Goal: Task Accomplishment & Management: Manage account settings

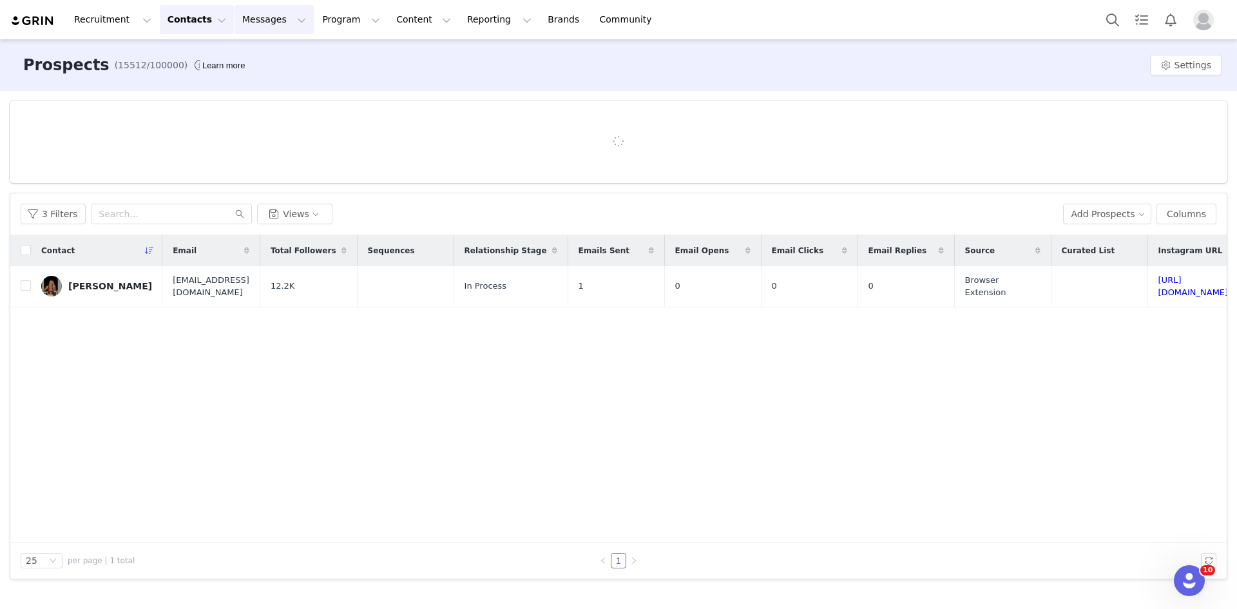
click at [235, 20] on button "Messages Messages" at bounding box center [274, 19] width 79 height 29
click at [233, 72] on link "Inbox" at bounding box center [264, 81] width 102 height 24
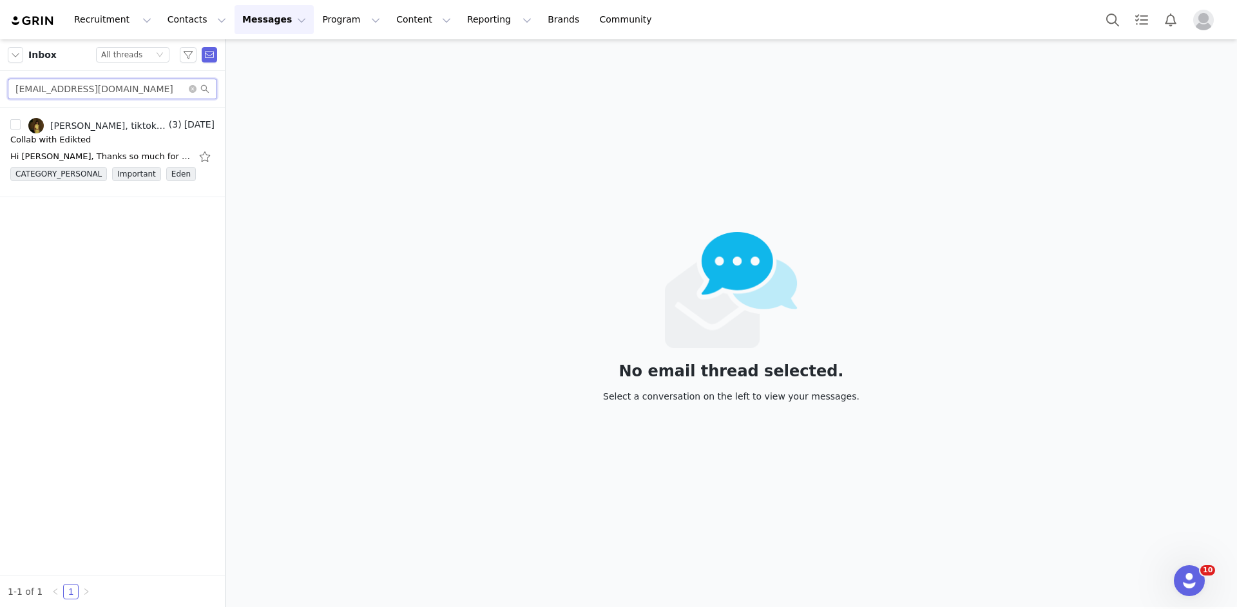
click at [49, 90] on input "janeydescendre@icloud.com" at bounding box center [112, 89] width 209 height 21
click at [48, 91] on input "janeydescendre@icloud.com" at bounding box center [112, 89] width 209 height 21
paste input "tatitash16@gmail"
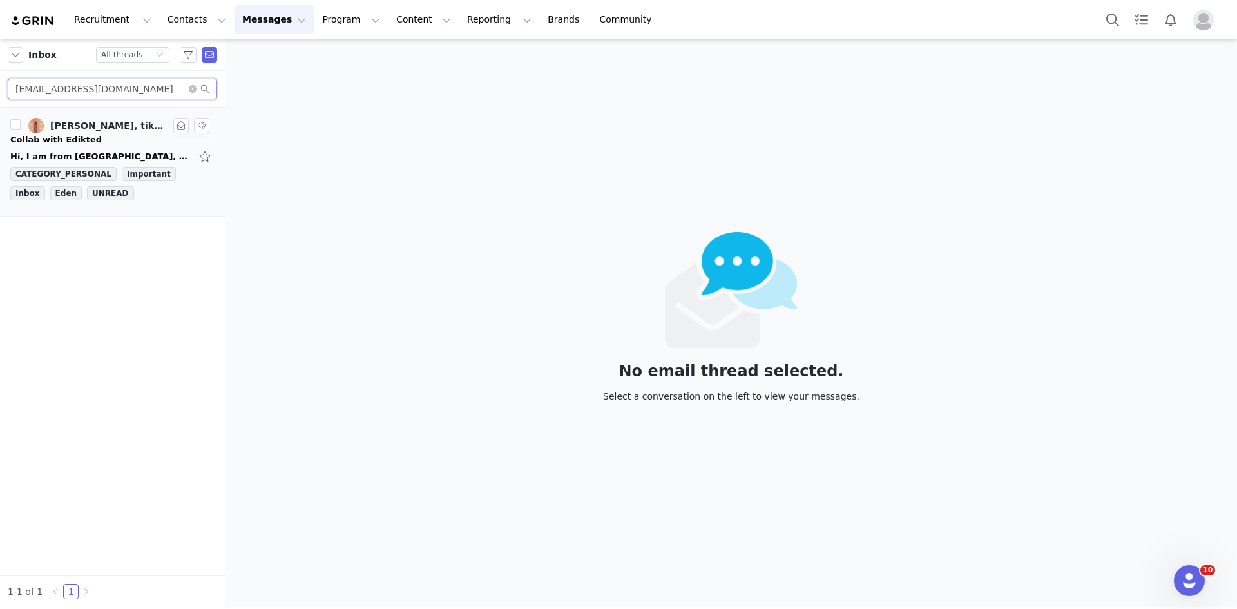
type input "tatitash16@gmail.com"
click at [135, 131] on link "Tatiana, tiktok edikted" at bounding box center [97, 125] width 138 height 15
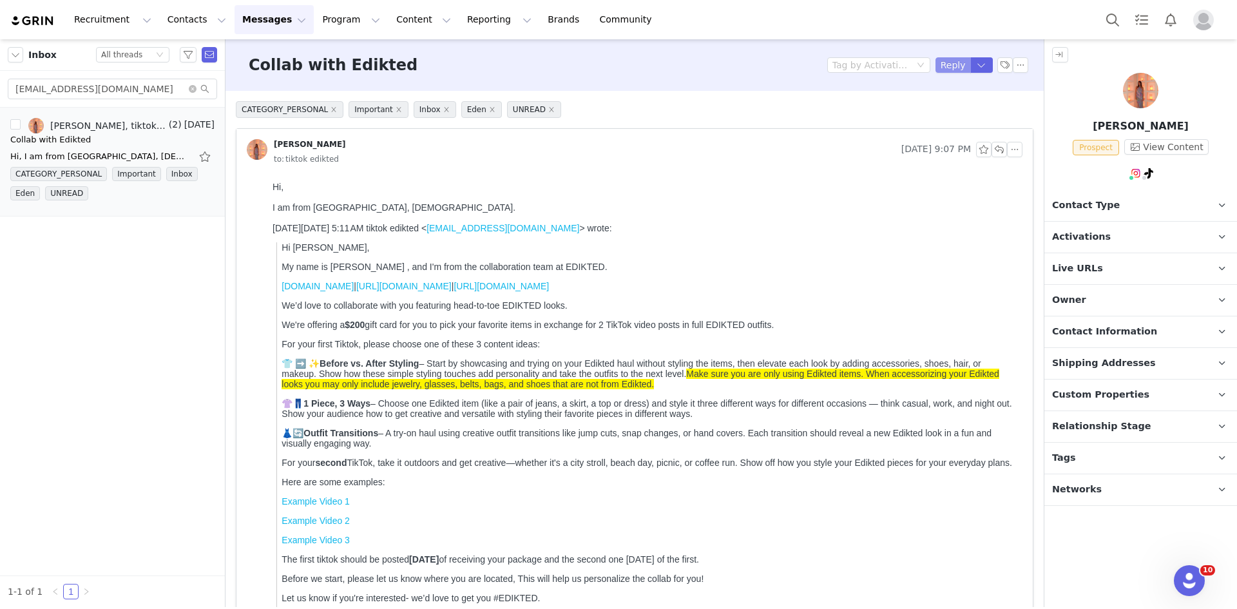
click at [948, 66] on button "Reply" at bounding box center [953, 64] width 35 height 15
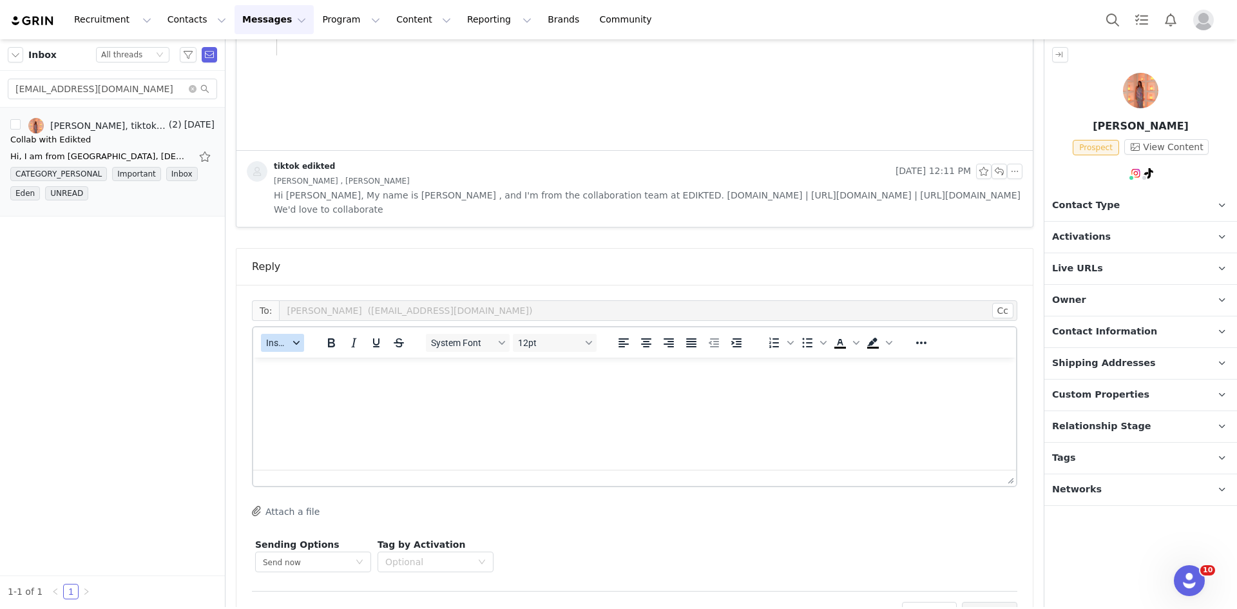
click at [293, 344] on icon "button" at bounding box center [296, 343] width 6 height 6
click at [291, 358] on div "Insert Template" at bounding box center [330, 365] width 116 height 15
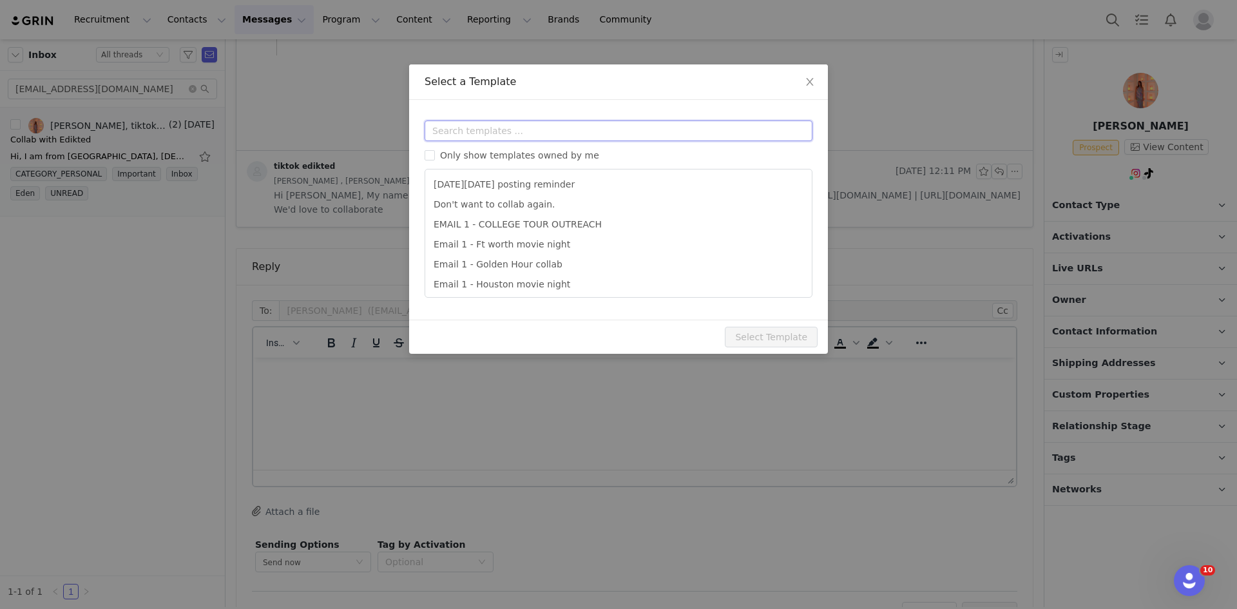
drag, startPoint x: 517, startPoint y: 122, endPoint x: 512, endPoint y: 128, distance: 7.3
click at [512, 128] on input "text" at bounding box center [619, 131] width 388 height 21
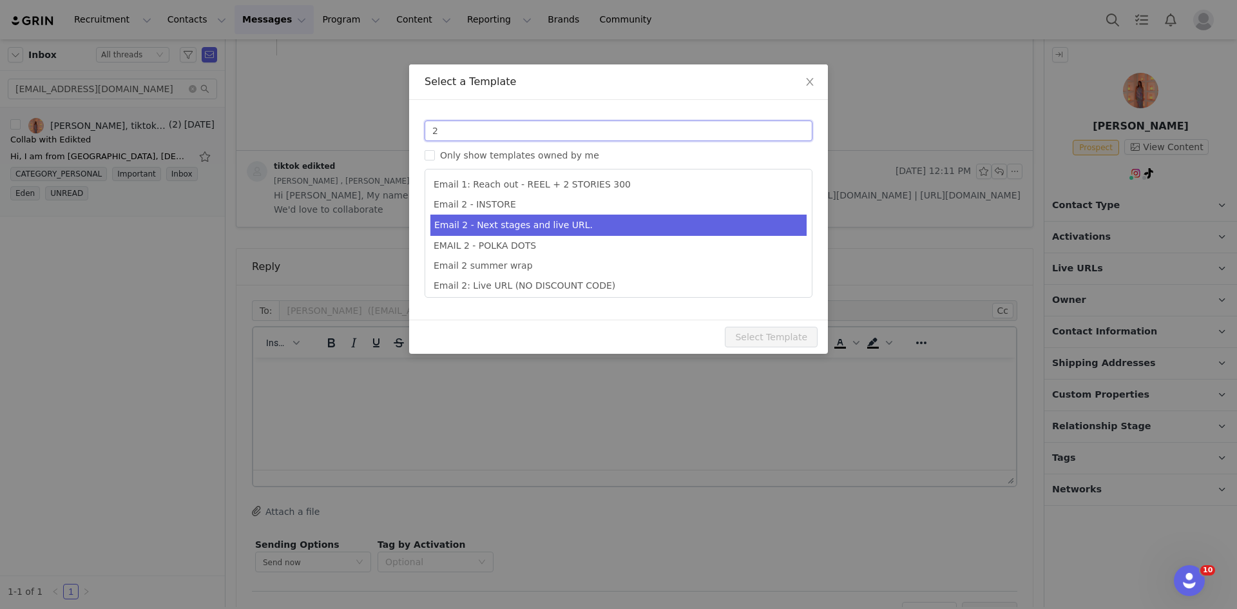
type input "2"
type input "Collab with Edikted"
click at [584, 231] on li "Email 2 - Next stages and live URL." at bounding box center [619, 225] width 376 height 21
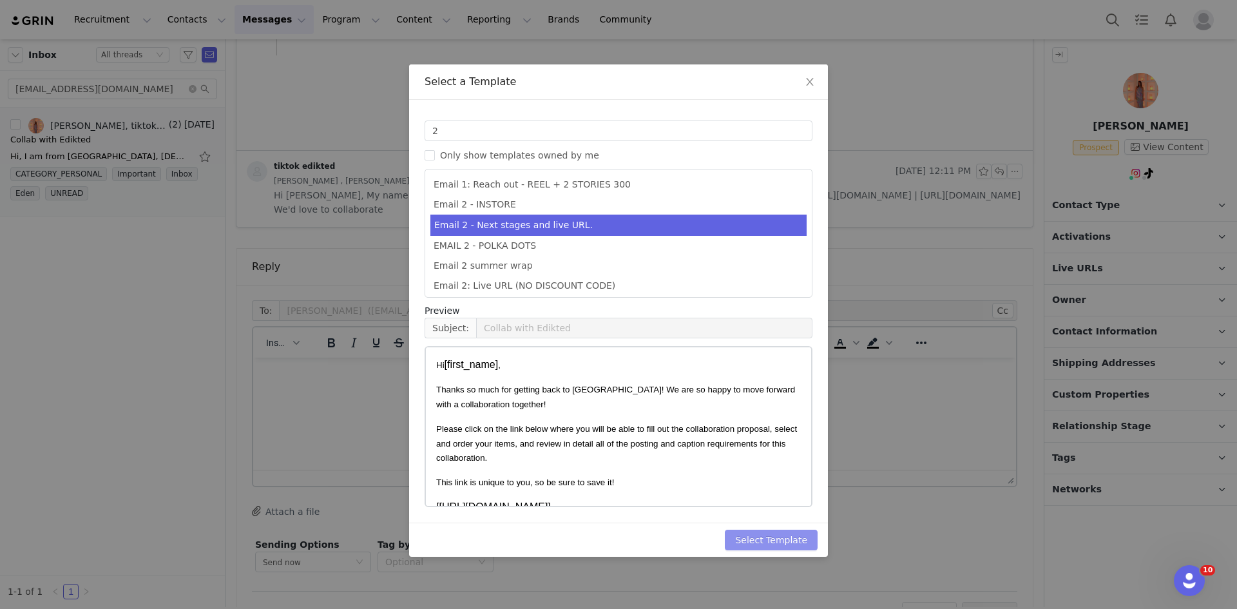
drag, startPoint x: 731, startPoint y: 545, endPoint x: 740, endPoint y: 547, distance: 8.5
click at [733, 545] on div "Select Template" at bounding box center [618, 540] width 419 height 34
drag, startPoint x: 741, startPoint y: 547, endPoint x: 749, endPoint y: 546, distance: 7.8
click at [743, 547] on button "Select Template" at bounding box center [771, 540] width 93 height 21
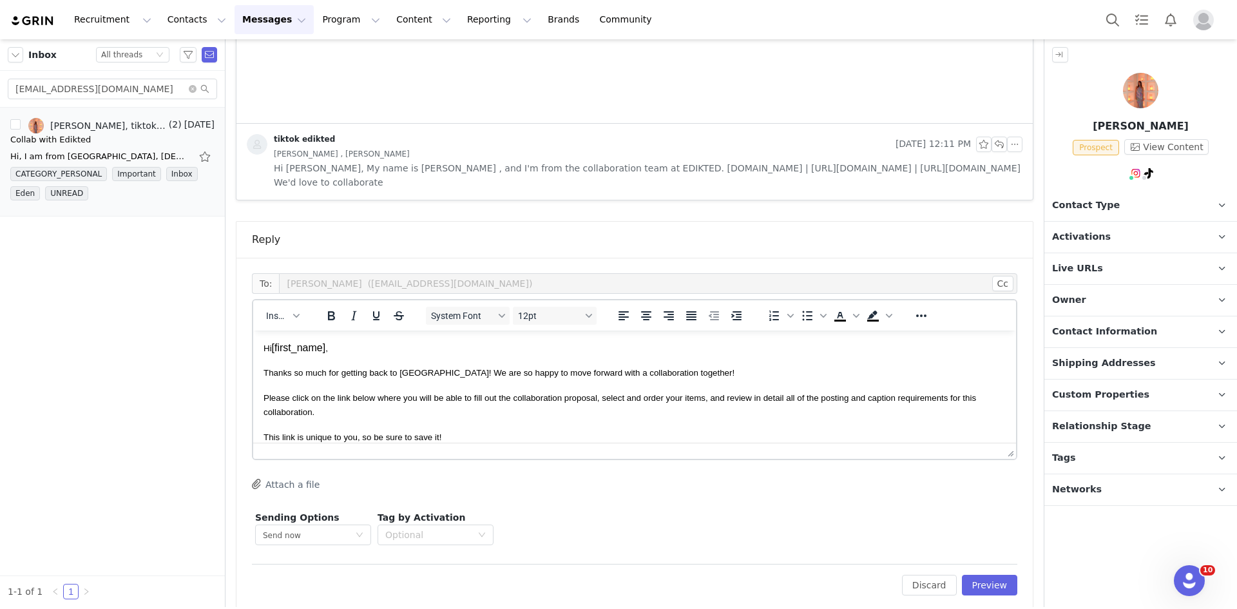
scroll to position [628, 0]
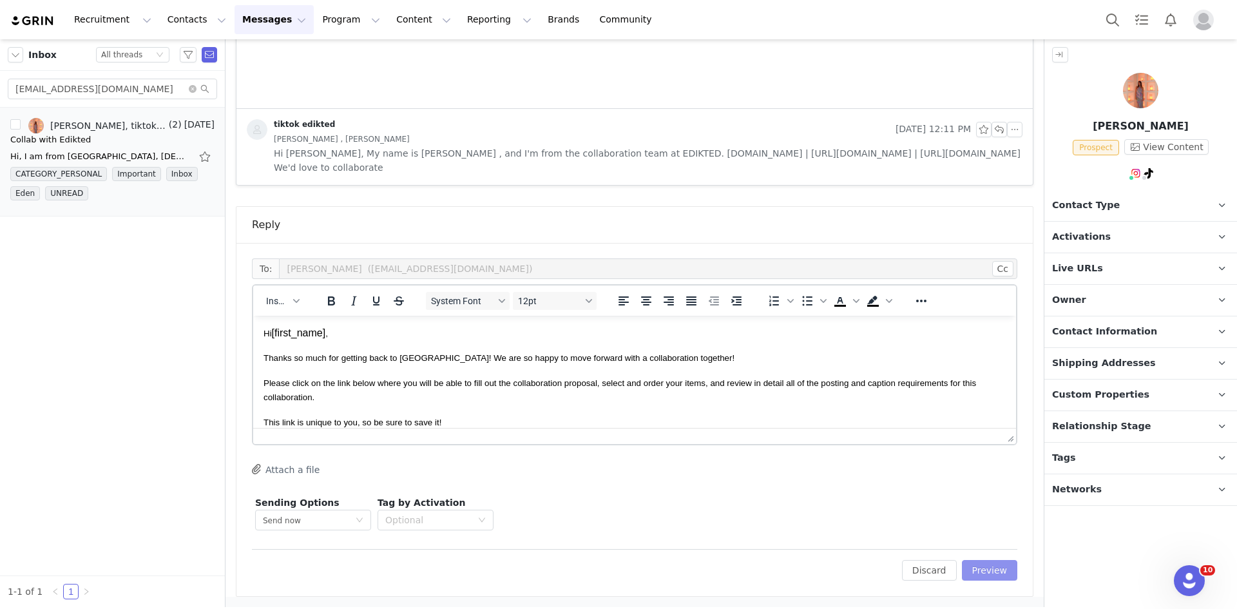
click at [997, 562] on button "Preview" at bounding box center [990, 570] width 56 height 21
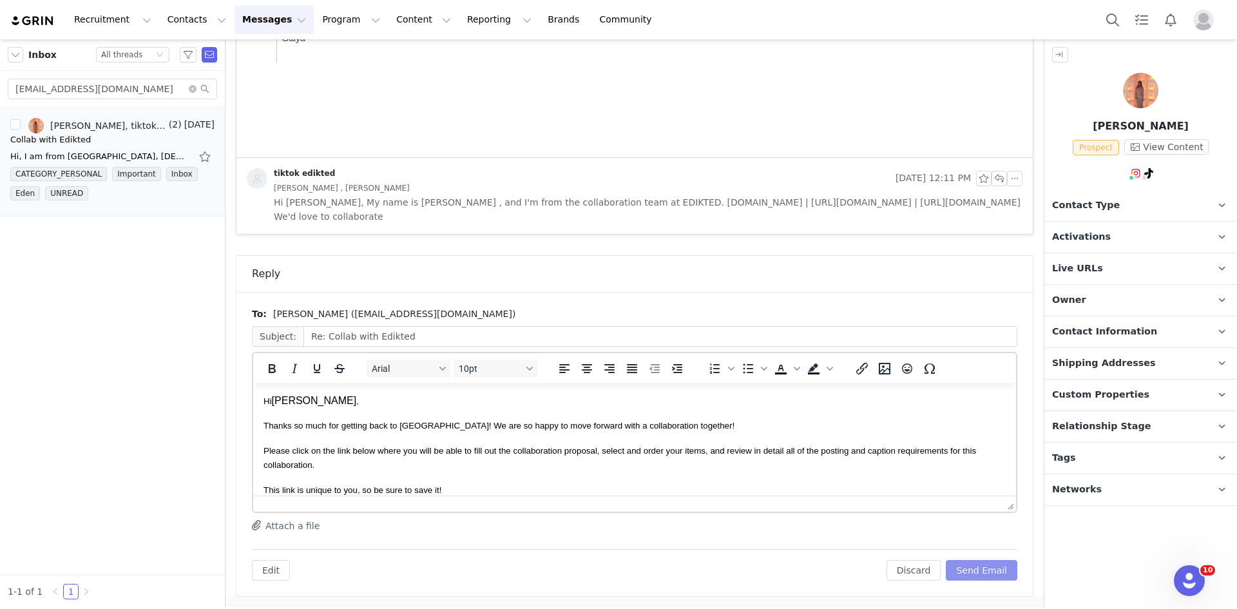
scroll to position [0, 0]
click at [980, 575] on button "Send Email" at bounding box center [982, 570] width 72 height 21
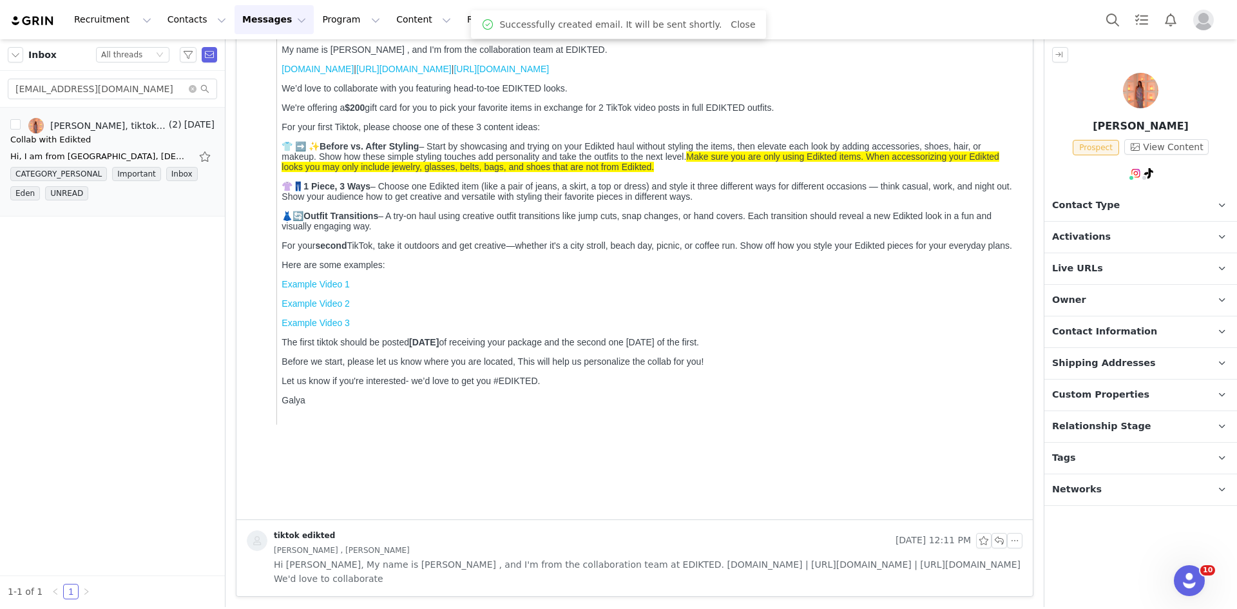
scroll to position [217, 0]
click at [1123, 211] on p "Contact Type Contact type can be Creator, Prospect, Application, or Manager." at bounding box center [1126, 205] width 162 height 31
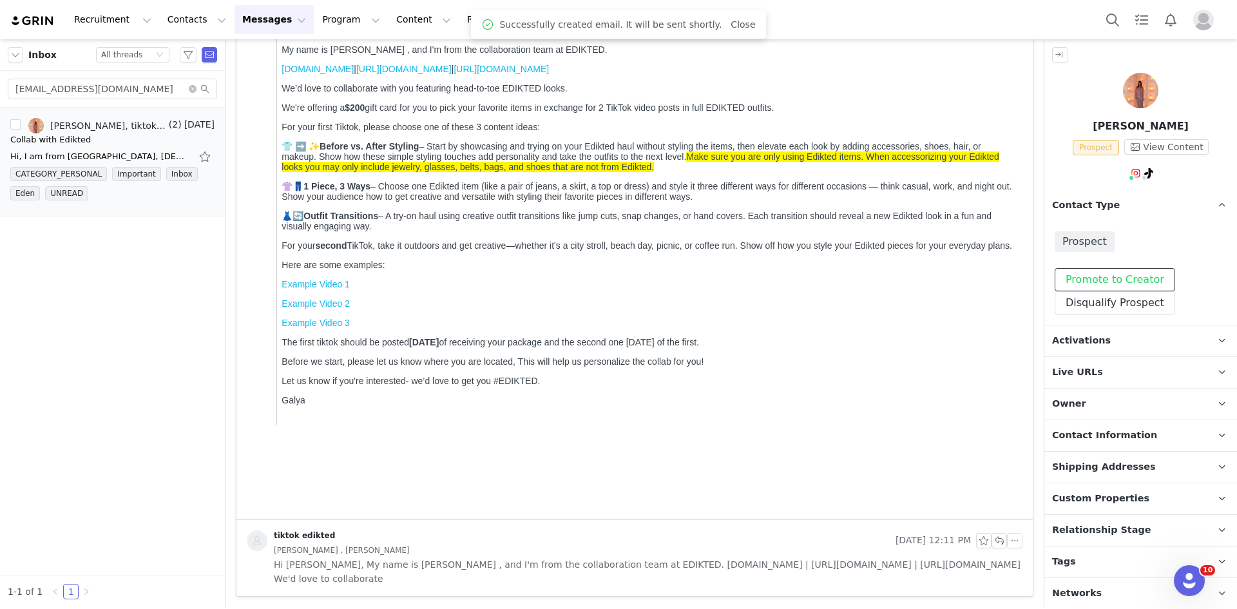
click at [1099, 279] on button "Promote to Creator" at bounding box center [1115, 279] width 121 height 23
click at [1094, 335] on span "Activations" at bounding box center [1081, 341] width 59 height 14
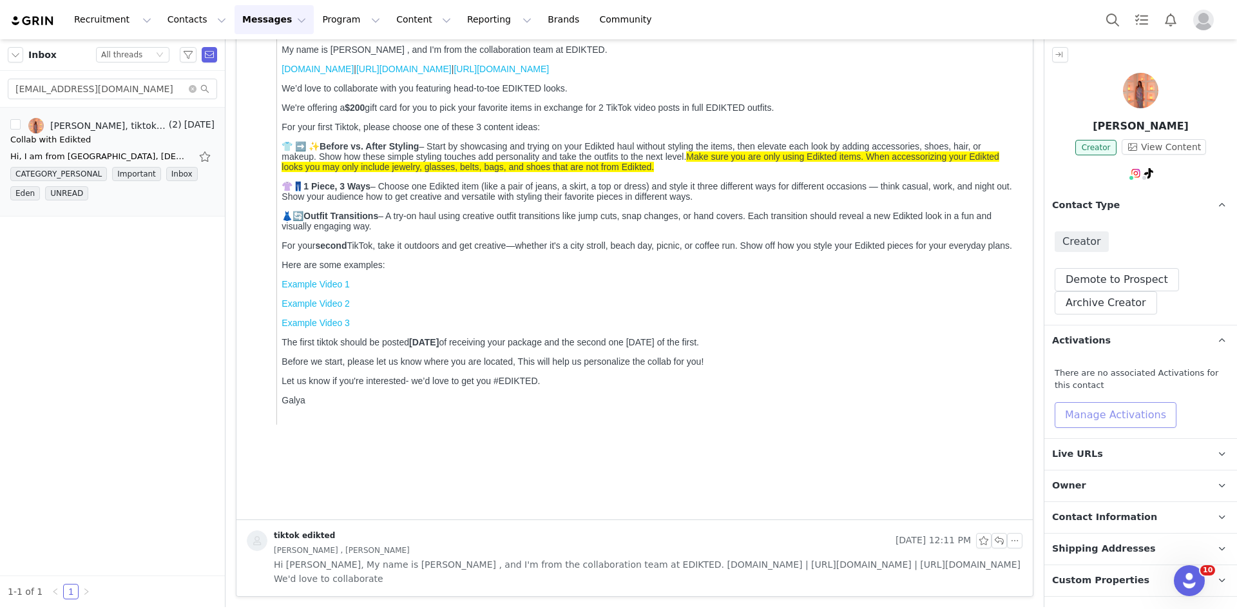
click at [1089, 407] on button "Manage Activations" at bounding box center [1116, 415] width 122 height 26
click at [1090, 469] on div "Select Activation" at bounding box center [1081, 463] width 126 height 19
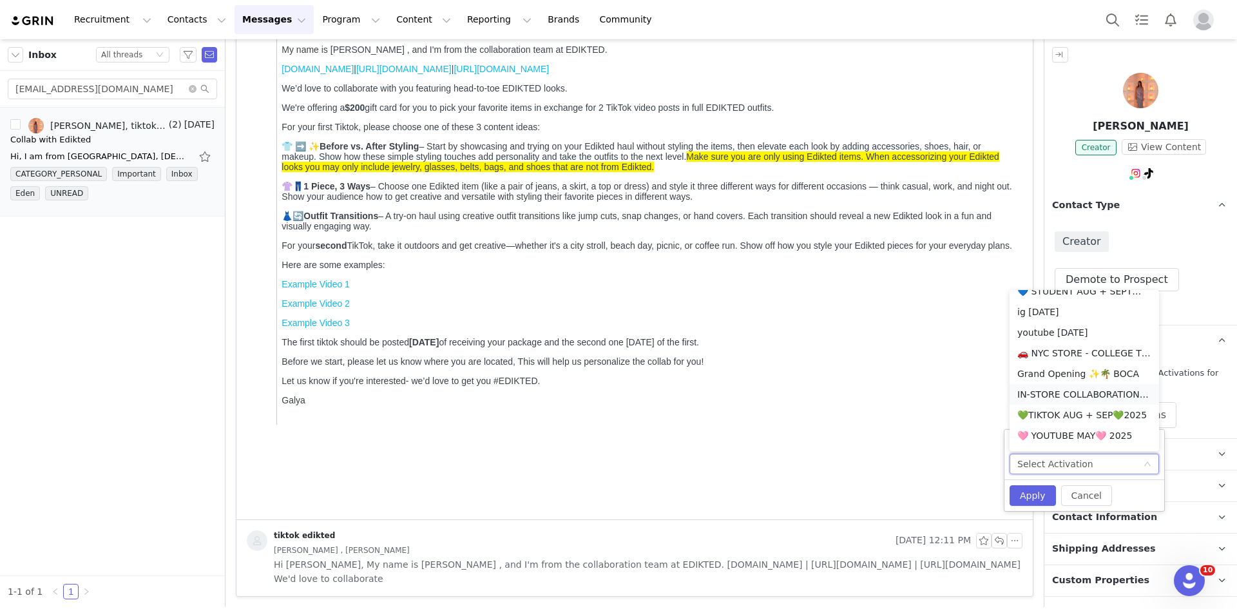
scroll to position [329, 0]
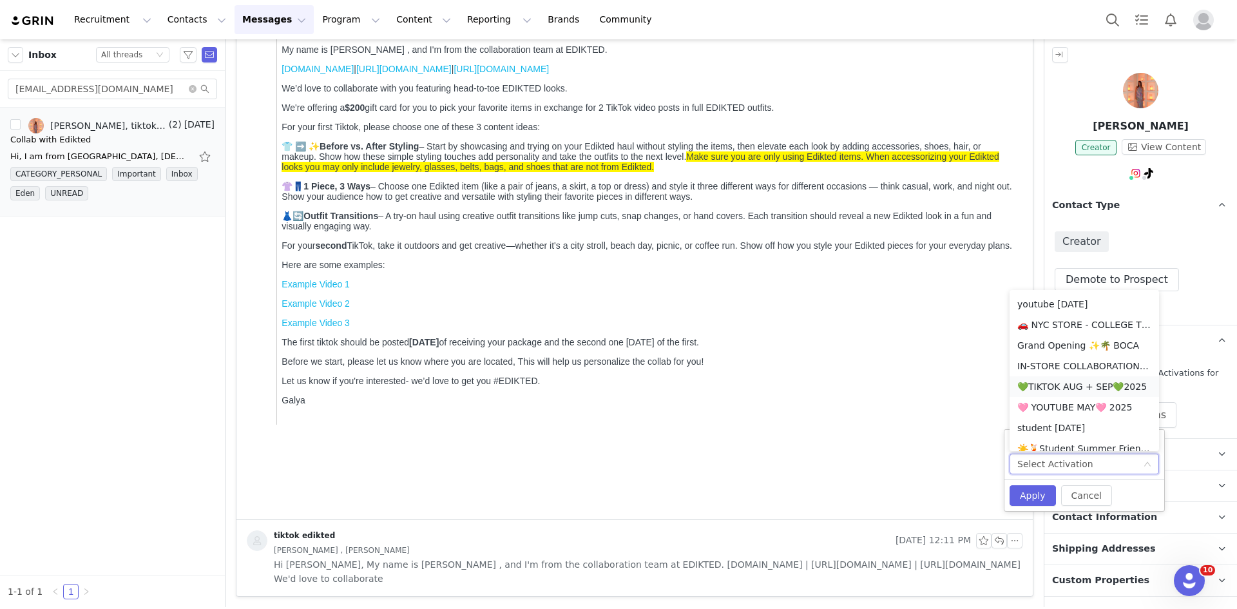
click at [1068, 389] on li "💚TIKTOK AUG + SEP💚2025" at bounding box center [1085, 386] width 150 height 21
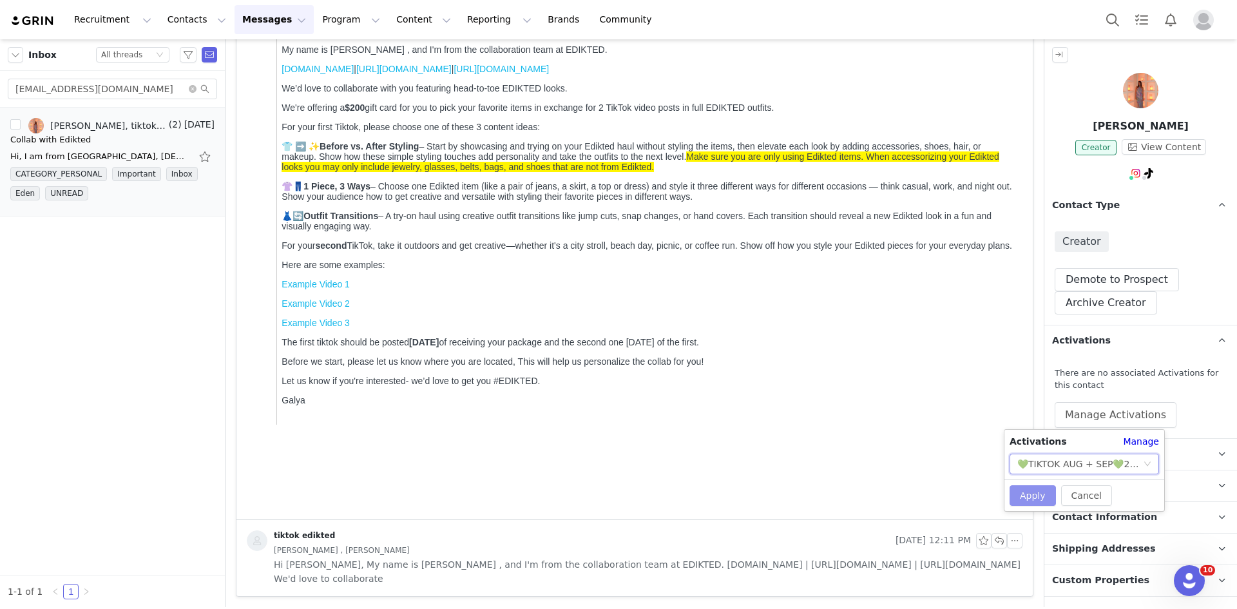
click at [1036, 501] on button "Apply" at bounding box center [1033, 495] width 46 height 21
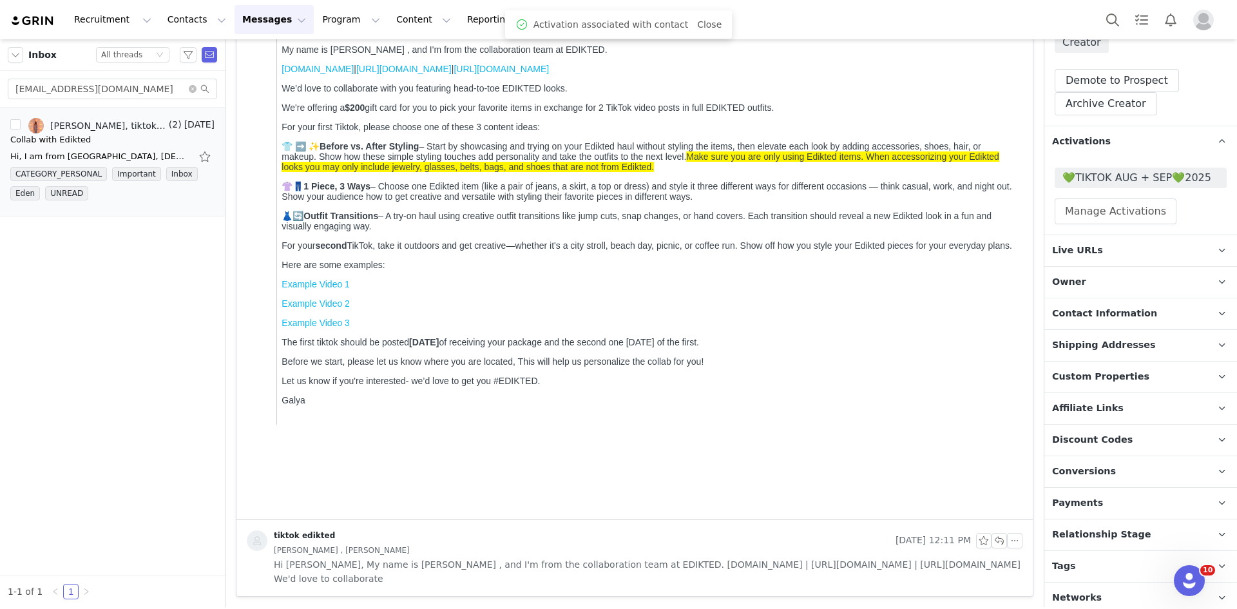
click at [1106, 523] on p "Relationship Stage Use relationship stages to move contacts through a logical s…" at bounding box center [1126, 534] width 162 height 31
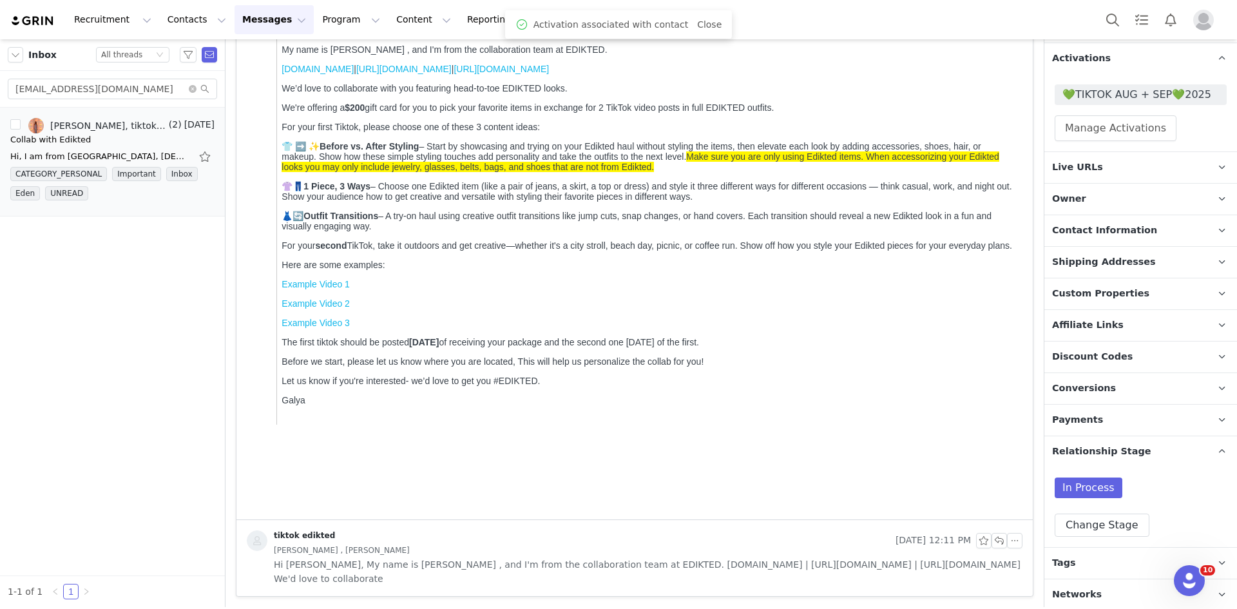
scroll to position [285, 0]
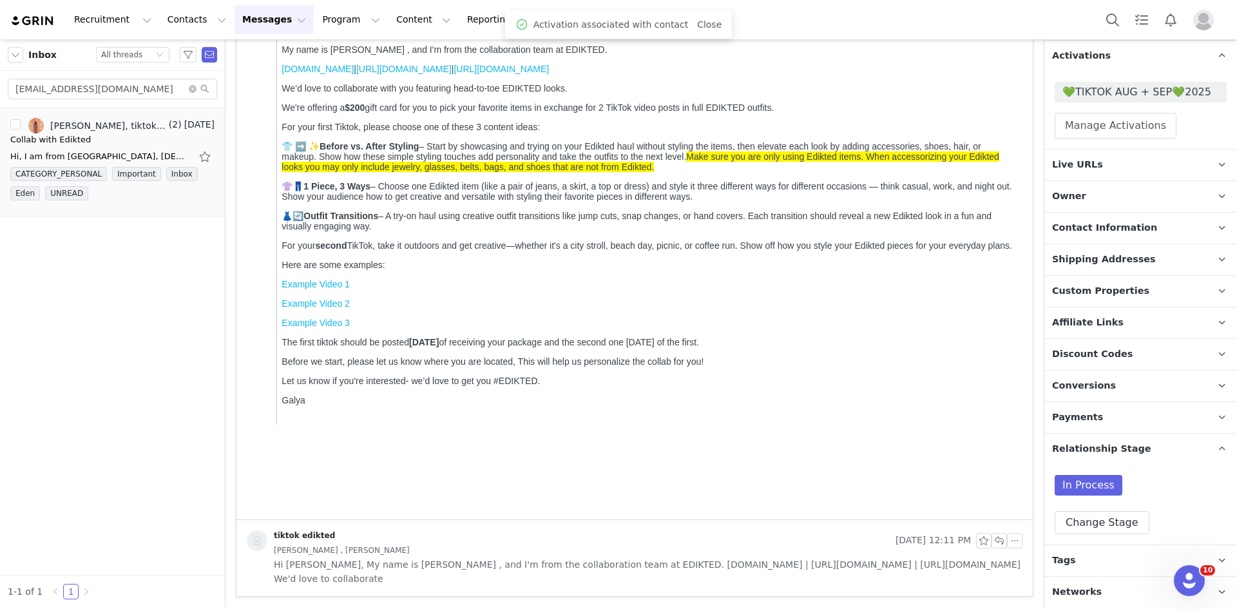
click at [1103, 539] on div "In Process Change Stage" at bounding box center [1141, 505] width 193 height 80
click at [1099, 527] on button "Change Stage" at bounding box center [1102, 522] width 95 height 23
click at [1075, 592] on span at bounding box center [1070, 595] width 15 height 15
click at [1075, 592] on input "Active" at bounding box center [1070, 596] width 15 height 17
radio input "true"
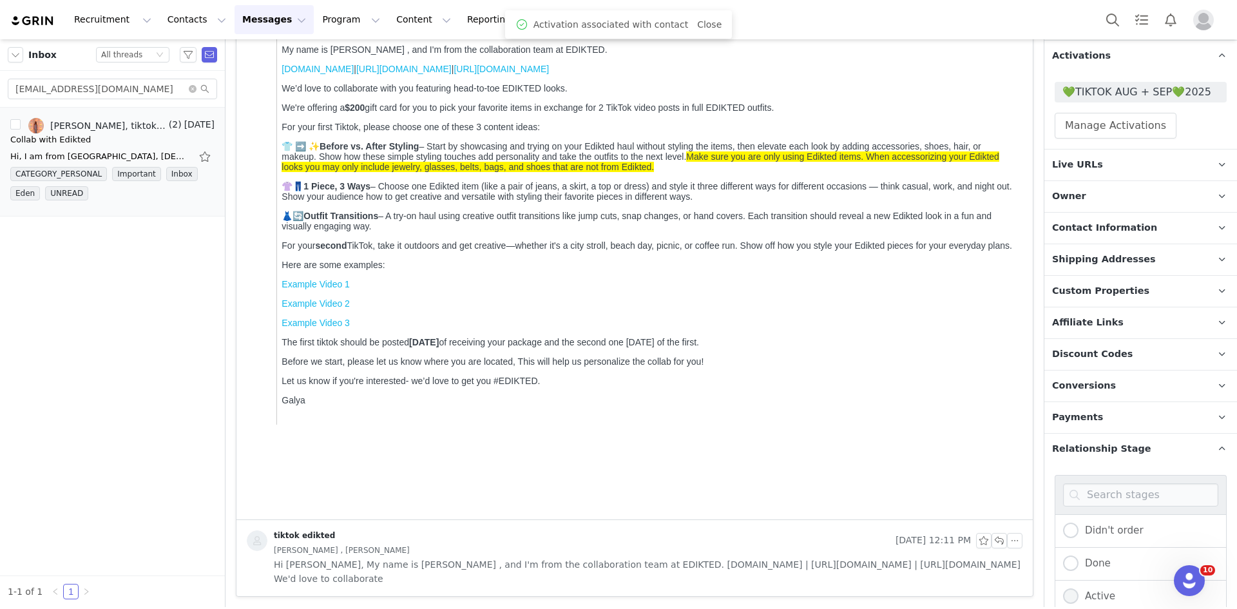
radio input "false"
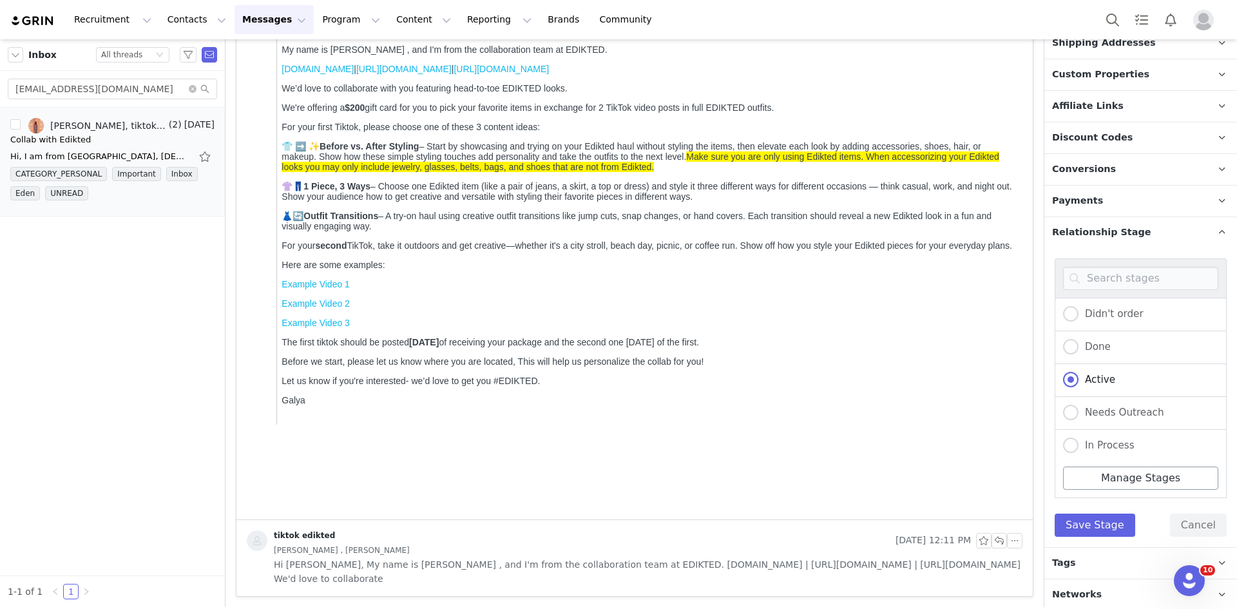
scroll to position [504, 0]
drag, startPoint x: 1093, startPoint y: 528, endPoint x: 1083, endPoint y: 557, distance: 31.4
click at [1091, 536] on div "Didn't order Done Active Needs Outreach In Process Creator Ongoing Not Relevent…" at bounding box center [1141, 395] width 193 height 299
click at [1078, 523] on button "Save Stage" at bounding box center [1095, 522] width 81 height 23
click at [1075, 547] on p "Tags Keep track of your contacts by assigning them tags. You can then filter yo…" at bounding box center [1126, 560] width 162 height 31
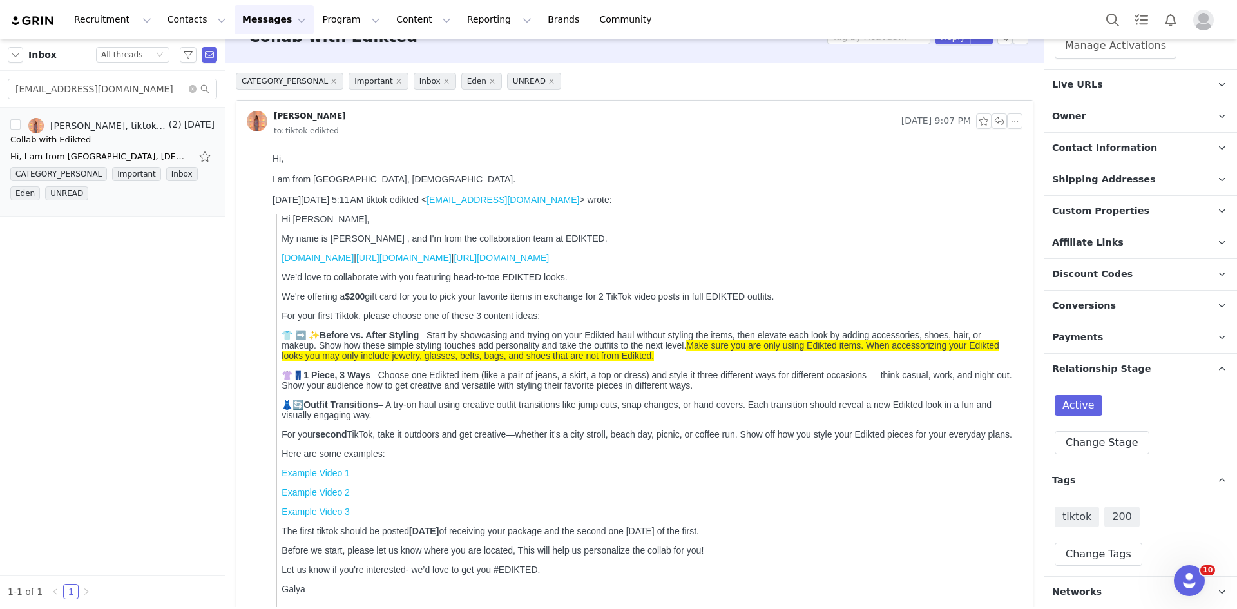
scroll to position [24, 0]
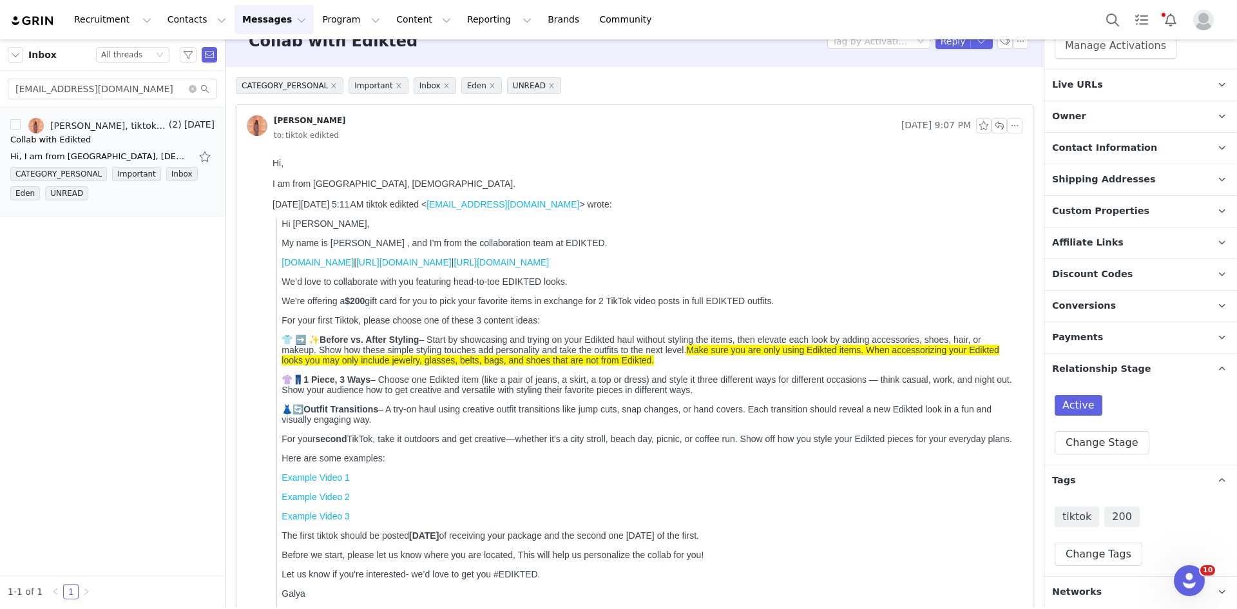
click at [64, 107] on div "tatitash16@gmail.com" at bounding box center [112, 89] width 225 height 37
click at [70, 97] on input "tatitash16@gmail.com" at bounding box center [112, 89] width 209 height 21
paste input "saidaac1"
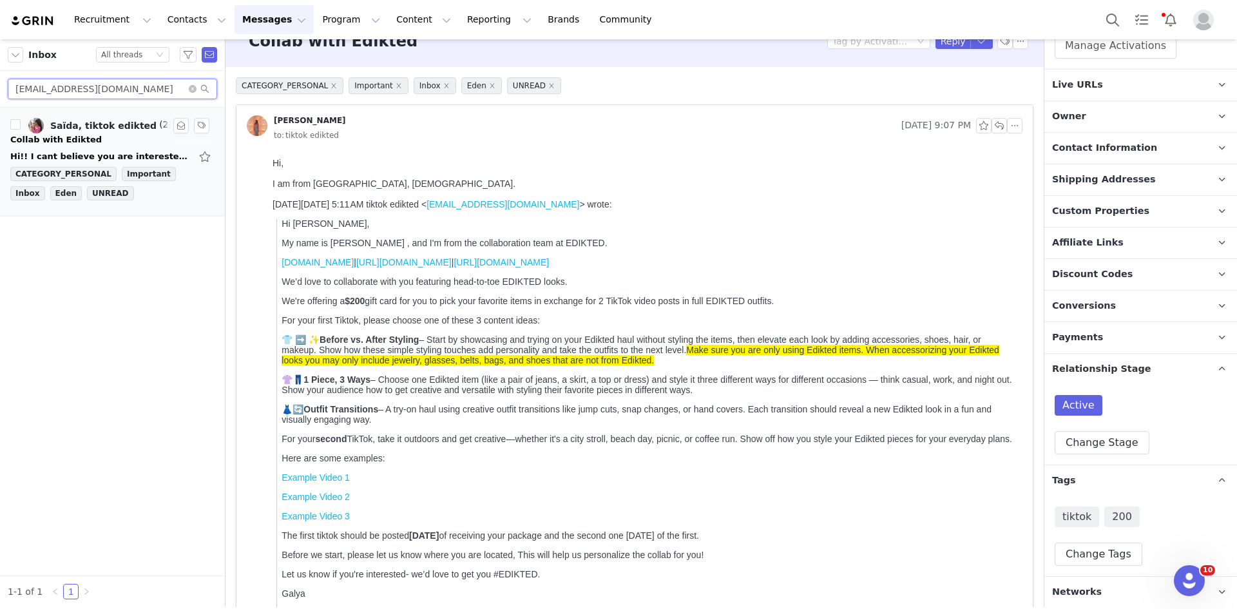
type input "saidaac1@gmail.com"
click at [46, 162] on div "Hi!! I cant believe you are interested in collaborating with me, i am such a hu…" at bounding box center [100, 156] width 180 height 13
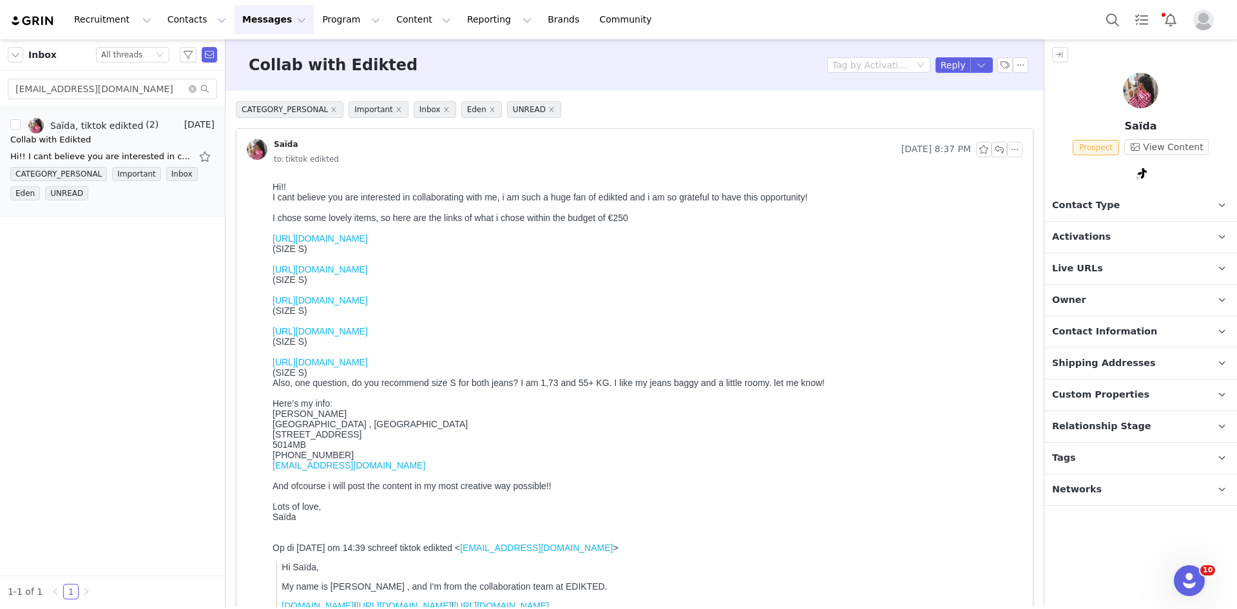
scroll to position [0, 0]
click at [941, 63] on button "Reply" at bounding box center [953, 64] width 35 height 15
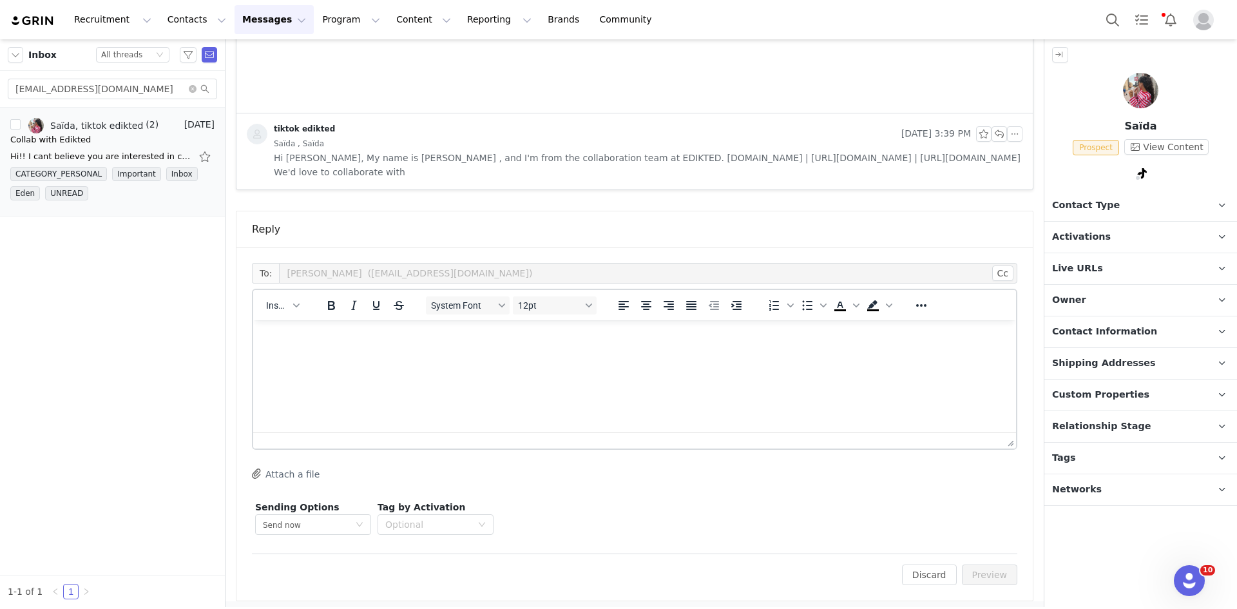
scroll to position [992, 0]
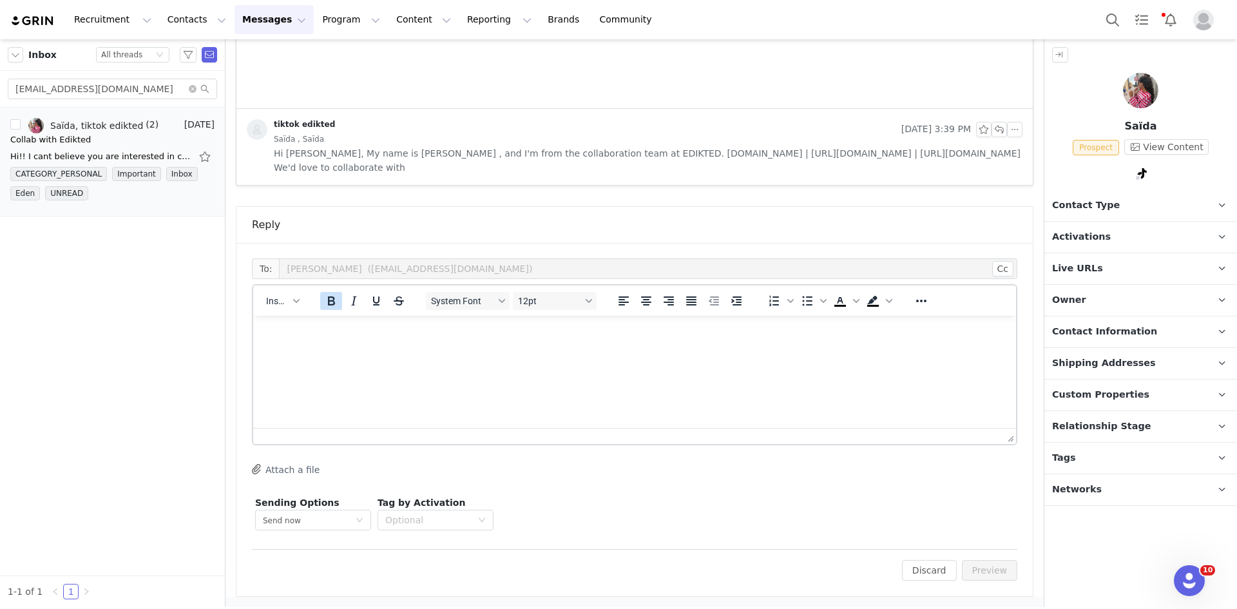
click at [328, 301] on icon "Bold" at bounding box center [331, 300] width 7 height 9
click at [293, 305] on button "Insert" at bounding box center [282, 301] width 43 height 18
click at [293, 318] on div "Insert Template" at bounding box center [330, 323] width 116 height 15
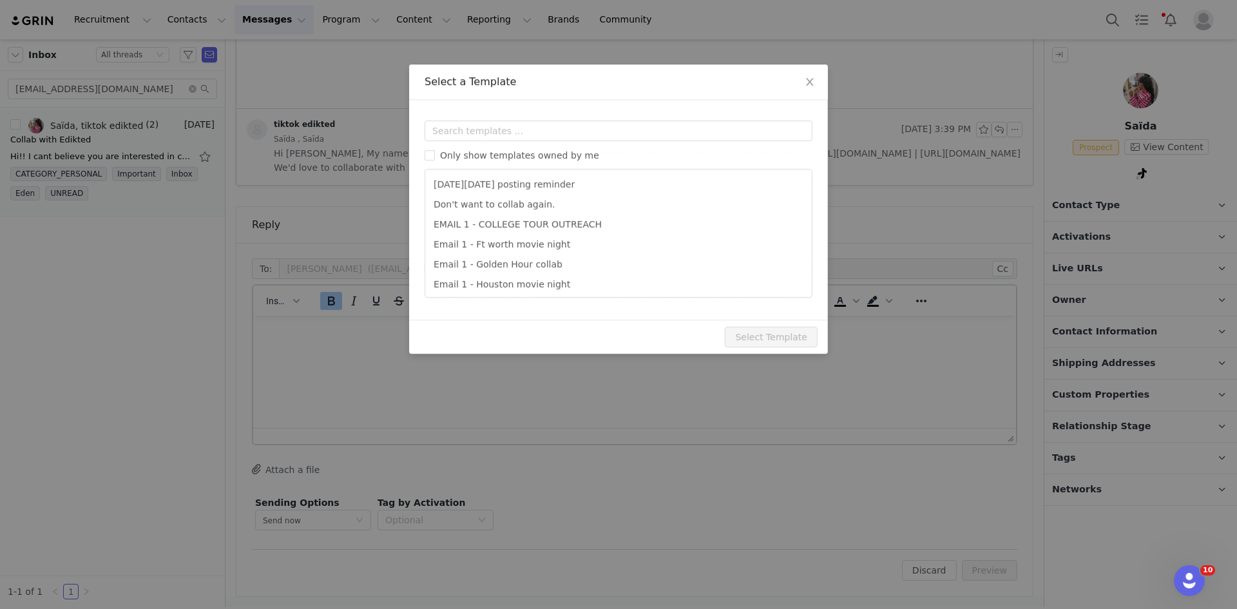
scroll to position [0, 0]
click at [492, 106] on div "Templates Only show templates owned by me Black Friday posting reminder Don't w…" at bounding box center [618, 210] width 419 height 220
click at [492, 128] on input "text" at bounding box center [619, 131] width 388 height 21
type input "2"
type input "Collab with Edikted"
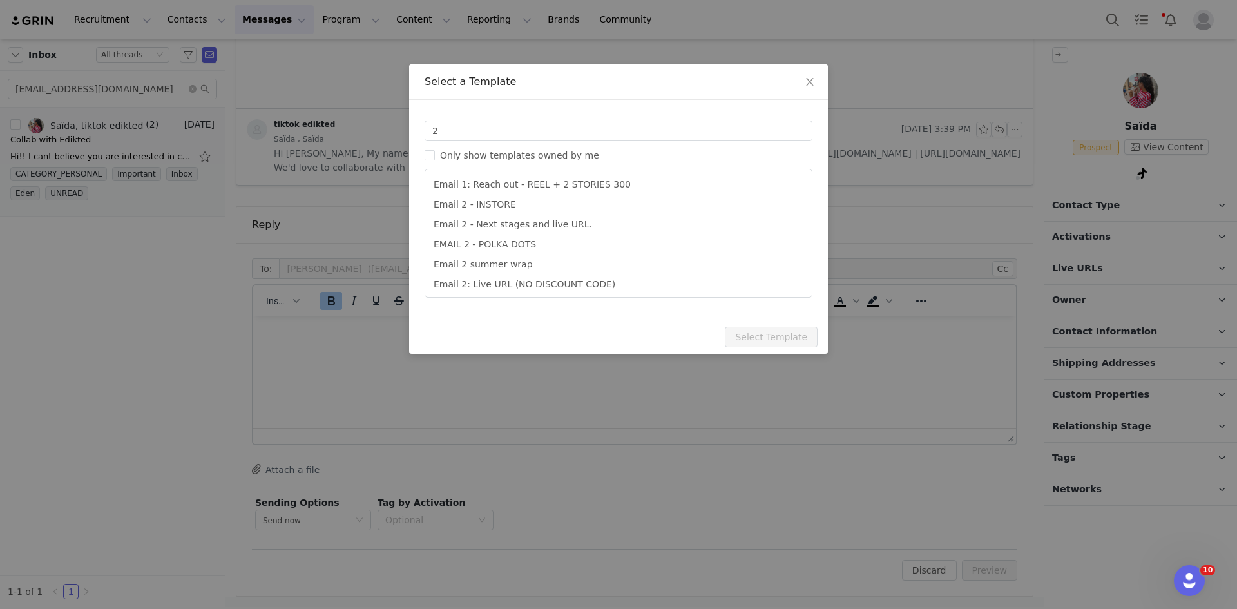
click at [499, 229] on li "Email 2 - Next stages and live URL." at bounding box center [619, 225] width 376 height 20
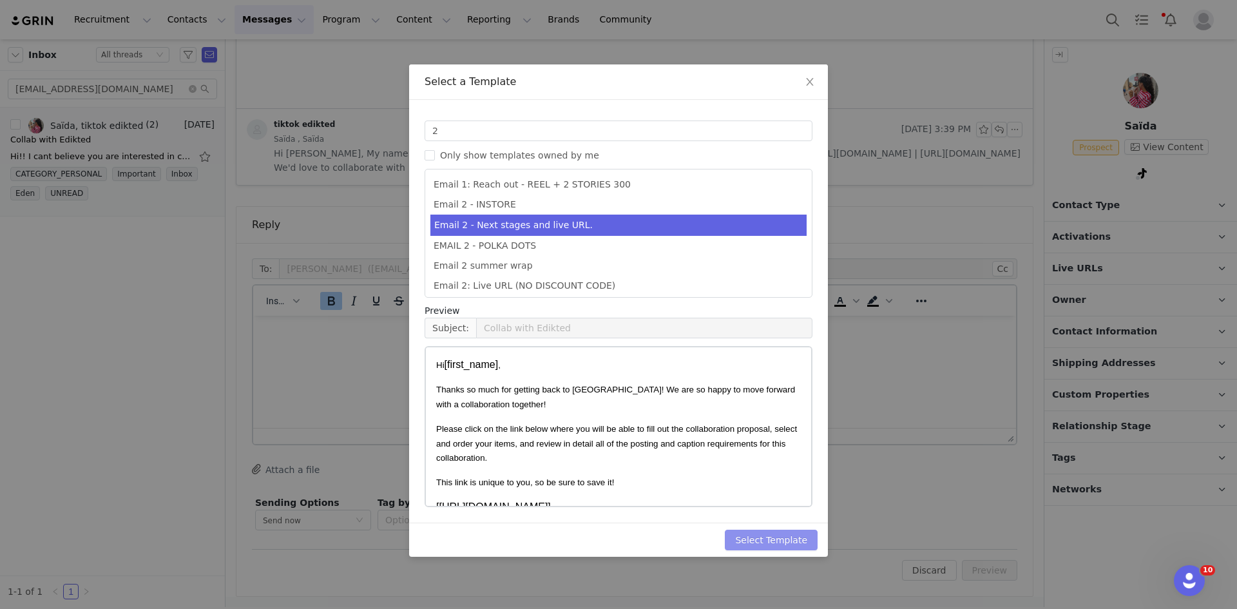
click at [799, 534] on button "Select Template" at bounding box center [771, 540] width 93 height 21
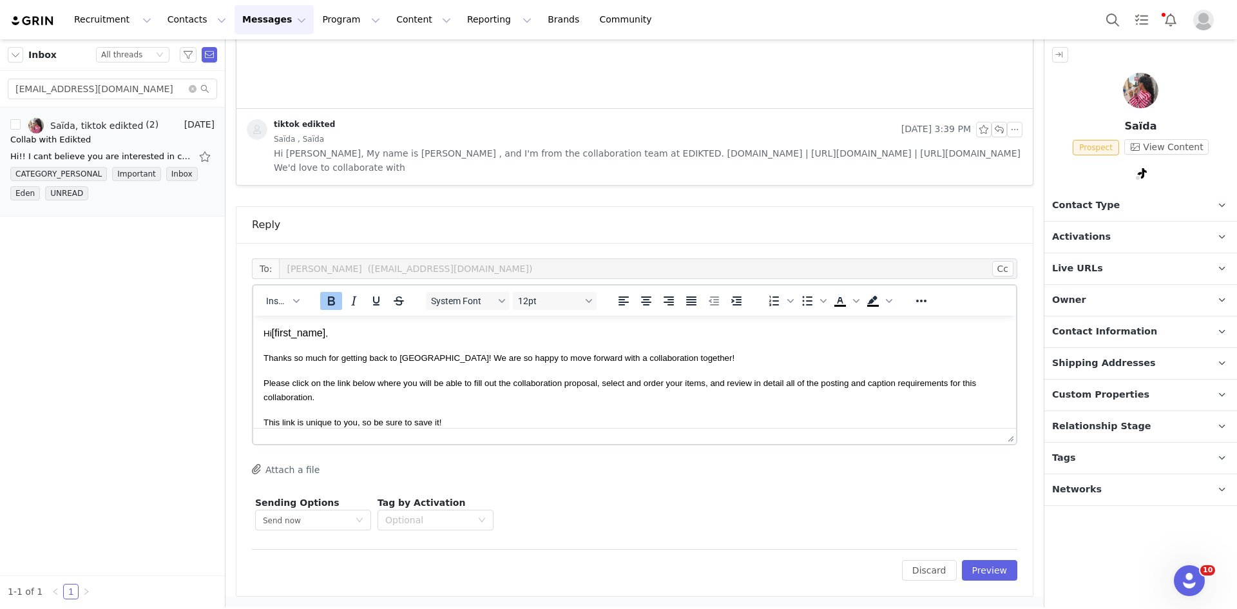
click at [975, 585] on div "To: Saïda (saidaac1@gmail.com) Cc Cc: Insert System Font 12pt To open the popup…" at bounding box center [635, 419] width 797 height 353
click at [975, 581] on div "To: Saïda (saidaac1@gmail.com) Cc Cc: Insert System Font 12pt To open the popup…" at bounding box center [635, 419] width 797 height 353
click at [964, 572] on button "Preview" at bounding box center [990, 570] width 56 height 21
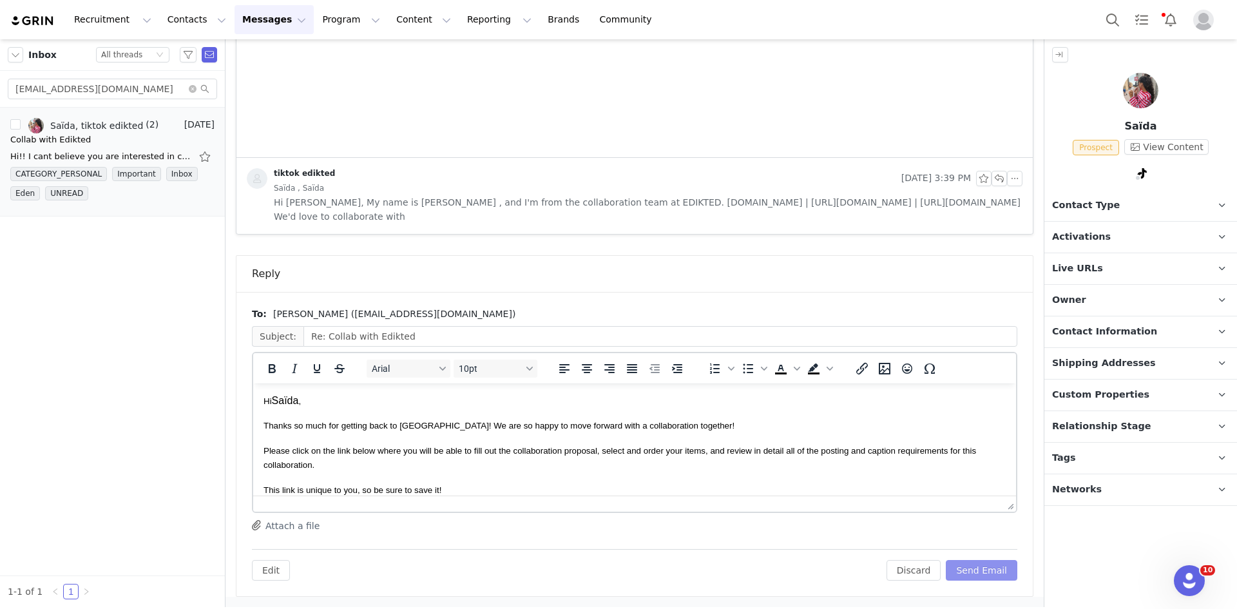
click at [985, 573] on button "Send Email" at bounding box center [982, 570] width 72 height 21
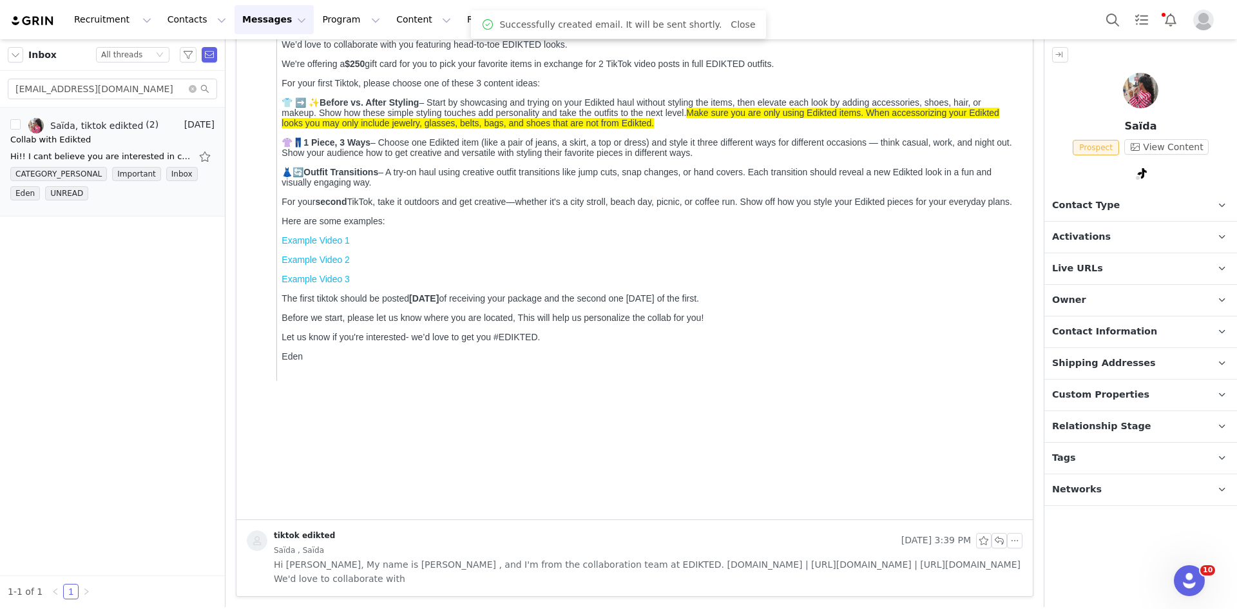
scroll to position [581, 0]
click at [1109, 211] on p "Contact Type Contact type can be Creator, Prospect, Application, or Manager." at bounding box center [1126, 205] width 162 height 31
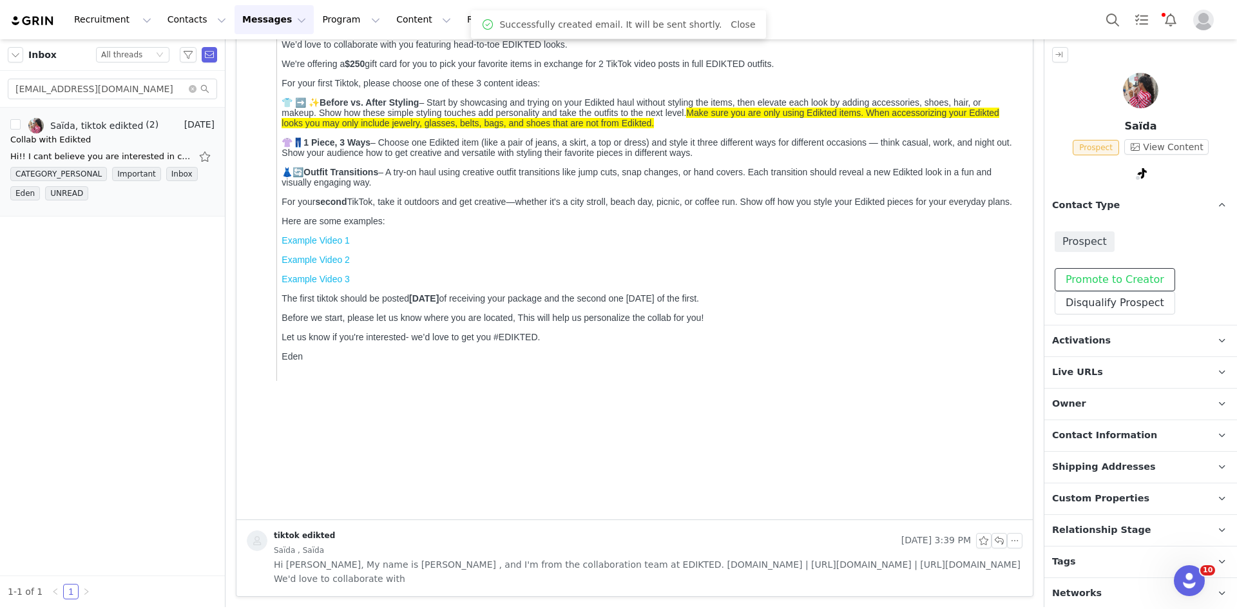
click at [1083, 274] on button "Promote to Creator" at bounding box center [1115, 279] width 121 height 23
click at [1083, 340] on span "Activations" at bounding box center [1081, 341] width 59 height 14
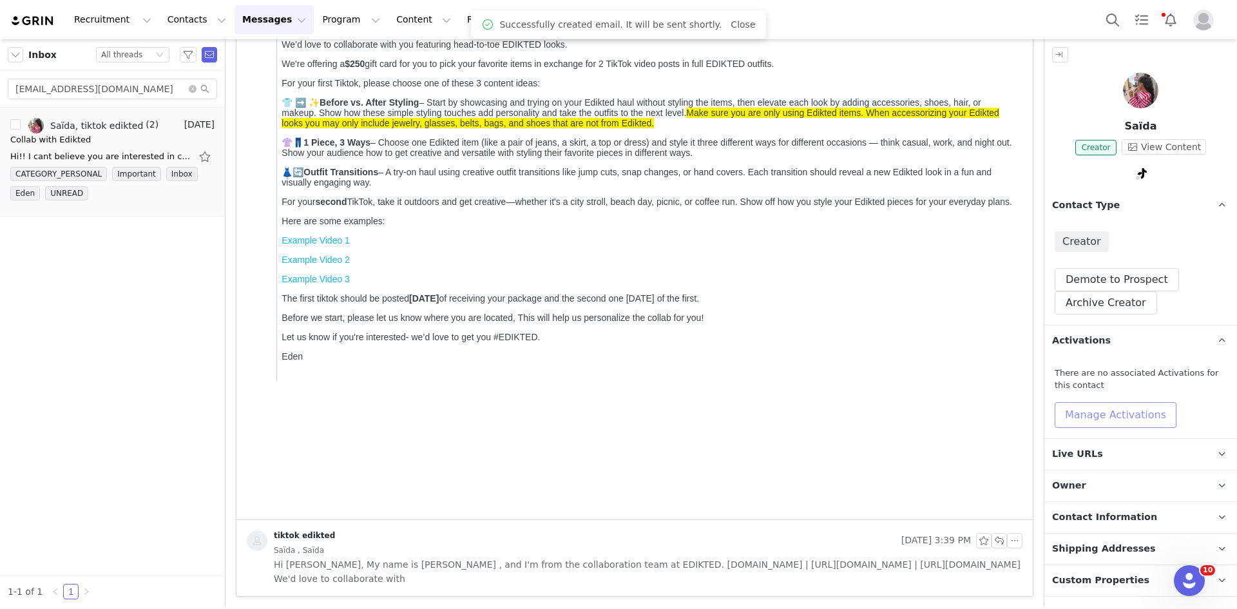
click at [1087, 405] on button "Manage Activations" at bounding box center [1116, 415] width 122 height 26
click at [1059, 461] on div "Select Activation" at bounding box center [1056, 463] width 76 height 19
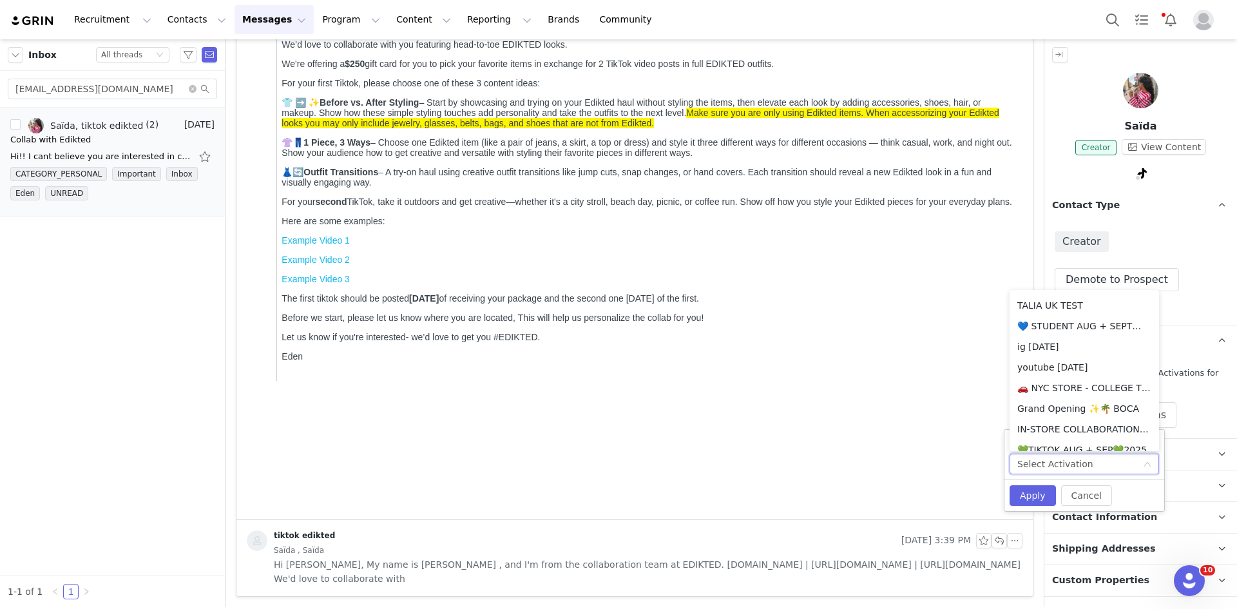
scroll to position [322, 0]
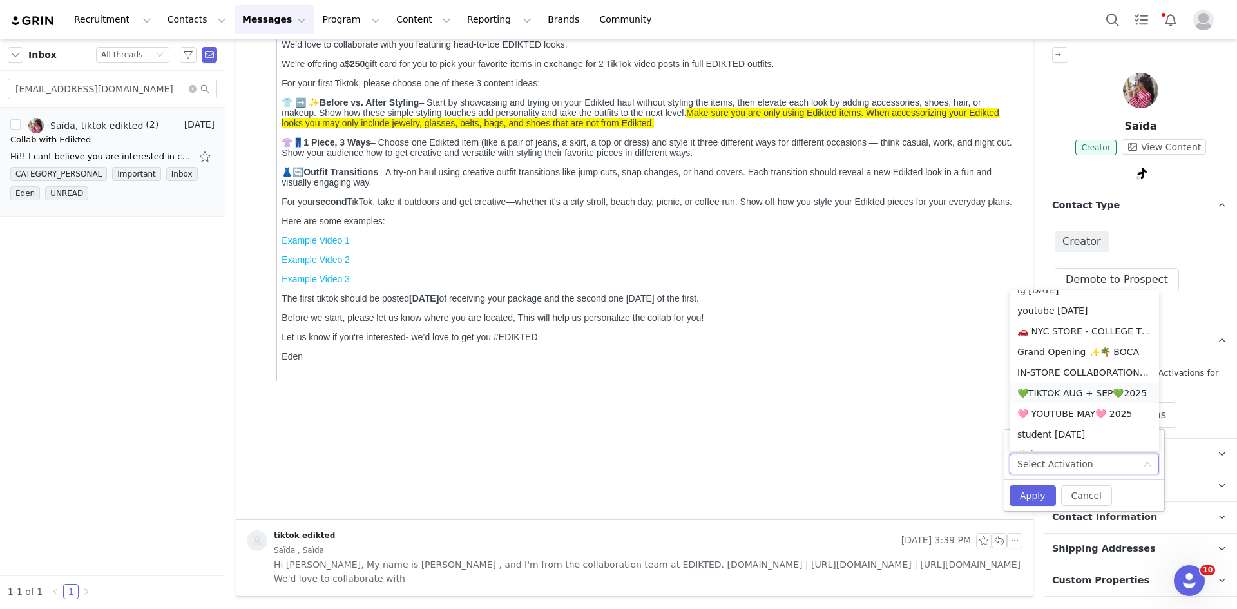
click at [1082, 399] on li "💚TIKTOK AUG + SEP💚2025" at bounding box center [1085, 393] width 150 height 21
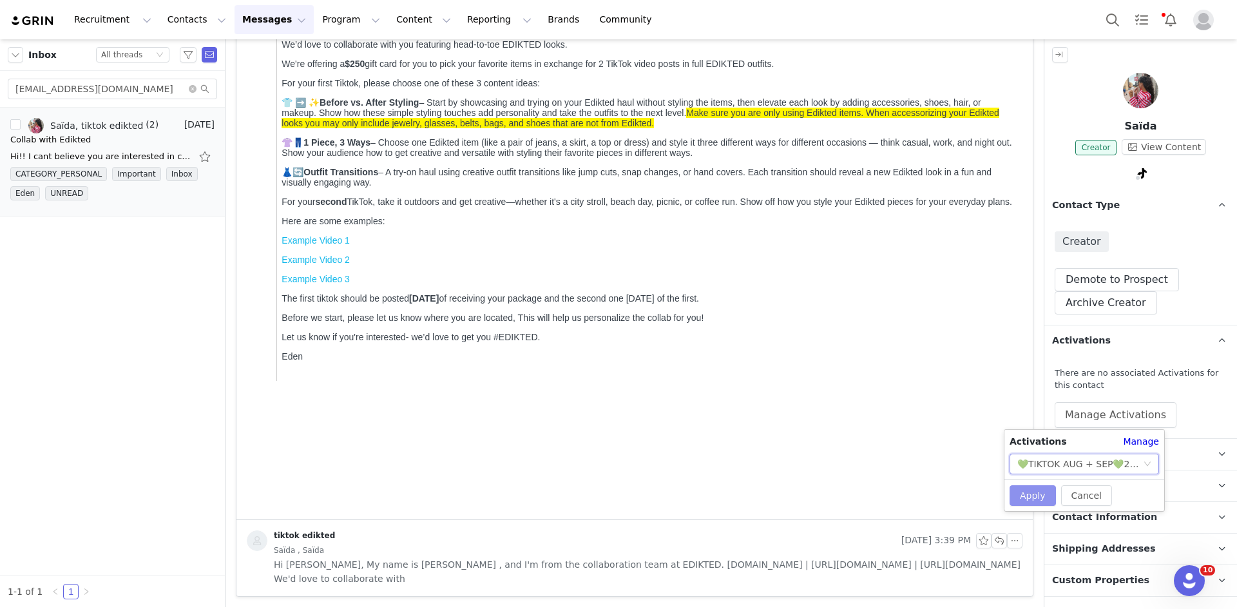
click at [1013, 503] on button "Apply" at bounding box center [1033, 495] width 46 height 21
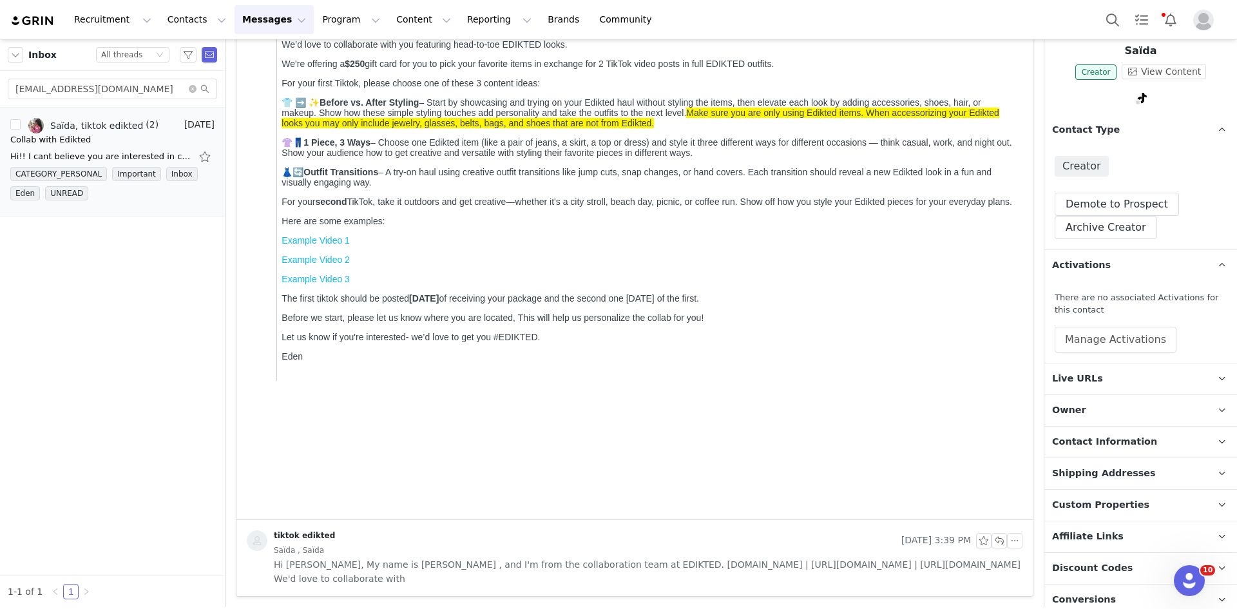
scroll to position [193, 0]
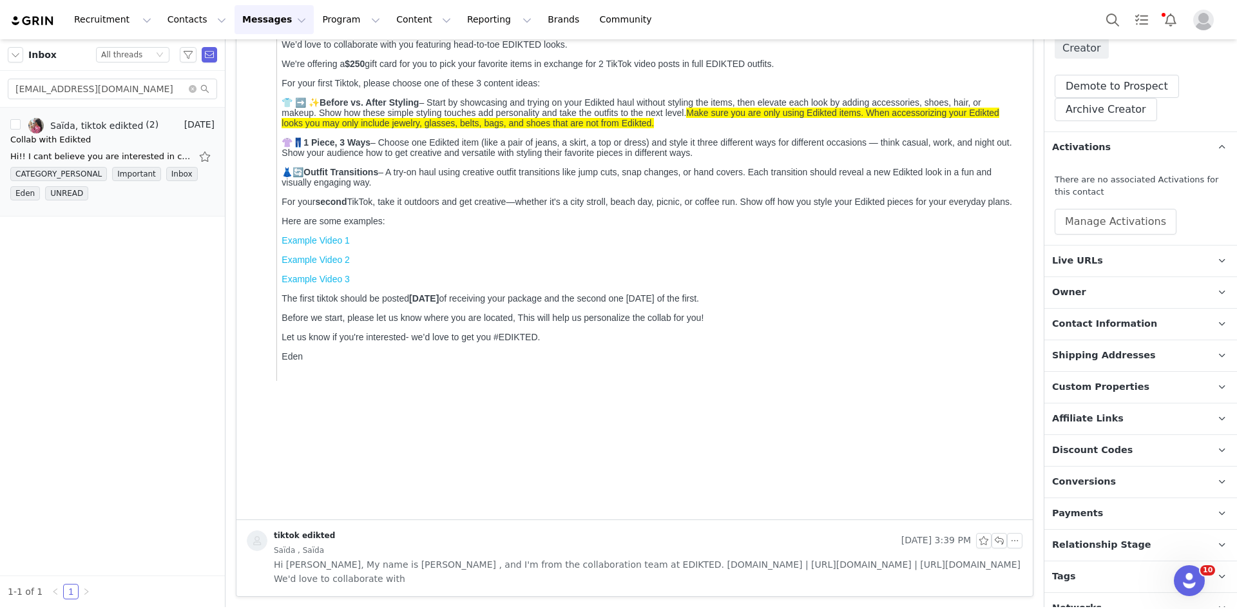
click at [1054, 551] on p "Relationship Stage Use relationship stages to move contacts through a logical s…" at bounding box center [1126, 545] width 162 height 31
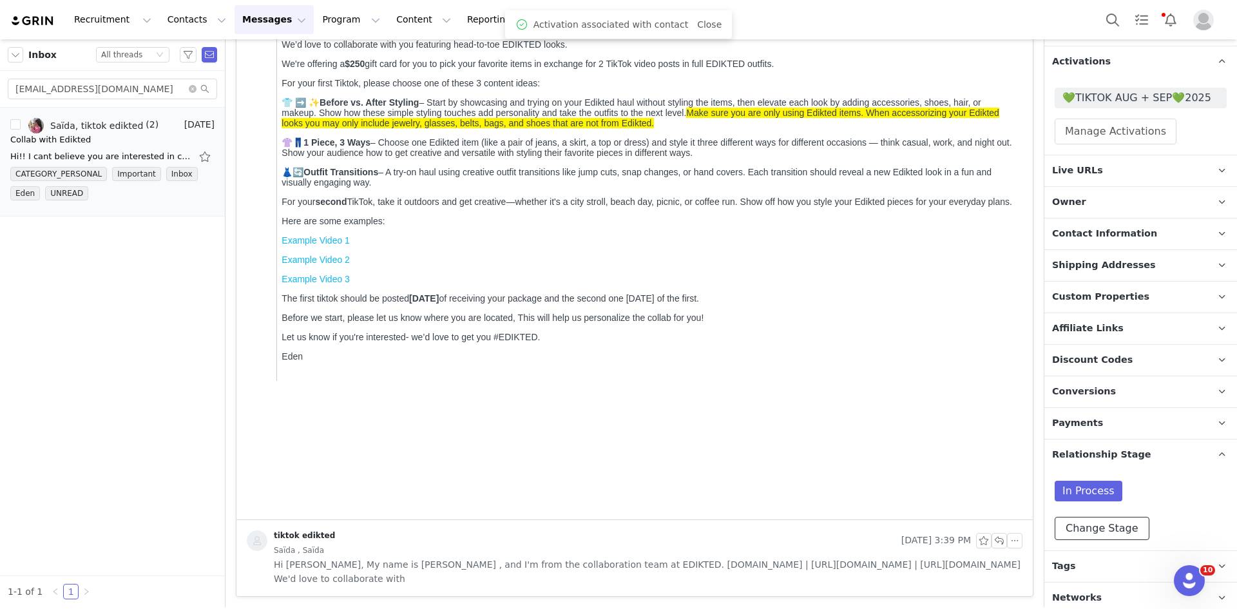
click at [1088, 519] on button "Change Stage" at bounding box center [1102, 528] width 95 height 23
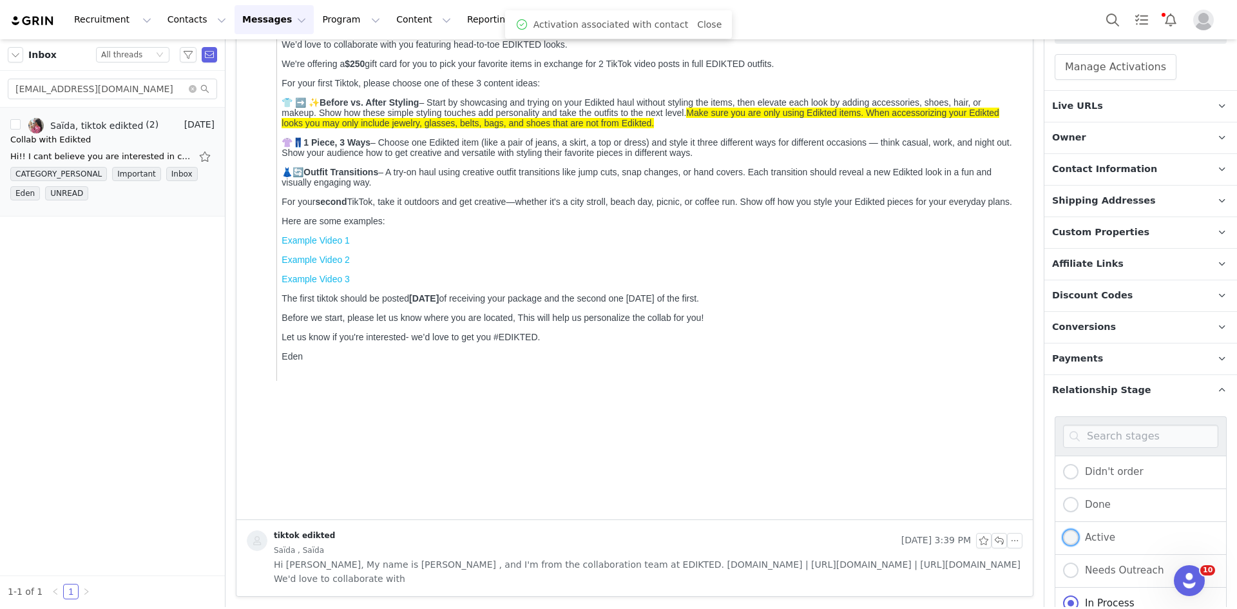
click at [1072, 544] on span at bounding box center [1070, 538] width 15 height 17
click at [1072, 544] on input "Active" at bounding box center [1070, 538] width 15 height 17
radio input "true"
radio input "false"
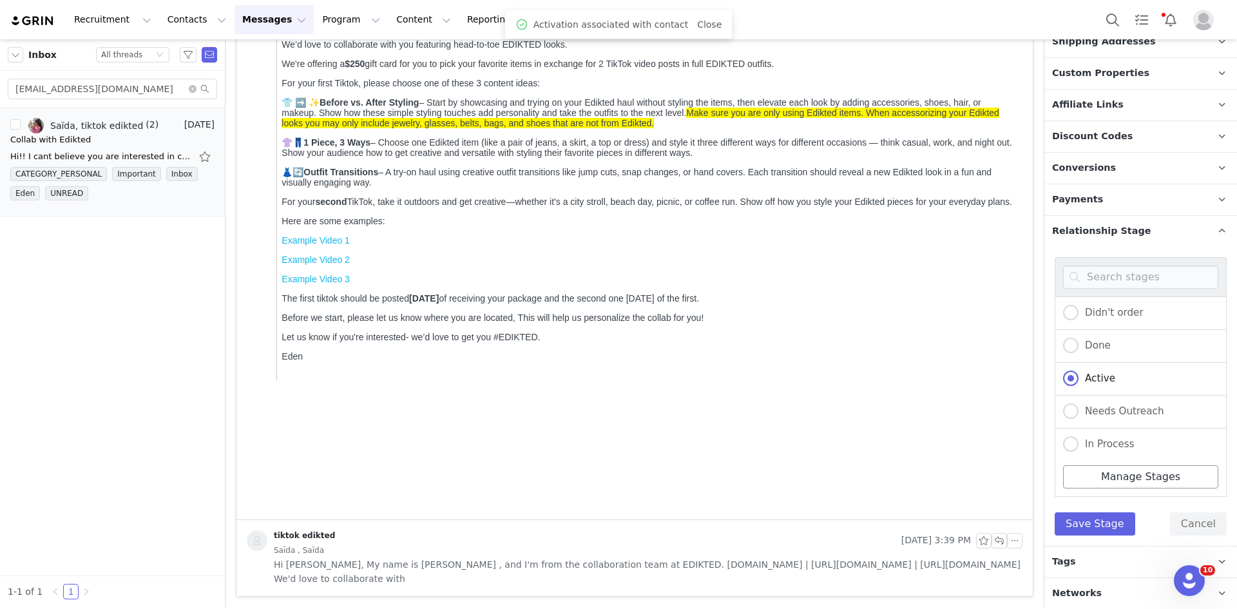
scroll to position [504, 0]
click at [1082, 528] on button "Save Stage" at bounding box center [1095, 522] width 81 height 23
click at [1073, 556] on p "Tags Keep track of your contacts by assigning them tags. You can then filter yo…" at bounding box center [1126, 560] width 162 height 31
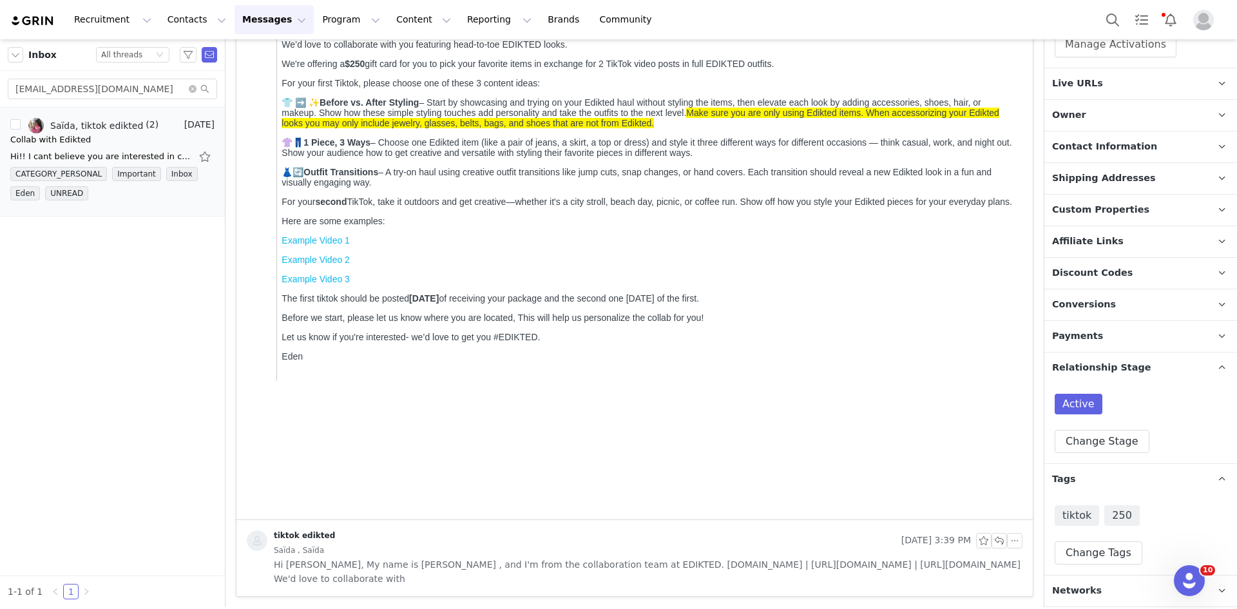
scroll to position [365, 0]
click at [50, 114] on li "Saïda, tiktok edikted (2) Aug 30 Collab with Edikted Hi!! I cant believe you ar…" at bounding box center [112, 162] width 225 height 109
click at [56, 94] on input "saidaac1@gmail.com" at bounding box center [112, 89] width 209 height 21
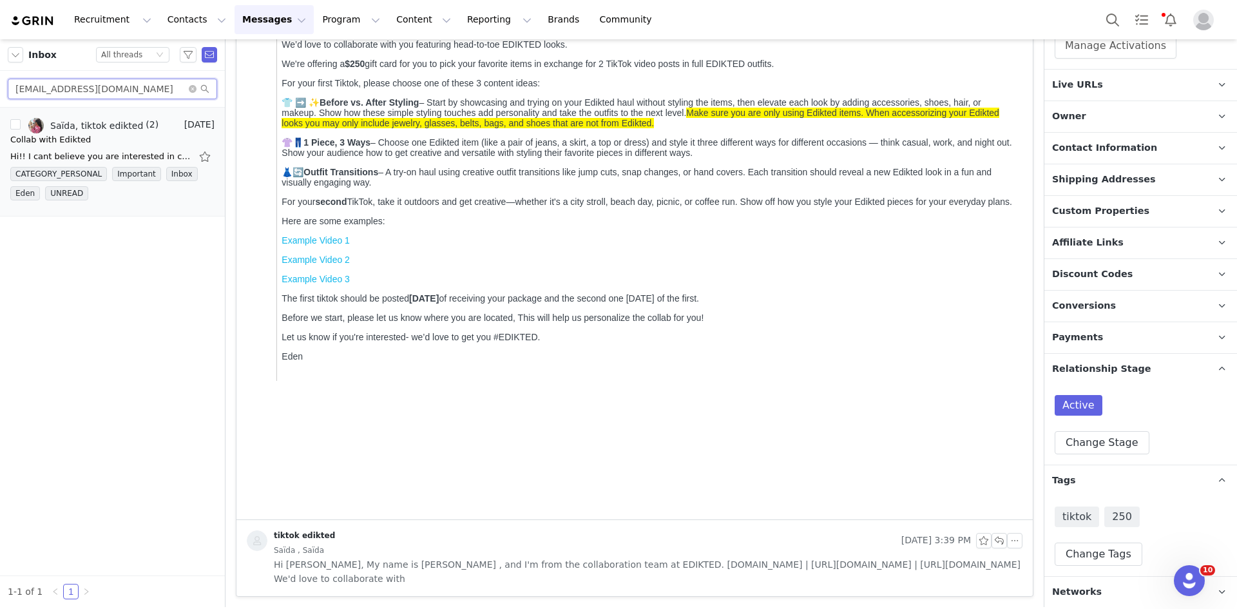
paste input "Bethellis_1@outlook"
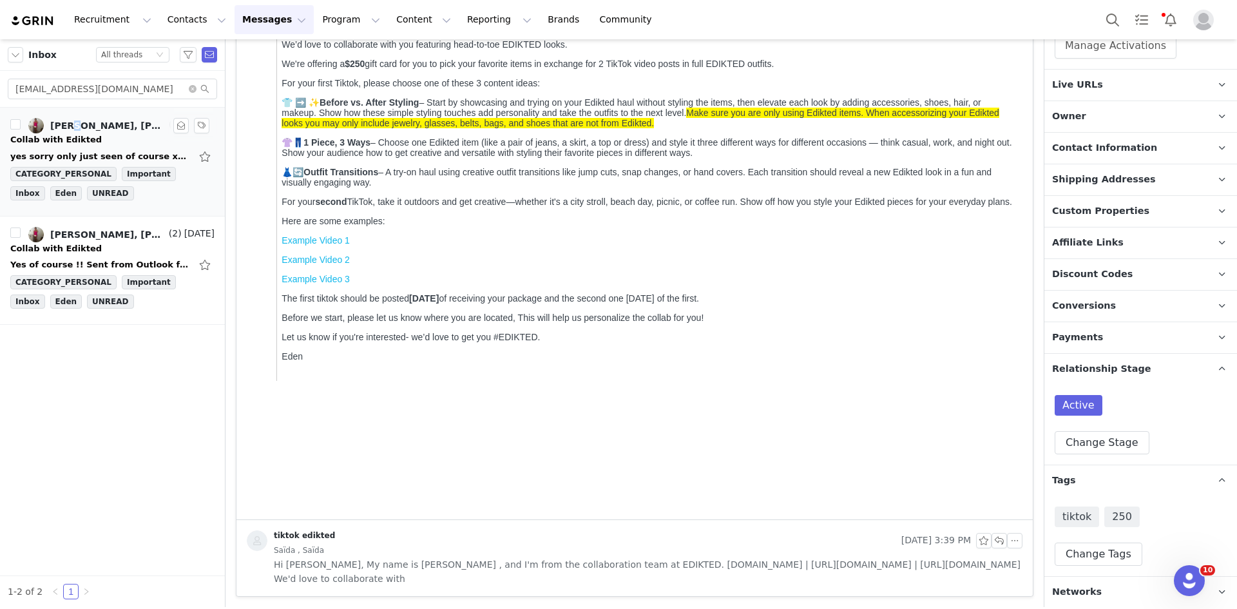
drag, startPoint x: 66, startPoint y: 108, endPoint x: 72, endPoint y: 121, distance: 13.8
click at [72, 120] on li "Beth Ellis, Beth Ellis, tiktok edikted (2) Aug 29 Collab with Edikted yes sorry…" at bounding box center [112, 162] width 225 height 109
click at [73, 124] on div "Beth Ellis, Beth Ellis, tiktok edikted" at bounding box center [108, 126] width 116 height 10
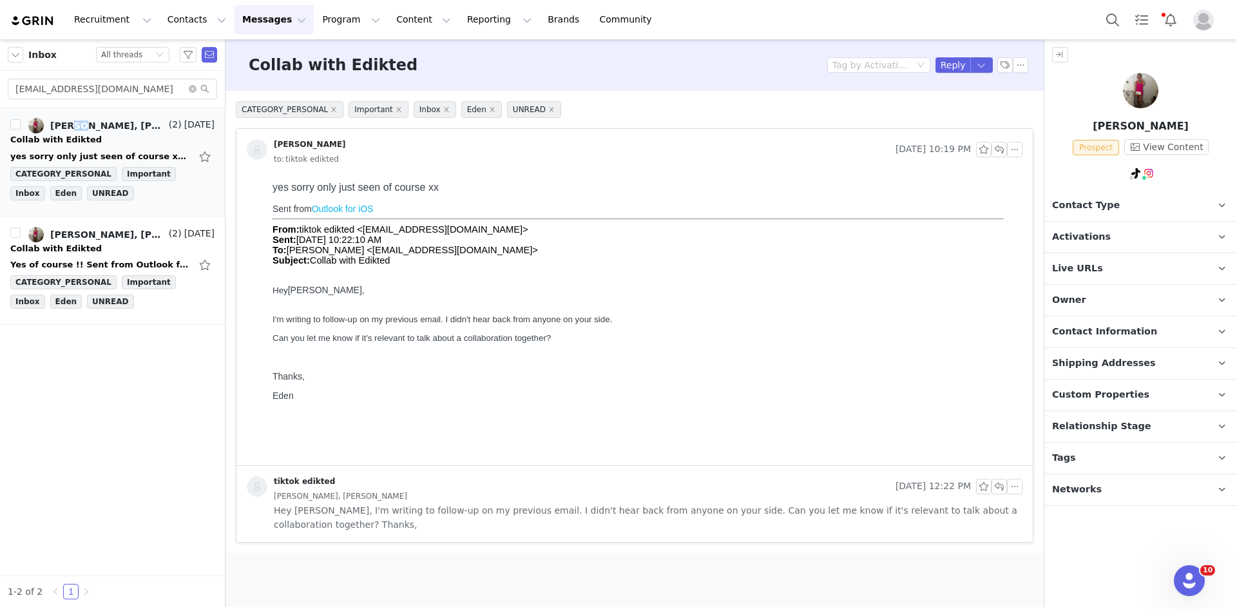
scroll to position [0, 0]
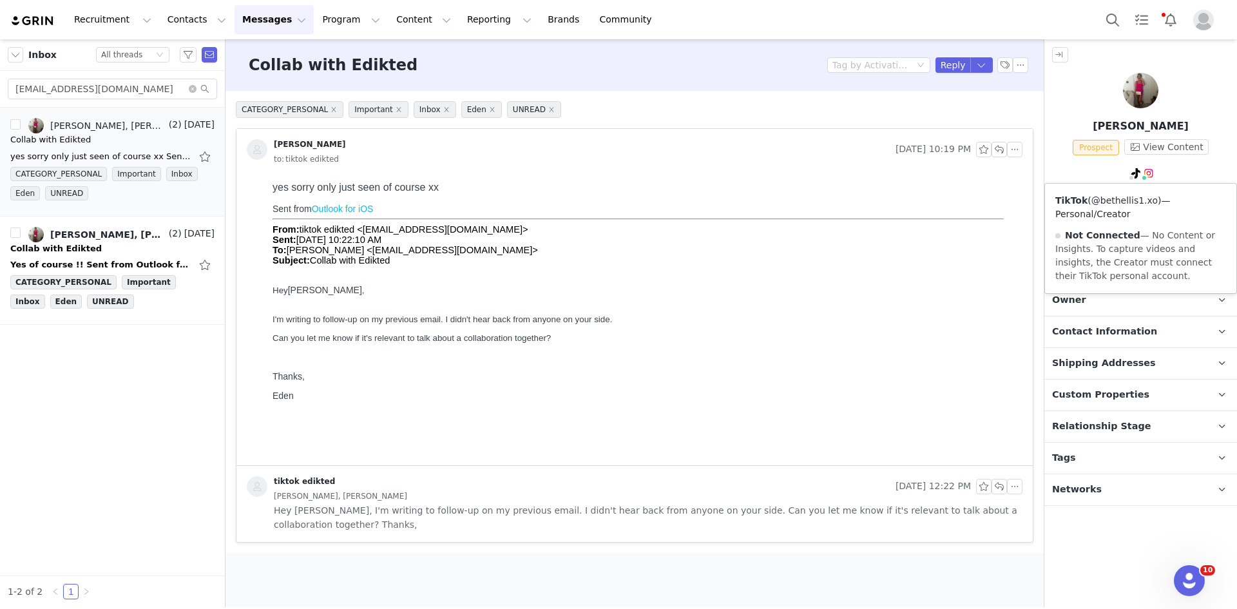
click at [1126, 198] on link "@bethellis1.xo" at bounding box center [1125, 200] width 66 height 10
click at [137, 97] on input "Bethellis_1@outlook.com" at bounding box center [112, 89] width 209 height 21
paste input "infolarabonavoglia@gmail"
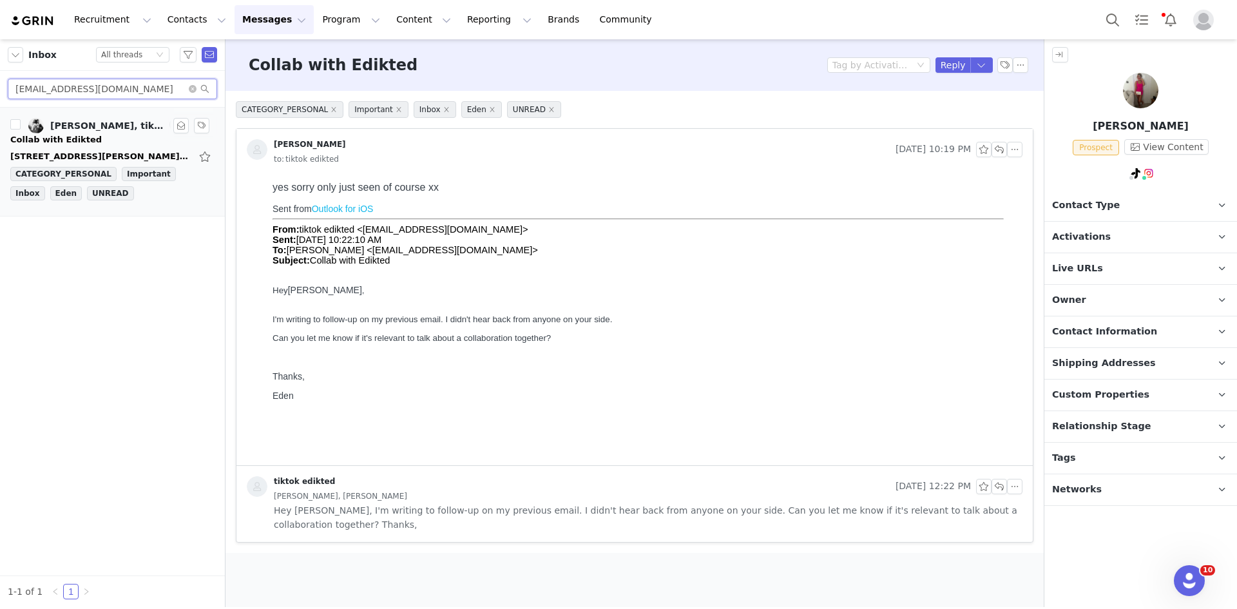
type input "infolarabonavoglia@gmail.com"
click at [35, 153] on div "Calle Ábrego 5 1D, 28223, Pozuelo de Alarcón, Madrid Thank you!! On Fri, 29 Aug…" at bounding box center [100, 156] width 180 height 13
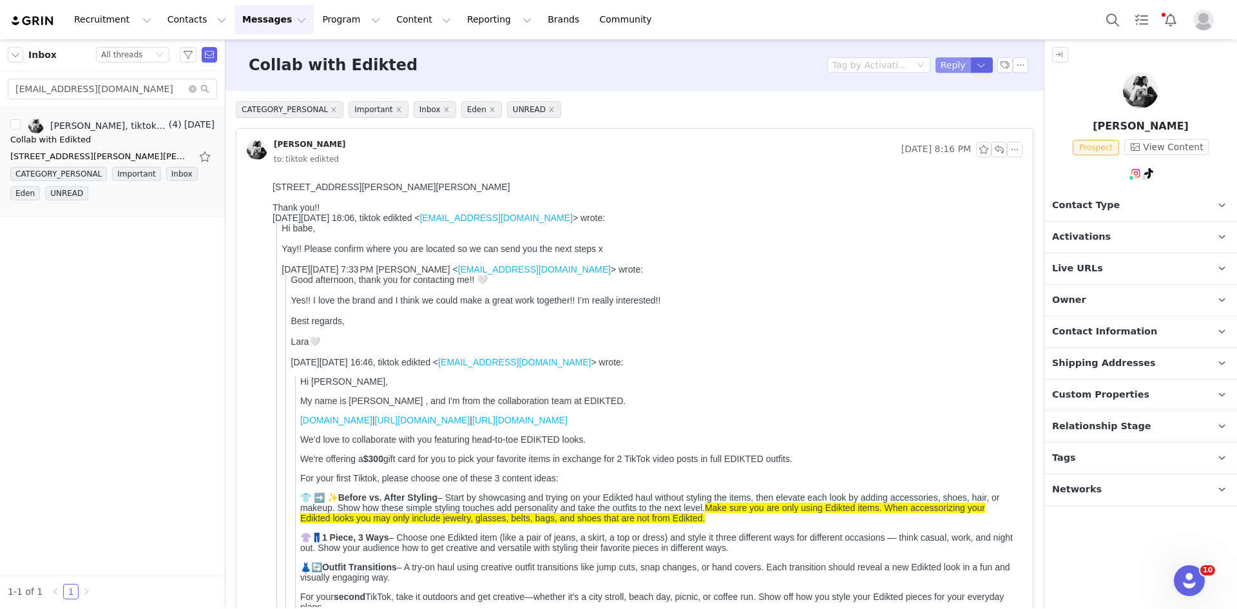
click at [956, 64] on button "Reply" at bounding box center [953, 64] width 35 height 15
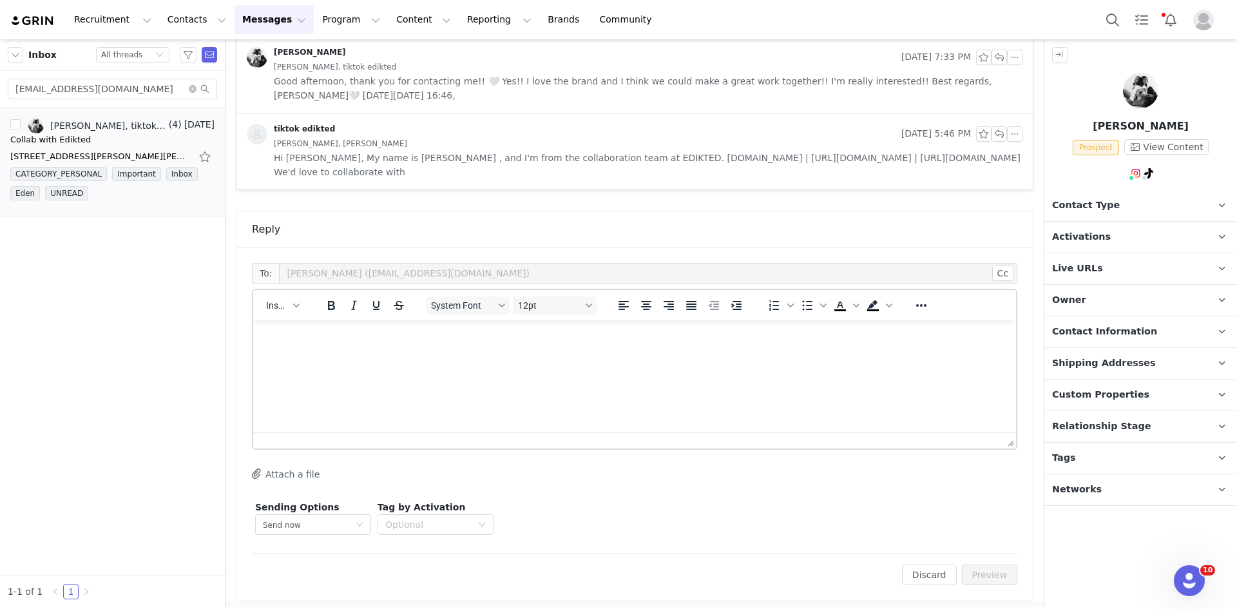
scroll to position [936, 0]
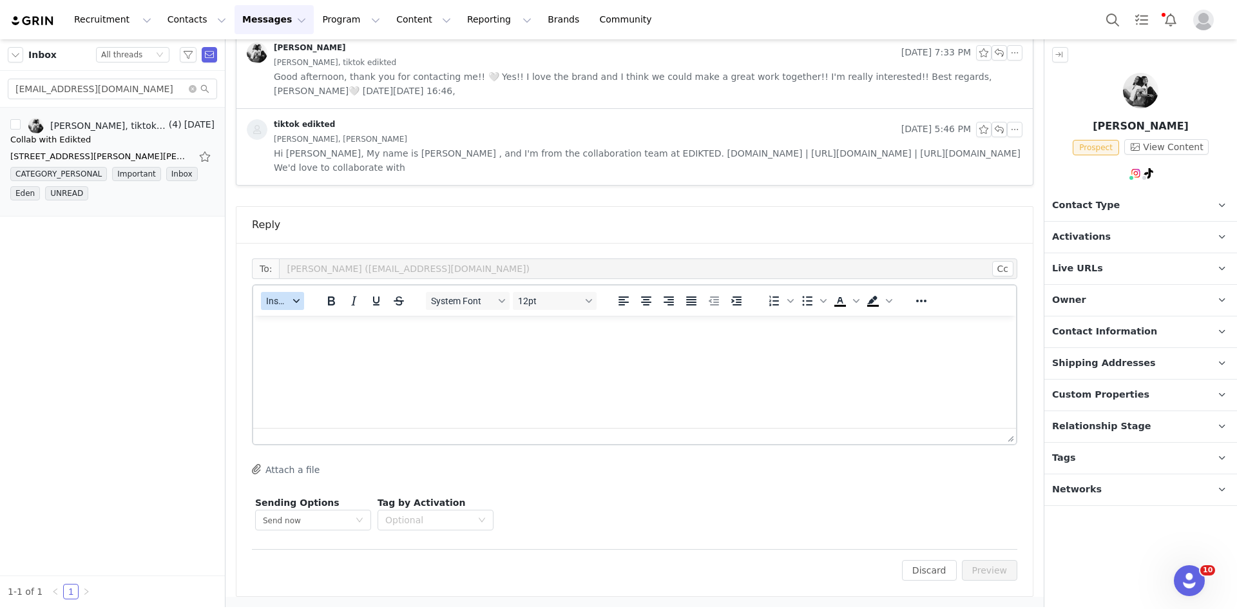
click at [303, 298] on button "Insert" at bounding box center [282, 301] width 43 height 18
click at [278, 318] on div "Insert Template" at bounding box center [330, 323] width 116 height 15
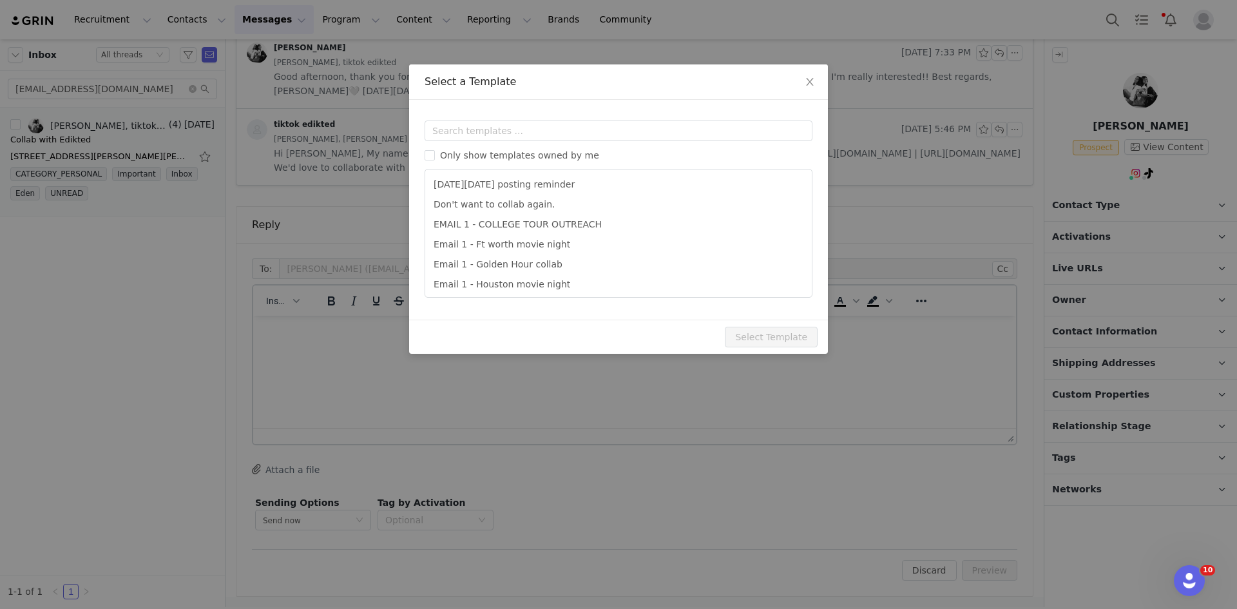
scroll to position [0, 0]
click at [506, 138] on input "text" at bounding box center [619, 131] width 388 height 21
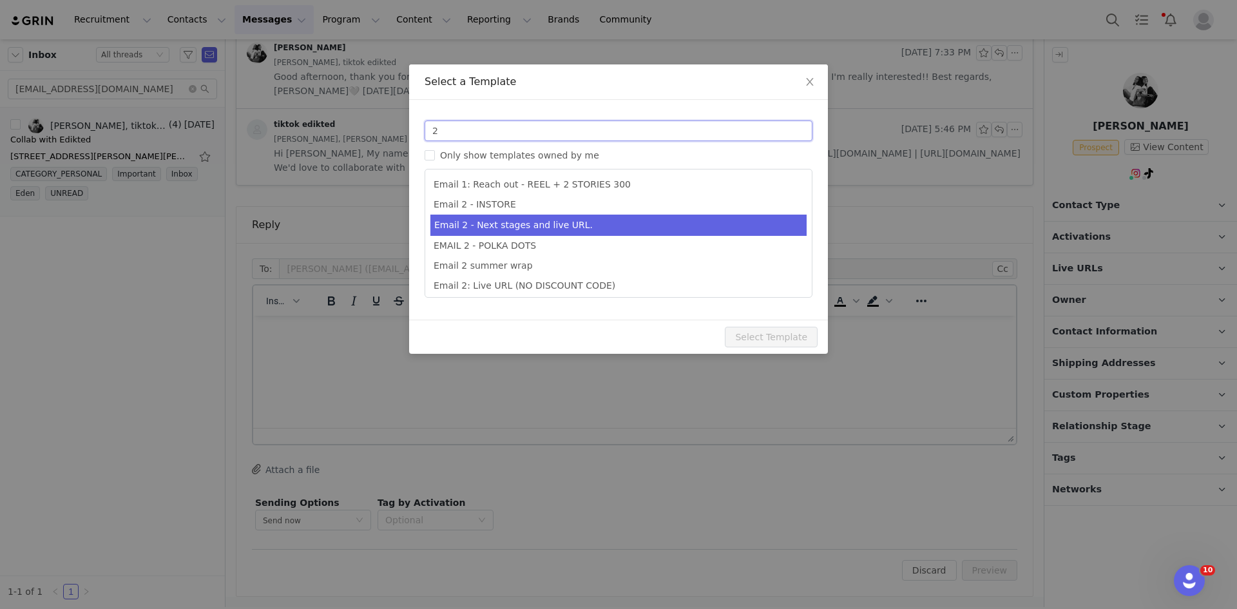
type input "2"
type input "Collab with Edikted"
click at [563, 222] on li "Email 2 - Next stages and live URL." at bounding box center [619, 225] width 376 height 21
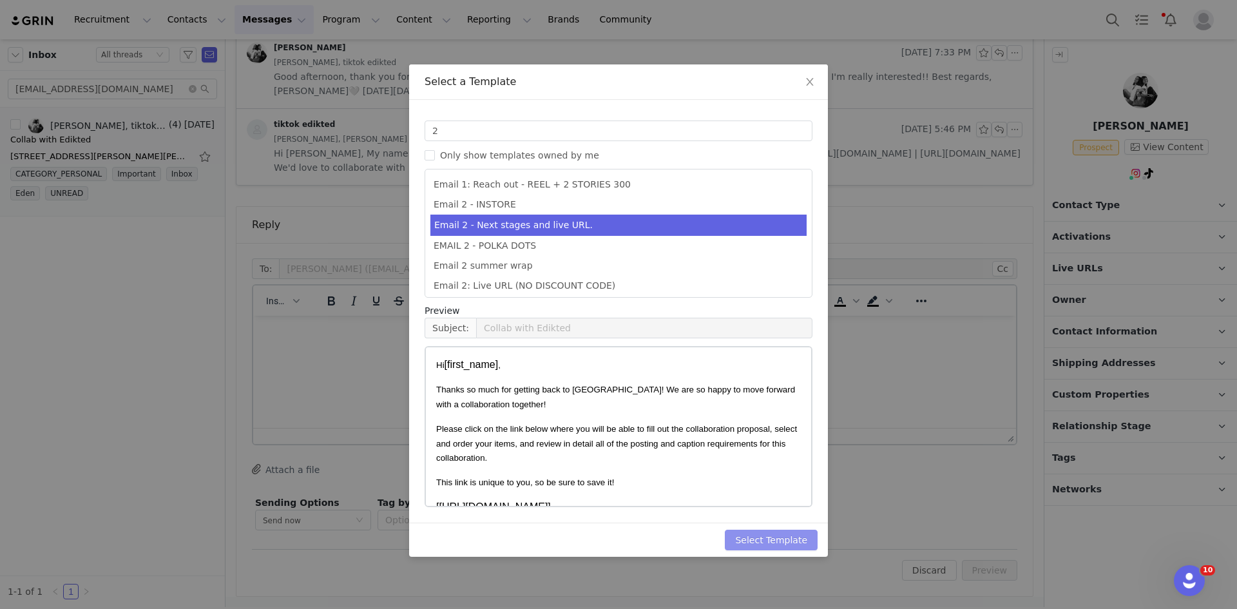
click at [790, 540] on button "Select Template" at bounding box center [771, 540] width 93 height 21
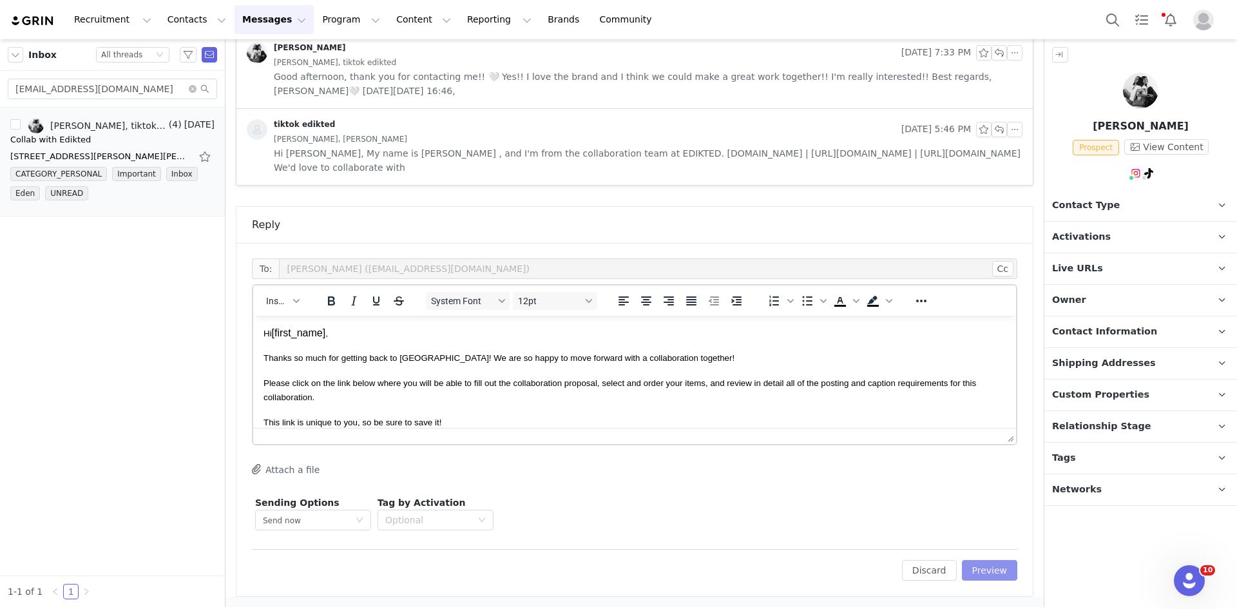
click at [984, 575] on button "Preview" at bounding box center [990, 570] width 56 height 21
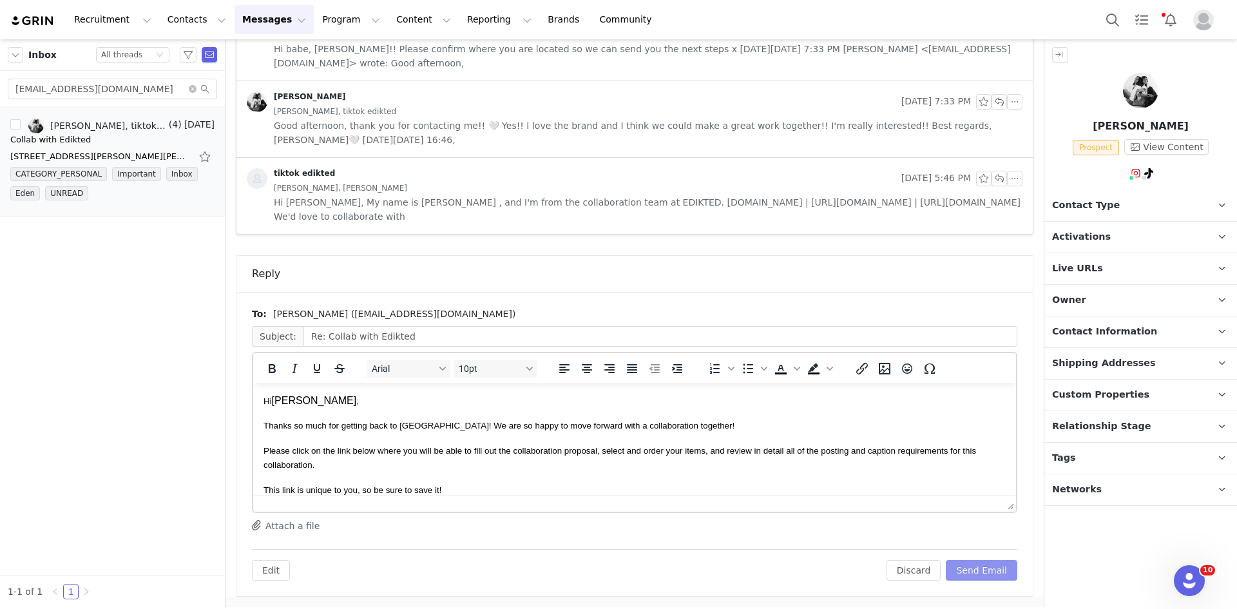
click at [989, 575] on button "Send Email" at bounding box center [982, 570] width 72 height 21
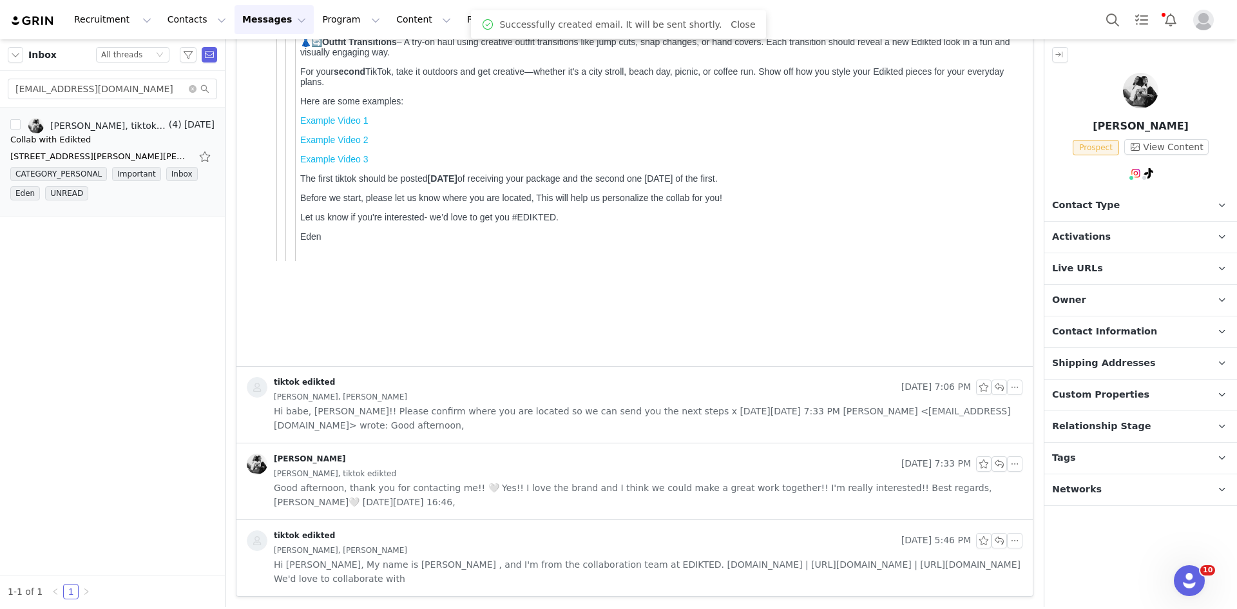
scroll to position [525, 0]
click at [1116, 210] on span "— Personal/Creator" at bounding box center [1118, 207] width 124 height 24
click at [1032, 209] on div "CATEGORY_PERSONAL Important Inbox Eden UNREAD Lara Bonavoglia Aug 29, 2025 8:16…" at bounding box center [635, 87] width 819 height 1042
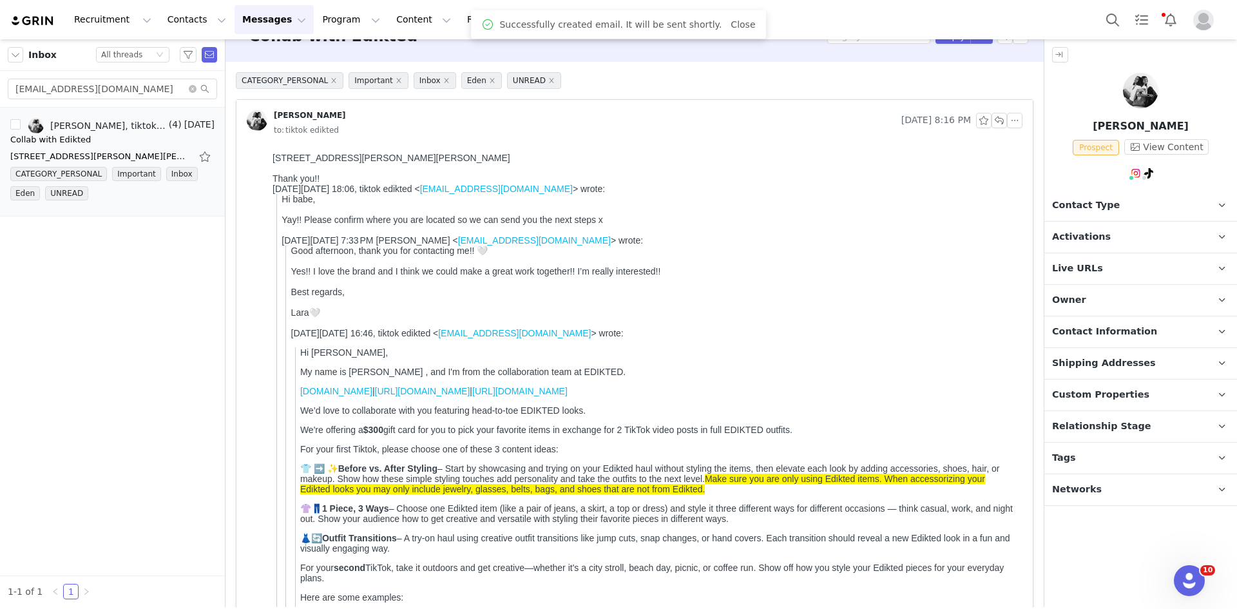
click at [1058, 203] on span "Contact Type" at bounding box center [1086, 206] width 68 height 14
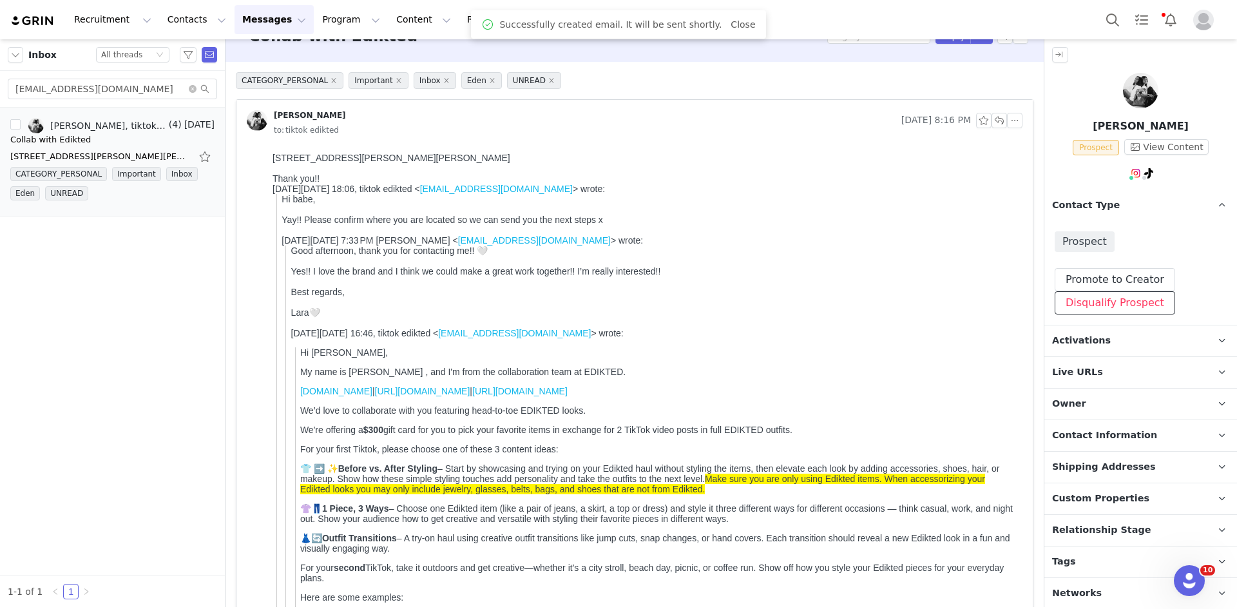
click at [1096, 291] on button "Disqualify Prospect" at bounding box center [1115, 302] width 121 height 23
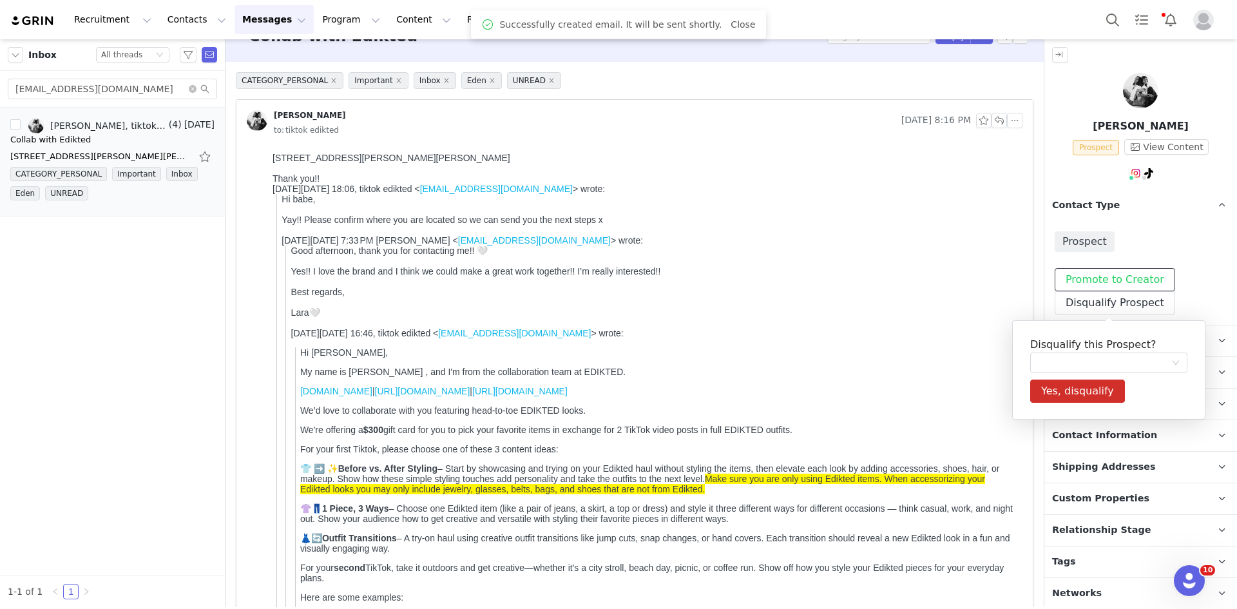
click at [1098, 282] on button "Promote to Creator" at bounding box center [1115, 279] width 121 height 23
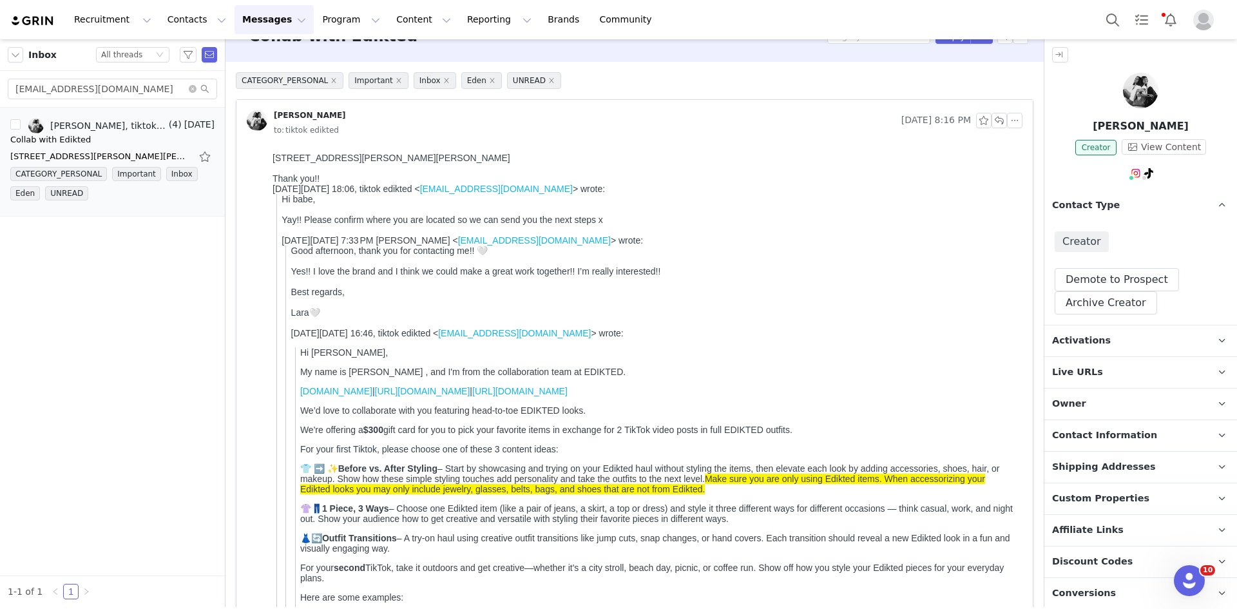
click at [1094, 341] on span "Activations" at bounding box center [1081, 341] width 59 height 14
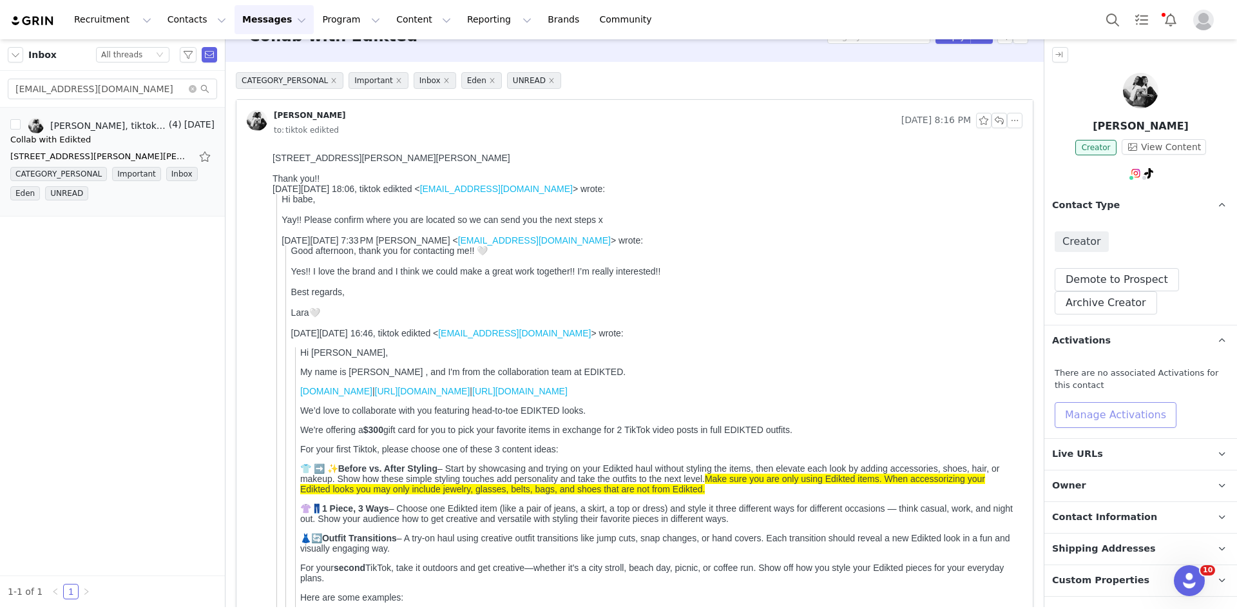
click at [1086, 407] on button "Manage Activations" at bounding box center [1116, 415] width 122 height 26
click at [1093, 464] on div "Select Activation" at bounding box center [1081, 463] width 126 height 19
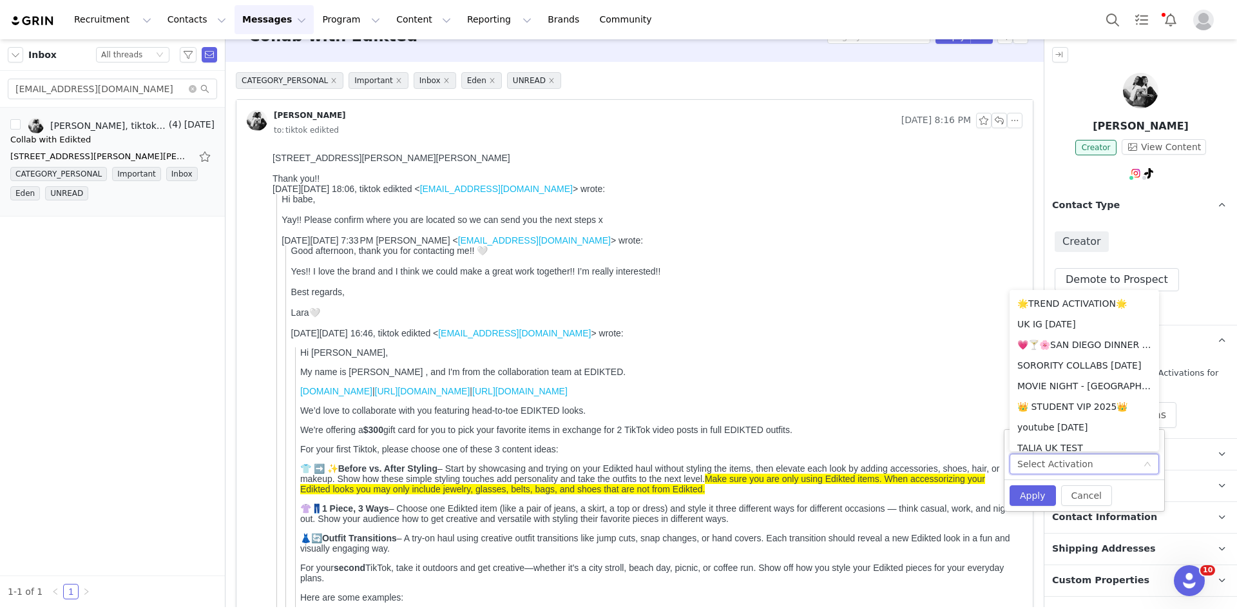
scroll to position [329, 0]
click at [1056, 391] on li "💚TIKTOK AUG + SEP💚2025" at bounding box center [1085, 386] width 150 height 21
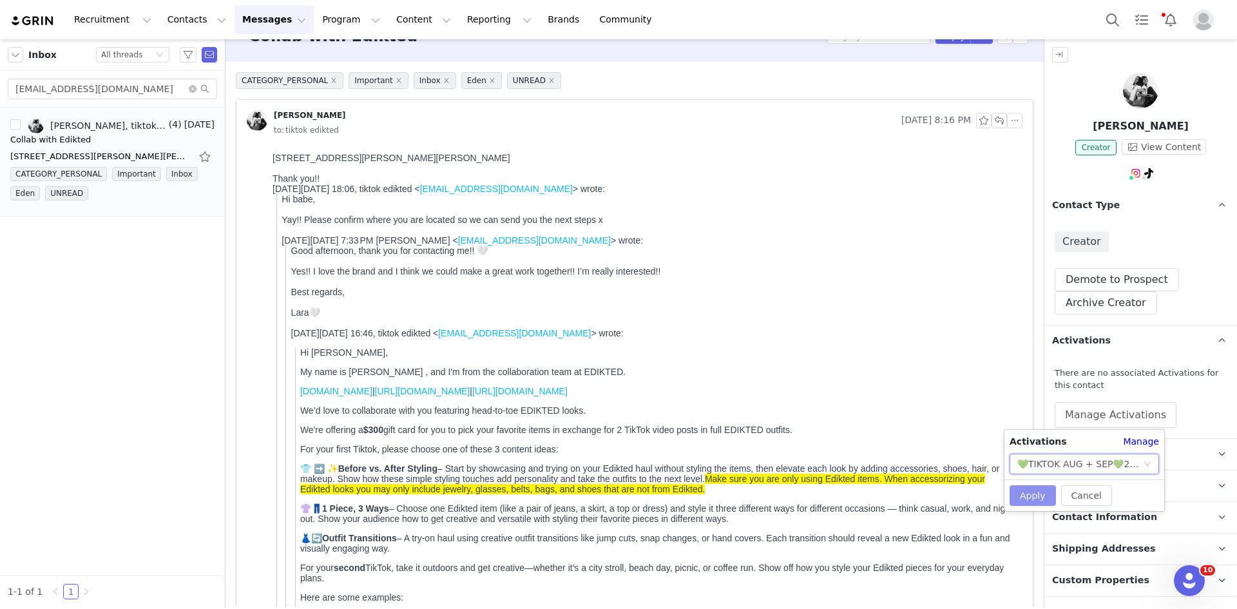
click at [1021, 499] on button "Apply" at bounding box center [1033, 495] width 46 height 21
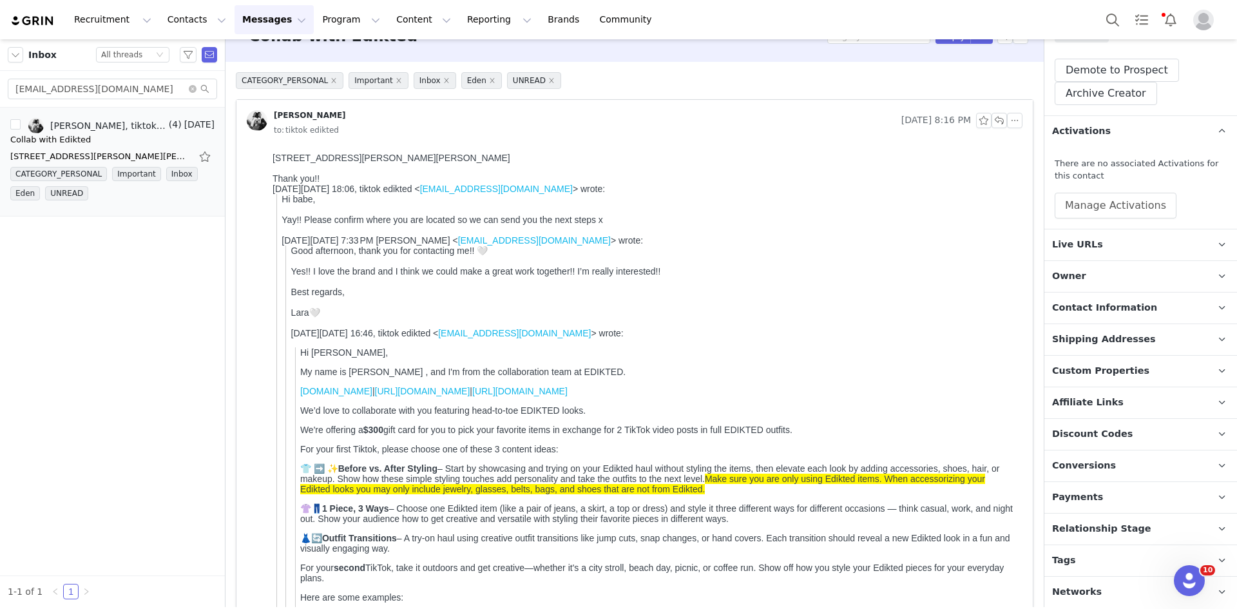
click at [1089, 516] on p "Relationship Stage Use relationship stages to move contacts through a logical s…" at bounding box center [1126, 529] width 162 height 31
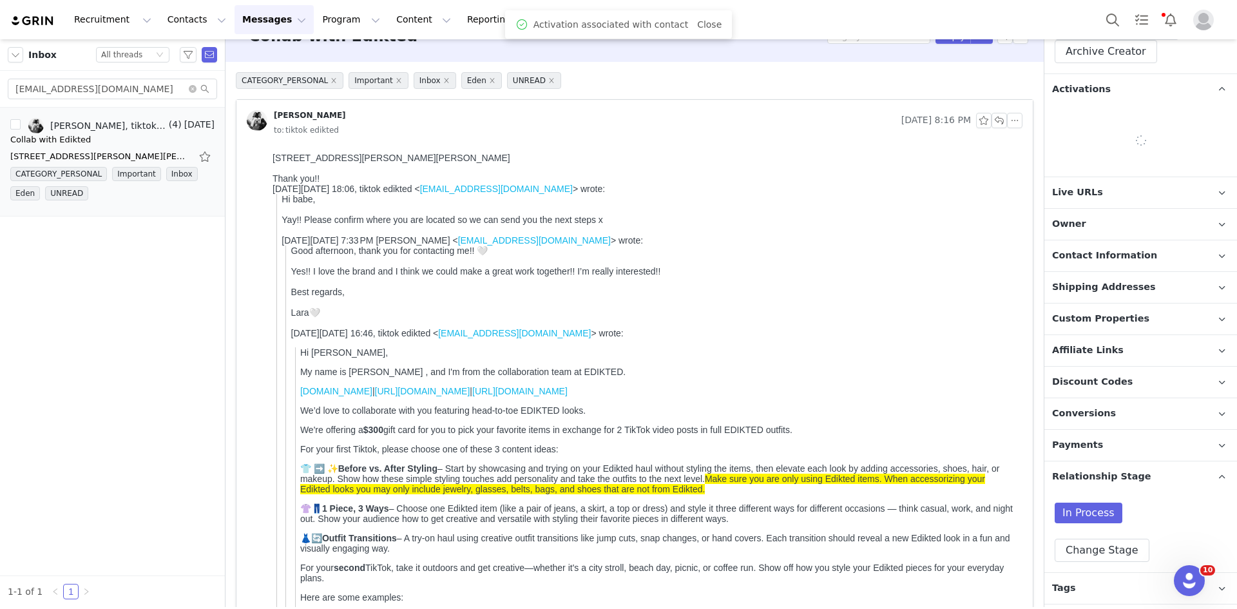
scroll to position [279, 0]
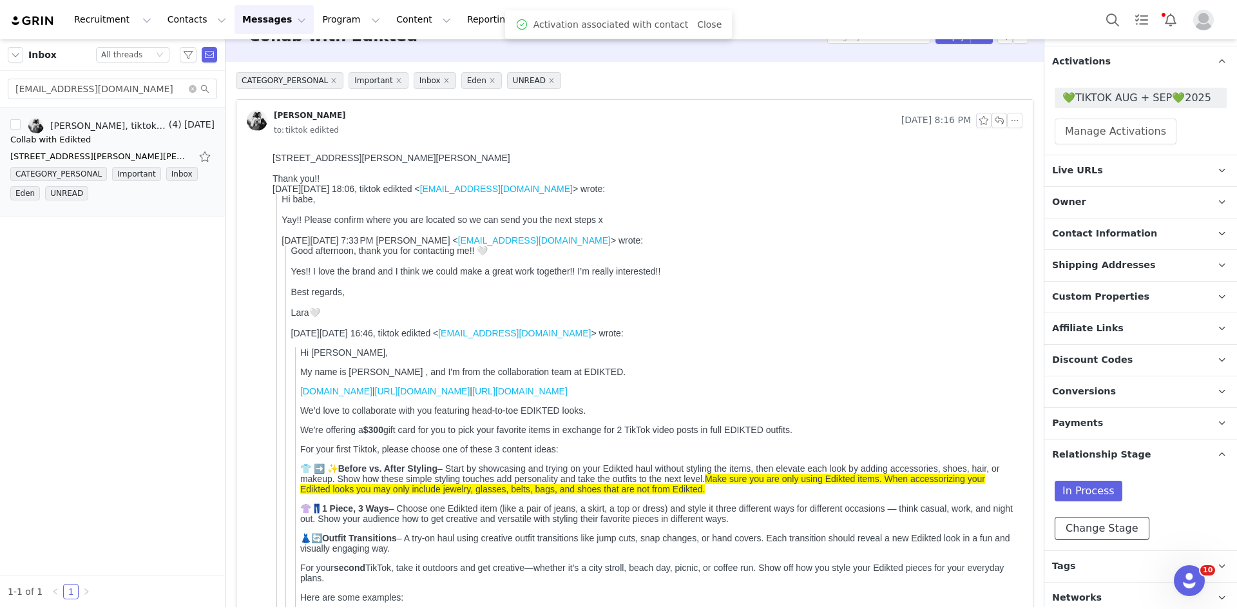
click at [1088, 520] on button "Change Stage" at bounding box center [1102, 528] width 95 height 23
drag, startPoint x: 1083, startPoint y: 587, endPoint x: 1080, endPoint y: 597, distance: 10.6
click at [1081, 597] on div "Active" at bounding box center [1141, 602] width 172 height 33
click at [1081, 596] on span "Active" at bounding box center [1097, 602] width 37 height 12
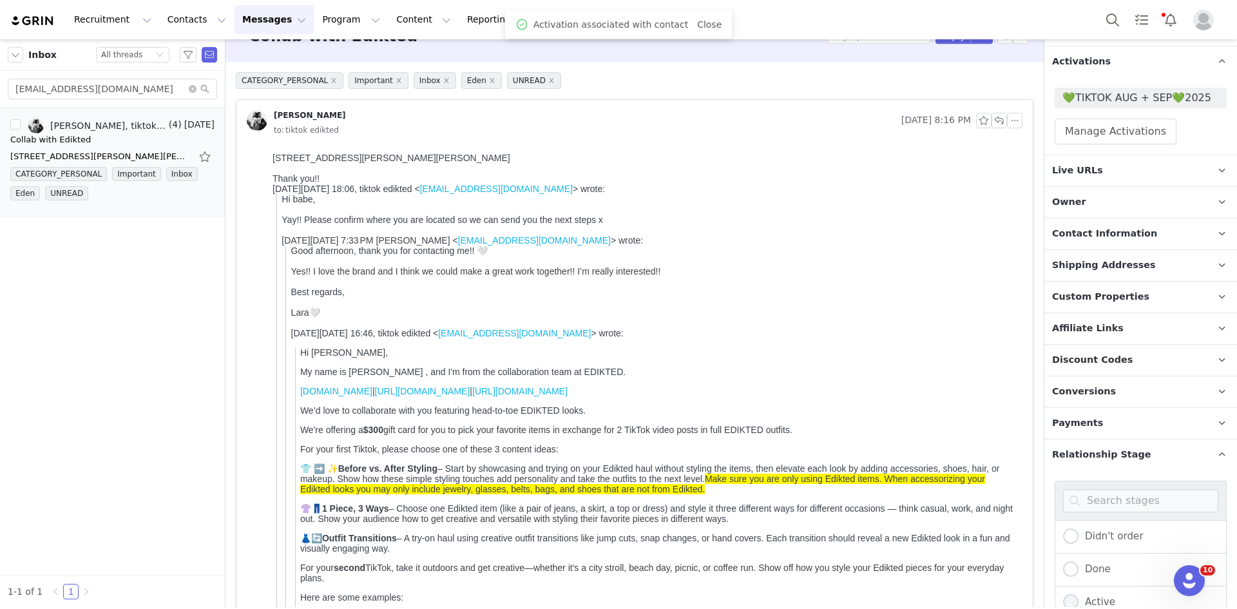
click at [1079, 596] on input "Active" at bounding box center [1070, 602] width 15 height 17
radio input "true"
radio input "false"
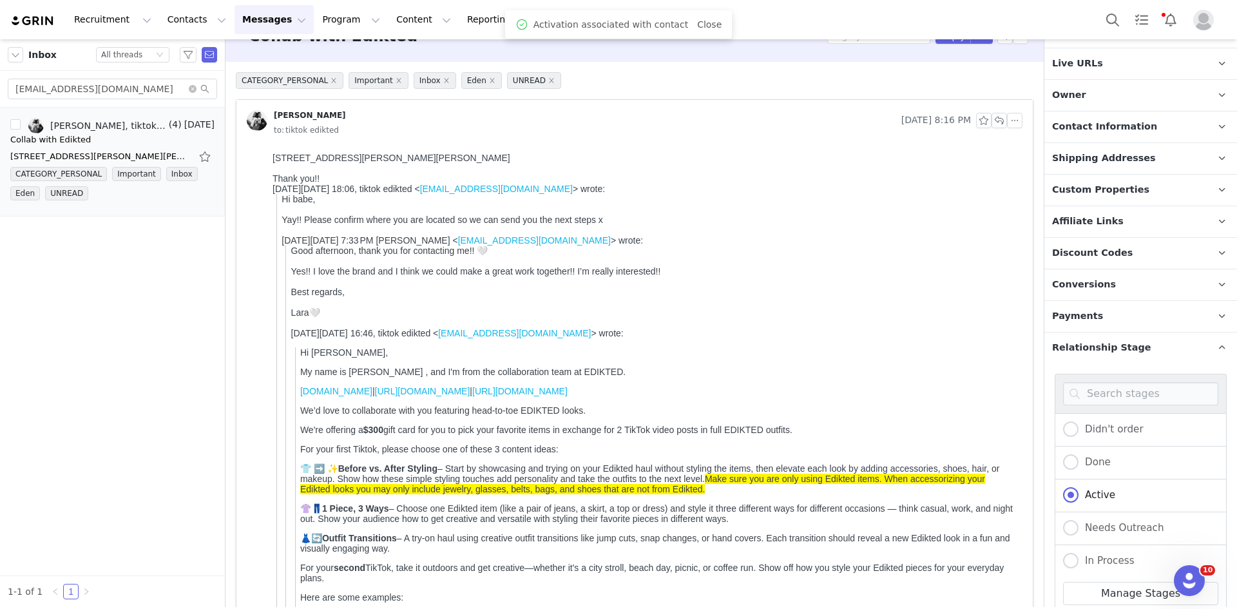
scroll to position [504, 0]
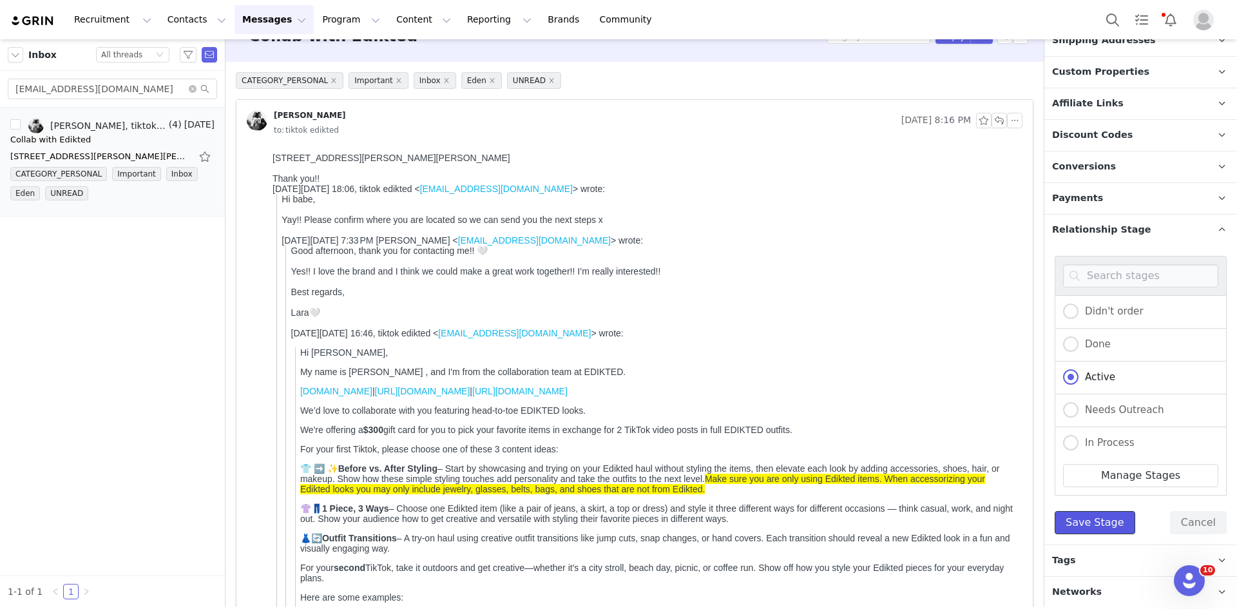
click at [1092, 523] on button "Save Stage" at bounding box center [1095, 522] width 81 height 23
click at [1089, 543] on div "Didn't order Done Active Needs Outreach In Process Creator Ongoing Not Relevent…" at bounding box center [1141, 395] width 193 height 299
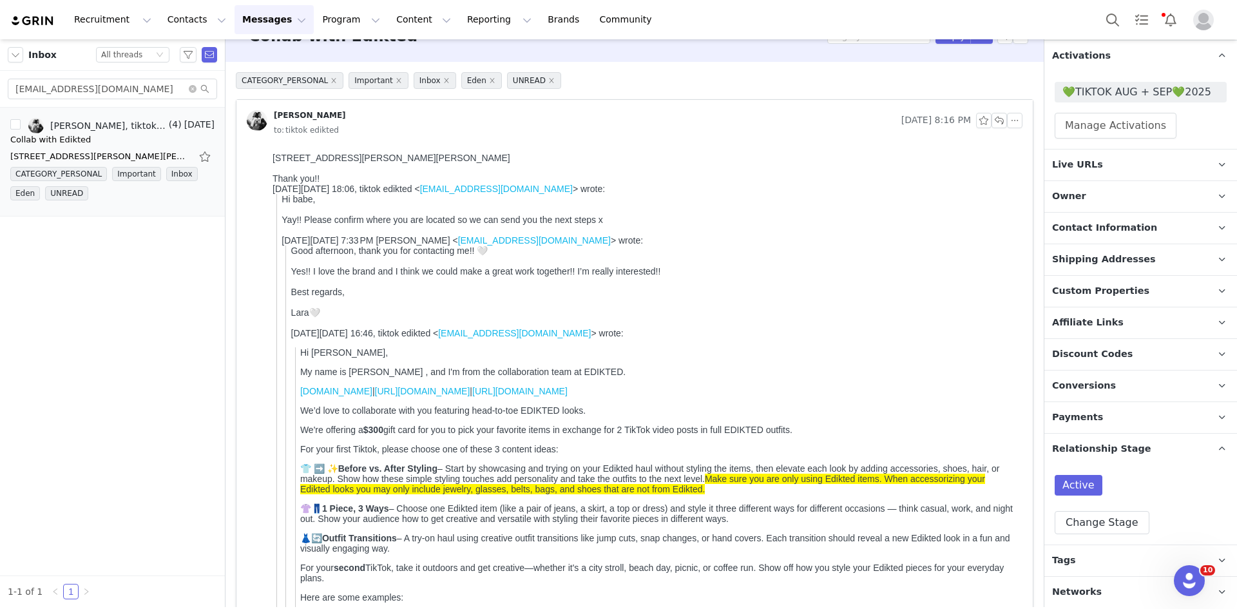
click at [1083, 557] on p "Tags Keep track of your contacts by assigning them tags. You can then filter yo…" at bounding box center [1126, 560] width 162 height 31
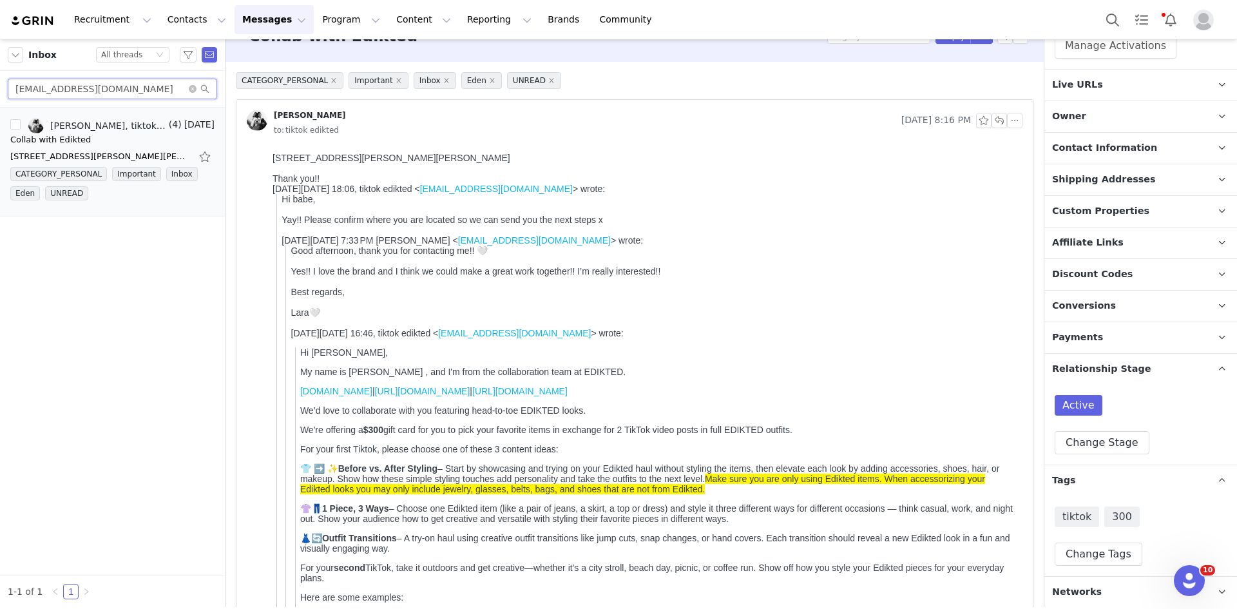
click at [92, 87] on input "infolarabonavoglia@gmail.com" at bounding box center [112, 89] width 209 height 21
paste input "moa.l.andersson07"
type input "moa.l.andersson07@gmail.com"
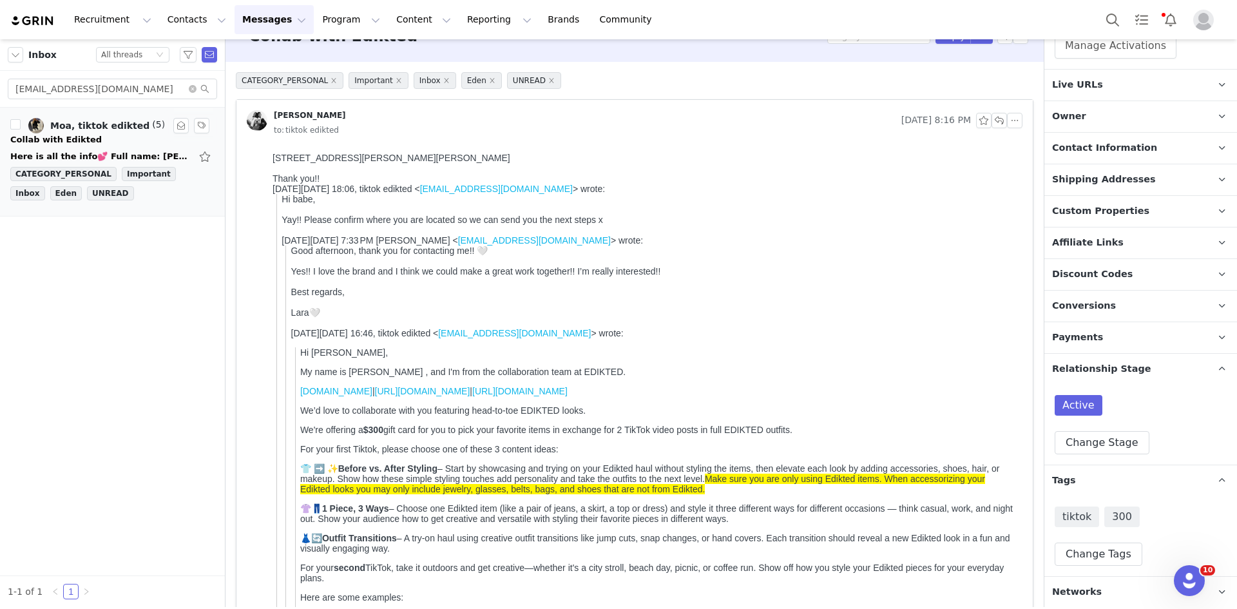
click at [83, 149] on div "Here is all the info💕 Full name: Moa Andersson Address: Gribbylunds torg 3 A 18…" at bounding box center [112, 156] width 204 height 21
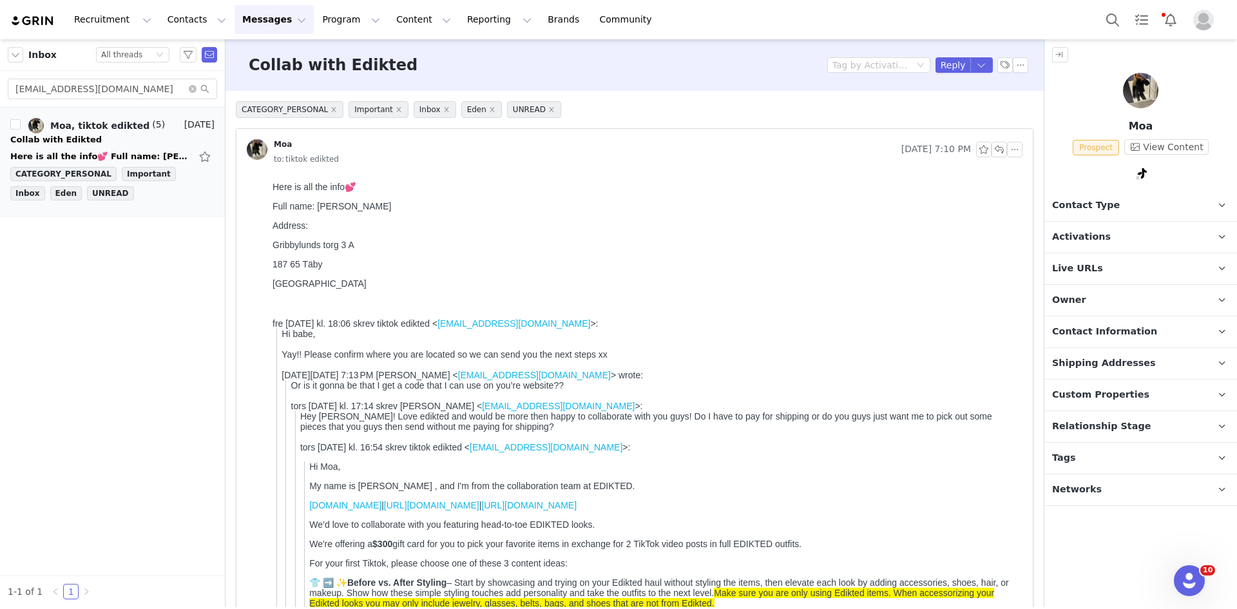
scroll to position [0, 0]
click at [935, 74] on div "Collab with Edikted Tag by Activation Reply" at bounding box center [635, 65] width 819 height 52
click at [936, 72] on button "Reply" at bounding box center [953, 64] width 35 height 15
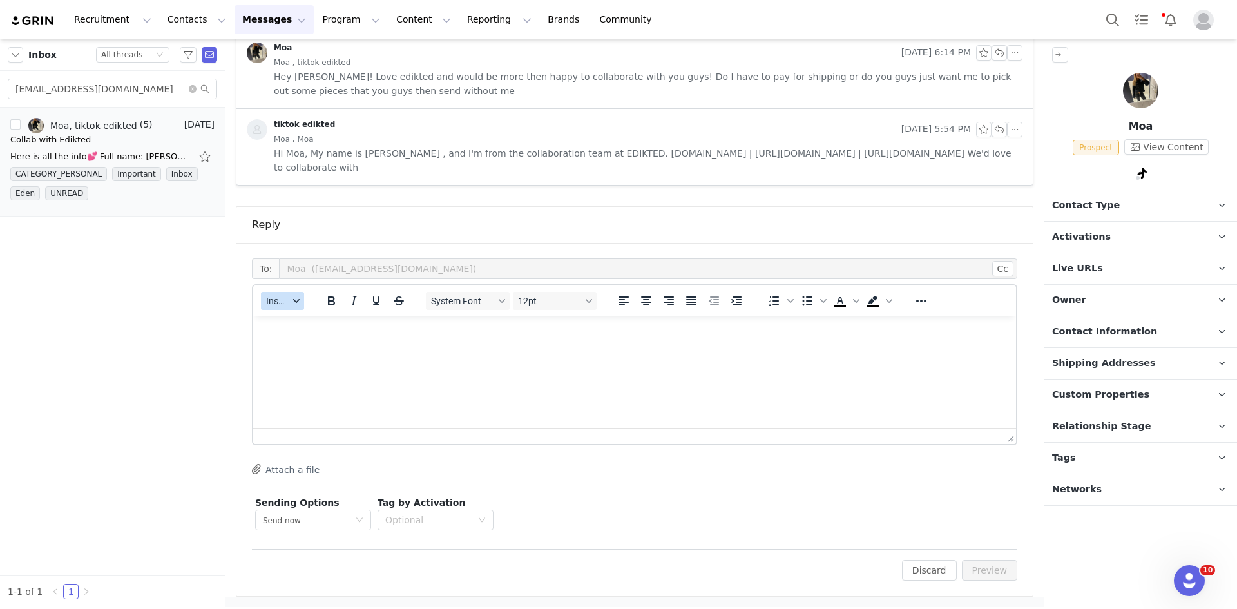
click at [277, 309] on button "Insert" at bounding box center [282, 301] width 43 height 18
click at [284, 320] on div "Insert Template" at bounding box center [330, 323] width 116 height 15
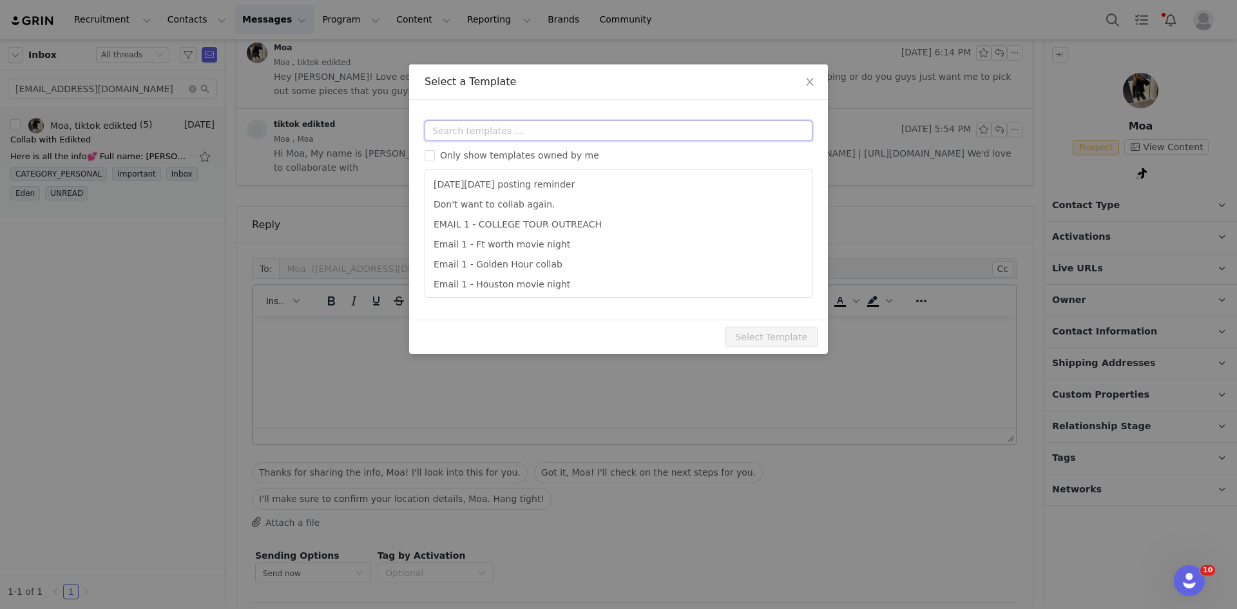
click at [498, 126] on input "text" at bounding box center [619, 131] width 388 height 21
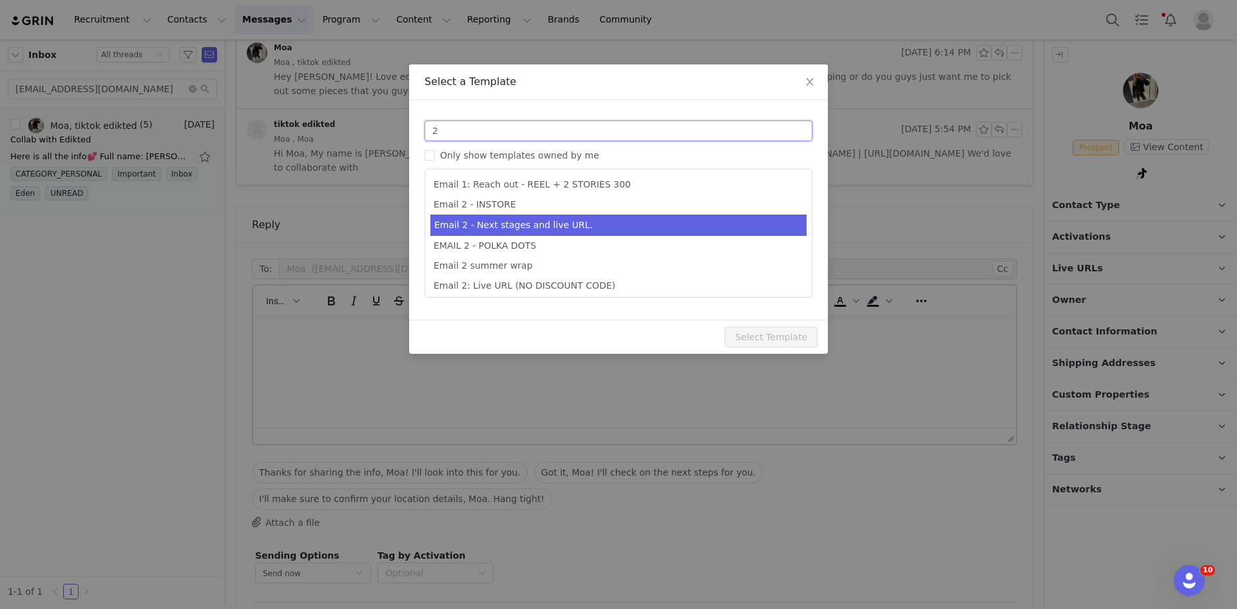
type input "2"
type input "Collab with Edikted"
click at [495, 231] on li "Email 2 - Next stages and live URL." at bounding box center [619, 225] width 376 height 21
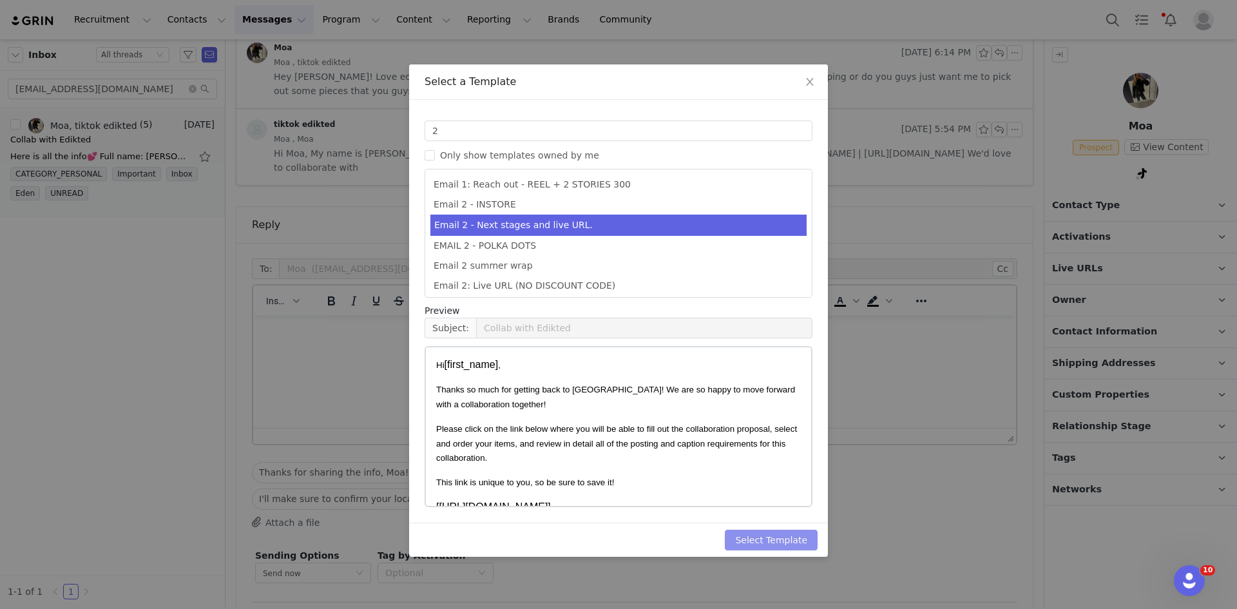
click at [784, 539] on button "Select Template" at bounding box center [771, 540] width 93 height 21
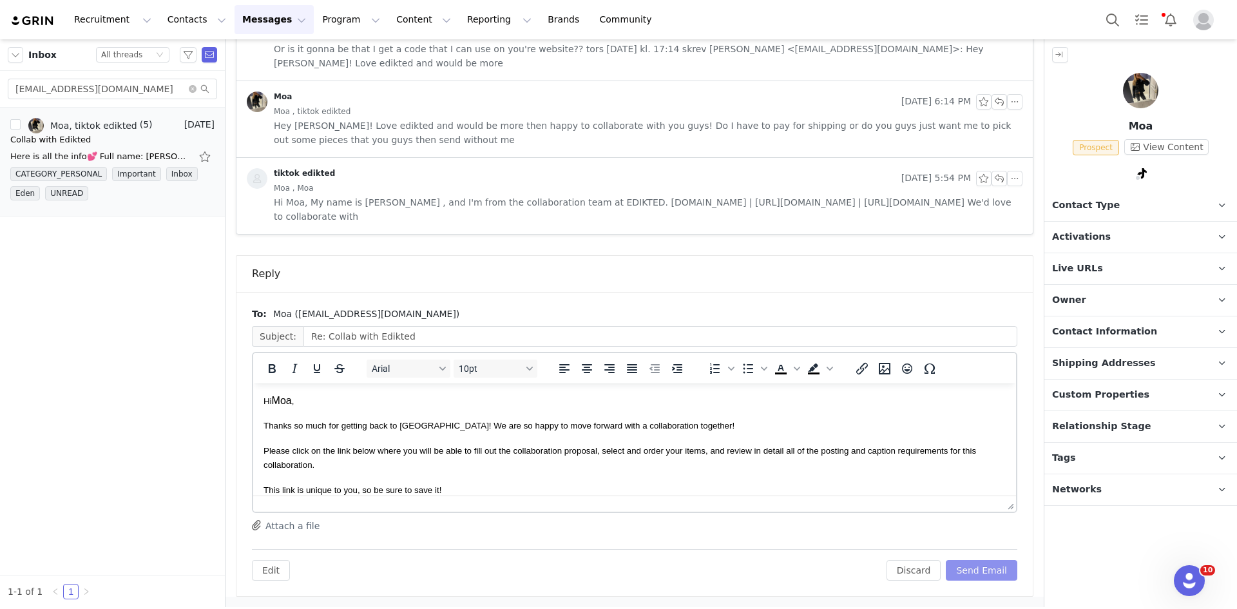
click at [989, 563] on button "Send Email" at bounding box center [982, 570] width 72 height 21
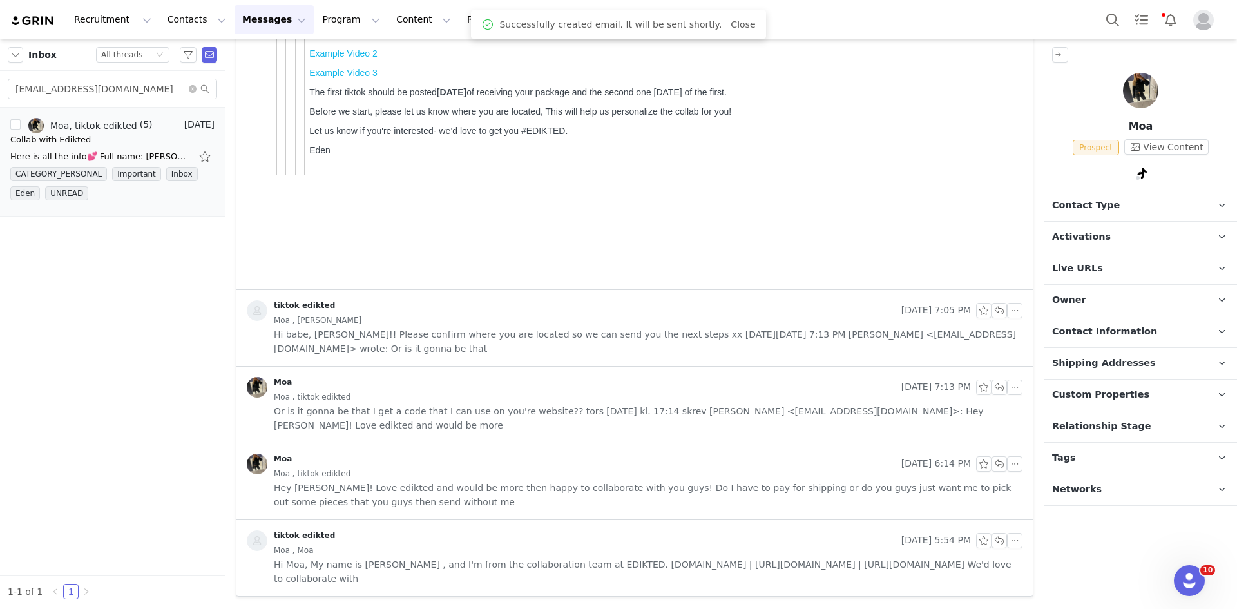
click at [1085, 199] on span "Contact Type" at bounding box center [1086, 206] width 68 height 14
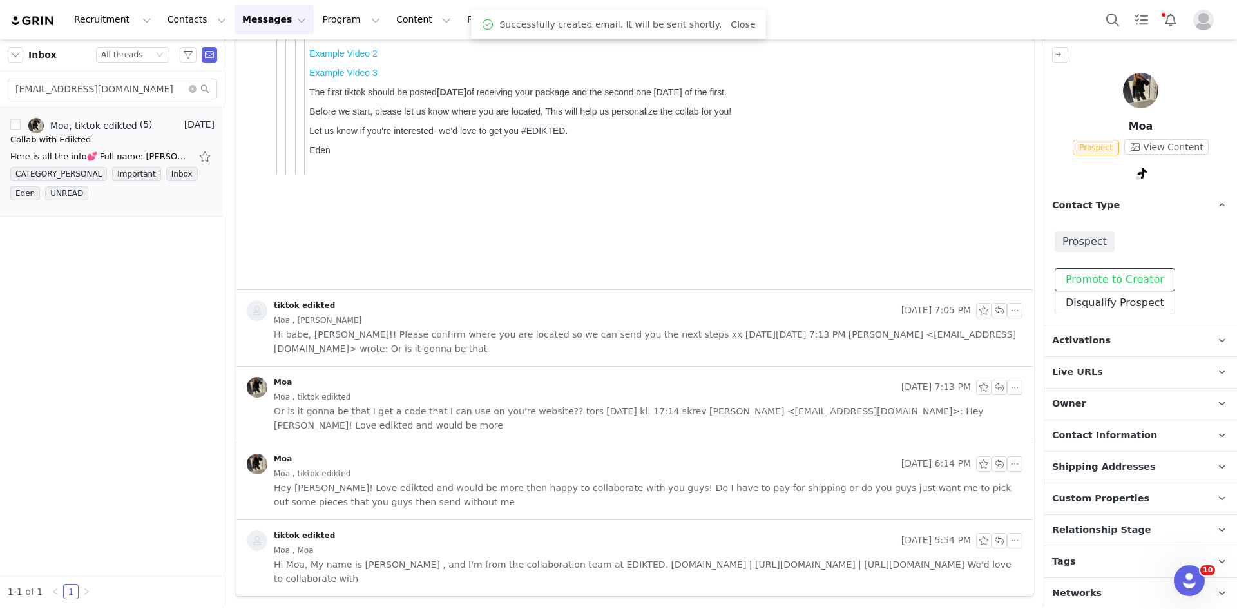
click at [1073, 284] on button "Promote to Creator" at bounding box center [1115, 279] width 121 height 23
click at [1062, 357] on p "Live URLs" at bounding box center [1126, 372] width 162 height 31
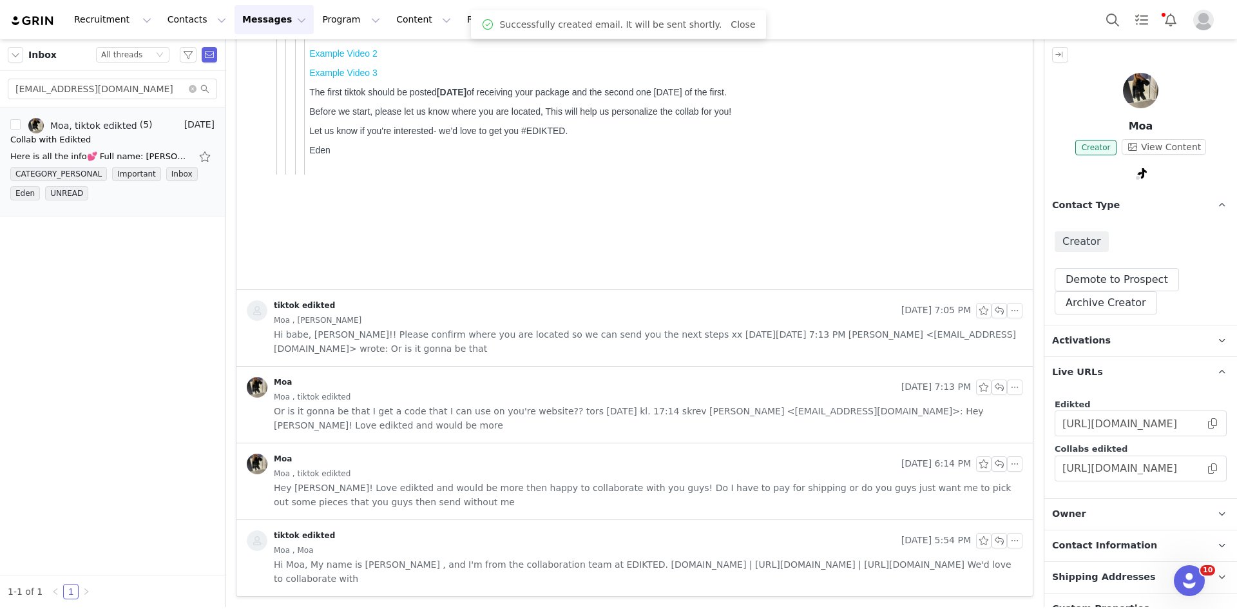
click at [1063, 351] on p "Activations" at bounding box center [1126, 340] width 162 height 31
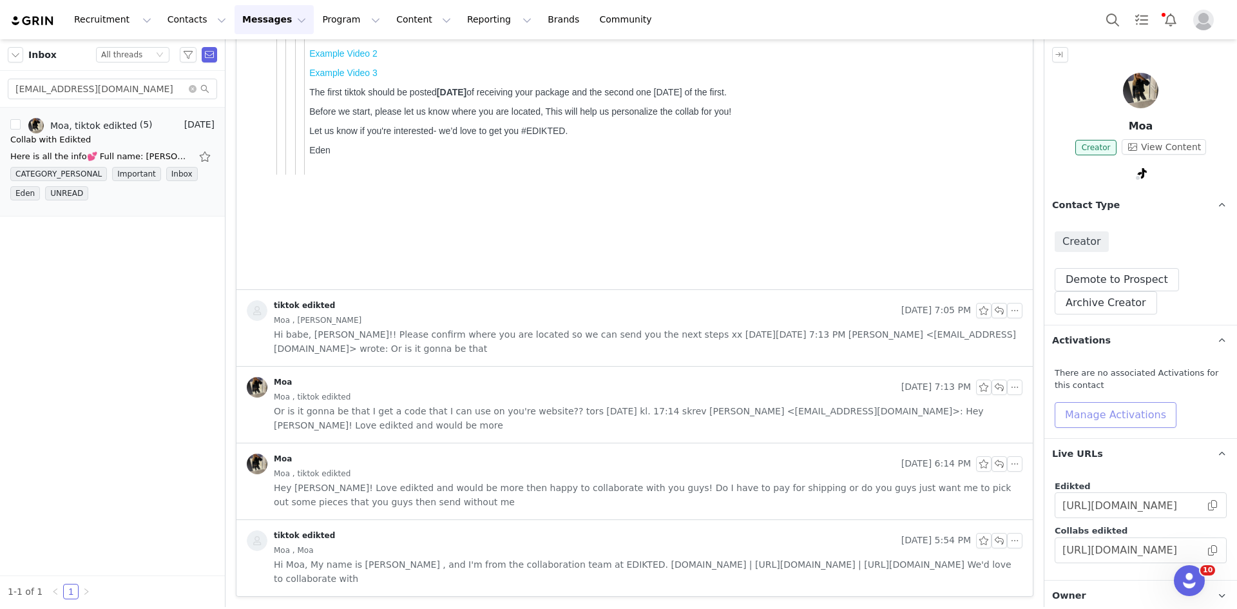
click at [1068, 408] on button "Manage Activations" at bounding box center [1116, 415] width 122 height 26
click at [1074, 471] on div "Select Activation" at bounding box center [1056, 463] width 76 height 19
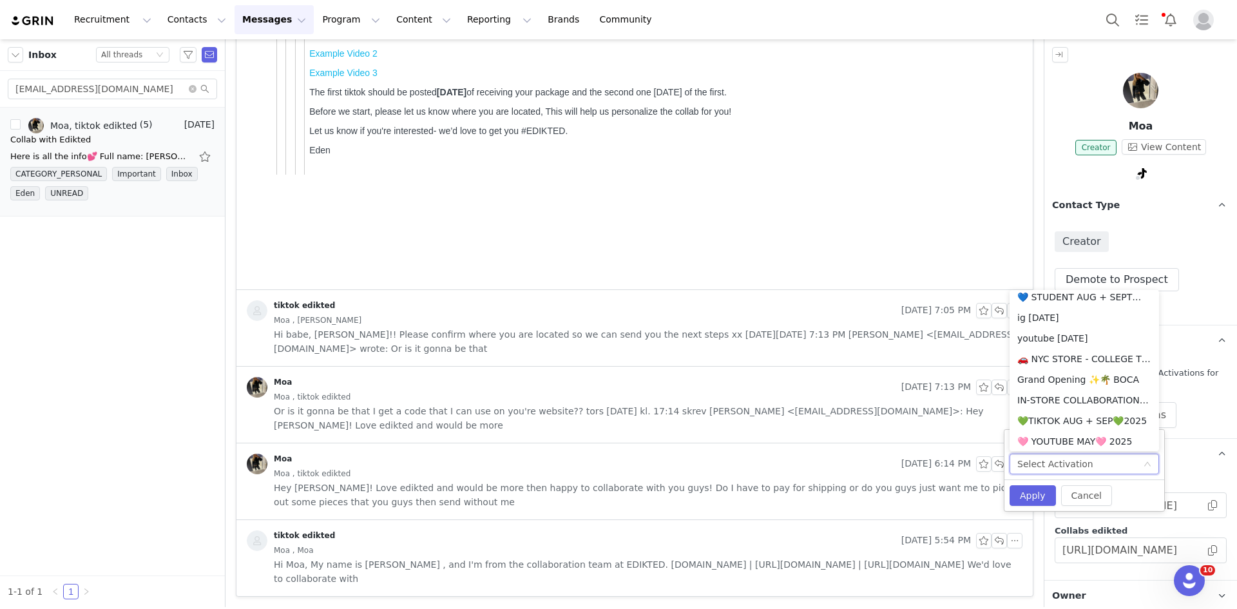
scroll to position [329, 0]
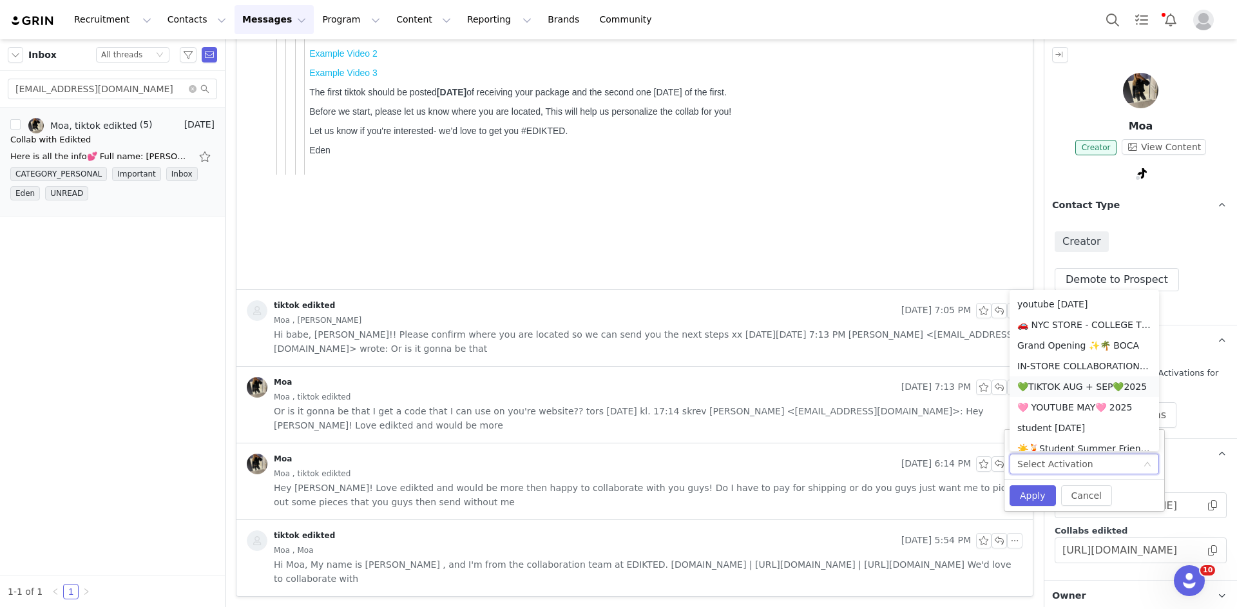
click at [1054, 389] on li "💚TIKTOK AUG + SEP💚2025" at bounding box center [1085, 386] width 150 height 21
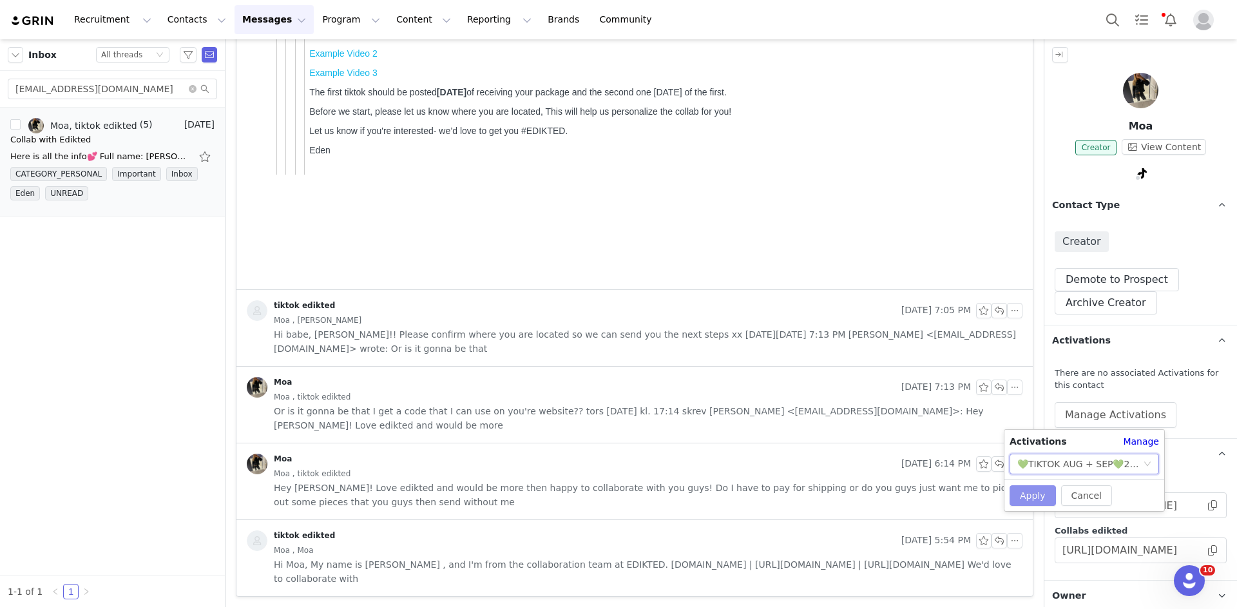
click at [1025, 501] on button "Apply" at bounding box center [1033, 495] width 46 height 21
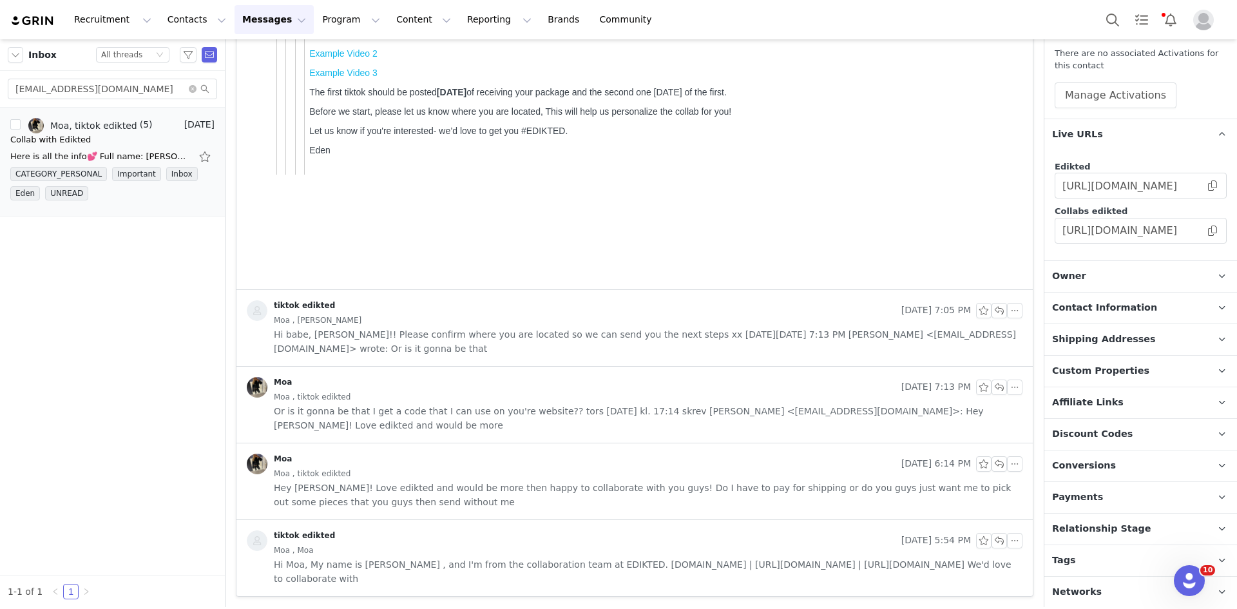
click at [1079, 522] on span "Relationship Stage" at bounding box center [1101, 529] width 99 height 14
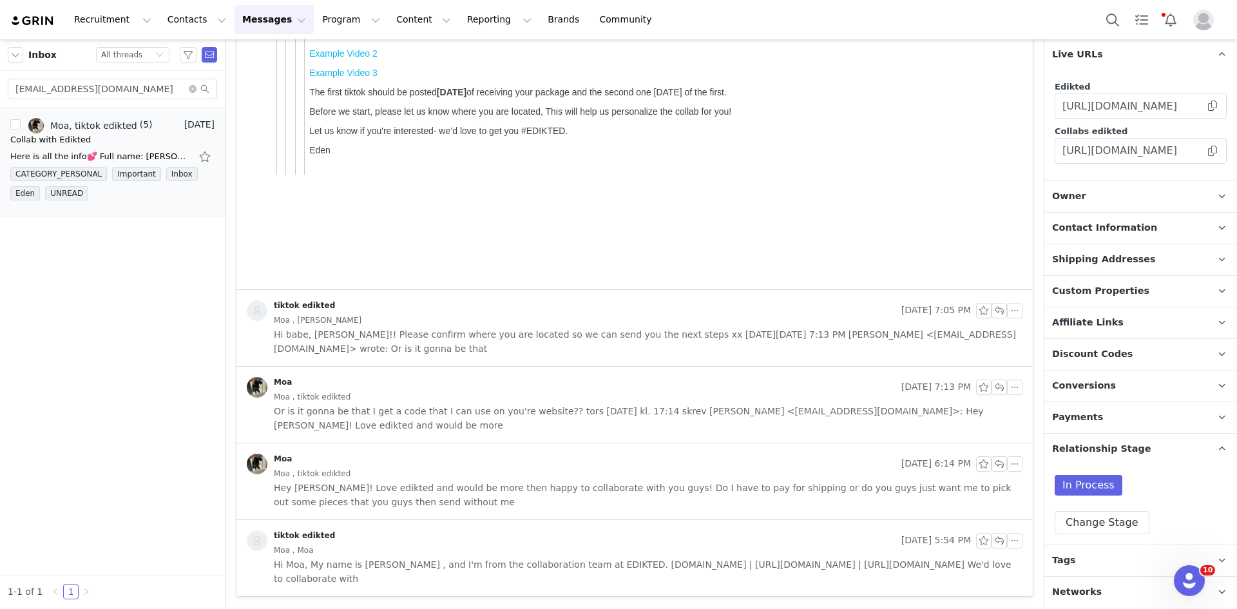
click at [1078, 538] on div "In Process Change Stage" at bounding box center [1141, 505] width 193 height 80
click at [1075, 530] on button "Change Stage" at bounding box center [1102, 522] width 95 height 23
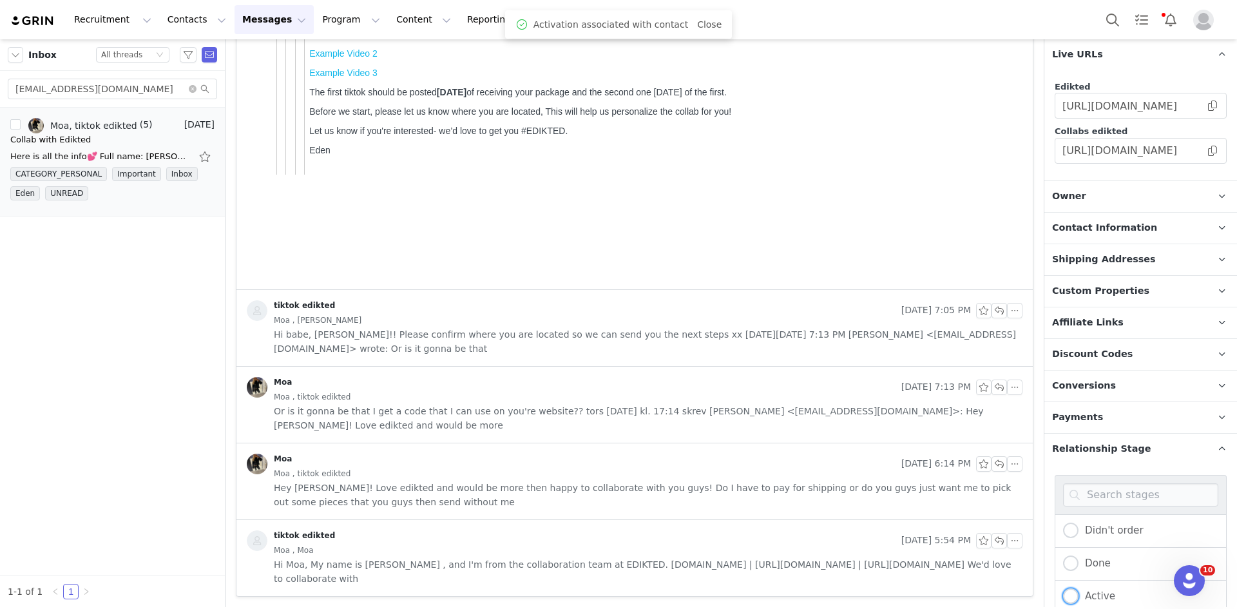
click at [1076, 588] on span at bounding box center [1070, 596] width 15 height 17
click at [1076, 588] on input "Active" at bounding box center [1070, 596] width 15 height 17
radio input "true"
radio input "false"
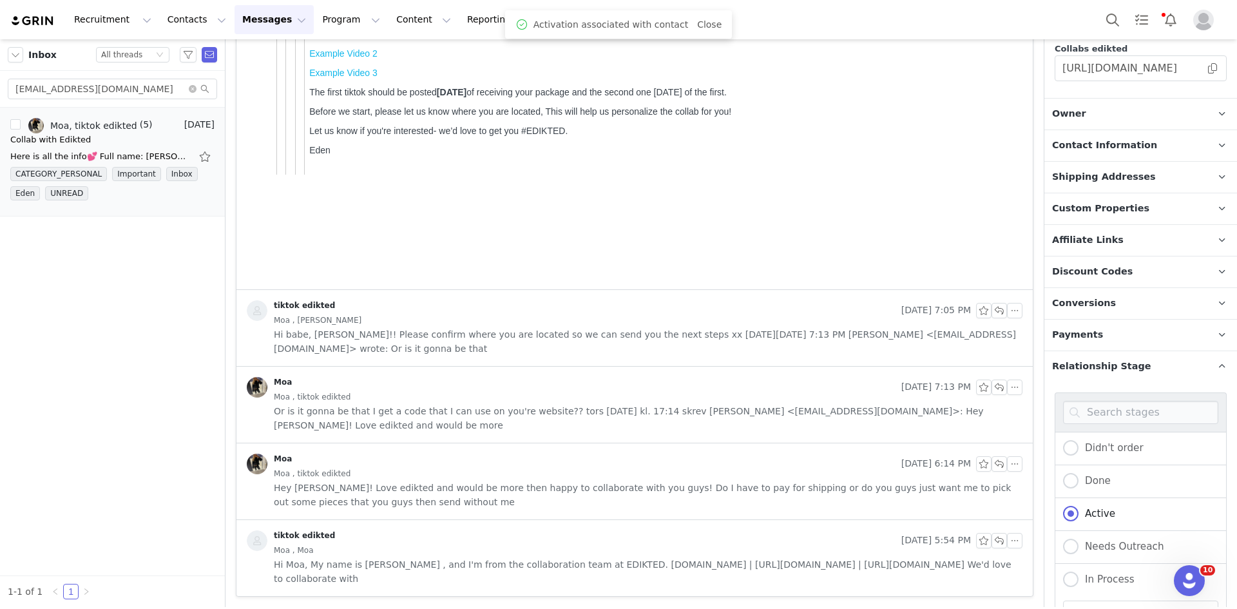
scroll to position [614, 0]
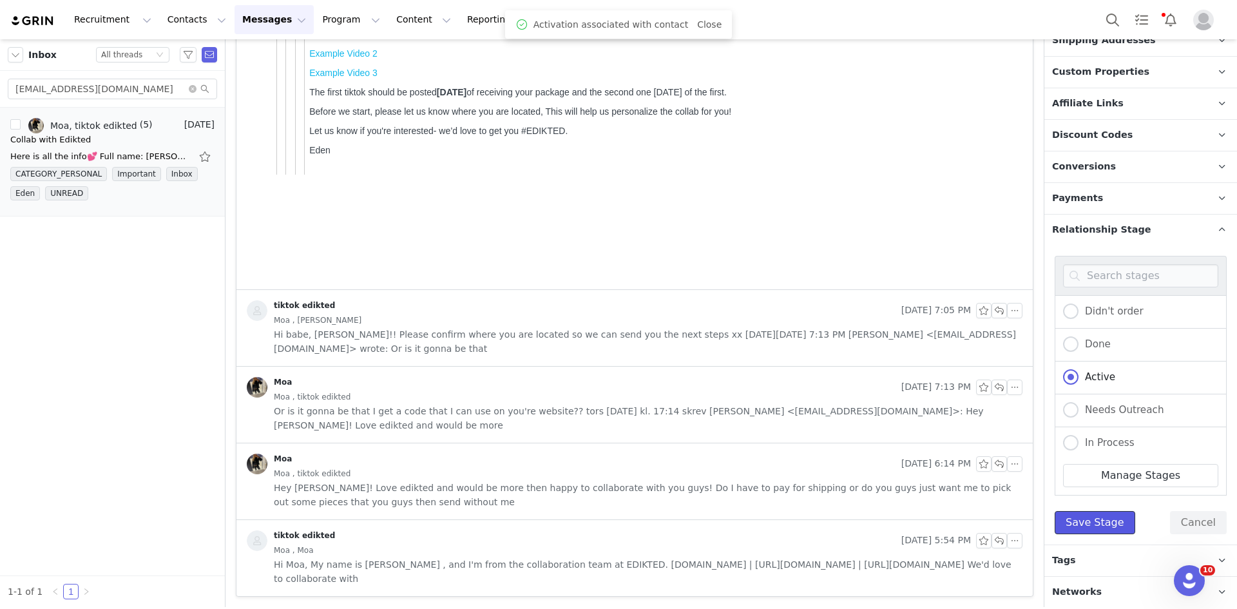
click at [1079, 530] on button "Save Stage" at bounding box center [1095, 522] width 81 height 23
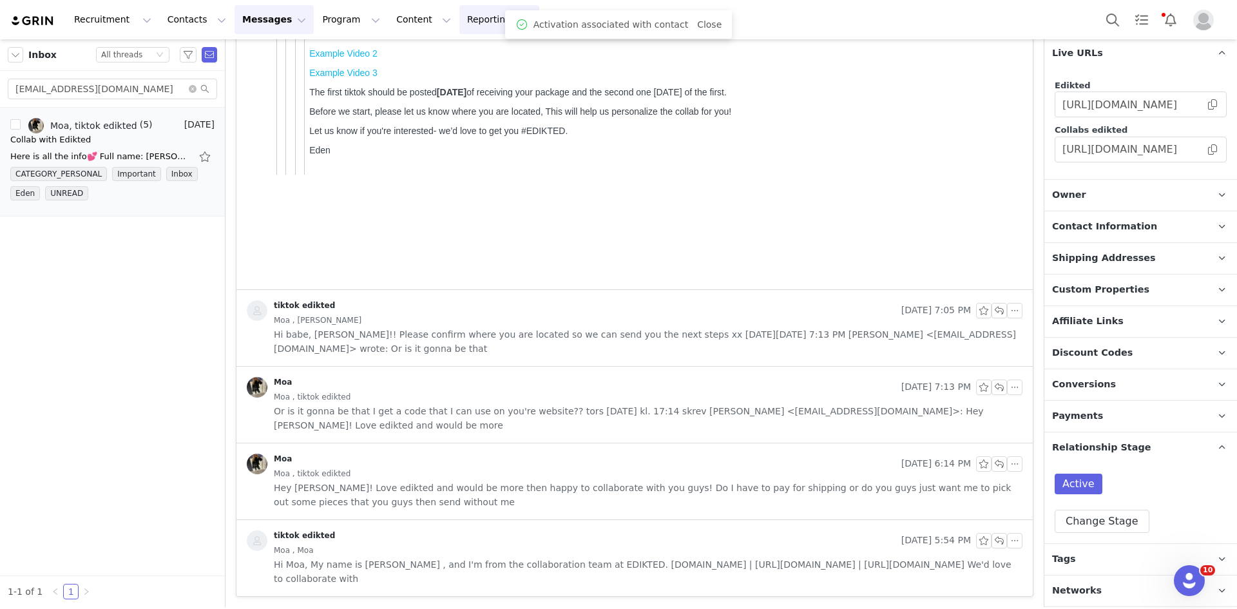
scroll to position [395, 0]
click at [88, 93] on input "moa.l.andersson07@gmail.com" at bounding box center [112, 89] width 209 height 21
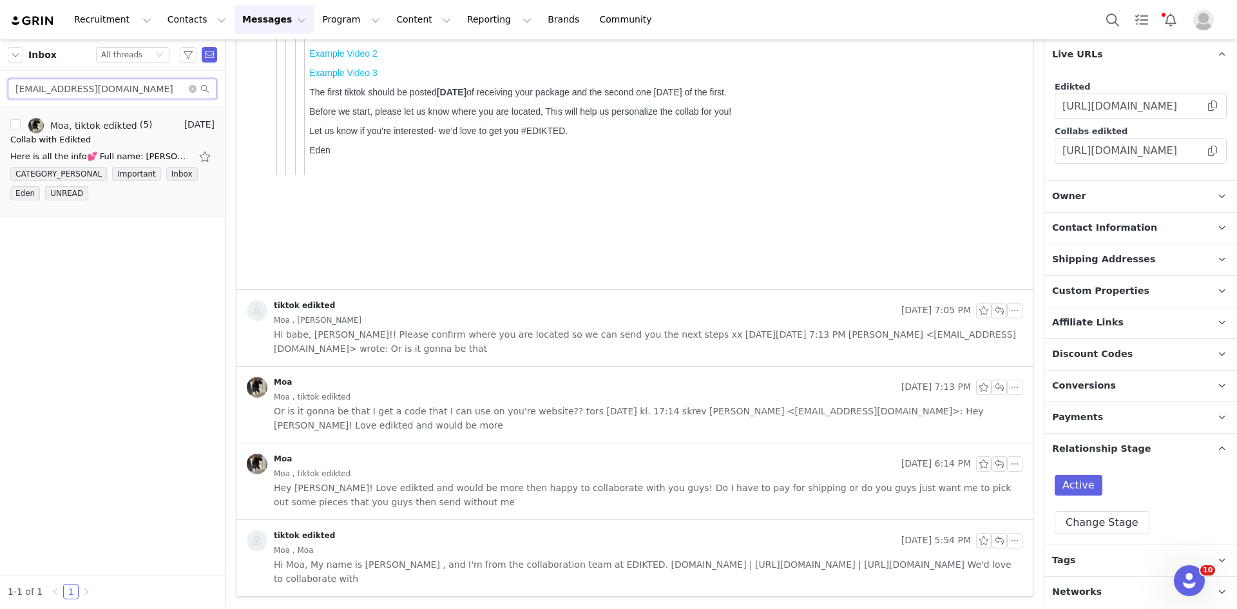
paste input "Madurocha52@outlook"
type input "Madurocha52@outlook.com"
drag, startPoint x: 117, startPoint y: 136, endPoint x: 114, endPoint y: 149, distance: 13.3
click at [114, 149] on div "Maria Luiz Rocha, Maria Eduarda, tiktok edikted (2) Aug 29 Collab with Edikted …" at bounding box center [112, 162] width 204 height 88
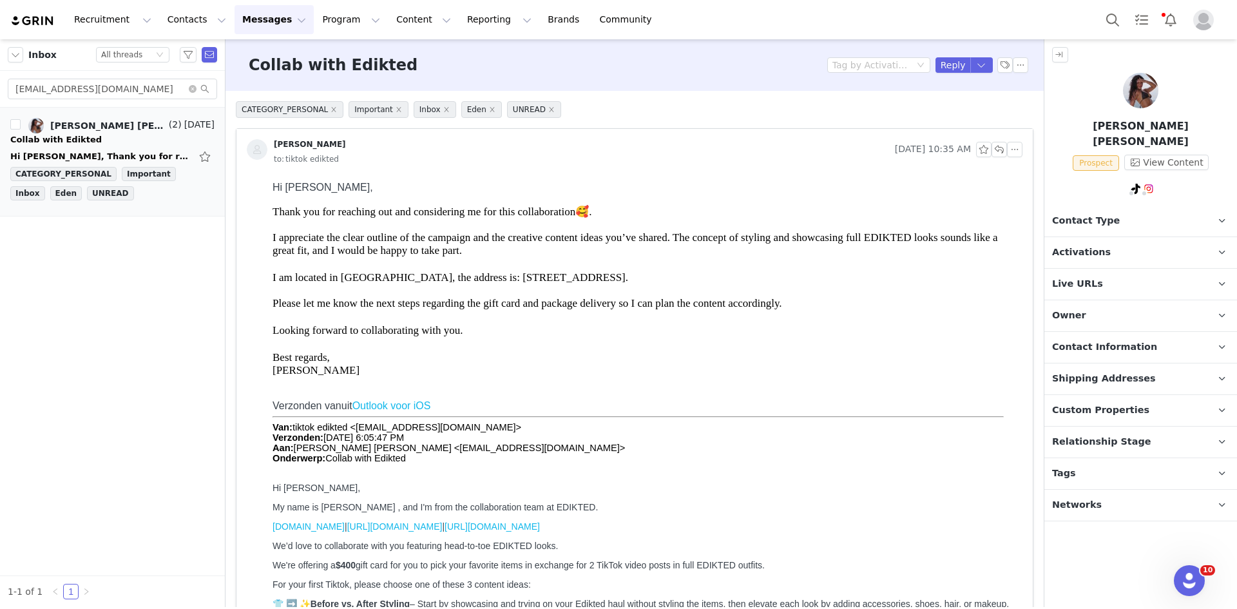
scroll to position [0, 0]
click at [1073, 307] on p "Owner The account user who owns the contact" at bounding box center [1126, 315] width 162 height 31
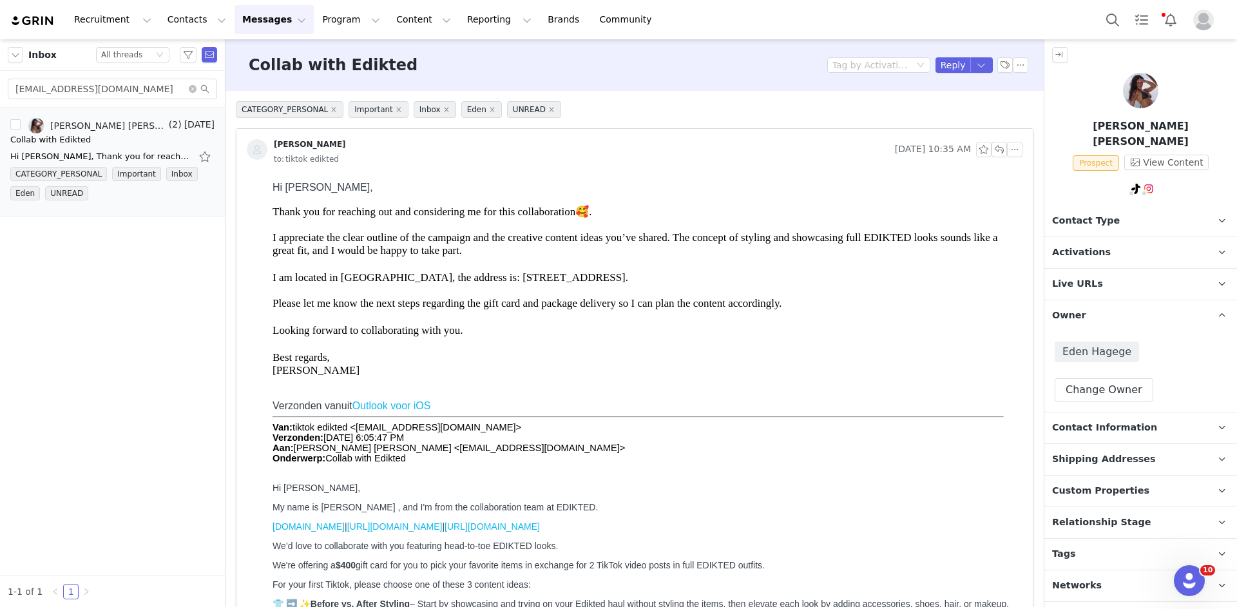
click at [1065, 212] on p "Contact Type Contact type can be Creator, Prospect, Application, or Manager." at bounding box center [1126, 221] width 162 height 31
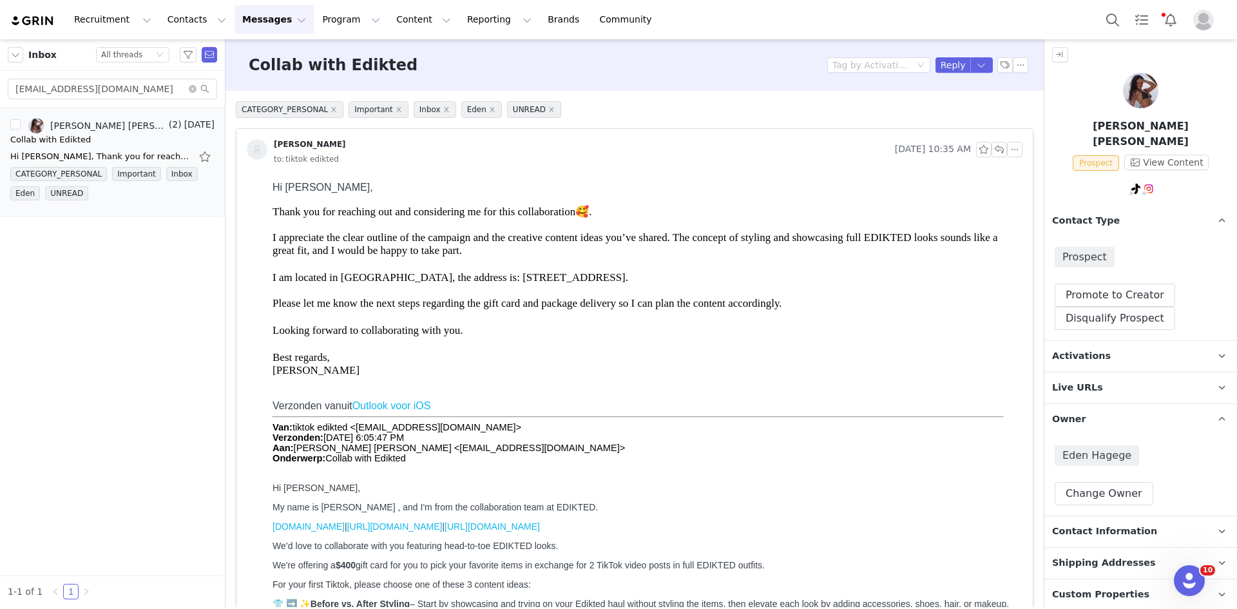
click at [1064, 255] on div "Prospect Promote to Creator Disqualify this Prospect? Yes, disqualify Disqualif…" at bounding box center [1141, 289] width 193 height 104
click at [1080, 307] on button "Disqualify Prospect" at bounding box center [1115, 318] width 121 height 23
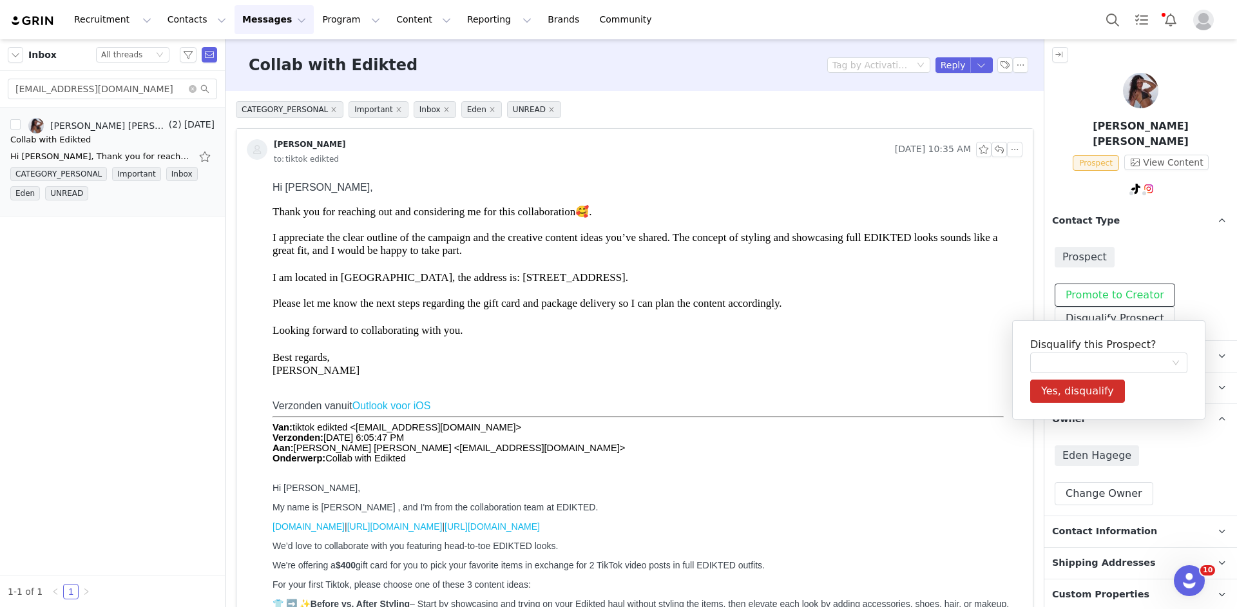
click at [1077, 287] on button "Promote to Creator" at bounding box center [1115, 295] width 121 height 23
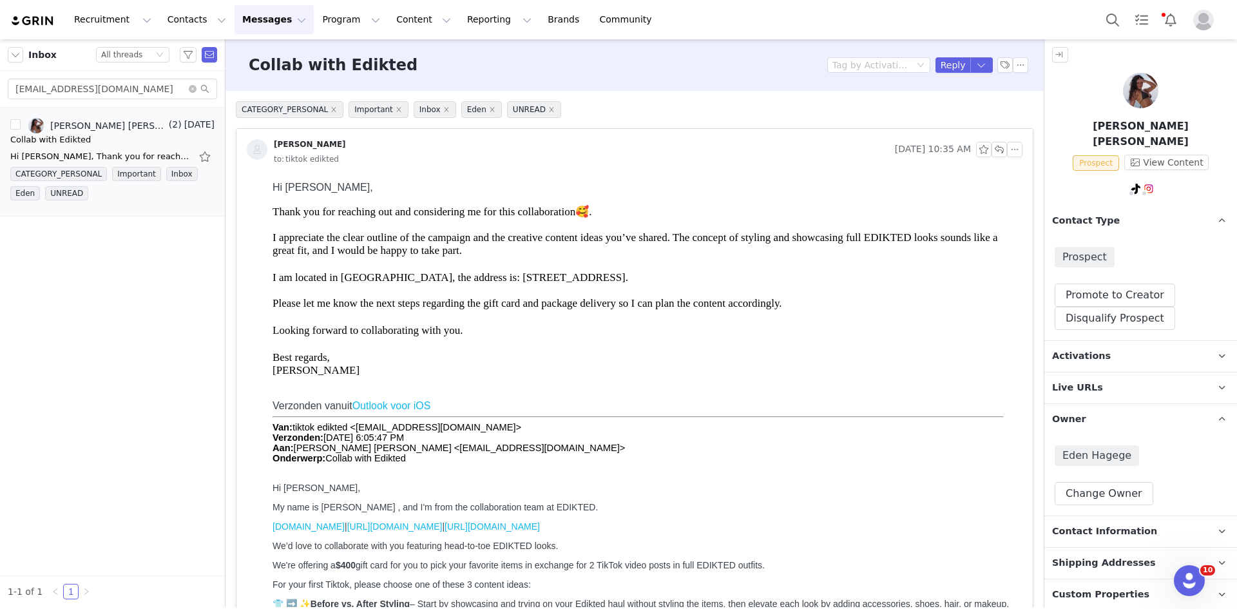
click at [1080, 317] on div "Prospect Promote to Creator Disqualify Prospect" at bounding box center [1141, 289] width 193 height 104
click at [1077, 349] on span "Activations" at bounding box center [1081, 356] width 59 height 14
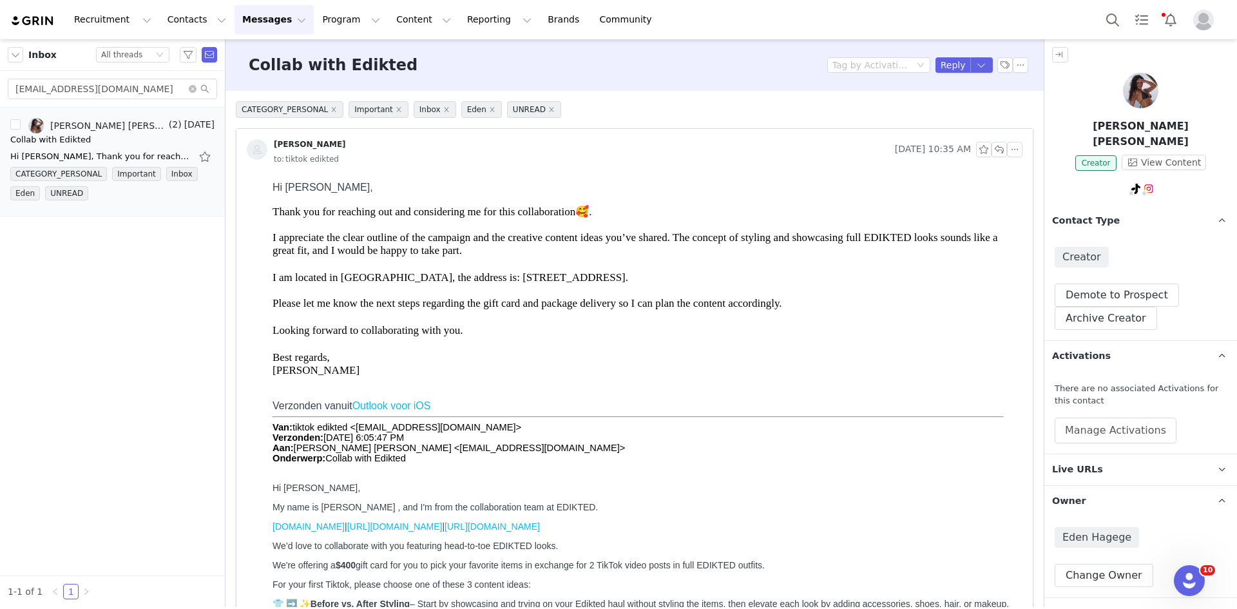
click at [1096, 434] on div "There are no associated Activations for this contact Manage Activations" at bounding box center [1141, 413] width 193 height 82
click at [1084, 418] on button "Manage Activations" at bounding box center [1116, 431] width 122 height 26
click at [1090, 452] on div "Activations Manage Select Activation" at bounding box center [1085, 454] width 160 height 39
click at [1090, 461] on div "Select Activation" at bounding box center [1081, 463] width 126 height 19
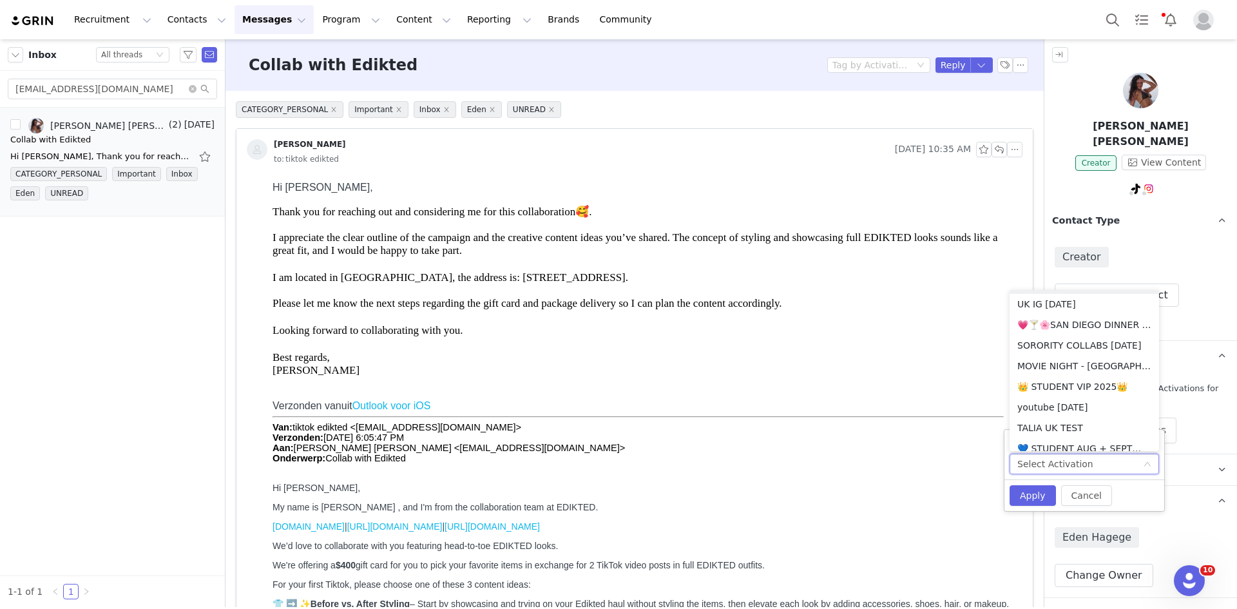
scroll to position [329, 0]
click at [1060, 382] on li "💚TIKTOK AUG + SEP💚2025" at bounding box center [1085, 386] width 150 height 21
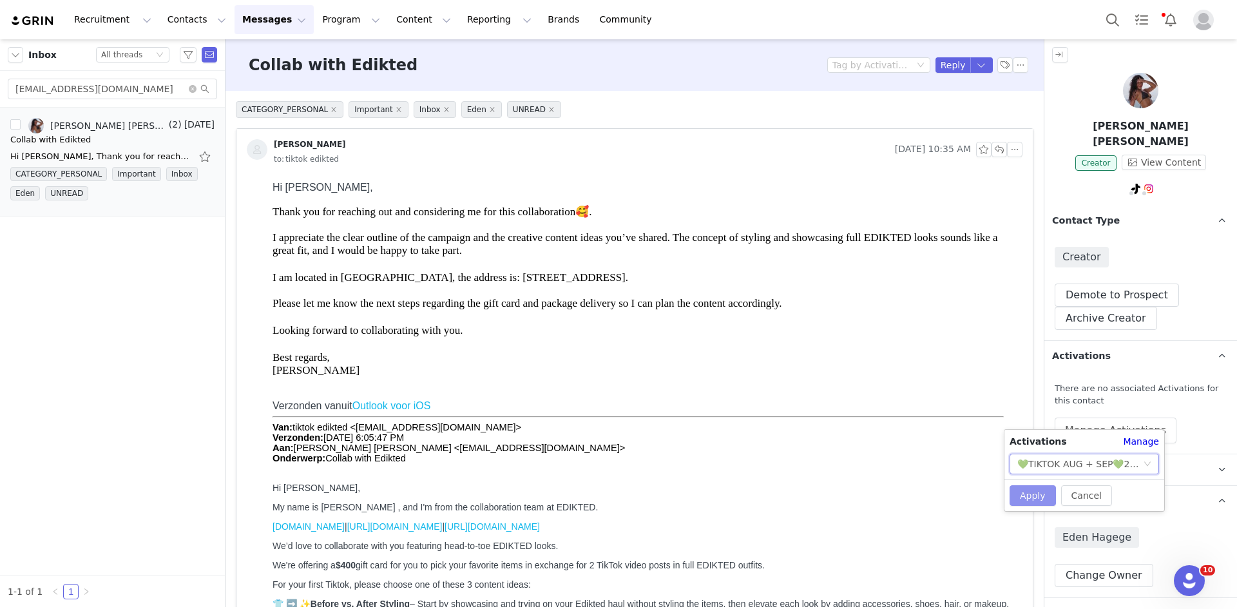
click at [1047, 494] on button "Apply" at bounding box center [1033, 495] width 46 height 21
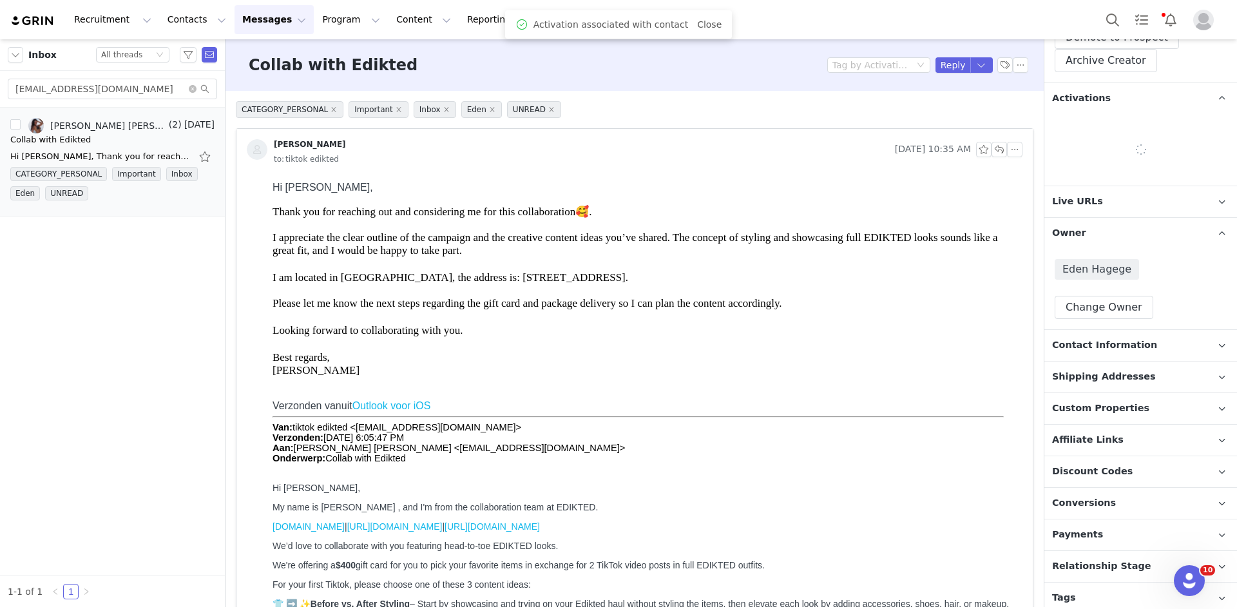
click at [1105, 559] on span "Relationship Stage" at bounding box center [1101, 566] width 99 height 14
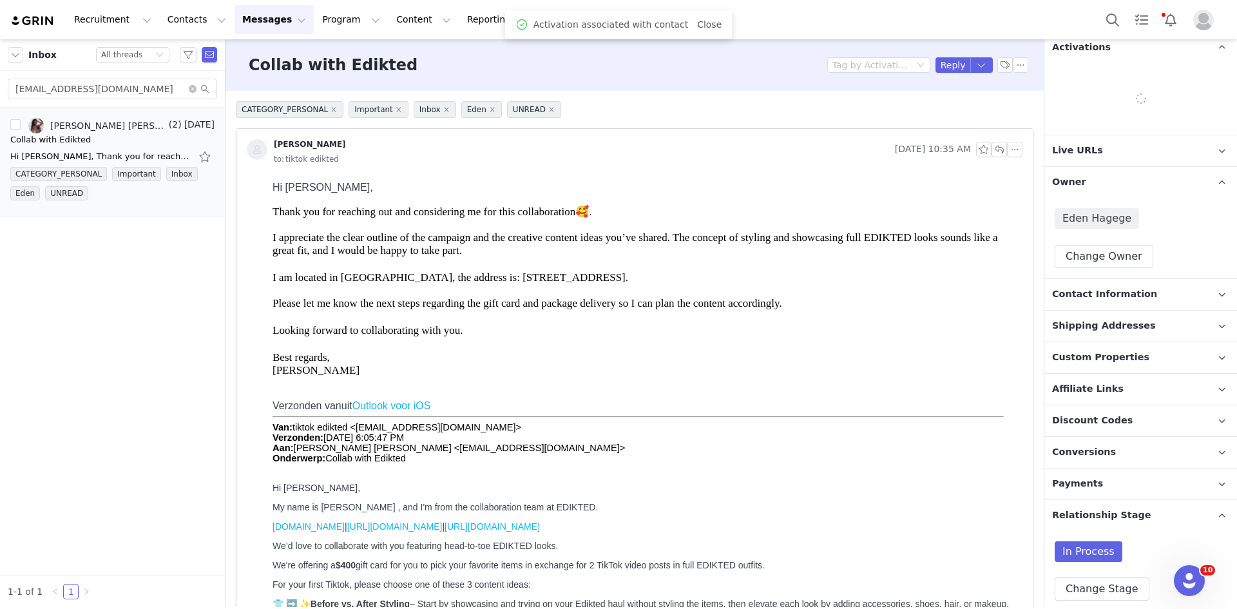
scroll to position [360, 0]
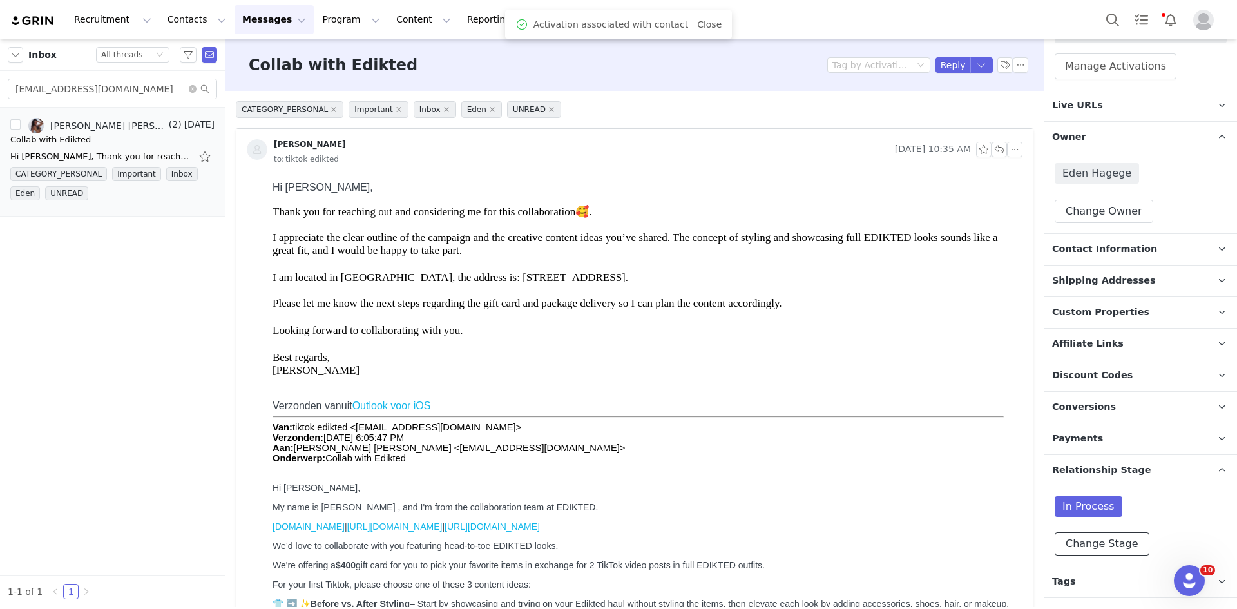
click at [1092, 532] on button "Change Stage" at bounding box center [1102, 543] width 95 height 23
click at [1086, 608] on label "Active" at bounding box center [1089, 618] width 52 height 17
click at [1079, 608] on input "Active" at bounding box center [1070, 618] width 15 height 17
radio input "true"
radio input "false"
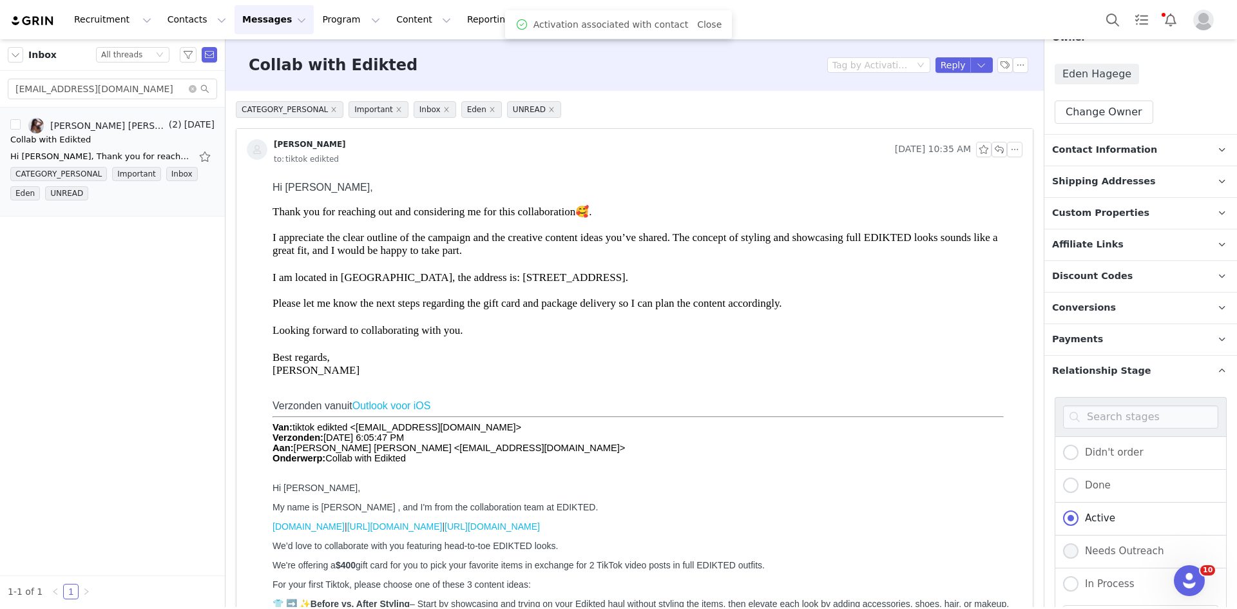
scroll to position [585, 0]
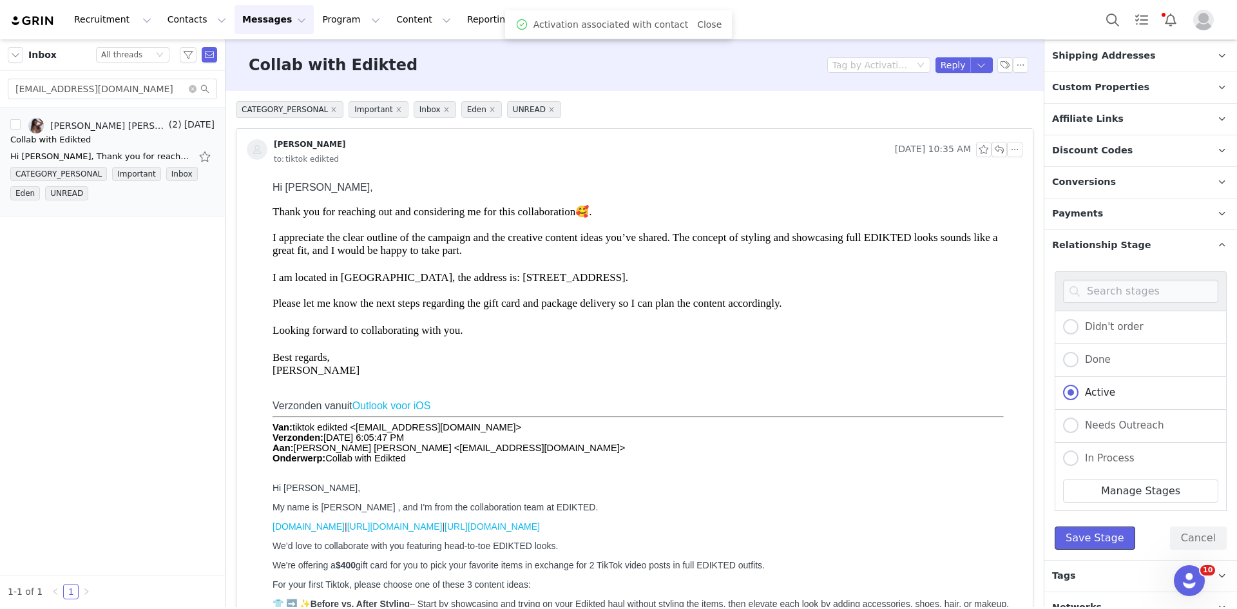
click at [1063, 527] on button "Save Stage" at bounding box center [1095, 538] width 81 height 23
click at [1096, 561] on p "Tags Keep track of your contacts by assigning them tags. You can then filter yo…" at bounding box center [1126, 576] width 162 height 31
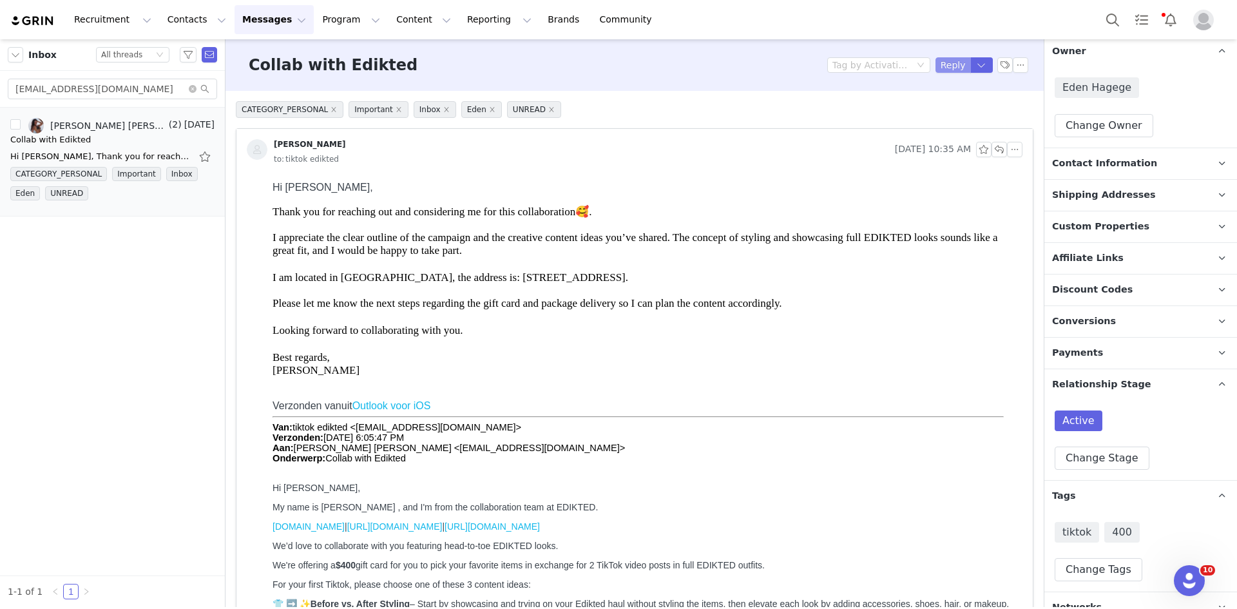
drag, startPoint x: 935, startPoint y: 63, endPoint x: 546, endPoint y: 87, distance: 389.4
click at [936, 63] on button "Reply" at bounding box center [953, 64] width 35 height 15
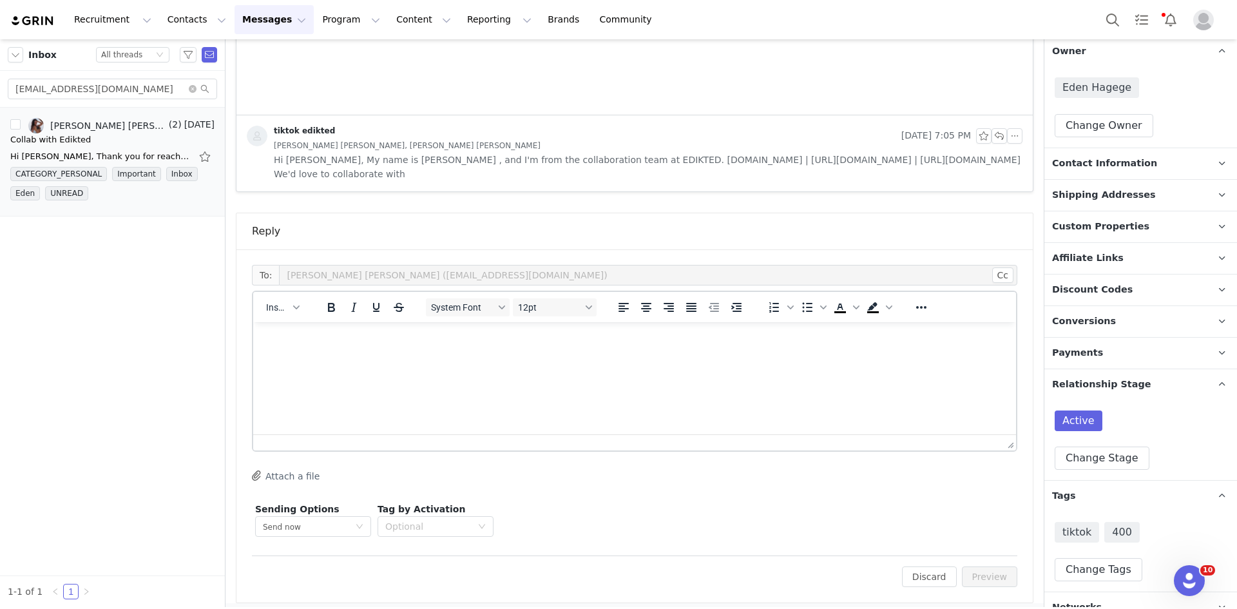
scroll to position [871, 0]
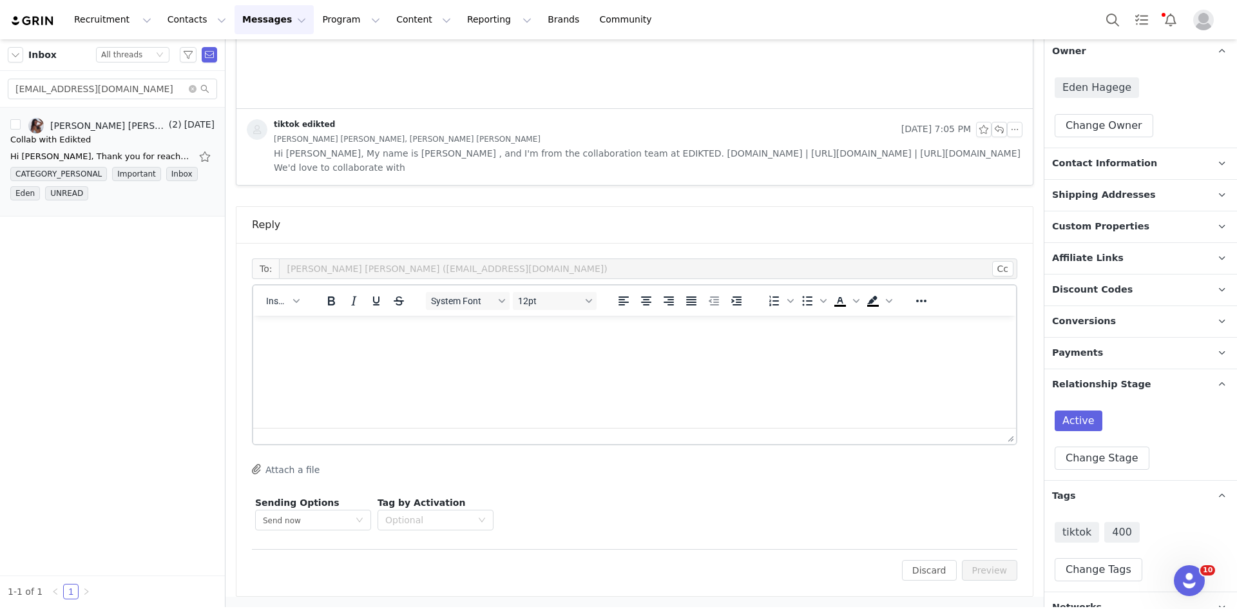
drag, startPoint x: 284, startPoint y: 313, endPoint x: 284, endPoint y: 277, distance: 36.1
click at [281, 310] on div "Insert System Font 12pt To open the popup, press Shift+Enter To open the popup,…" at bounding box center [634, 301] width 763 height 30
click at [302, 298] on div "Insert System Font 12pt To open the popup, press Shift+Enter To open the popup,…" at bounding box center [634, 301] width 763 height 30
click at [302, 292] on button "Insert" at bounding box center [282, 301] width 43 height 18
click at [296, 318] on div "Insert Template Insert Variable Insert Signature" at bounding box center [328, 344] width 129 height 67
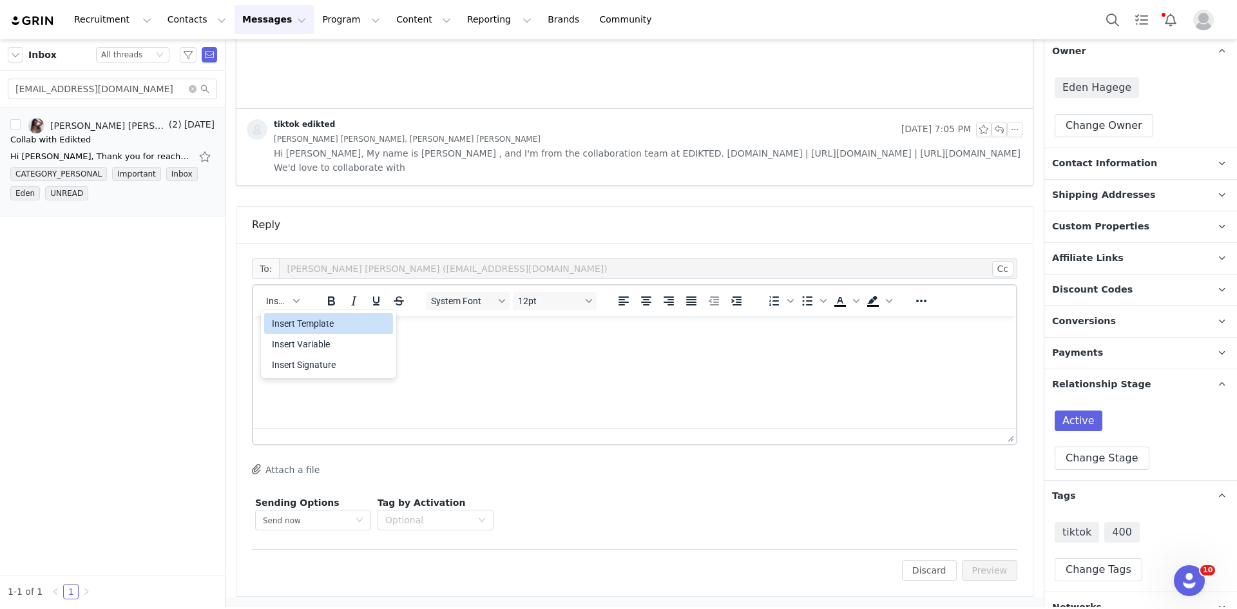
click at [296, 319] on div "Insert Template" at bounding box center [330, 323] width 116 height 15
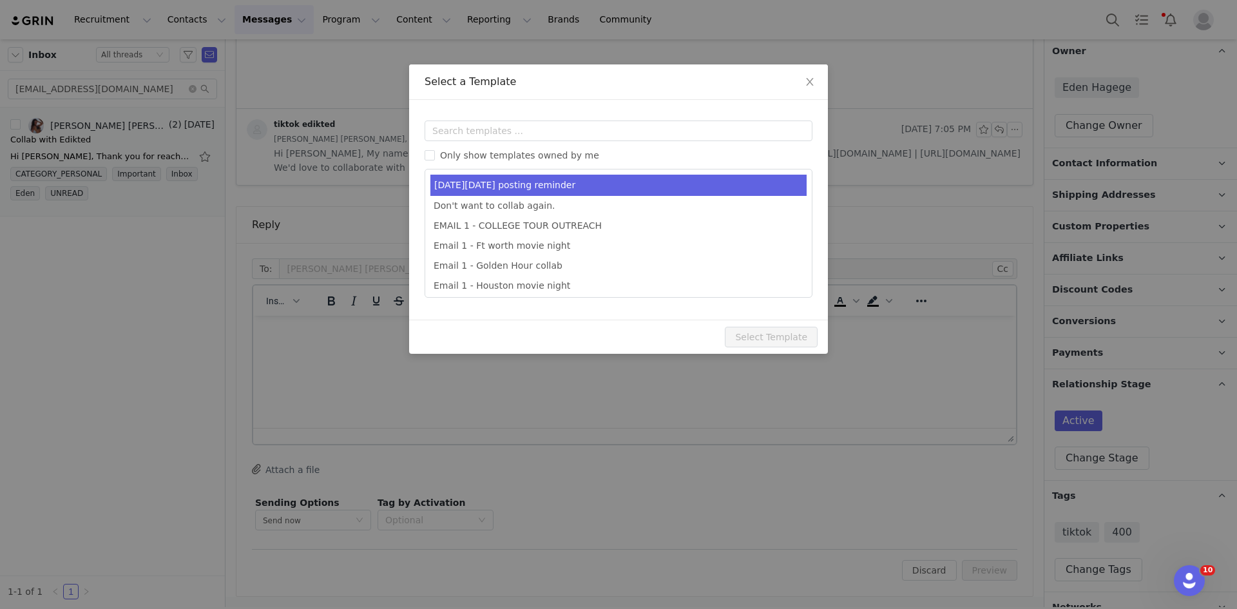
scroll to position [0, 0]
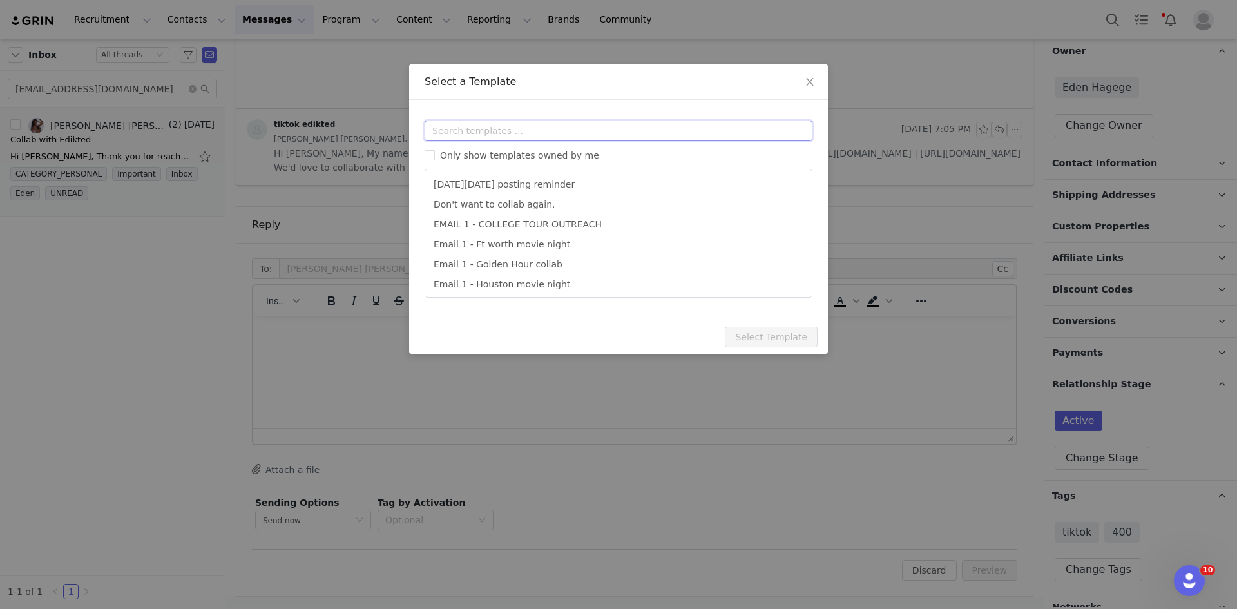
click at [552, 128] on input "text" at bounding box center [619, 131] width 388 height 21
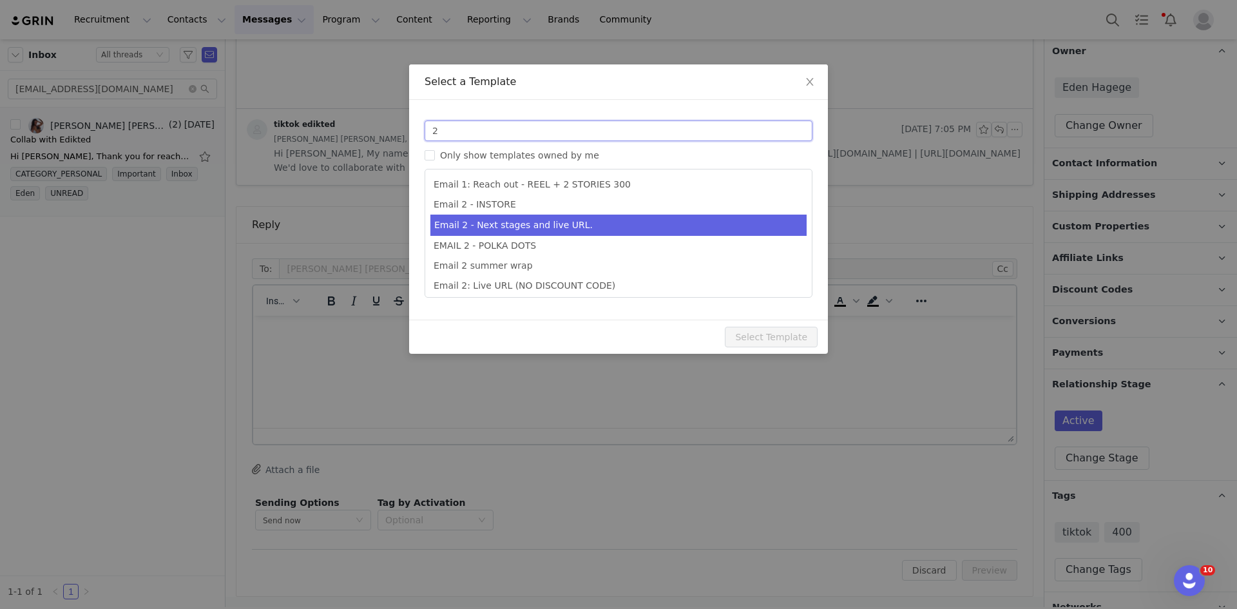
type input "2"
type input "Collab with Edikted"
click at [587, 222] on li "Email 2 - Next stages and live URL." at bounding box center [619, 225] width 376 height 21
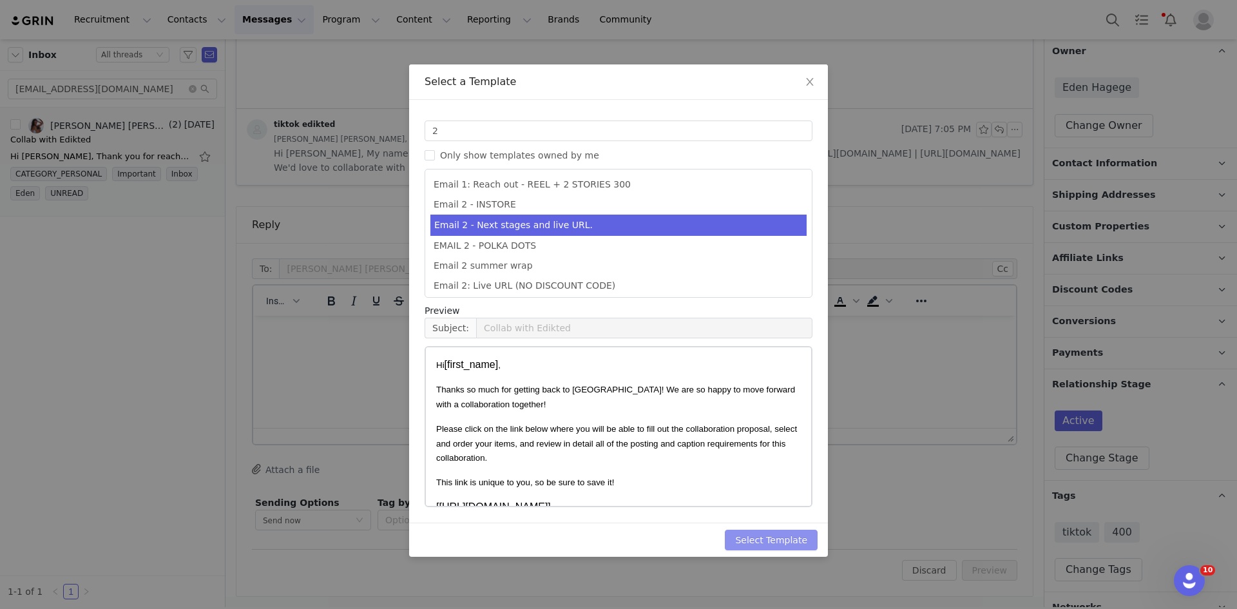
click at [788, 538] on button "Select Template" at bounding box center [771, 540] width 93 height 21
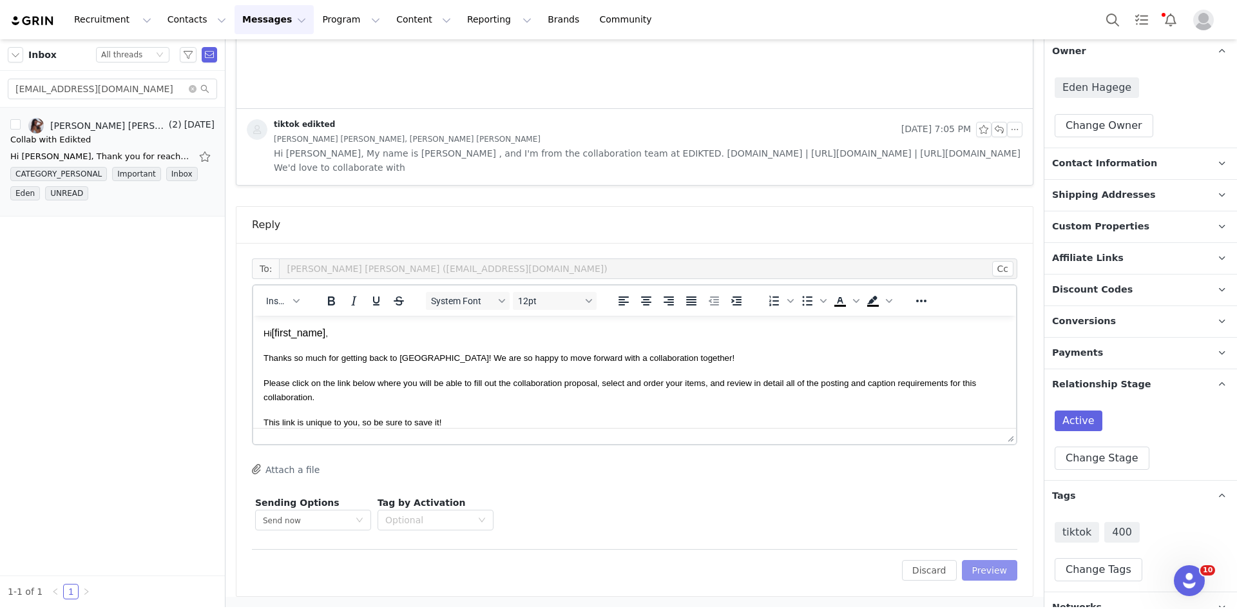
click at [996, 576] on button "Preview" at bounding box center [990, 570] width 56 height 21
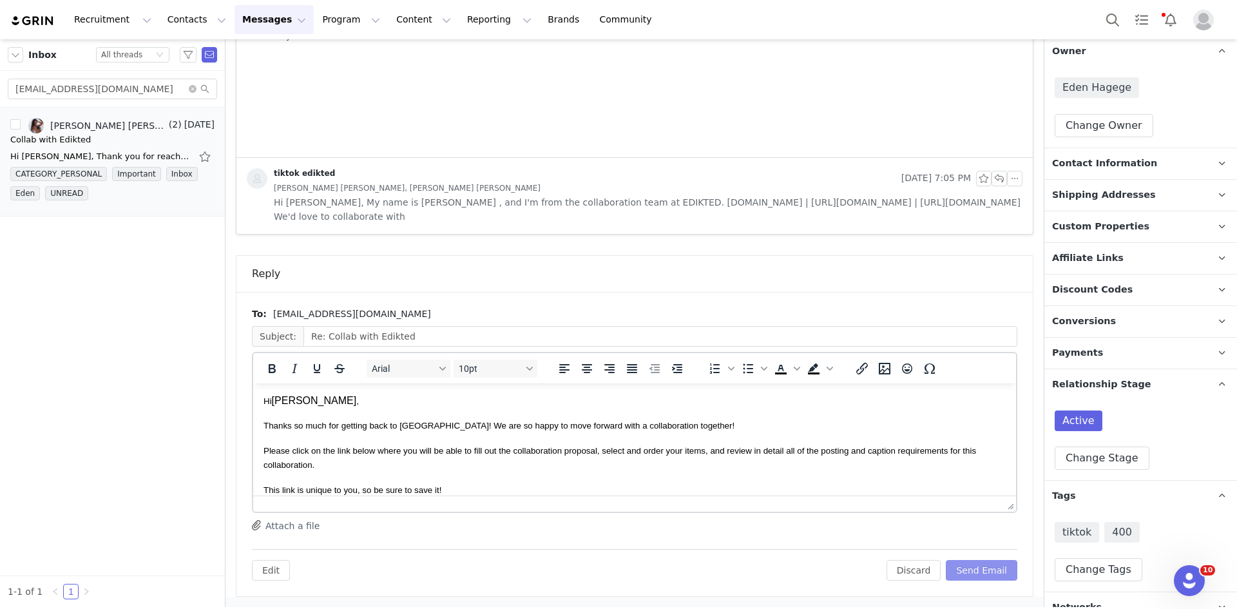
drag, startPoint x: 980, startPoint y: 576, endPoint x: 968, endPoint y: 559, distance: 20.2
click at [979, 576] on button "Send Email" at bounding box center [982, 570] width 72 height 21
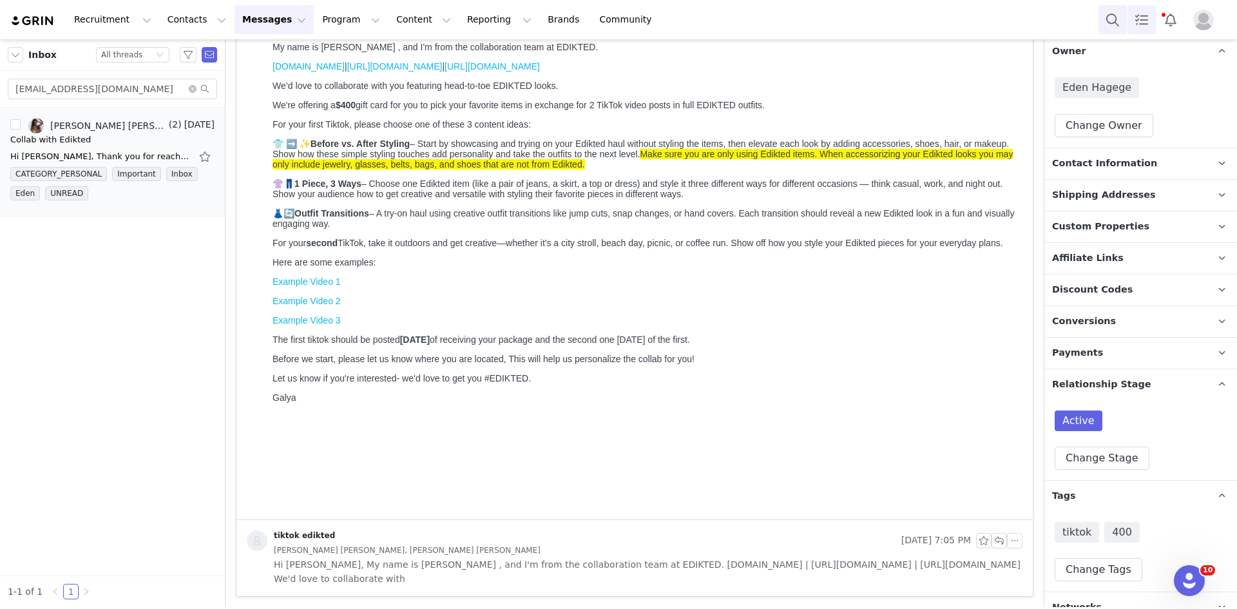
drag, startPoint x: 1134, startPoint y: 12, endPoint x: 1114, endPoint y: 16, distance: 19.9
click at [1134, 12] on link "Tasks" at bounding box center [1142, 19] width 28 height 29
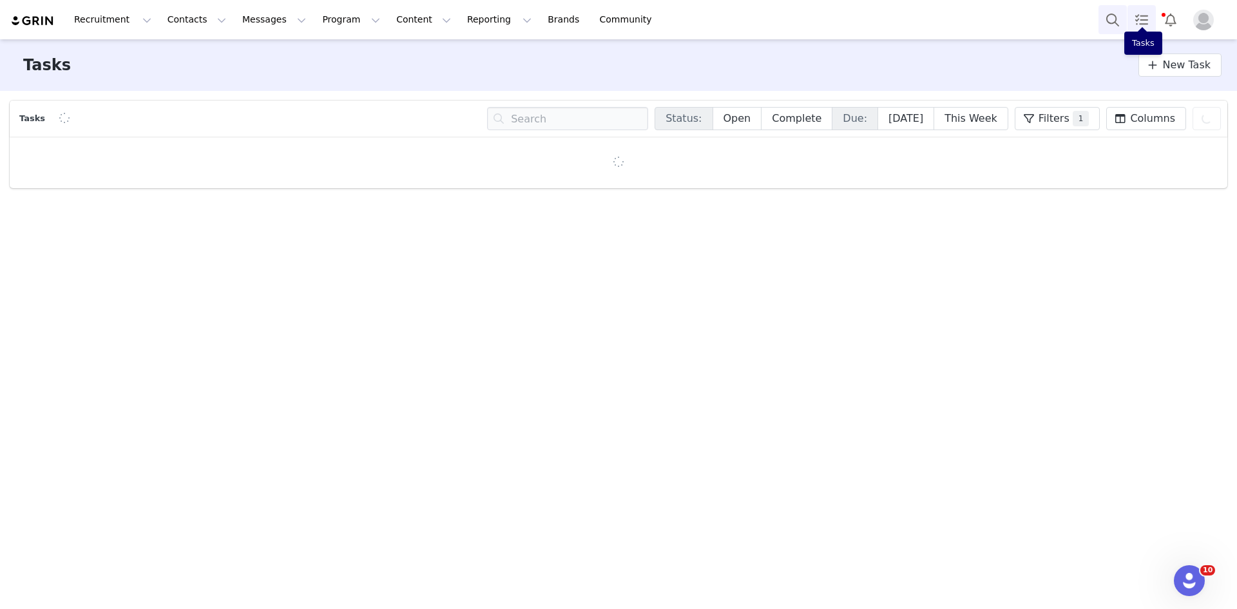
click at [1108, 17] on button "Search" at bounding box center [1113, 19] width 28 height 29
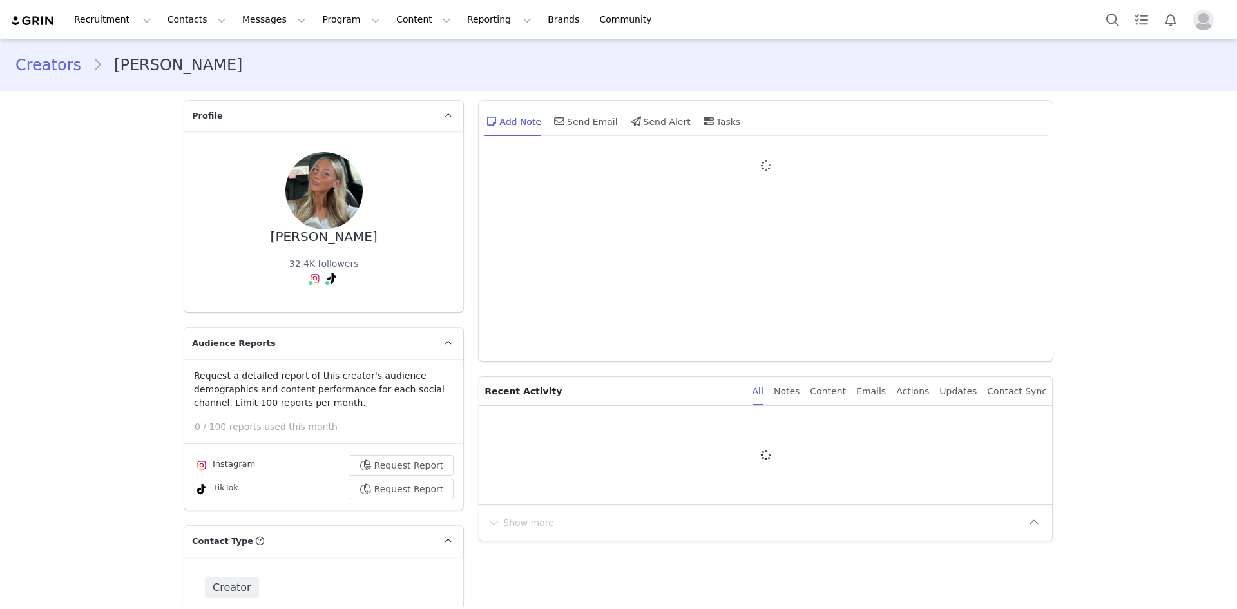
type input "+1 ([GEOGRAPHIC_DATA])"
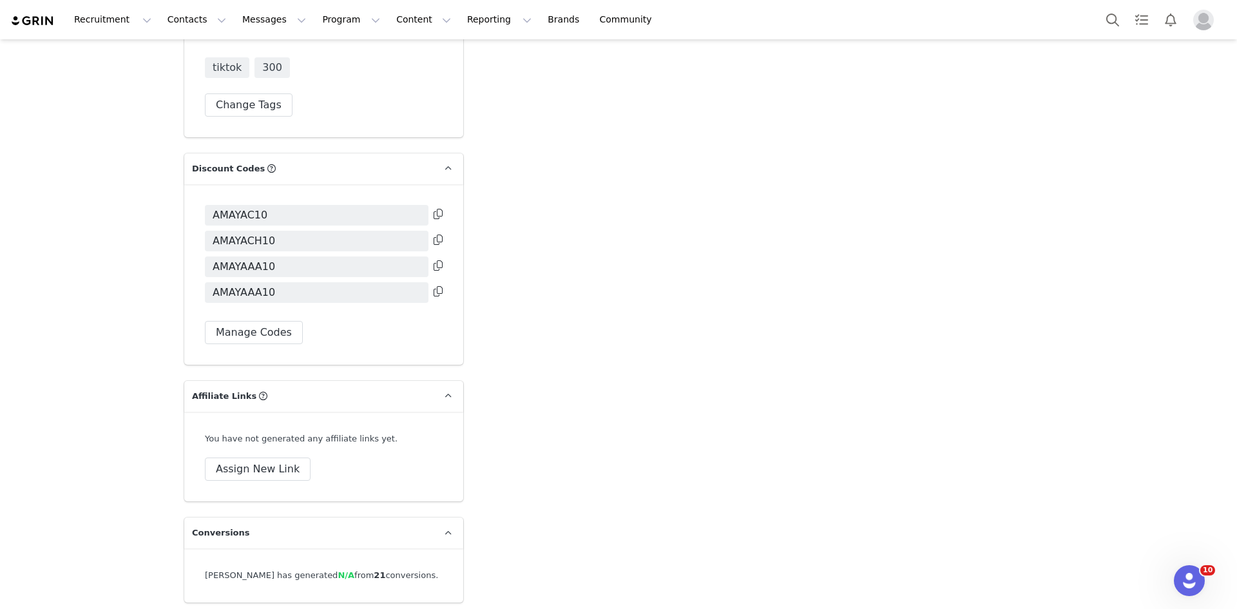
scroll to position [3709, 0]
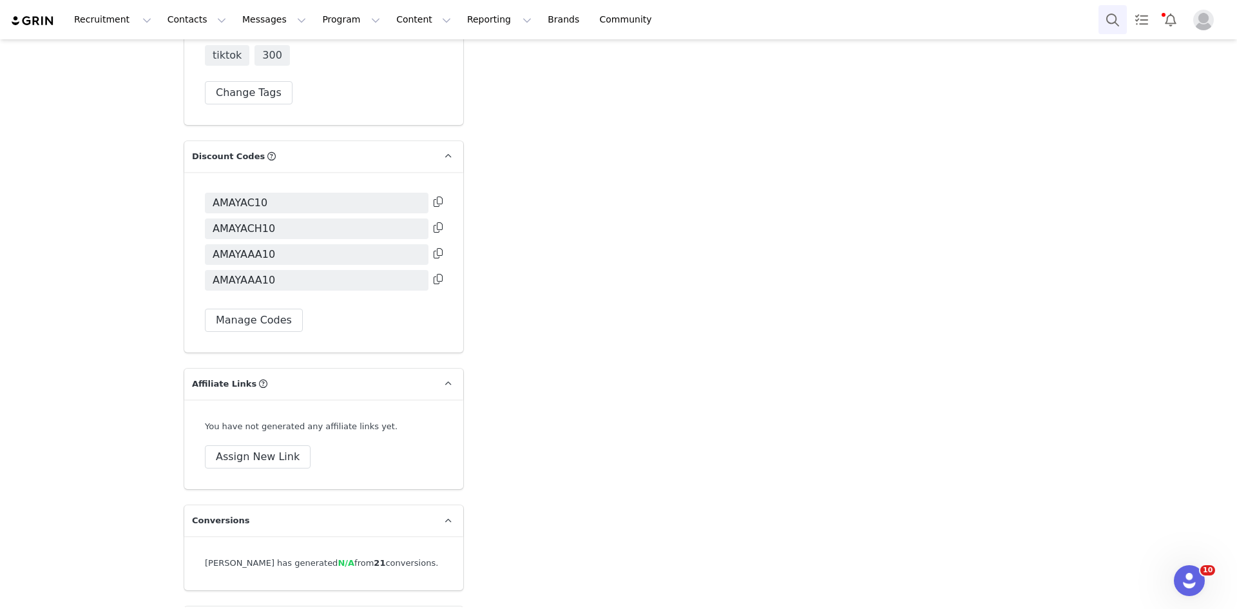
click at [1110, 30] on button "Search" at bounding box center [1113, 19] width 28 height 29
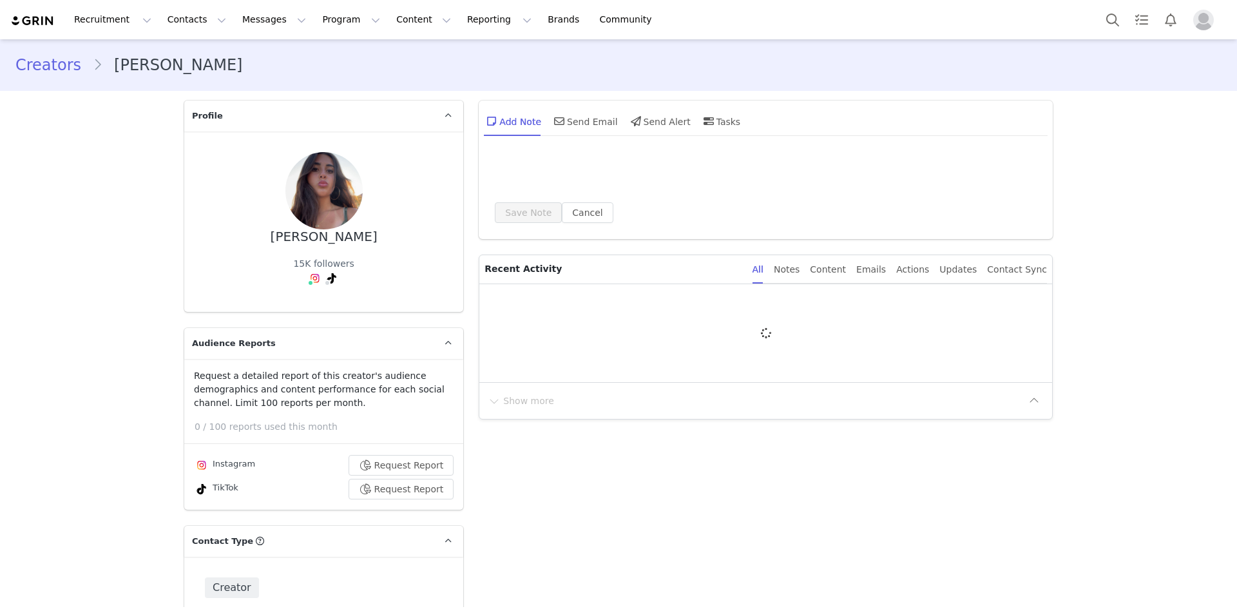
type input "+1 ([GEOGRAPHIC_DATA])"
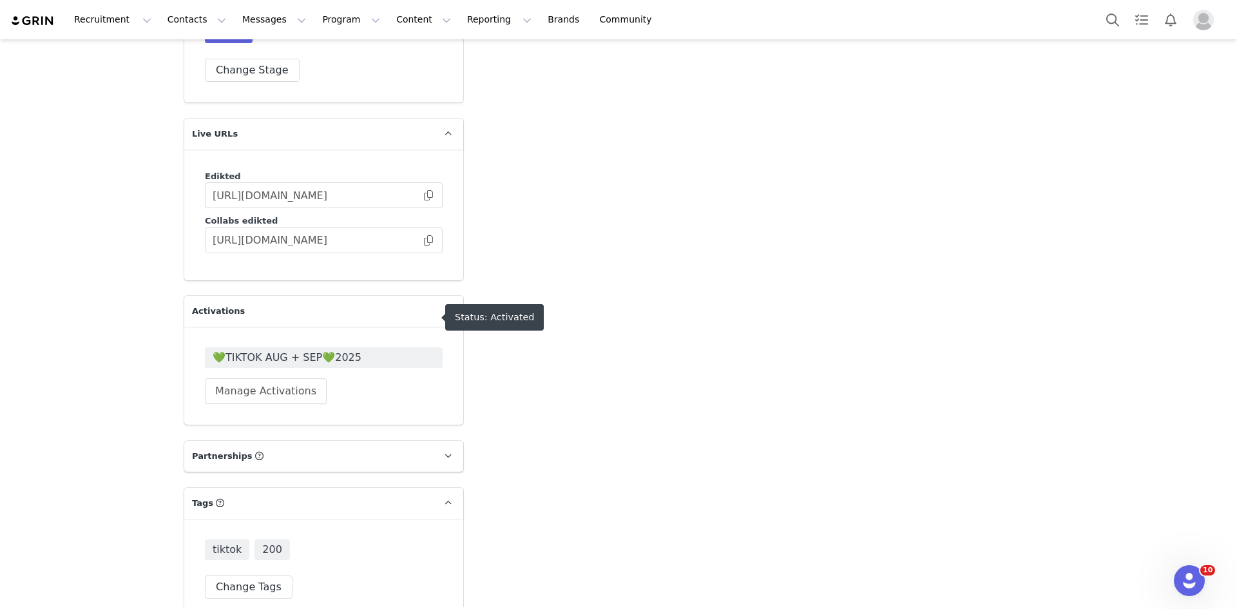
click at [280, 350] on span "💚TIKTOK AUG + SEP💚2025" at bounding box center [324, 357] width 222 height 15
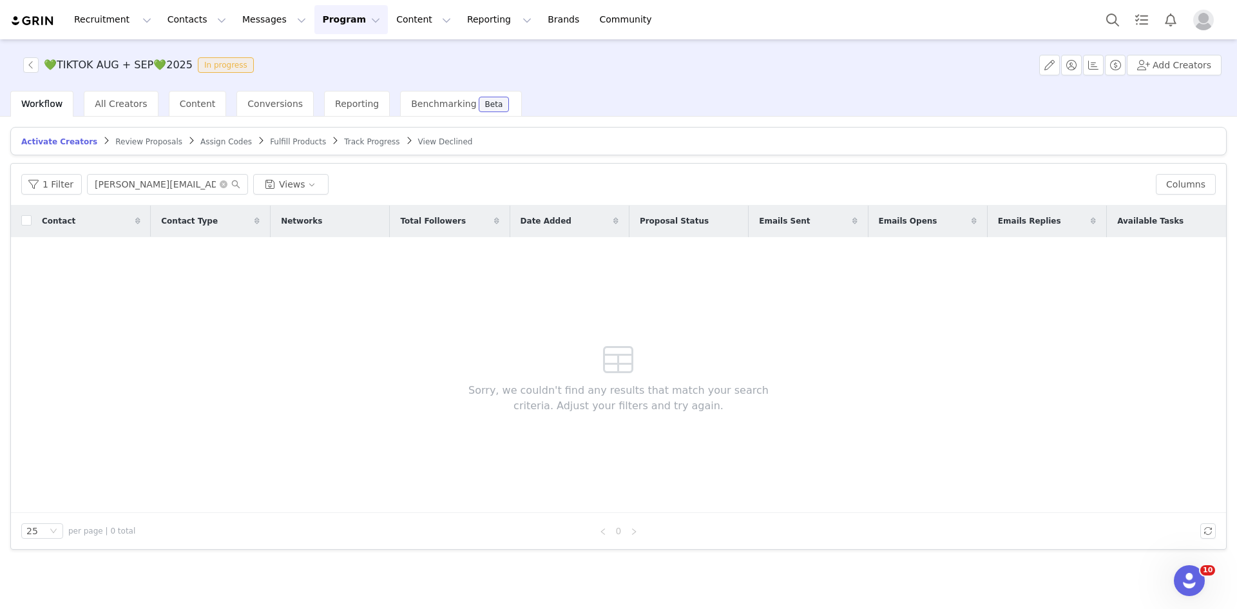
click at [209, 137] on span "Assign Codes" at bounding box center [226, 141] width 52 height 9
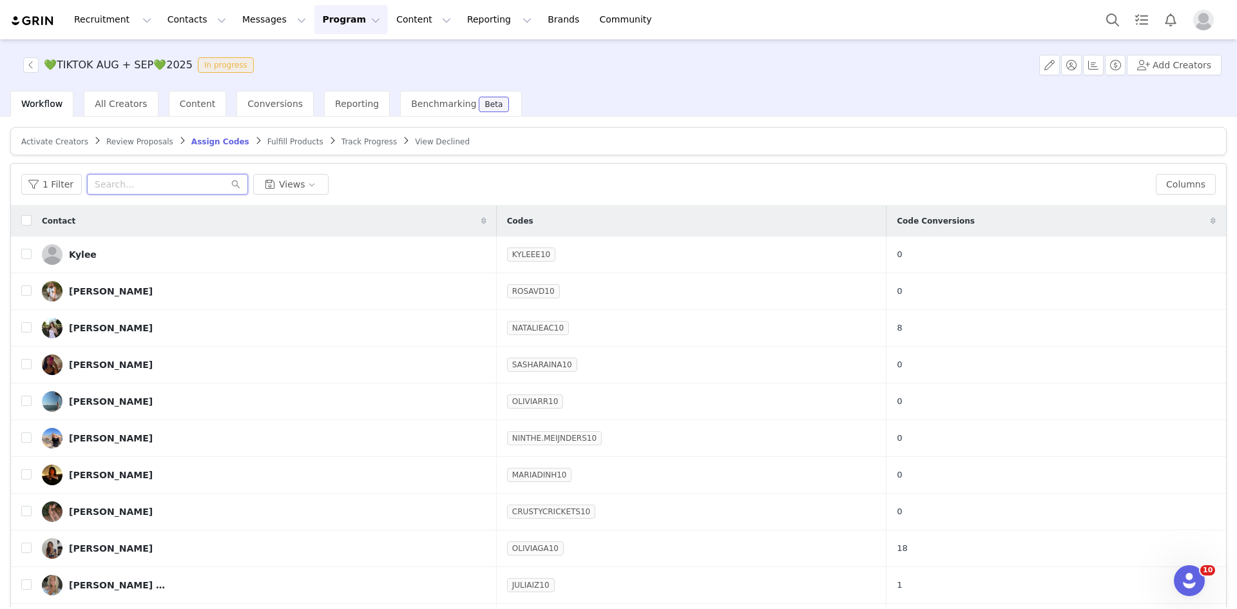
click at [170, 189] on input "text" at bounding box center [167, 184] width 161 height 21
paste input "alexiakadoch2@gmail.com"
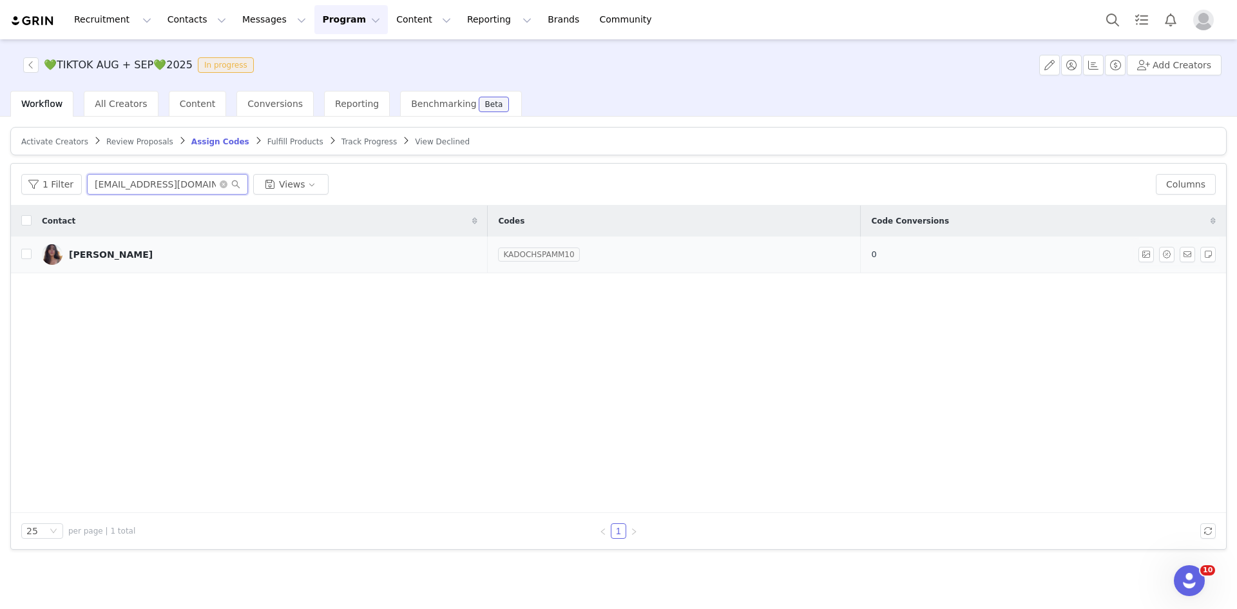
type input "alexiakadoch2@gmail.com"
click at [528, 253] on link "KADOCHSPAMM10" at bounding box center [538, 254] width 81 height 13
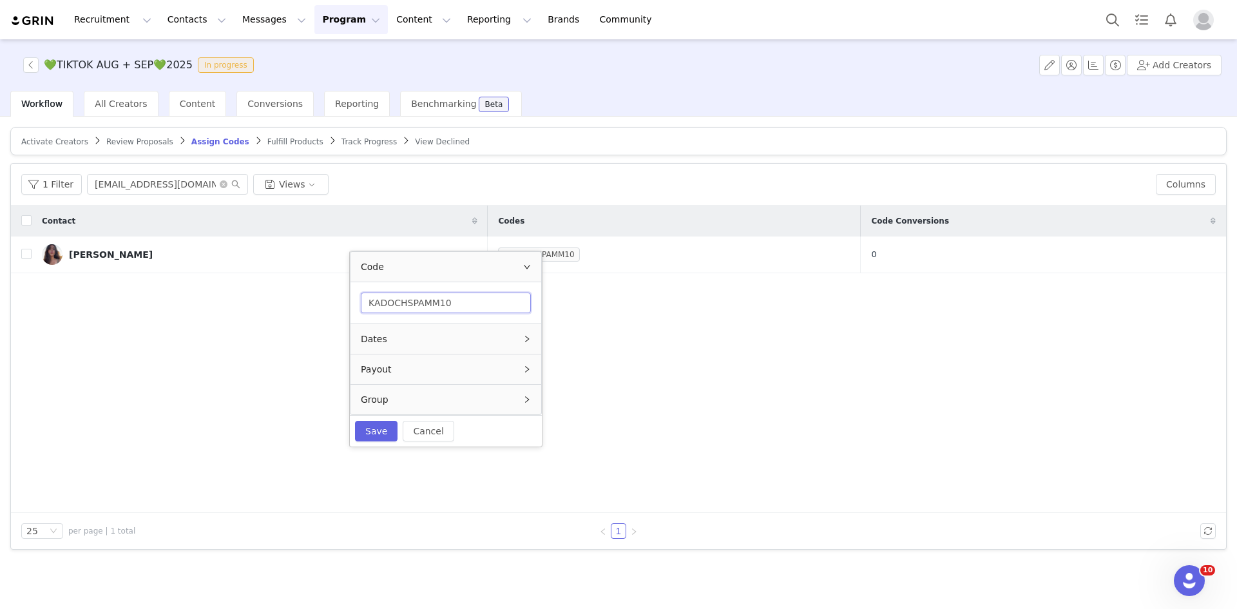
drag, startPoint x: 434, startPoint y: 303, endPoint x: 369, endPoint y: 309, distance: 65.4
click at [369, 309] on input "KADOCHSPAMM10" at bounding box center [446, 303] width 170 height 21
type input "ALEXK10"
click at [359, 427] on button "Save" at bounding box center [376, 431] width 43 height 21
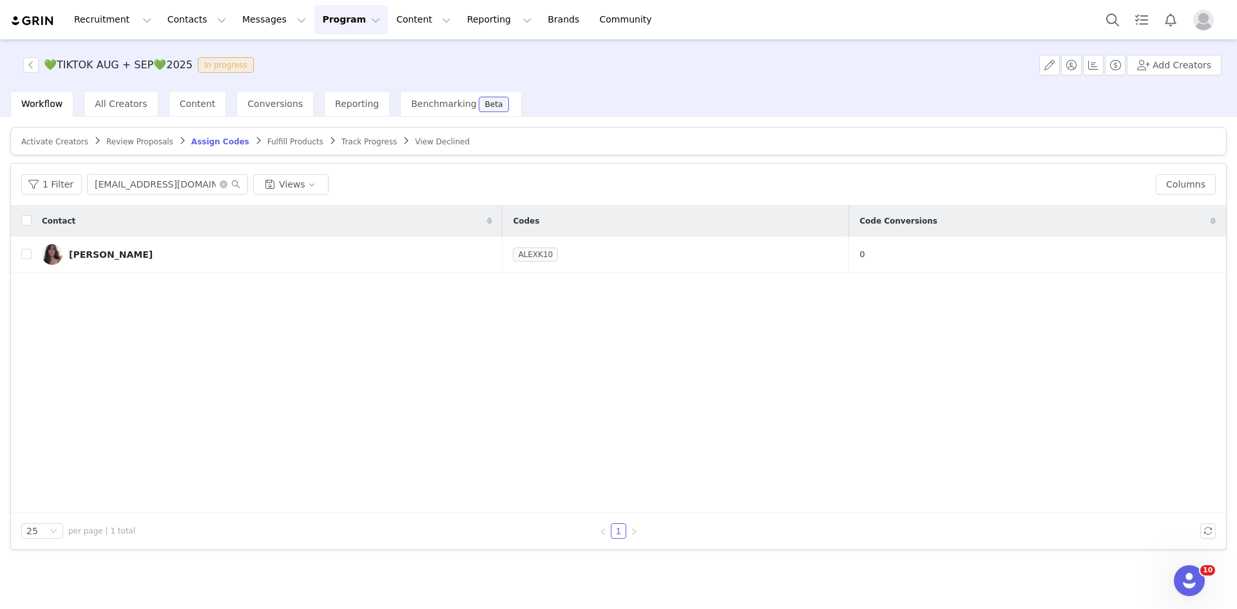
click at [1098, 28] on div "Recruitment Recruitment Creator Search Curated Lists Landing Pages Web Extensio…" at bounding box center [618, 19] width 1237 height 39
click at [1103, 23] on button "Search" at bounding box center [1113, 19] width 28 height 29
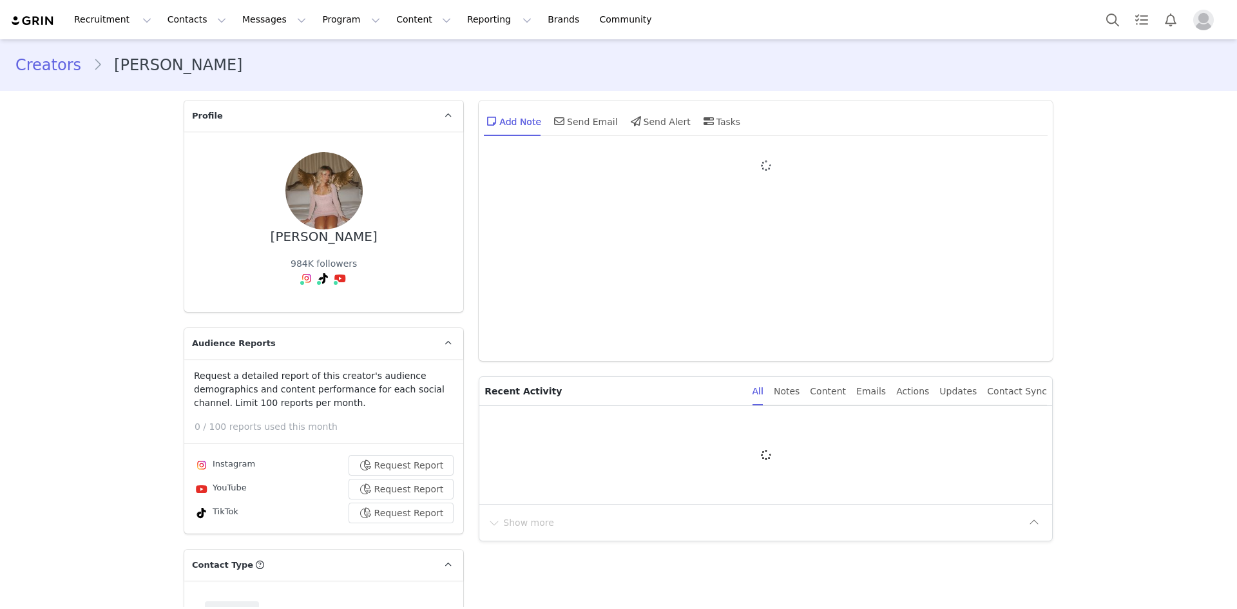
type input "+1 ([GEOGRAPHIC_DATA])"
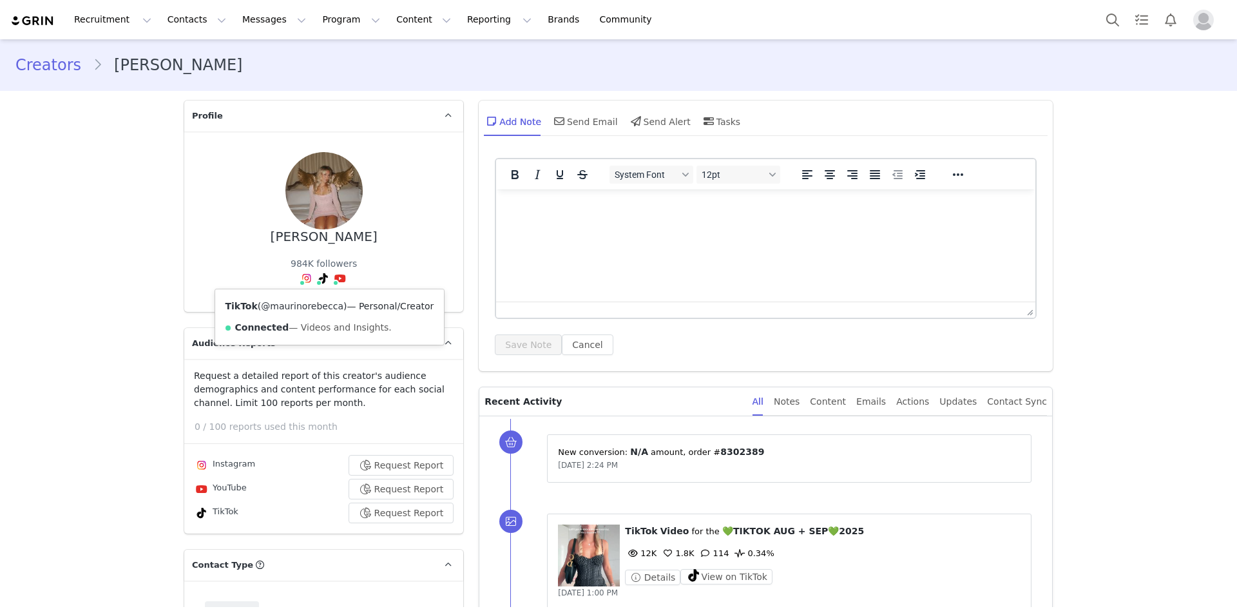
click at [317, 304] on link "@maurinorebecca" at bounding box center [302, 306] width 82 height 10
click at [1110, 12] on button "Search" at bounding box center [1113, 19] width 28 height 29
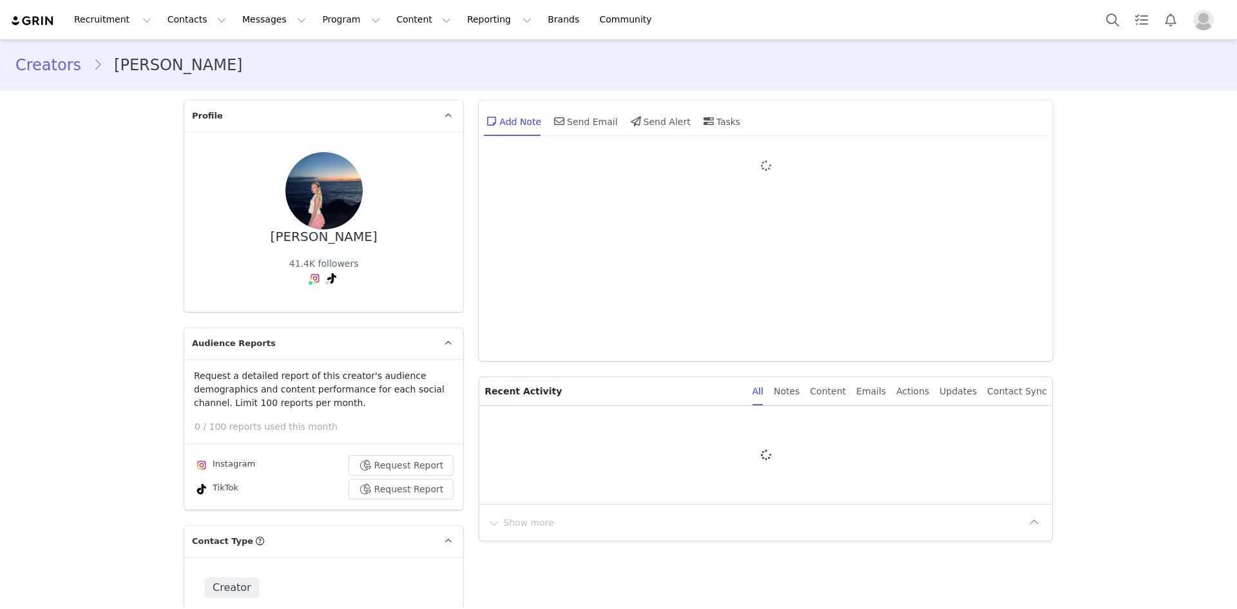
type input "+1 ([GEOGRAPHIC_DATA])"
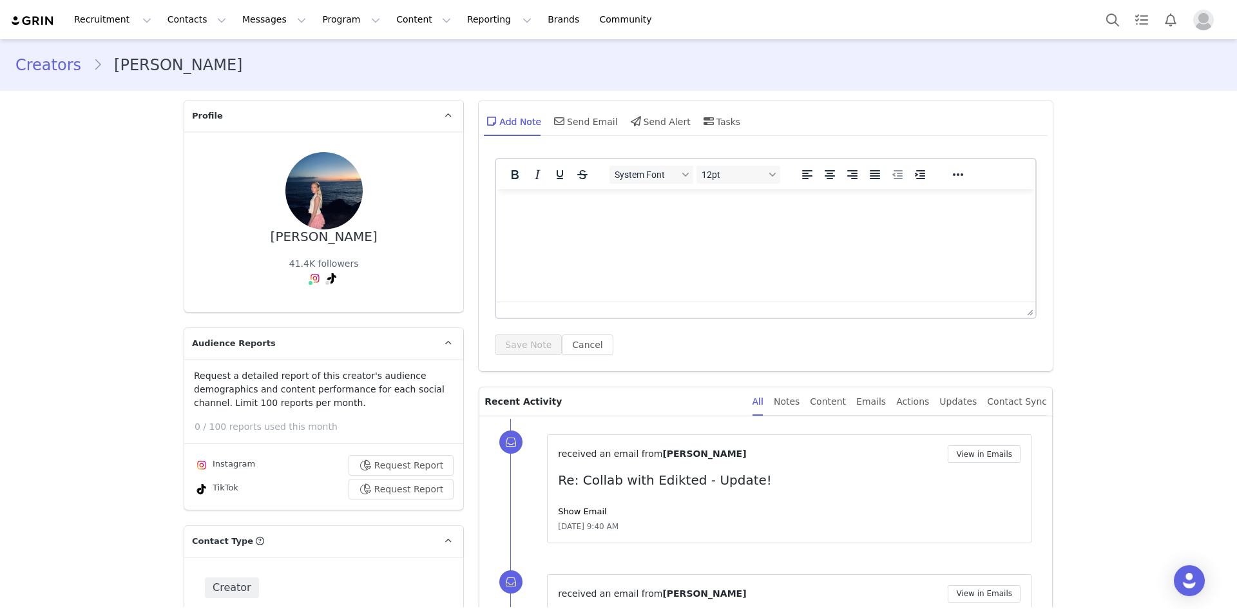
click at [866, 407] on div "All Notes Content Emails Actions Updates Contact Sync" at bounding box center [900, 401] width 295 height 29
click at [846, 400] on div "Content" at bounding box center [828, 401] width 36 height 29
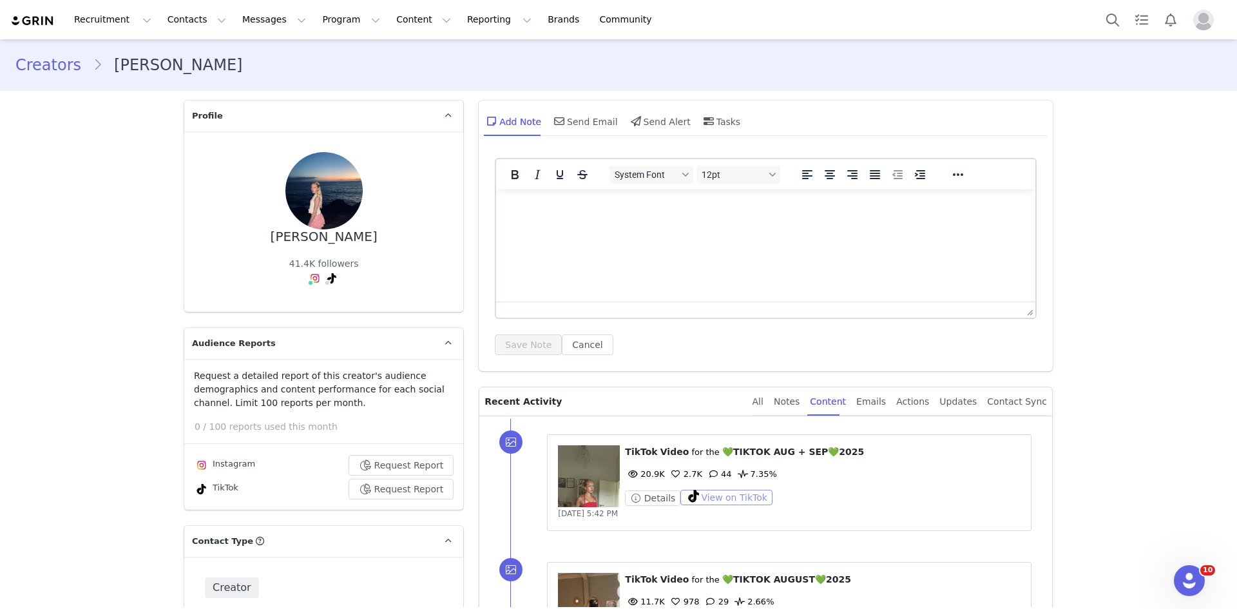
click at [705, 500] on button "View on TikTok" at bounding box center [727, 497] width 92 height 15
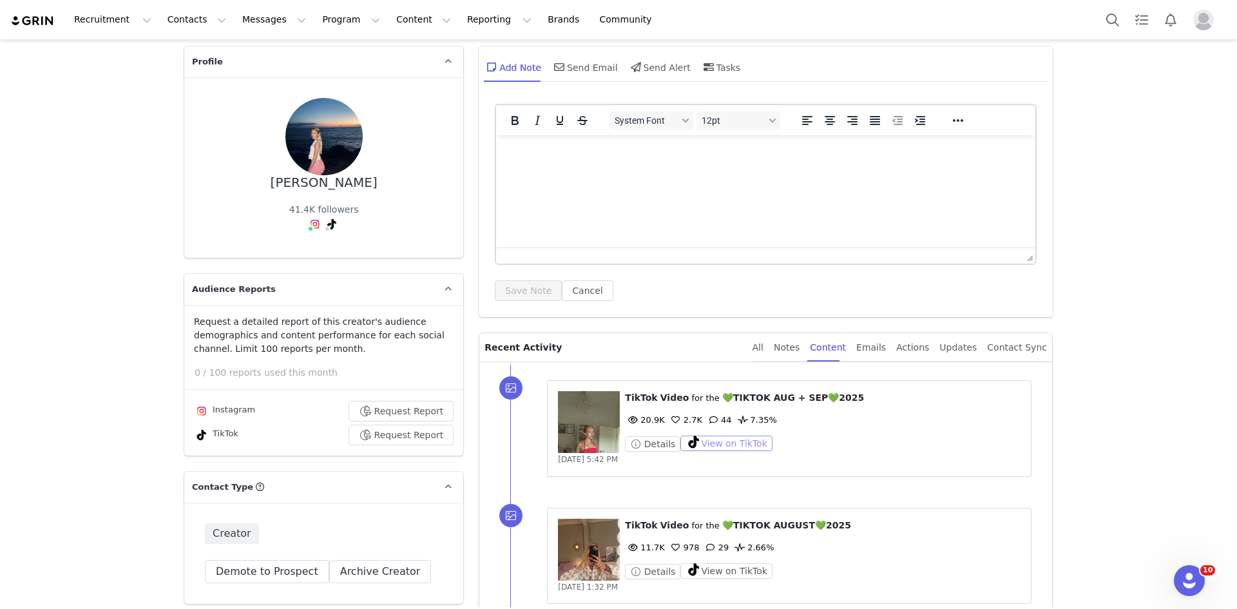
scroll to position [129, 0]
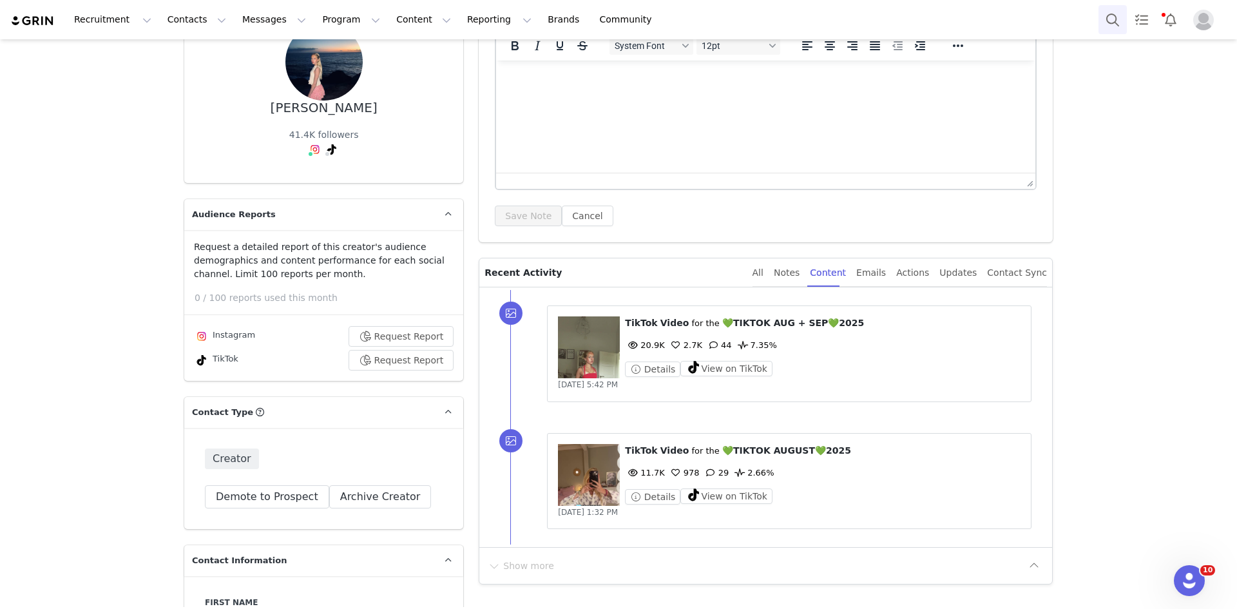
click at [1109, 15] on button "Search" at bounding box center [1113, 19] width 28 height 29
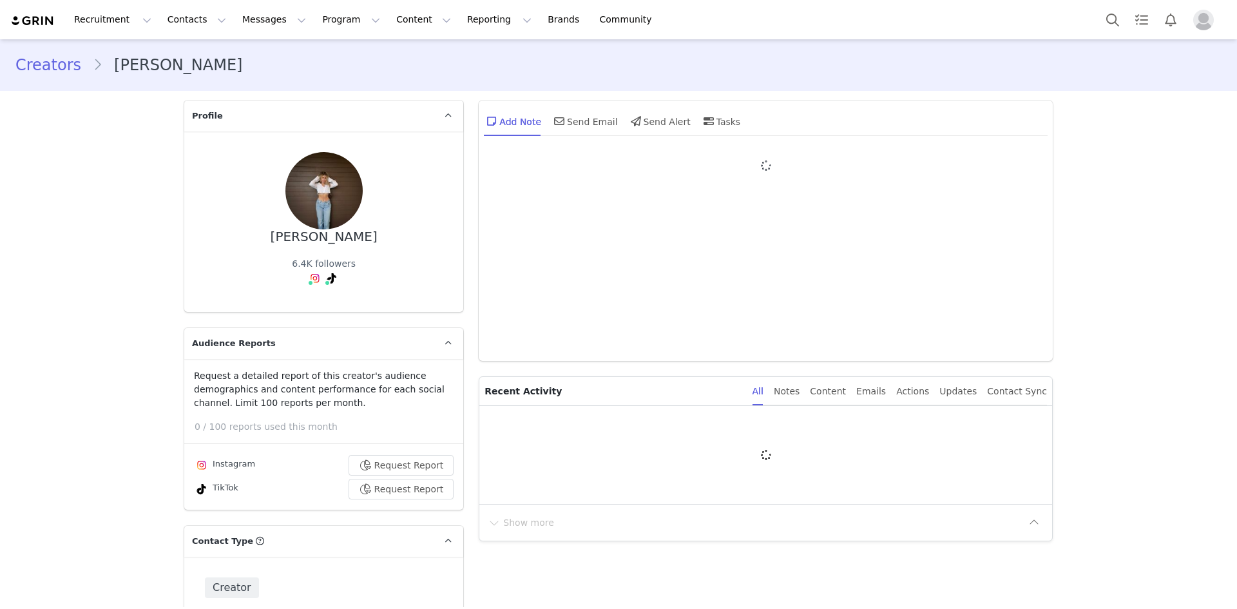
type input "+1 ([GEOGRAPHIC_DATA])"
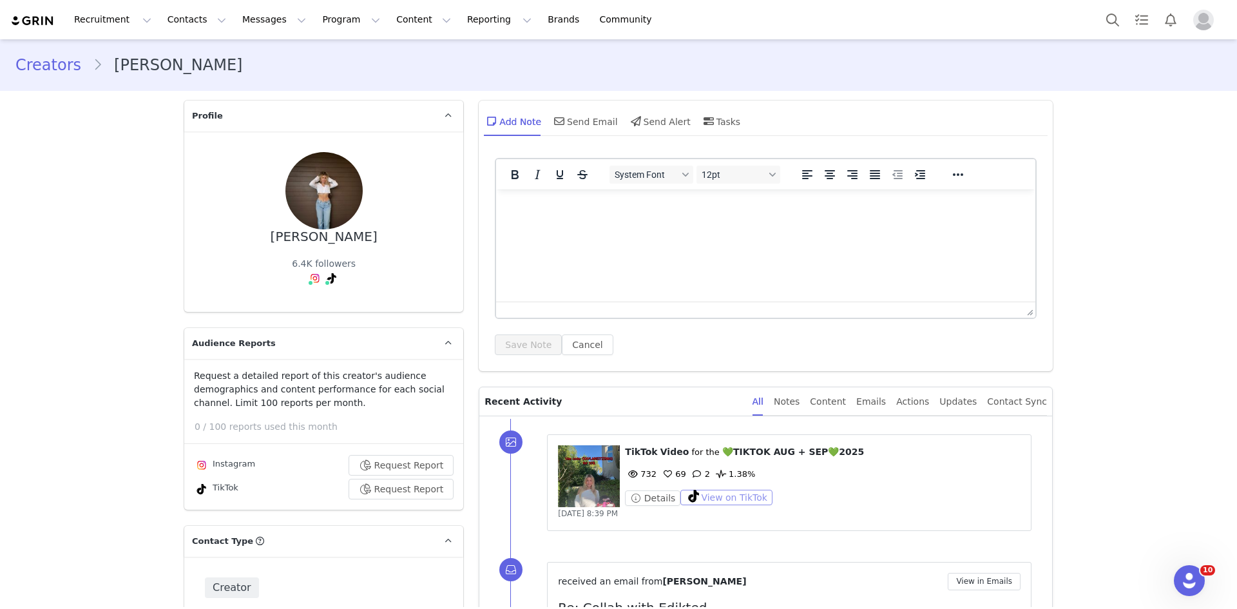
click at [681, 501] on button "View on TikTok" at bounding box center [727, 497] width 92 height 15
click at [1099, 24] on button "Search" at bounding box center [1113, 19] width 28 height 29
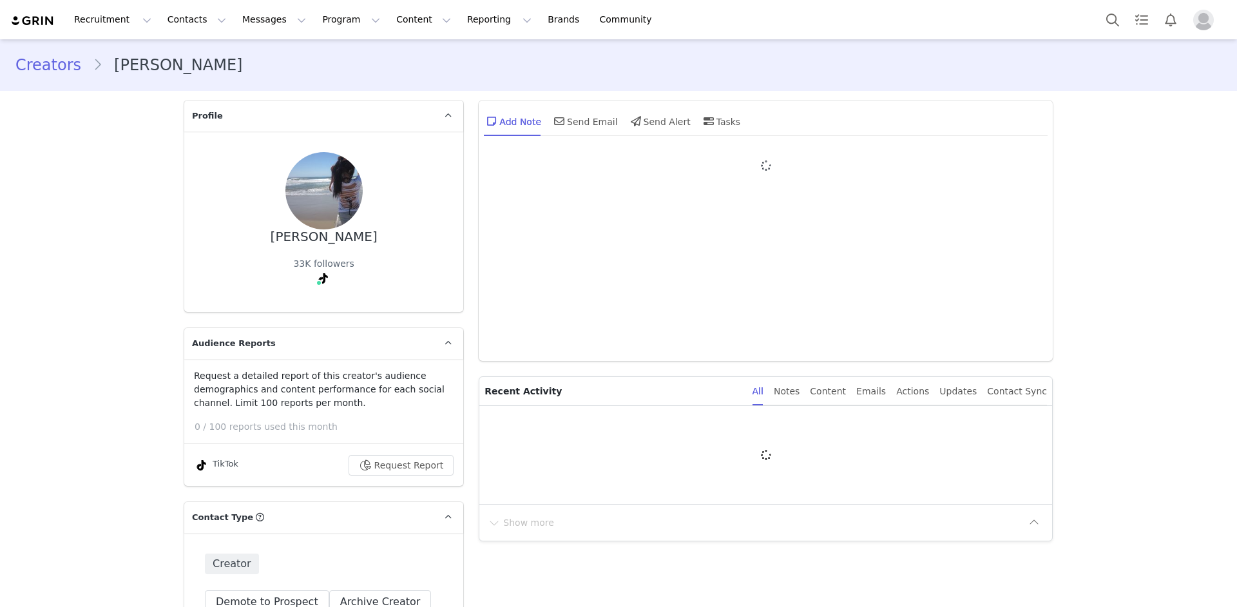
type input "+1 ([GEOGRAPHIC_DATA])"
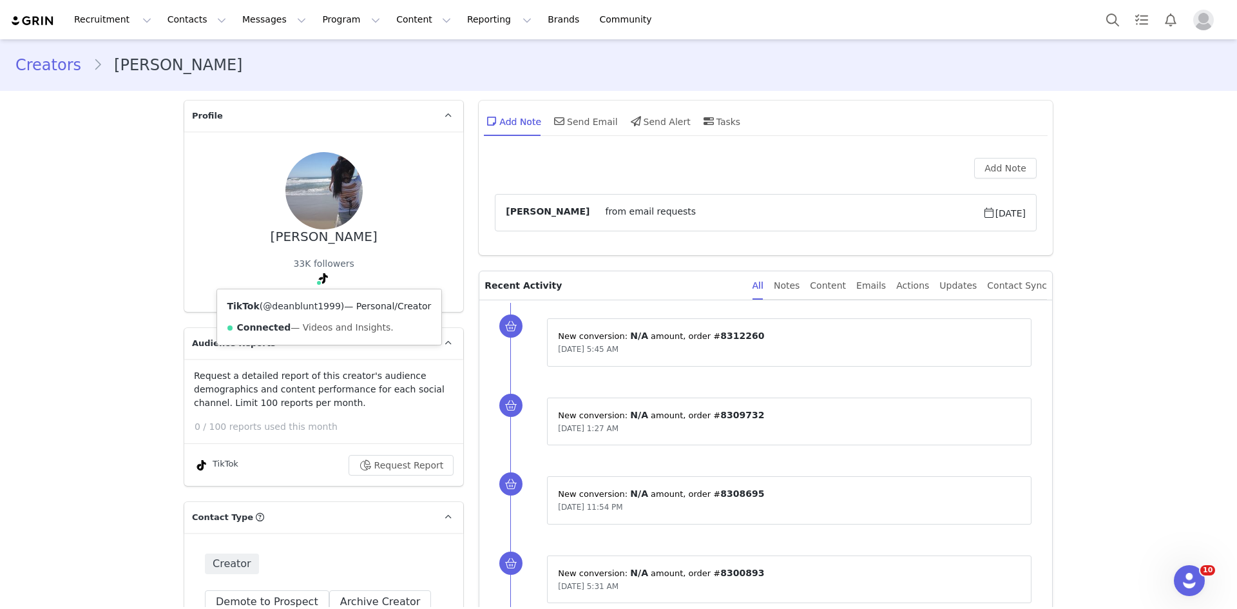
click at [307, 311] on link "@deanblunt1999" at bounding box center [302, 306] width 78 height 10
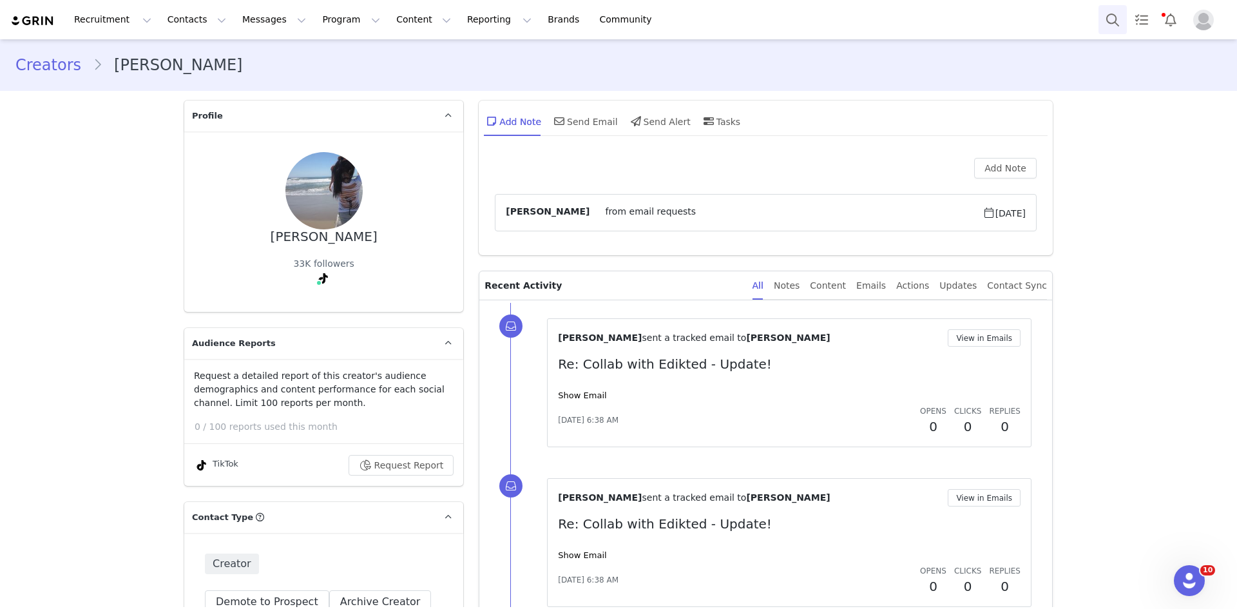
click at [1118, 22] on button "Search" at bounding box center [1113, 19] width 28 height 29
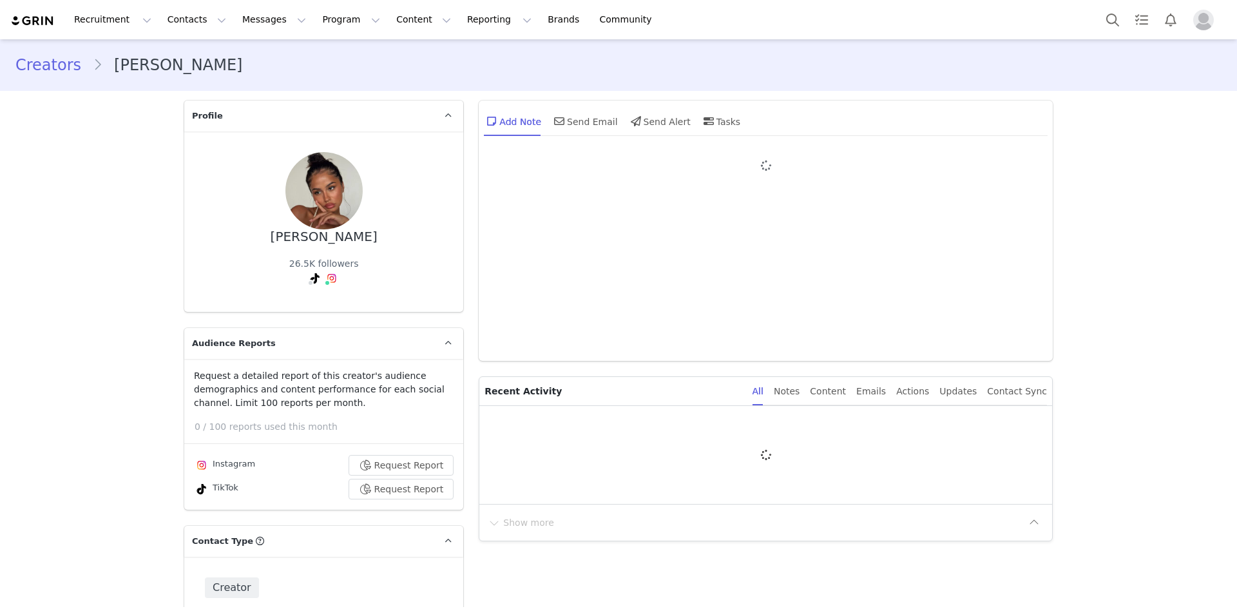
type input "+1 ([GEOGRAPHIC_DATA])"
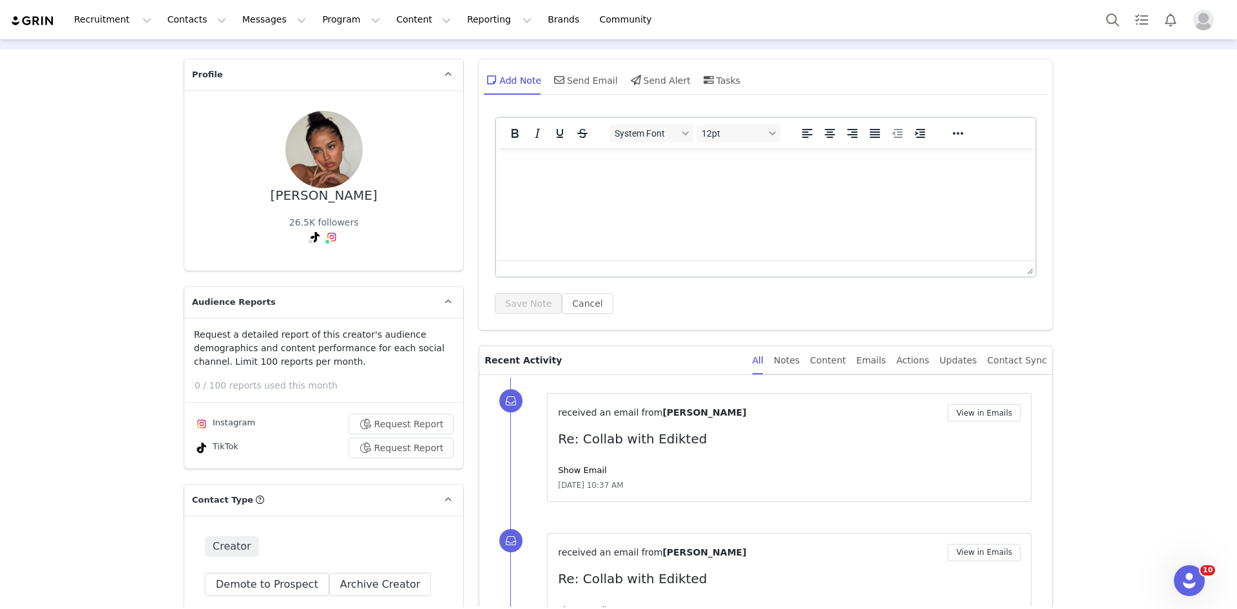
scroll to position [64, 0]
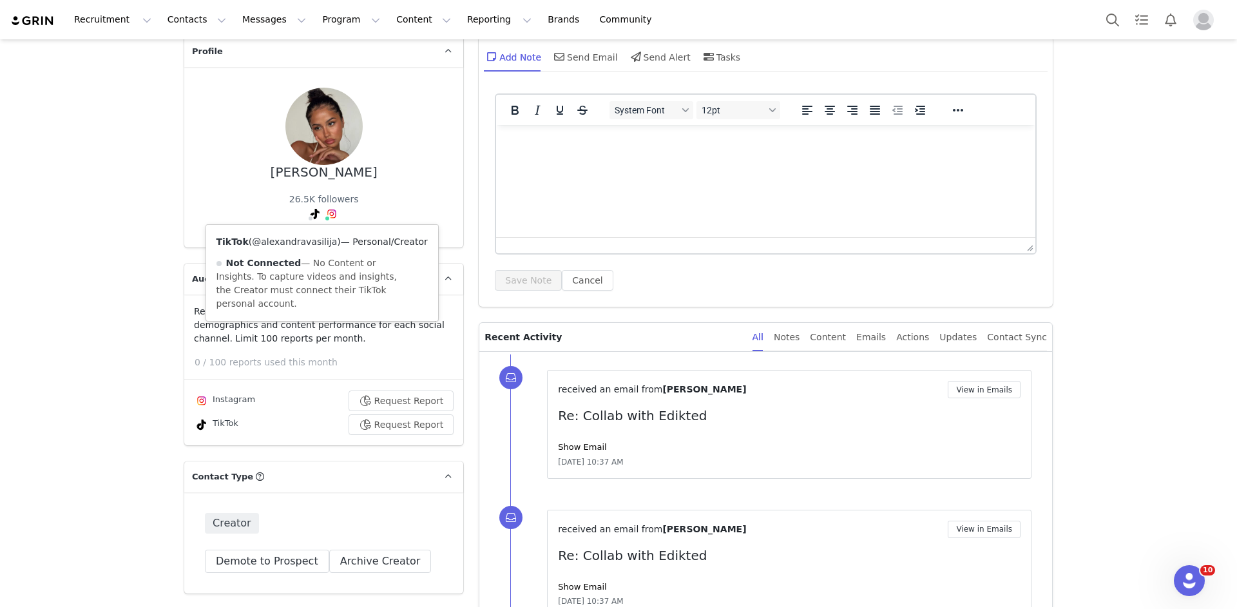
click at [292, 237] on div "TikTok ( @alexandravasilija ) — Personal/Creator Not Connected — No Content or …" at bounding box center [322, 273] width 232 height 96
click at [291, 237] on link "@alexandravasilija" at bounding box center [294, 242] width 85 height 10
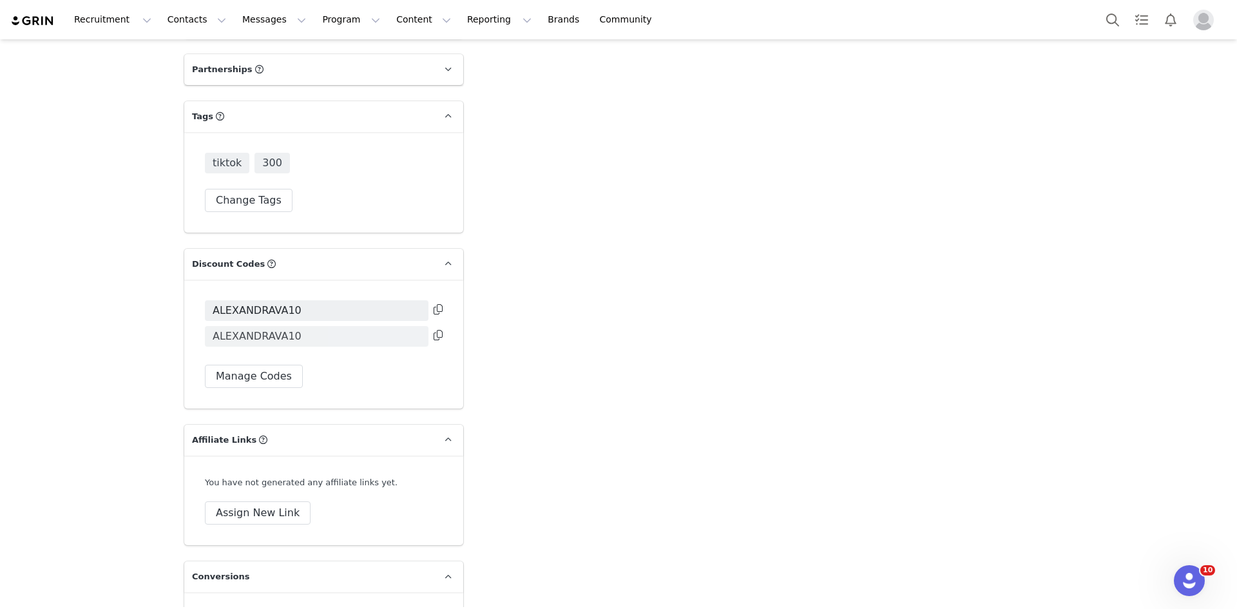
scroll to position [3601, 0]
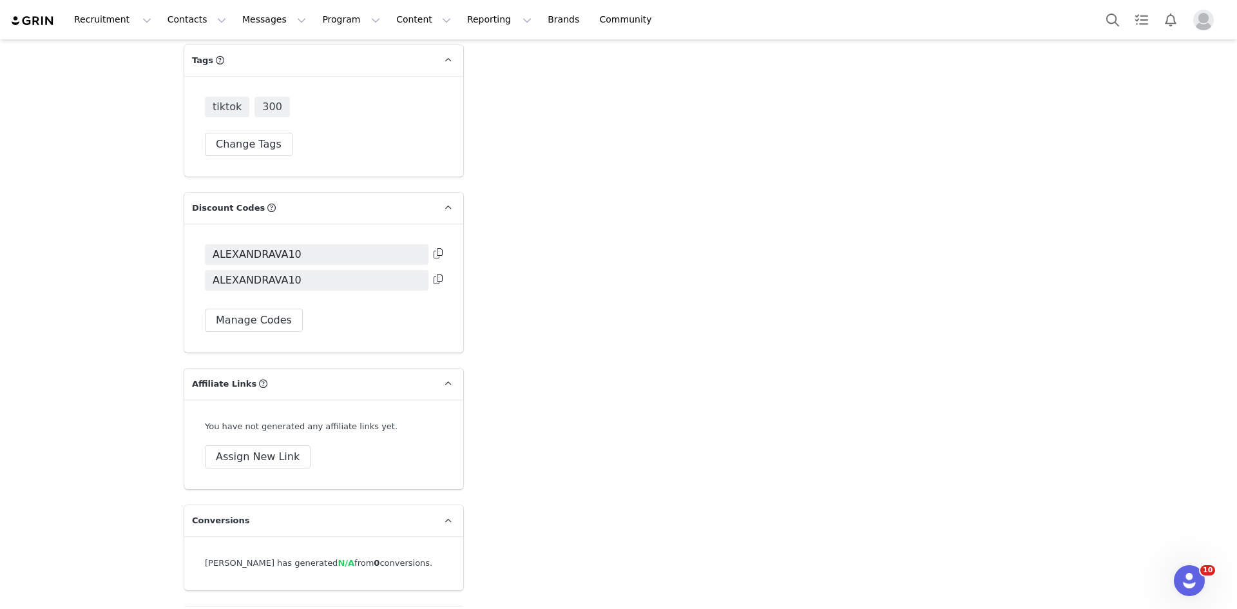
drag, startPoint x: 434, startPoint y: 229, endPoint x: 438, endPoint y: 222, distance: 7.5
click at [437, 244] on div "ALEXANDRAVA10" at bounding box center [324, 257] width 238 height 26
click at [435, 248] on icon at bounding box center [438, 253] width 9 height 10
click at [1118, 25] on button "Search" at bounding box center [1113, 19] width 28 height 29
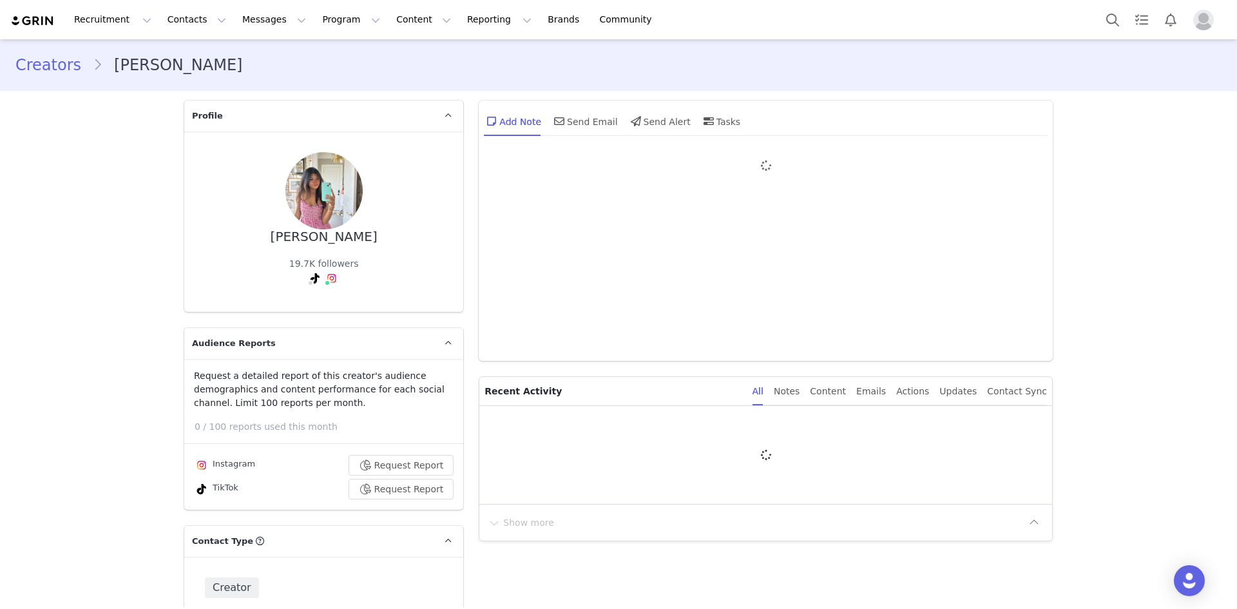
type input "+1 ([GEOGRAPHIC_DATA])"
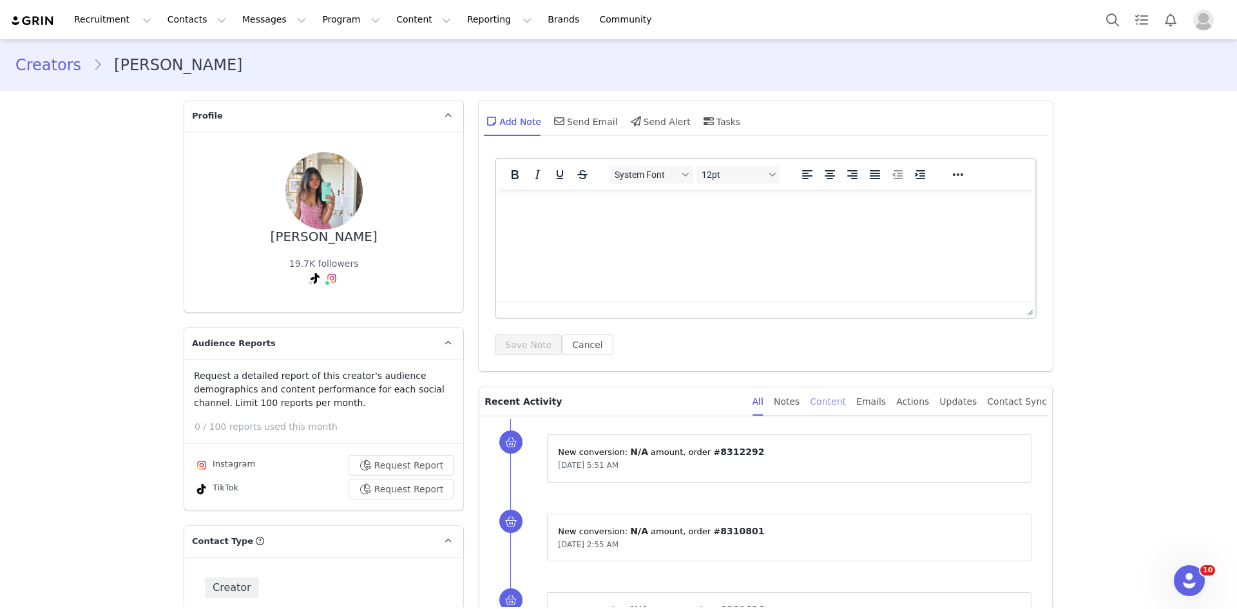
click at [846, 400] on div "Content" at bounding box center [828, 401] width 36 height 29
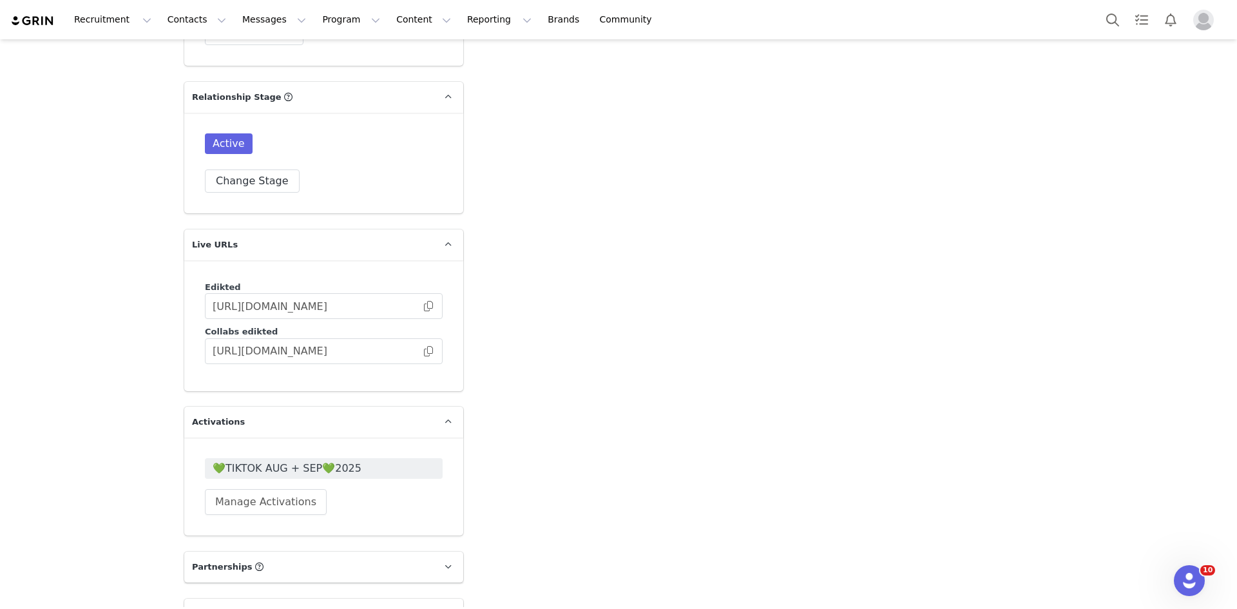
scroll to position [3158, 0]
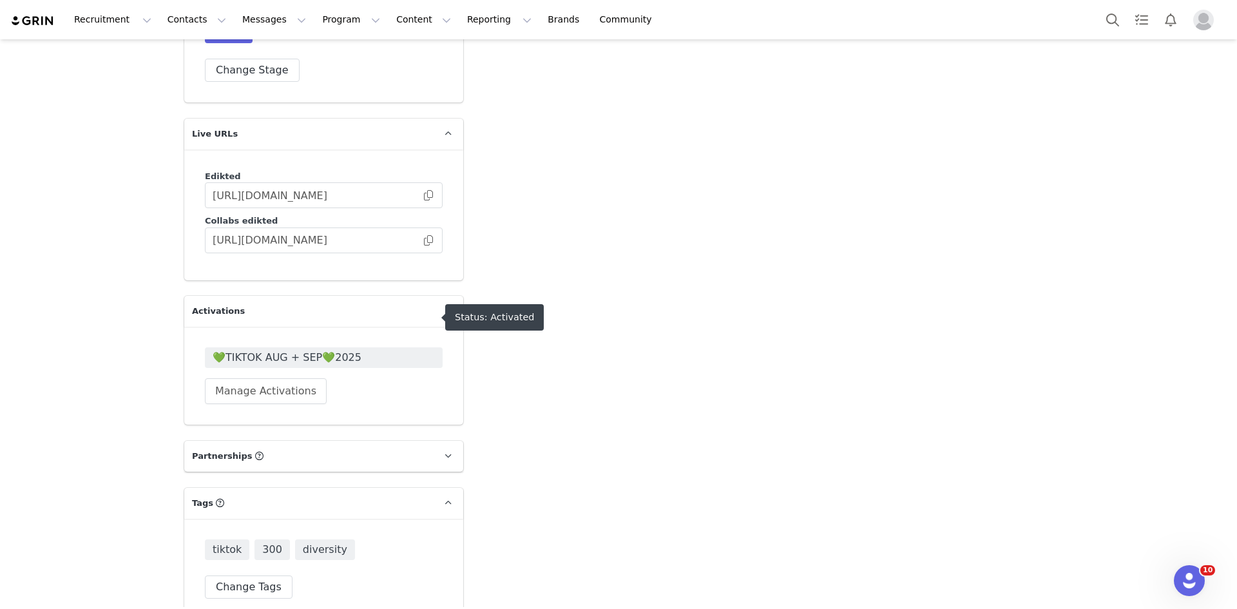
click at [267, 347] on span "💚TIKTOK AUG + SEP💚2025" at bounding box center [324, 357] width 238 height 21
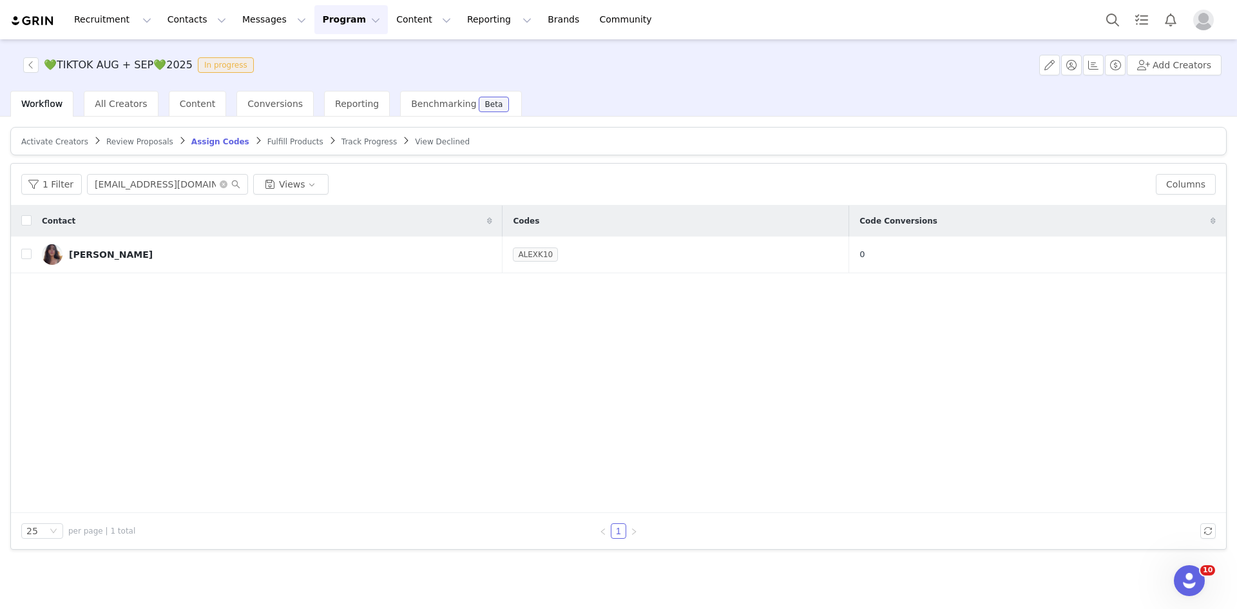
click at [62, 139] on span "Activate Creators" at bounding box center [54, 141] width 67 height 9
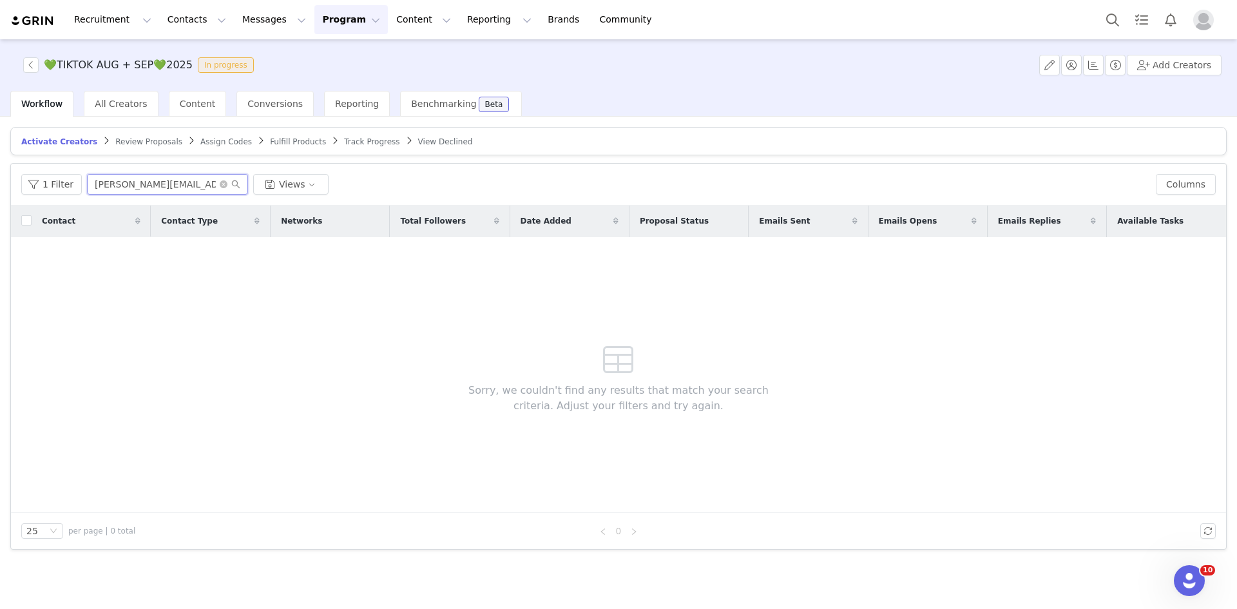
drag, startPoint x: 165, startPoint y: 188, endPoint x: 172, endPoint y: 191, distance: 7.5
click at [172, 190] on input "linnea.elisabethh@hotmail.com" at bounding box center [167, 184] width 161 height 21
click at [173, 191] on input "linnea.elisabethh@hotmail.com" at bounding box center [167, 184] width 161 height 21
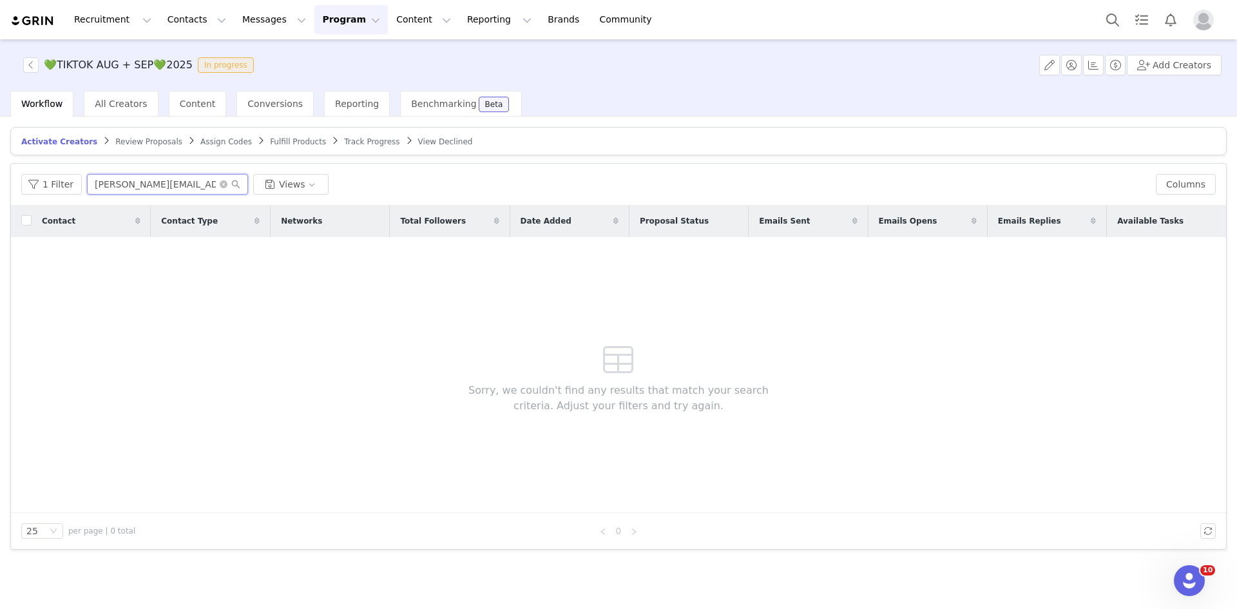
click at [173, 191] on input "linnea.elisabethh@hotmail.com" at bounding box center [167, 184] width 161 height 21
paste input "kaylakim2121@g"
type input "[EMAIL_ADDRESS][DOMAIN_NAME]"
click at [107, 100] on span "All Creators" at bounding box center [121, 104] width 52 height 10
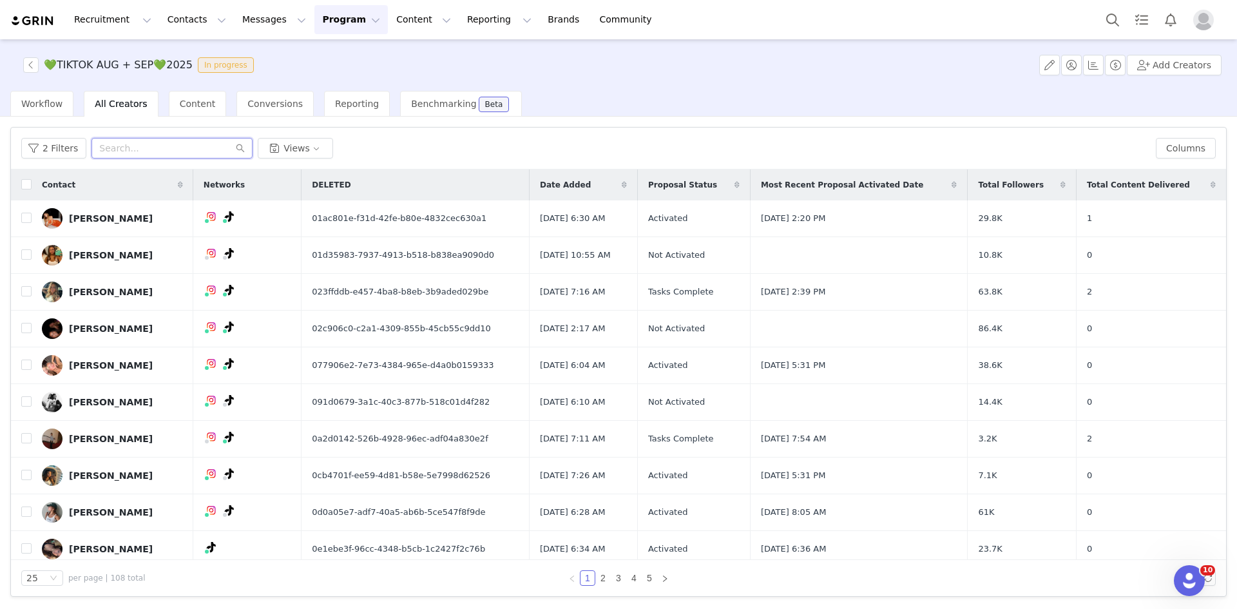
click at [136, 153] on input "text" at bounding box center [172, 148] width 161 height 21
paste input "[EMAIL_ADDRESS][DOMAIN_NAME]"
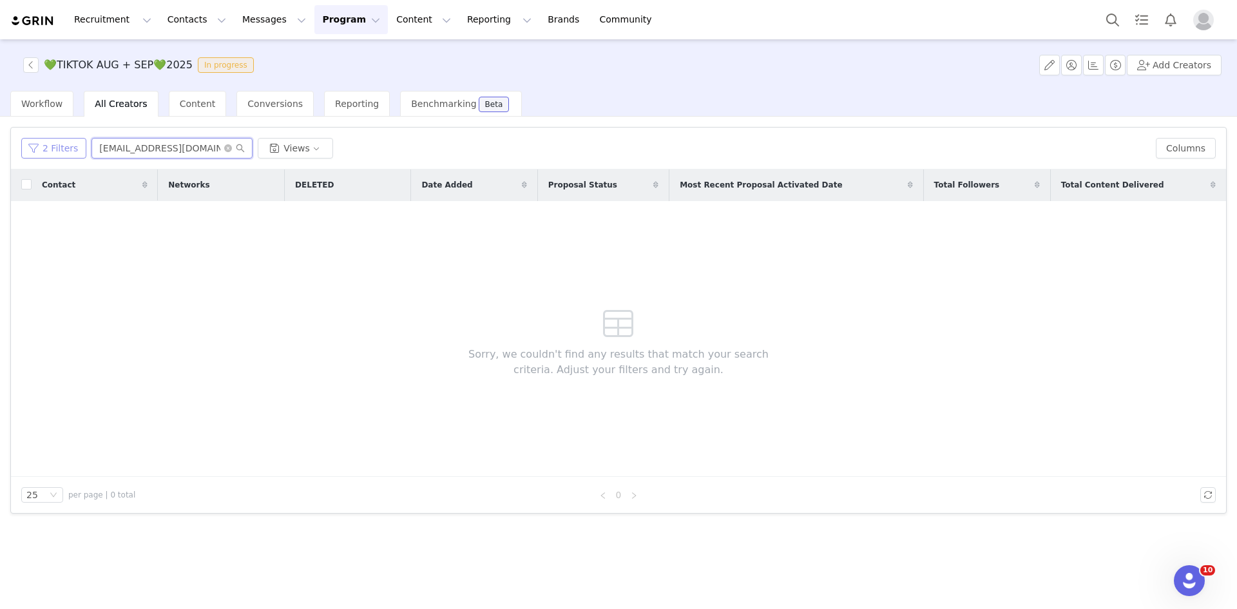
type input "[EMAIL_ADDRESS][DOMAIN_NAME]"
click at [74, 139] on button "2 Filters" at bounding box center [53, 148] width 65 height 21
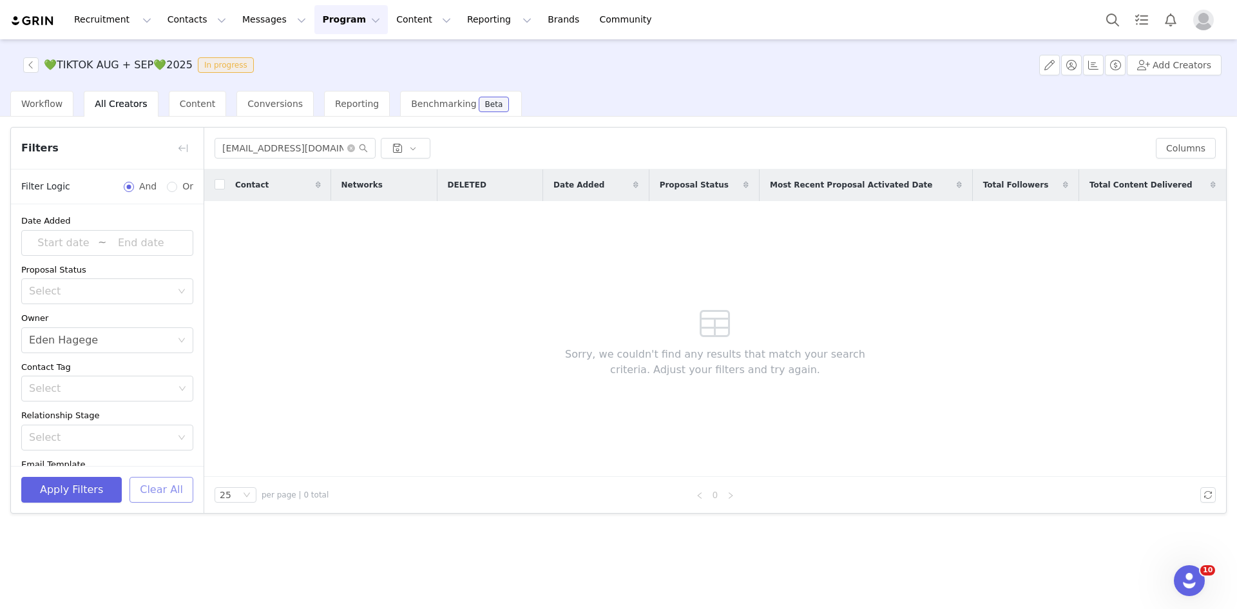
click at [179, 485] on button "Clear All" at bounding box center [162, 490] width 64 height 26
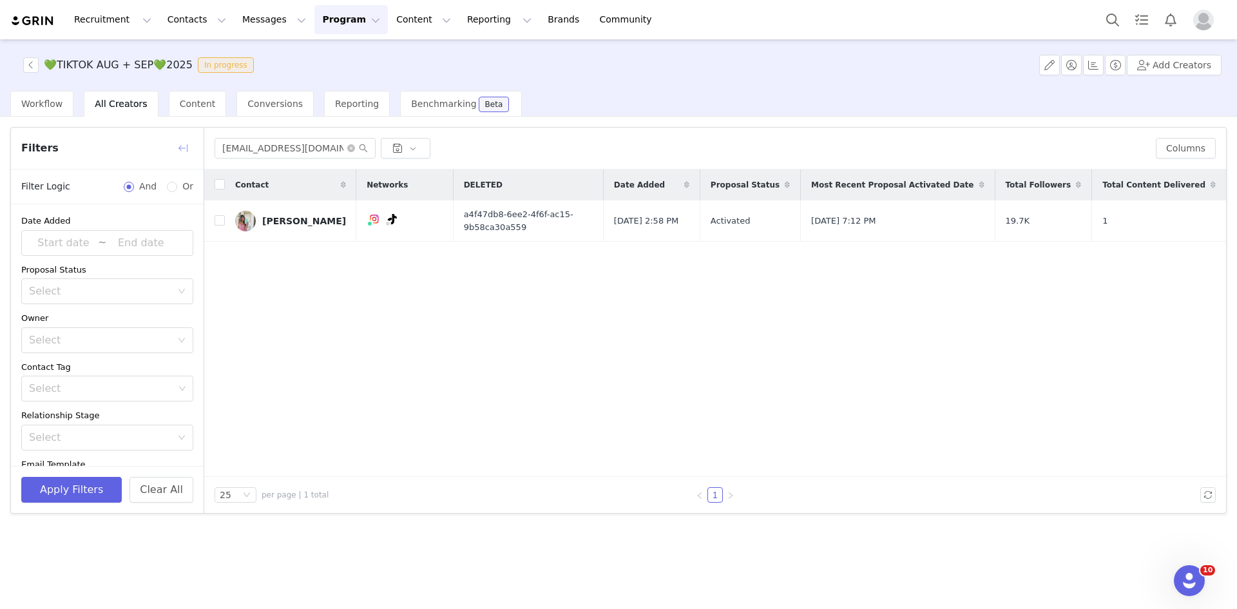
click at [190, 151] on button "button" at bounding box center [183, 148] width 21 height 21
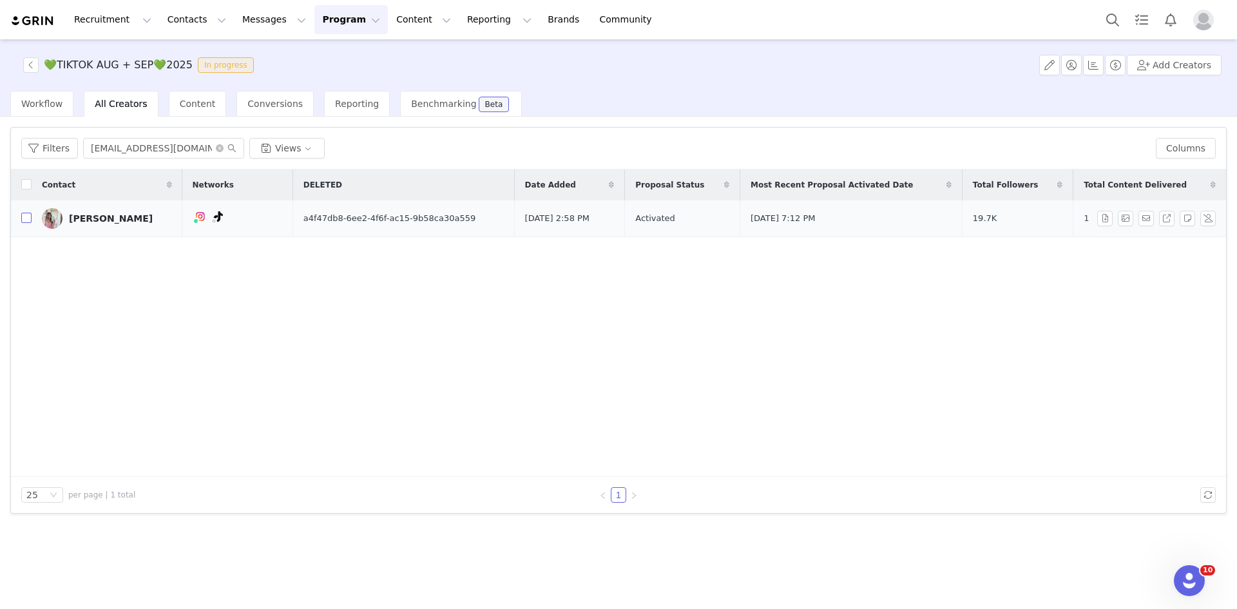
click at [26, 220] on input "checkbox" at bounding box center [26, 218] width 10 height 10
checkbox input "true"
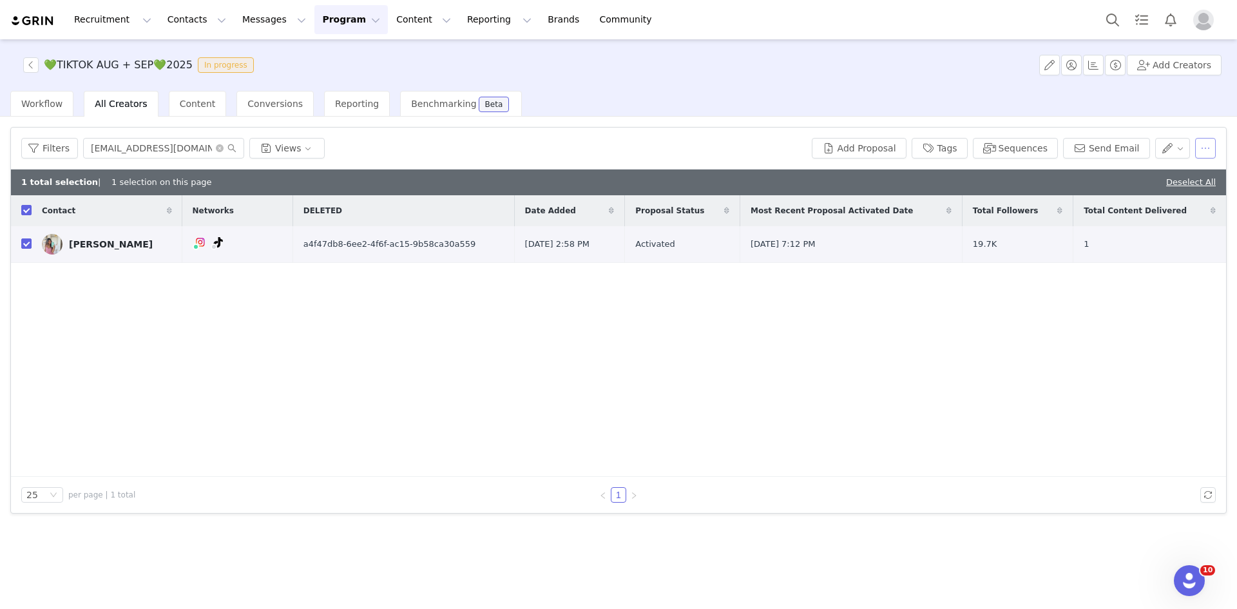
click at [1206, 146] on button "button" at bounding box center [1206, 148] width 21 height 21
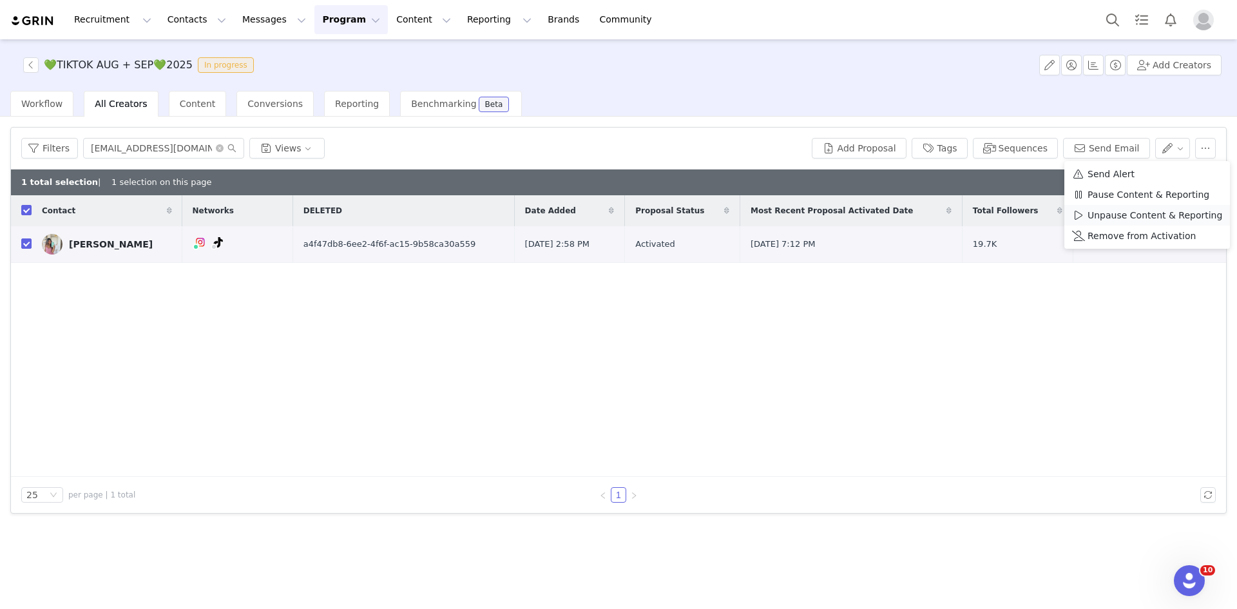
click at [1164, 221] on span "Unpause Content & Reporting" at bounding box center [1155, 215] width 135 height 14
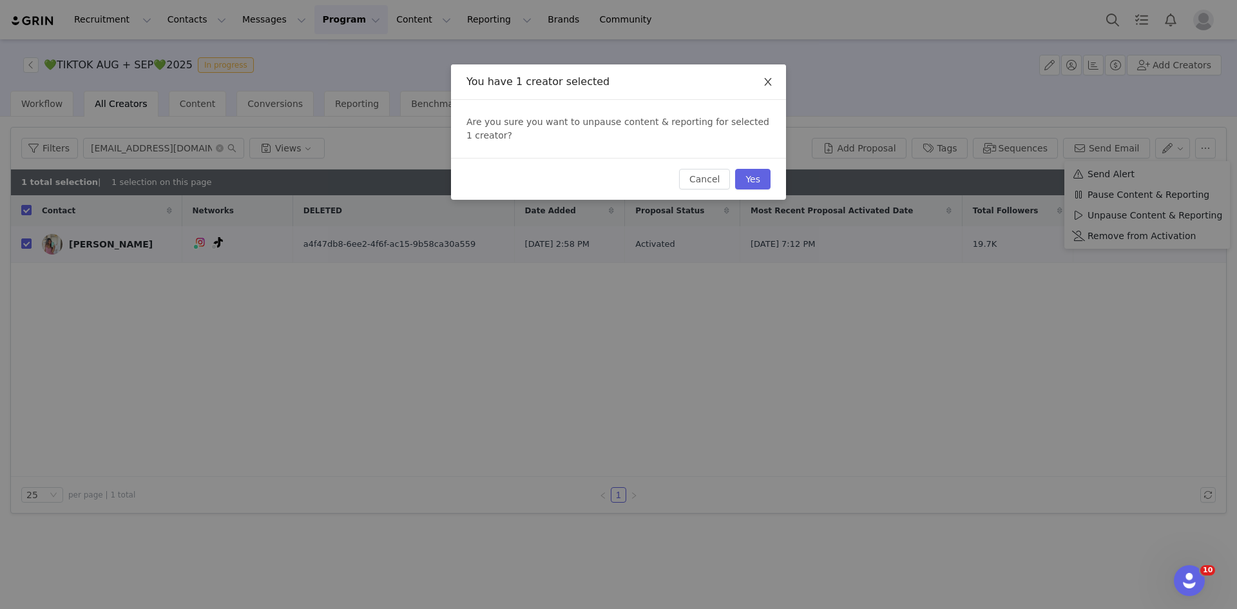
click at [766, 82] on icon "icon: close" at bounding box center [768, 82] width 10 height 10
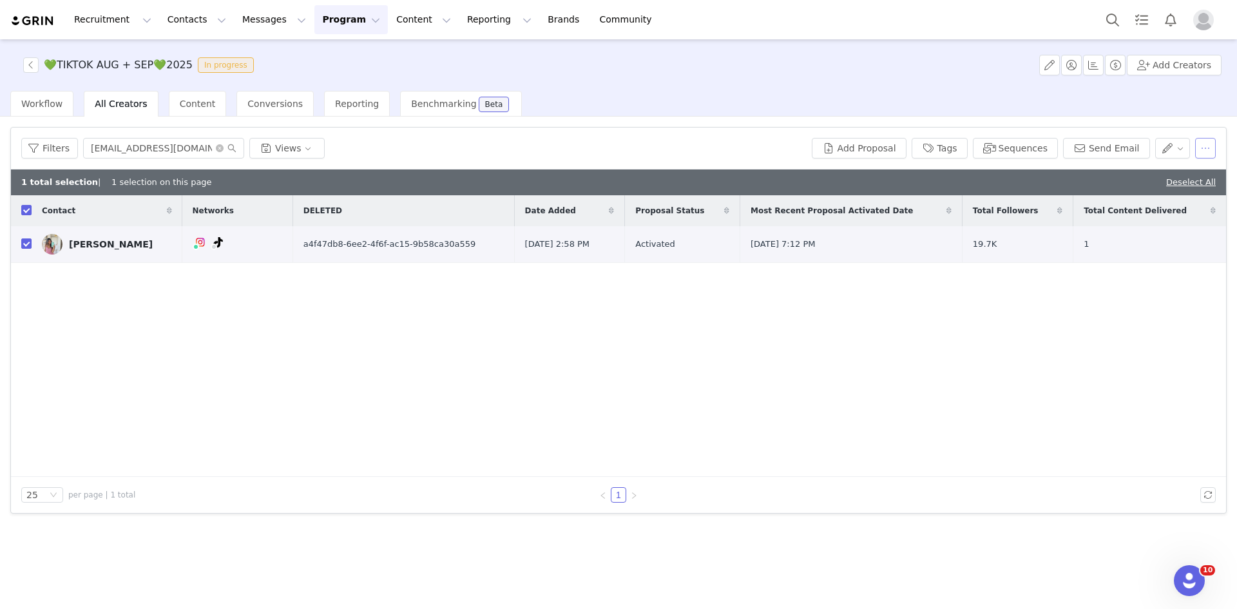
click at [1209, 146] on button "button" at bounding box center [1206, 148] width 21 height 21
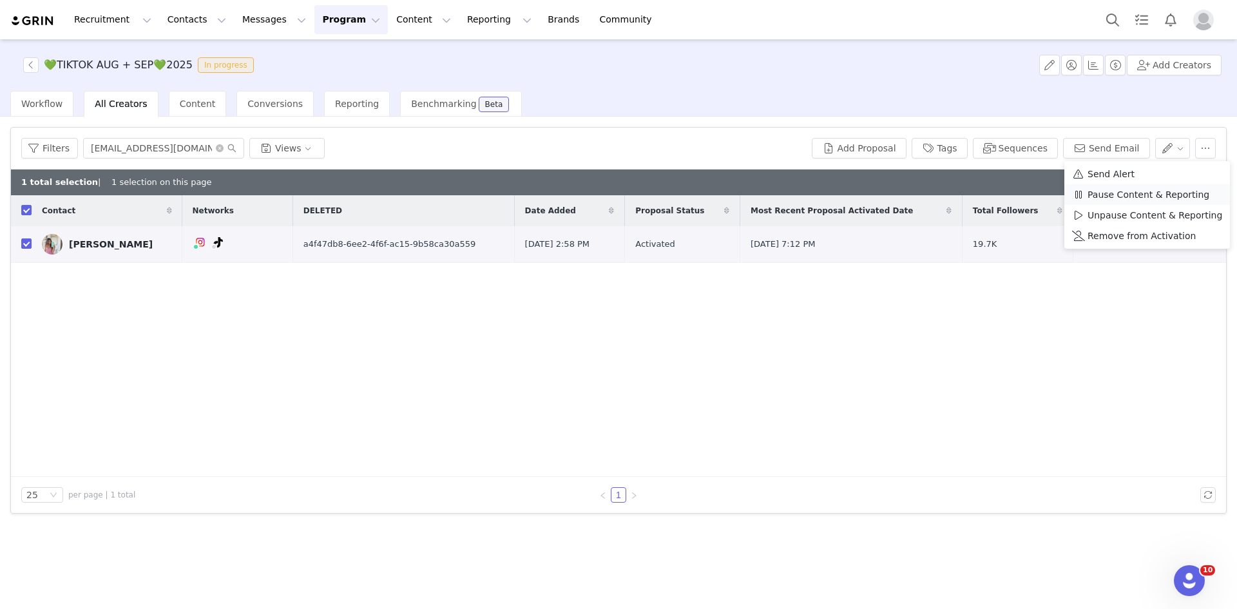
click at [1147, 195] on span "Pause Content & Reporting" at bounding box center [1149, 195] width 122 height 14
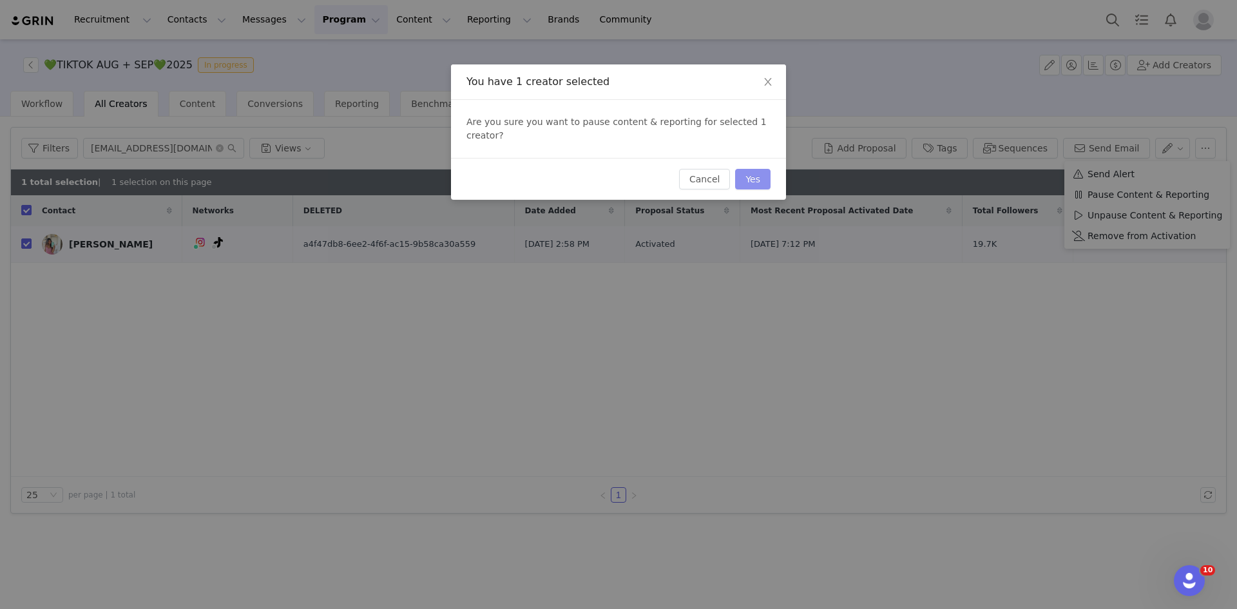
click at [764, 170] on button "Yes" at bounding box center [752, 179] width 35 height 21
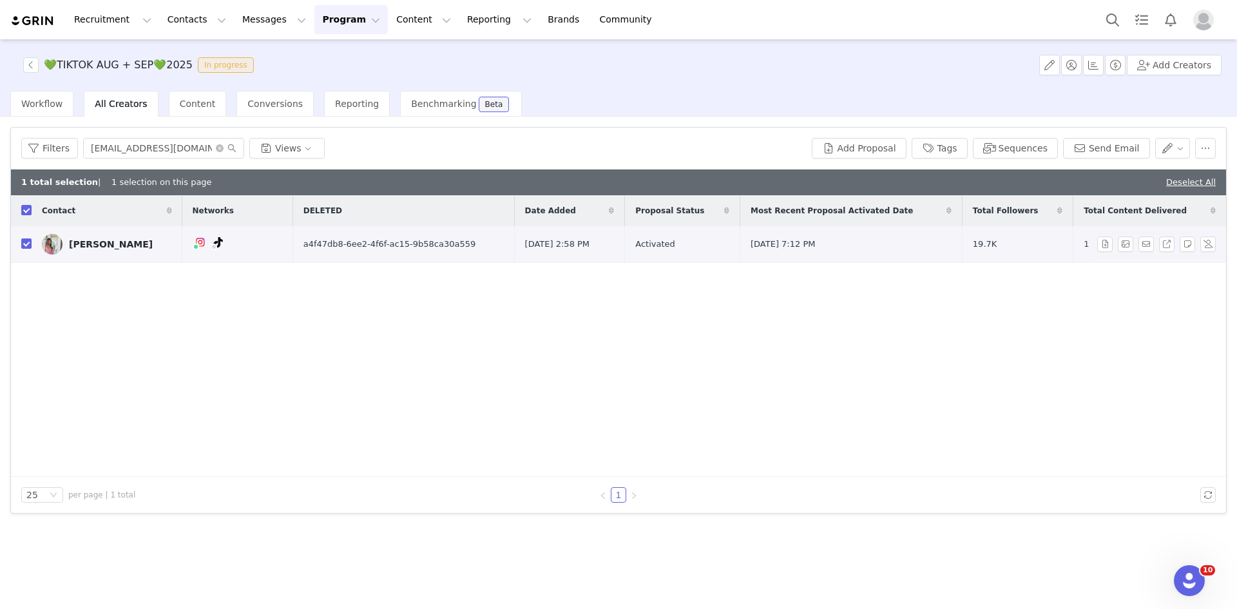
click at [106, 233] on td "[PERSON_NAME]" at bounding box center [107, 244] width 151 height 37
click at [99, 240] on div "[PERSON_NAME]" at bounding box center [111, 244] width 84 height 10
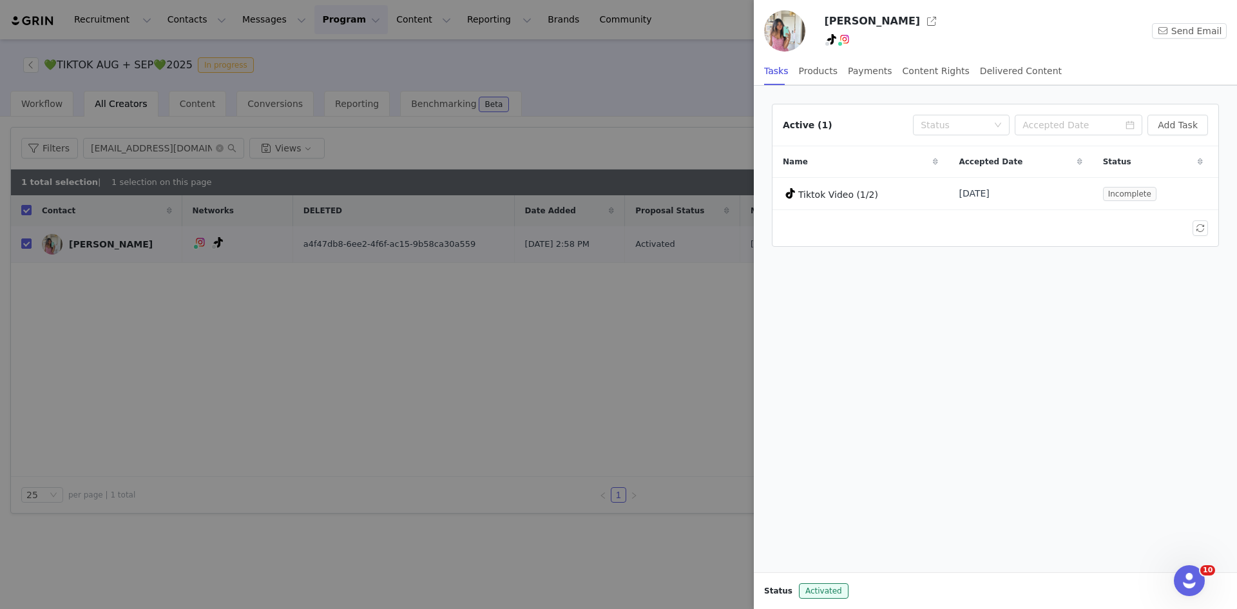
click at [560, 221] on div at bounding box center [618, 304] width 1237 height 609
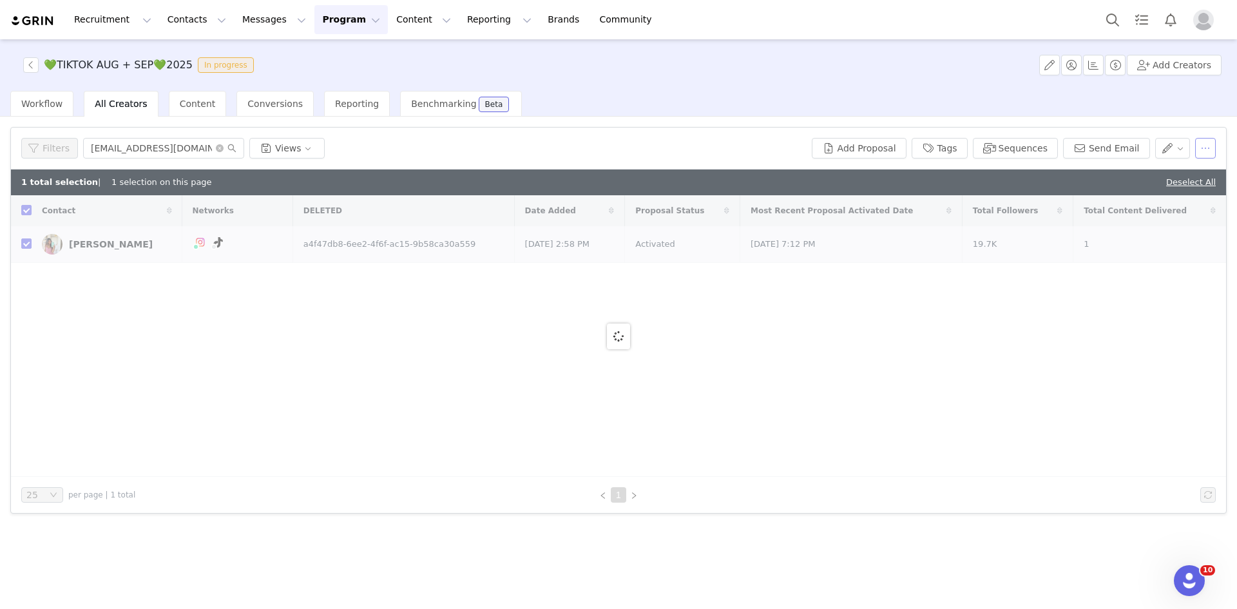
click at [1206, 147] on button "button" at bounding box center [1206, 148] width 21 height 21
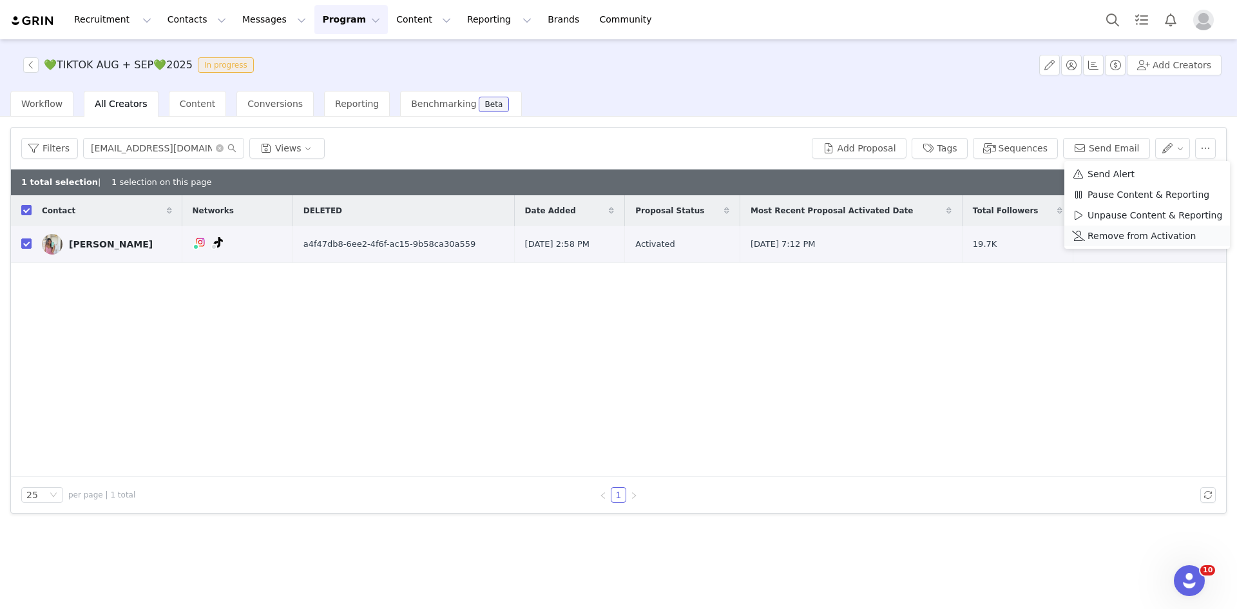
click at [1161, 236] on span "Remove from Activation" at bounding box center [1142, 236] width 108 height 14
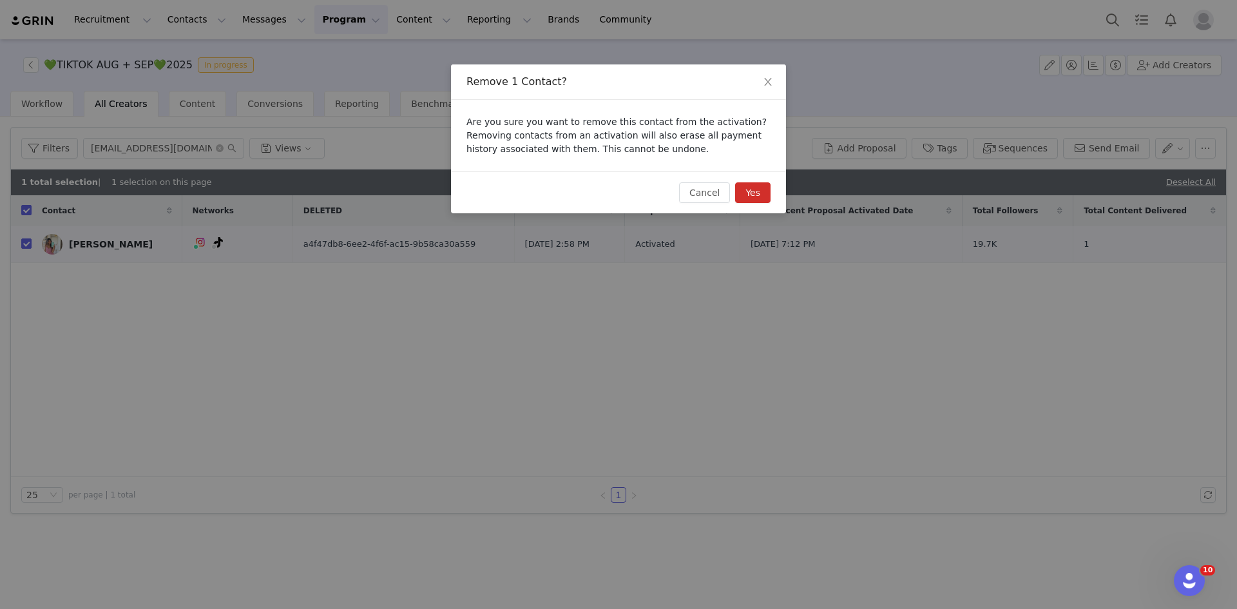
click at [768, 191] on button "Yes" at bounding box center [752, 192] width 35 height 21
checkbox input "false"
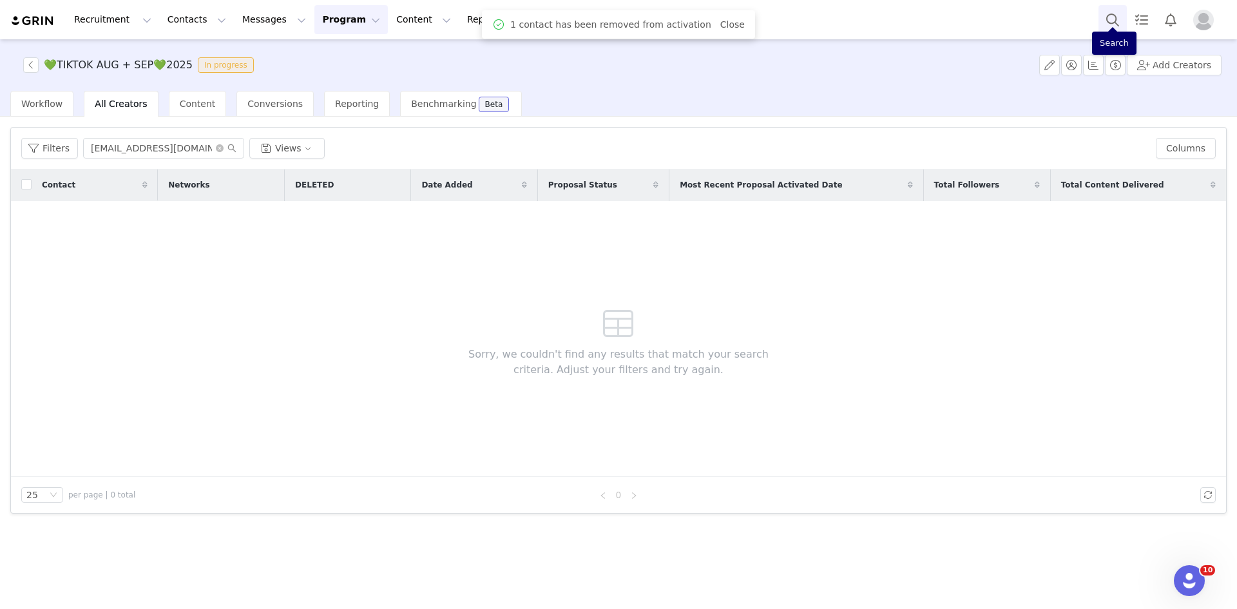
click at [1123, 15] on button "Search" at bounding box center [1113, 19] width 28 height 29
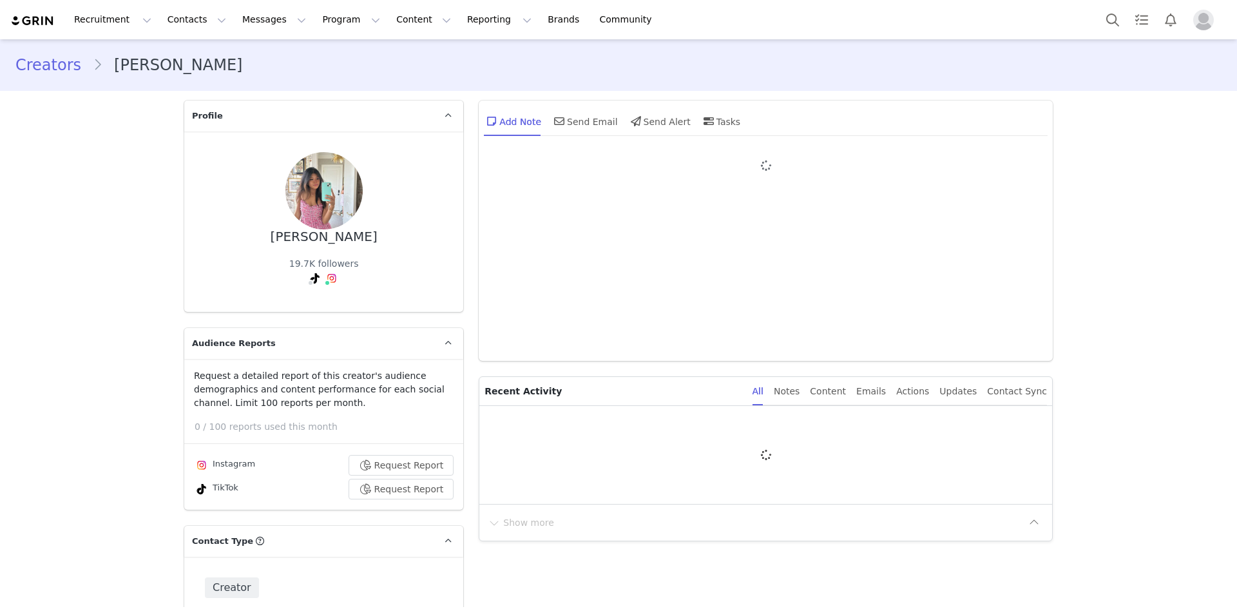
type input "+1 ([GEOGRAPHIC_DATA])"
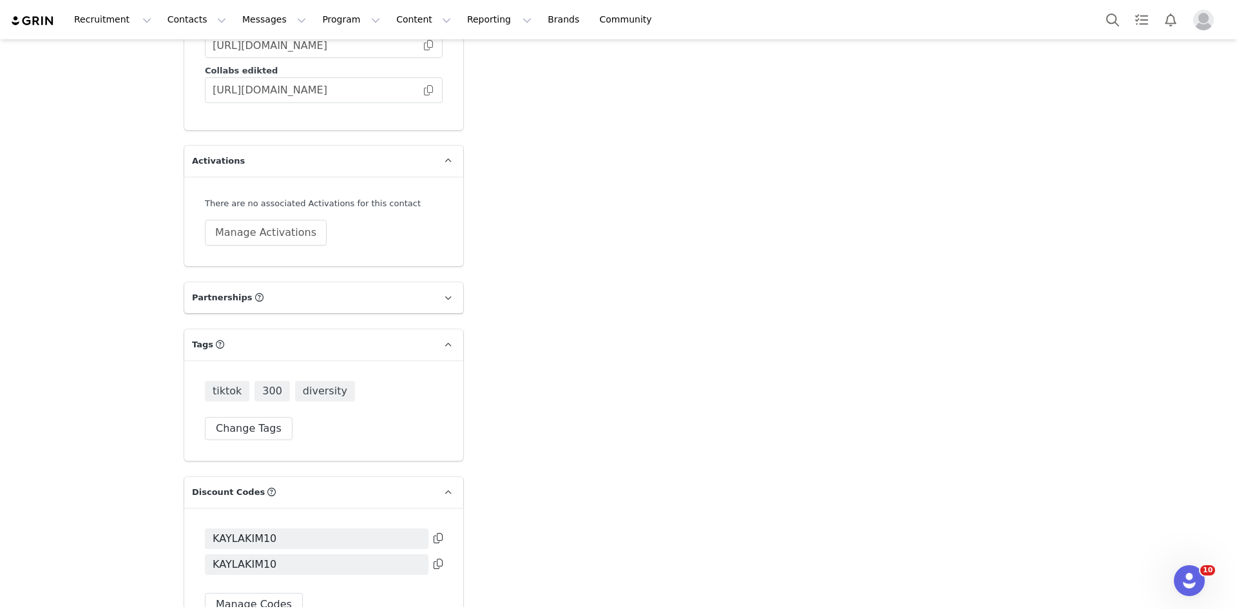
scroll to position [3416, 0]
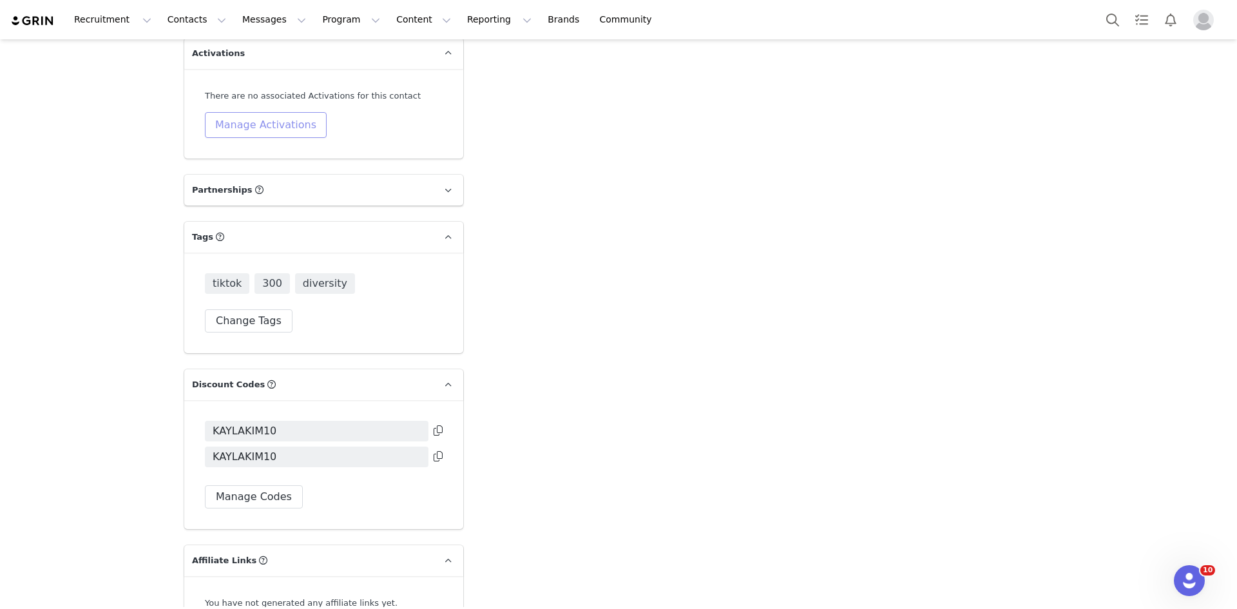
click at [305, 112] on button "Manage Activations" at bounding box center [266, 125] width 122 height 26
click at [222, 140] on div "Select Activation" at bounding box center [201, 135] width 76 height 19
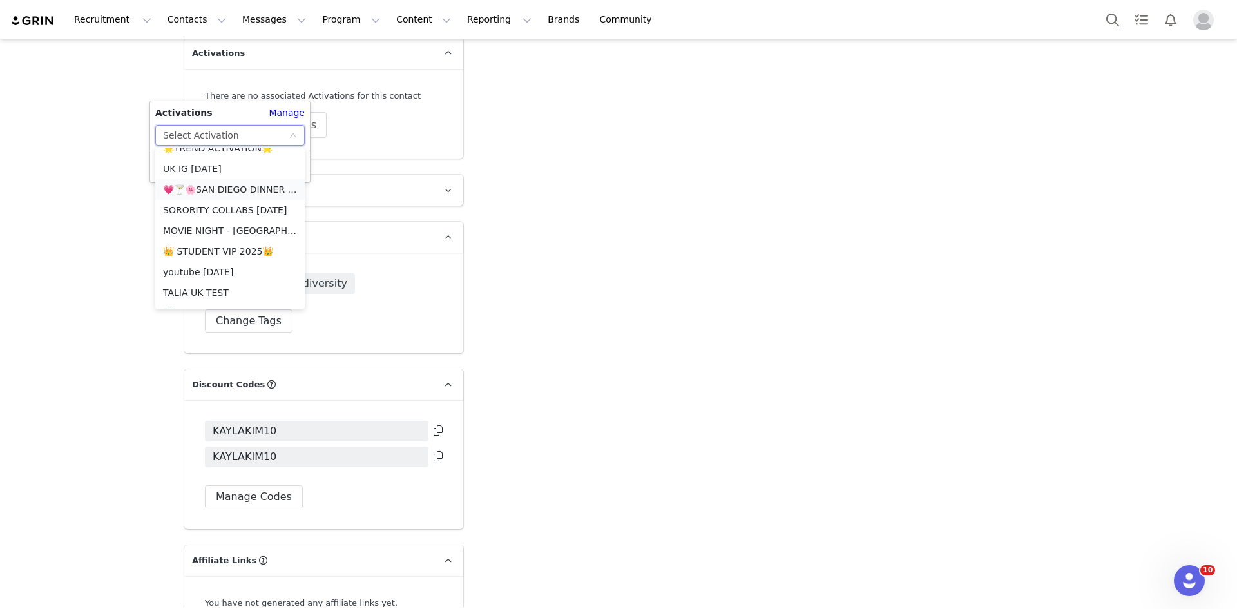
scroll to position [322, 0]
click at [212, 248] on li "💚TIKTOK AUG + SEP💚2025" at bounding box center [230, 251] width 150 height 21
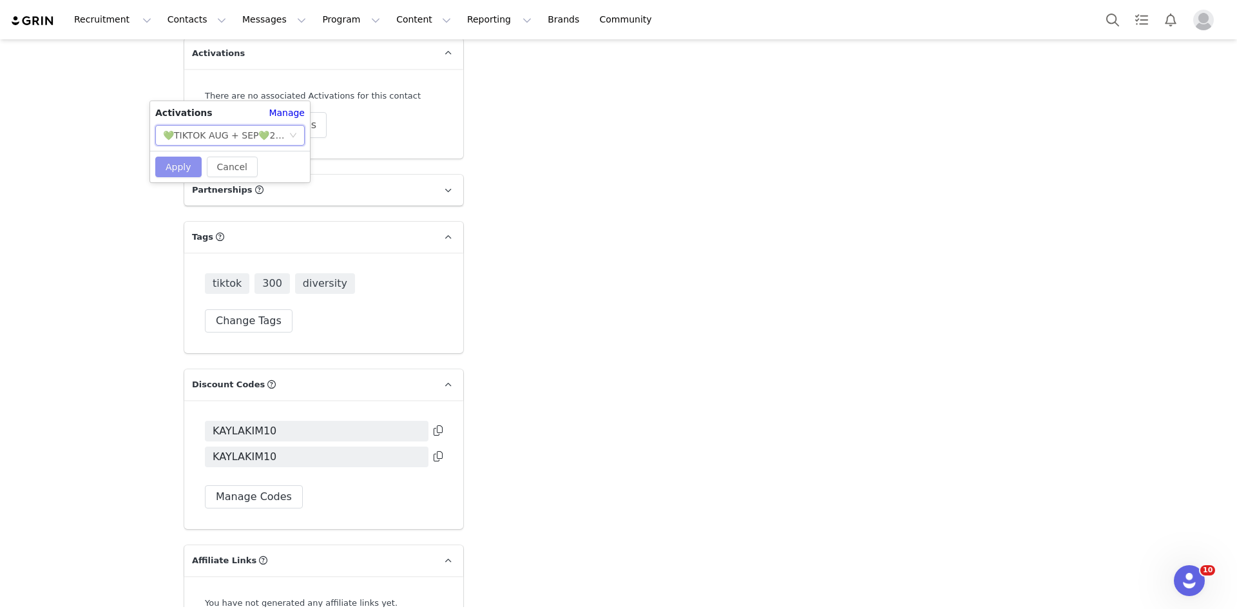
click at [170, 162] on button "Apply" at bounding box center [178, 167] width 46 height 21
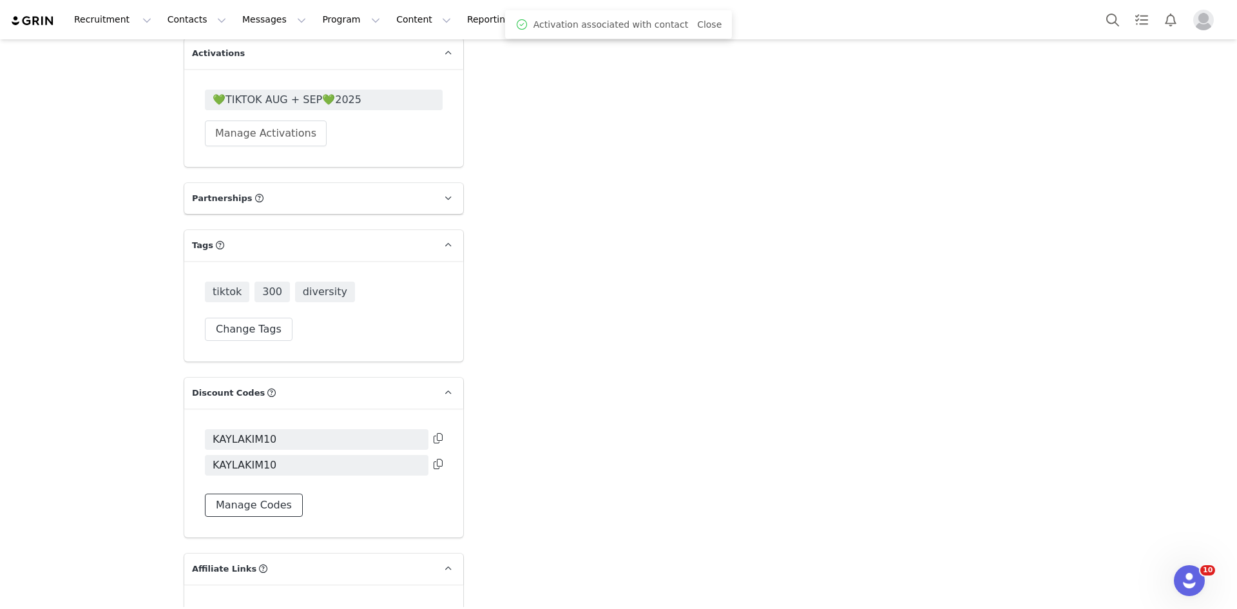
click at [270, 494] on button "Manage Codes" at bounding box center [254, 505] width 98 height 23
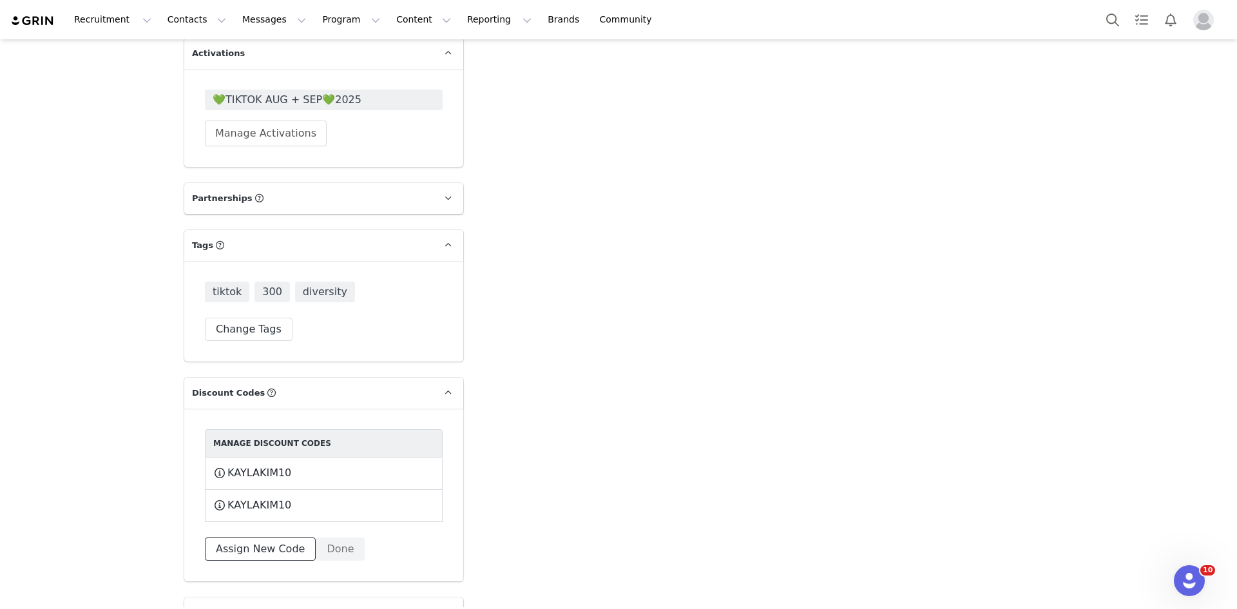
click at [281, 538] on button "Assign New Code" at bounding box center [260, 549] width 111 height 23
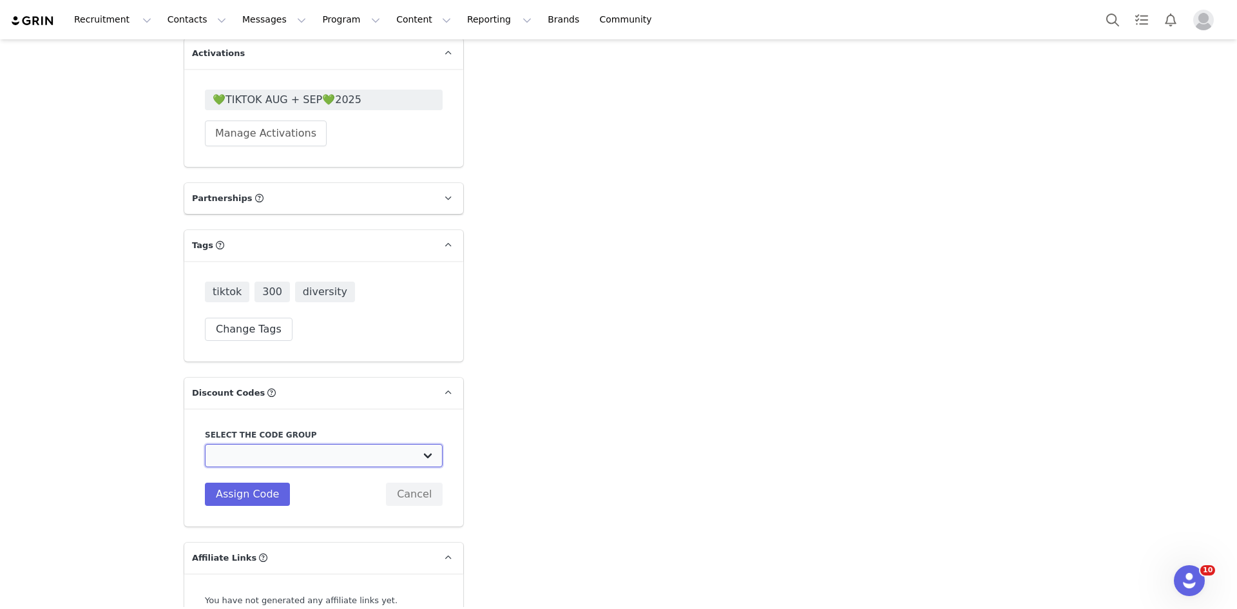
click at [286, 444] on select "Edikted UK: NEW TIKTOK ❤️ Edikted UK: NEW IG ❤️ Edikted: Students + IG Edikted:…" at bounding box center [324, 455] width 238 height 23
select select "10009859"
click at [205, 444] on select "Edikted UK: NEW TIKTOK ❤️ Edikted UK: NEW IG ❤️ Edikted: Students + IG Edikted:…" at bounding box center [324, 455] width 238 height 23
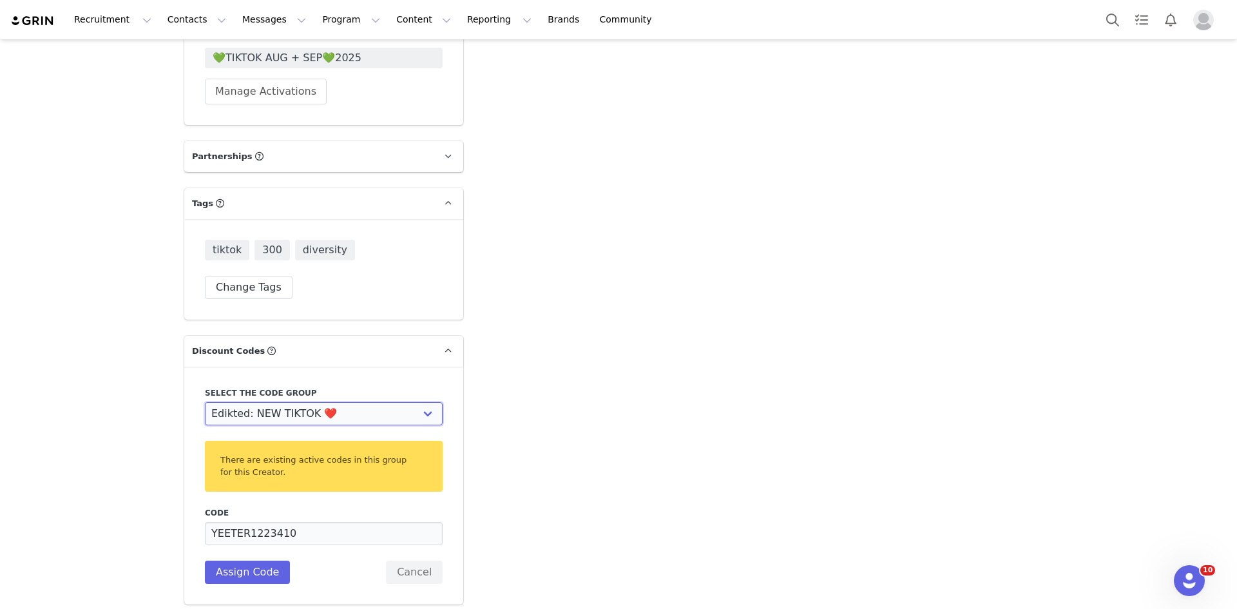
scroll to position [3480, 0]
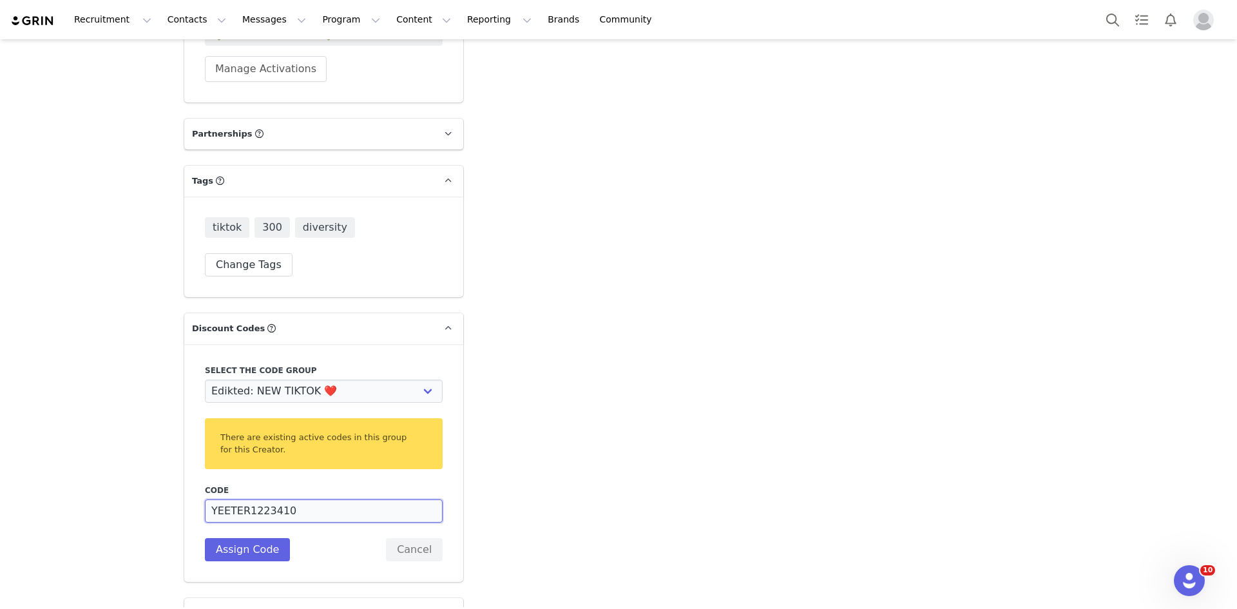
drag, startPoint x: 269, startPoint y: 475, endPoint x: 220, endPoint y: 474, distance: 48.3
click at [220, 499] on input "YEETER1223410" at bounding box center [324, 510] width 238 height 23
type input "KAYKI10"
click at [273, 496] on div "Code KAYKI10 Description Assign Code Cancel" at bounding box center [324, 523] width 238 height 77
click at [267, 538] on button "Assign Code" at bounding box center [247, 549] width 85 height 23
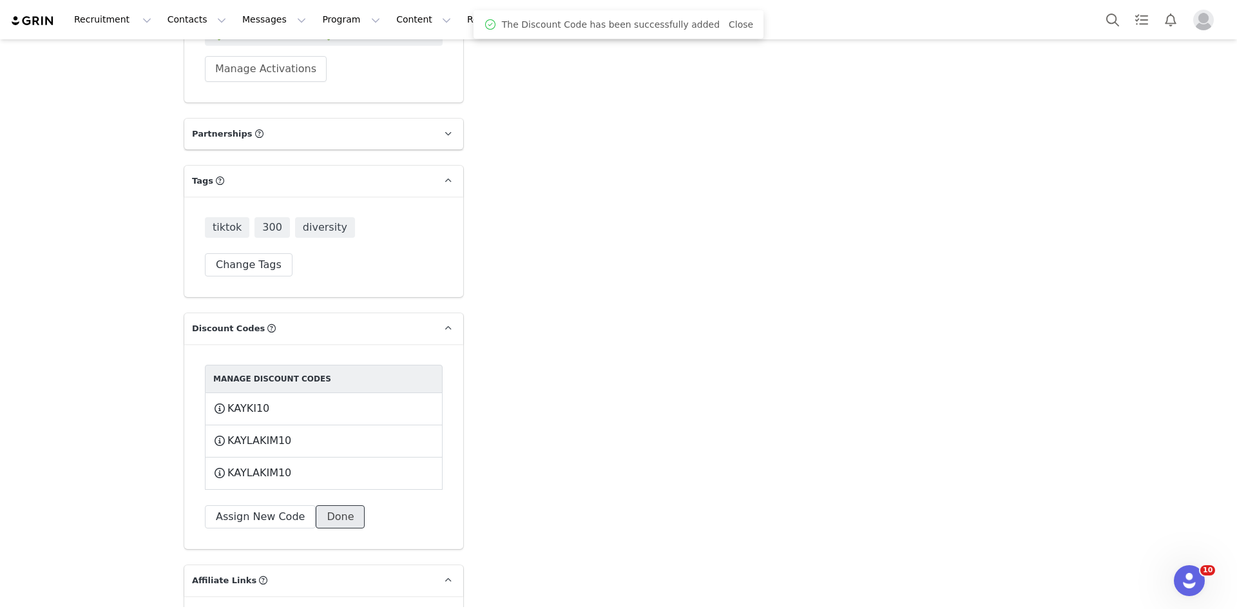
click at [325, 505] on button "Done" at bounding box center [340, 516] width 49 height 23
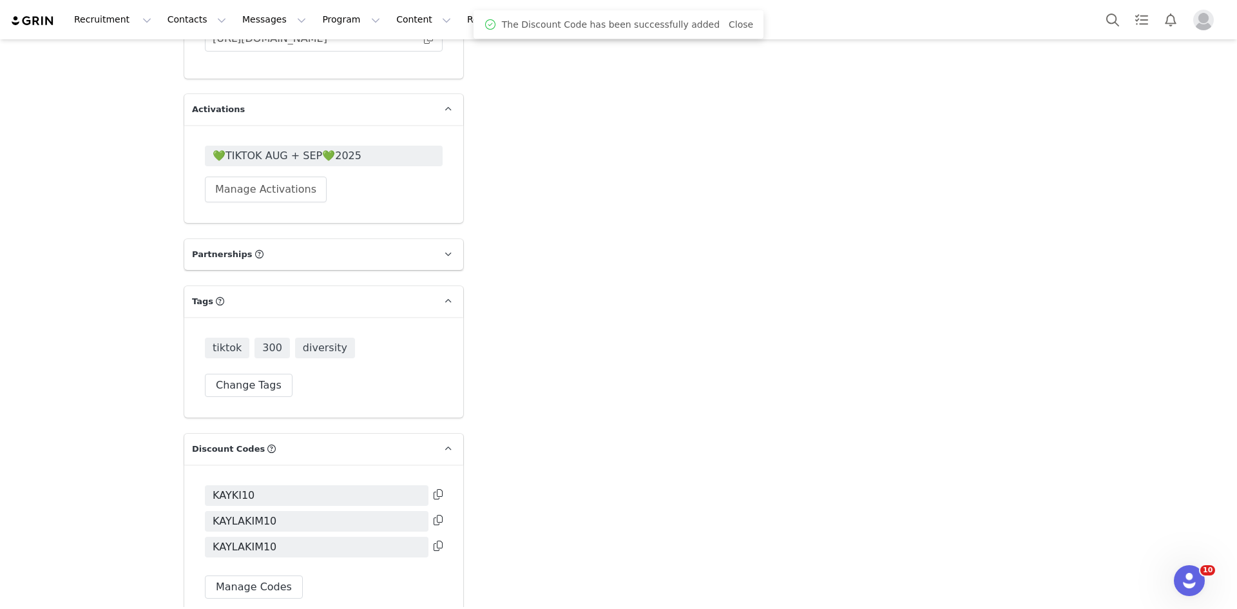
scroll to position [3158, 0]
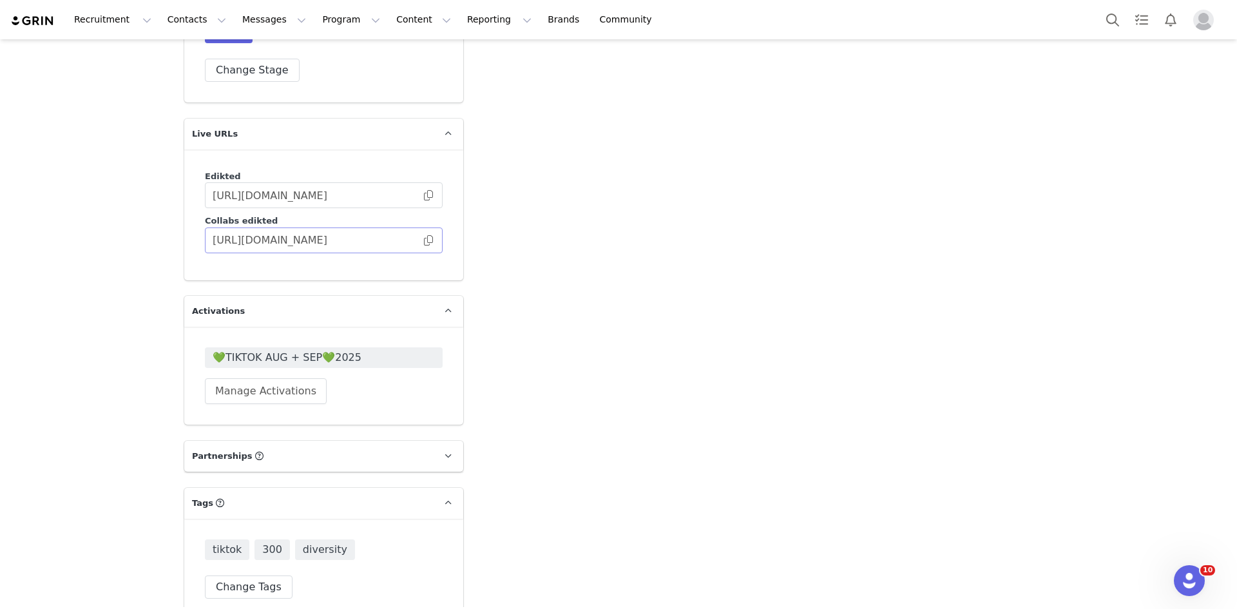
click at [424, 240] on span at bounding box center [428, 240] width 13 height 0
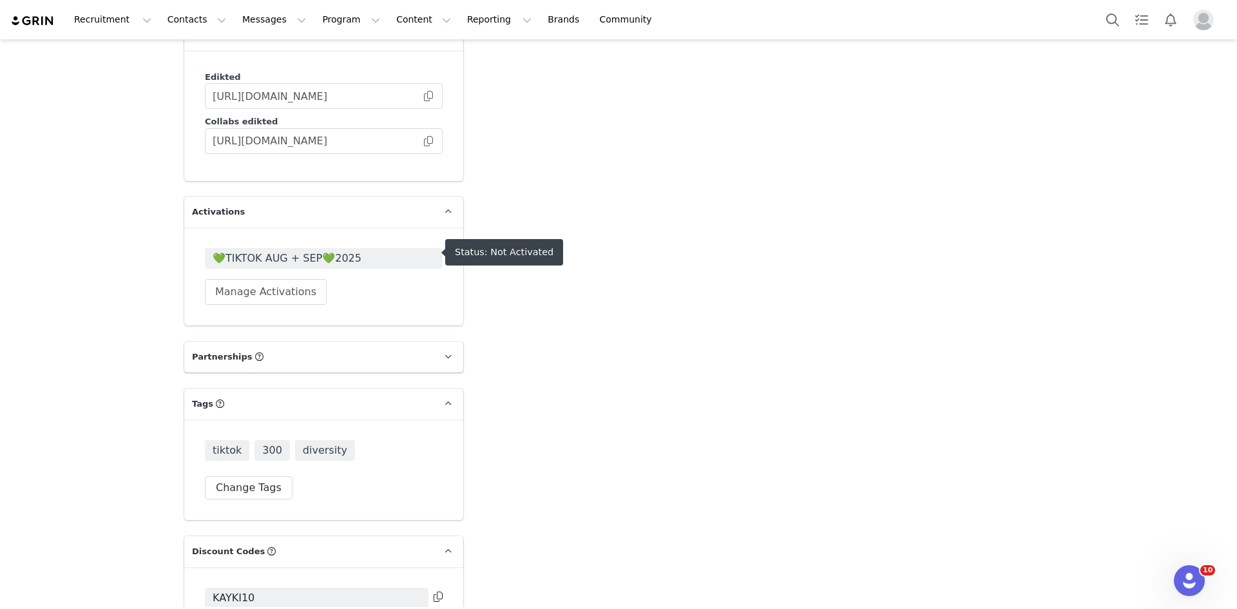
scroll to position [3545, 0]
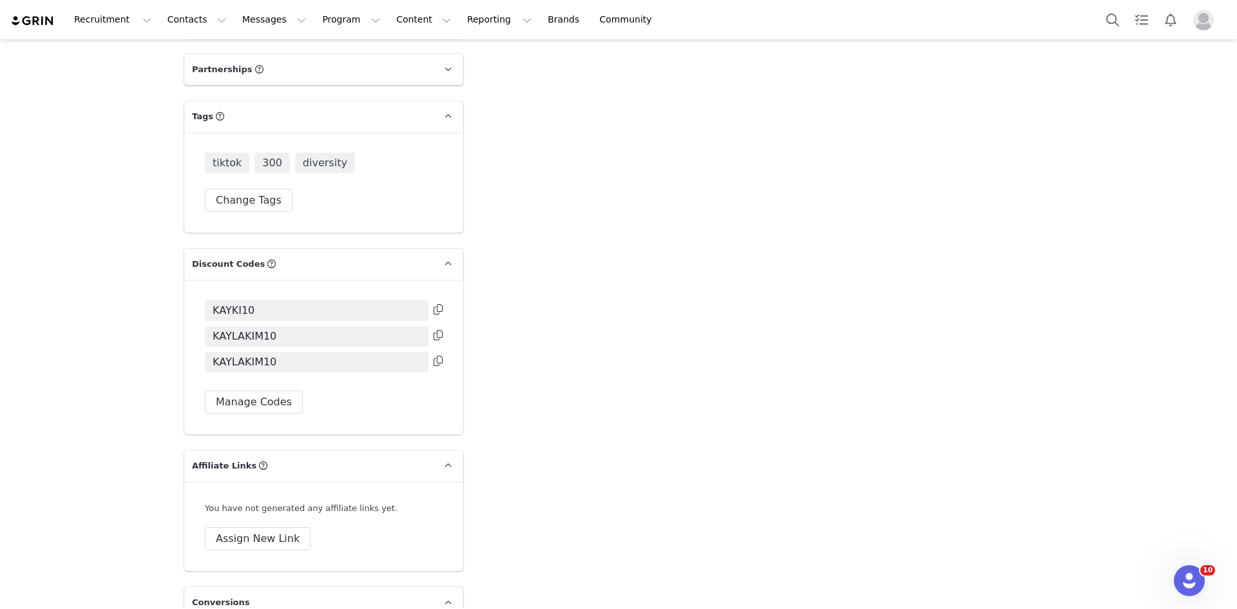
click at [437, 304] on icon at bounding box center [438, 309] width 9 height 10
click at [186, 30] on button "Contacts Contacts" at bounding box center [197, 19] width 74 height 29
click at [204, 98] on div "Applicants" at bounding box center [198, 105] width 86 height 14
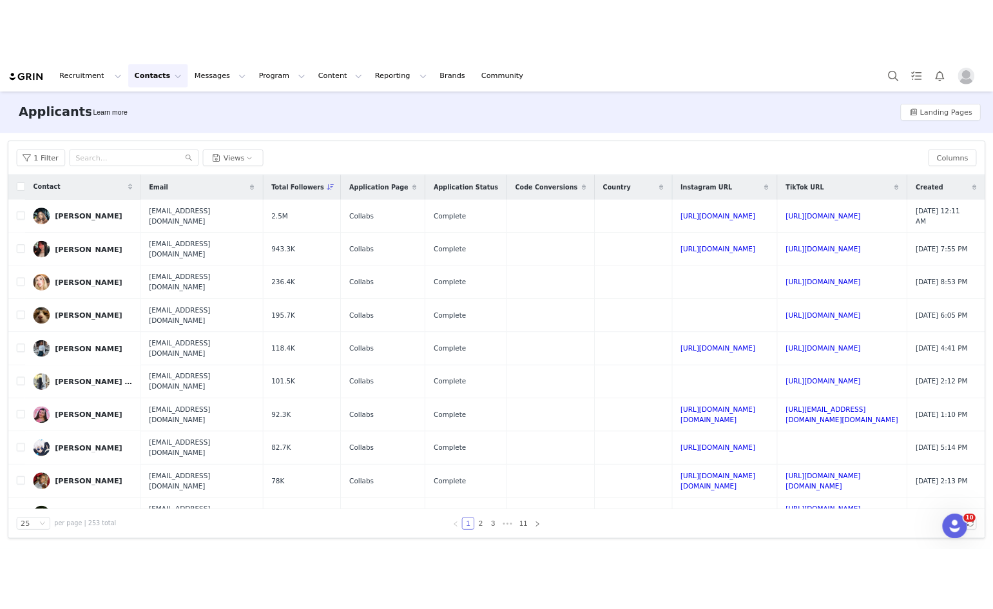
scroll to position [0, 70]
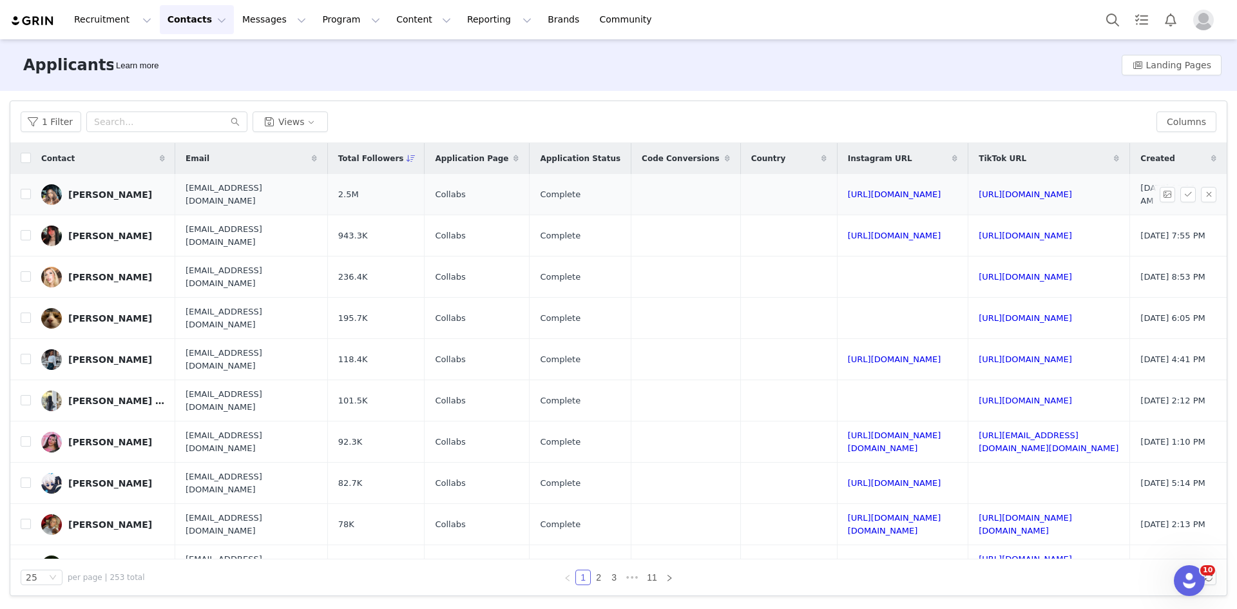
click at [1001, 182] on td "https://www.tiktok.com/@niccoya" at bounding box center [1050, 194] width 162 height 41
click at [997, 191] on link "https://www.tiktok.com/@niccoya" at bounding box center [1025, 194] width 93 height 10
click at [987, 222] on td "https://www.tiktok.com/@amiechikin" at bounding box center [1050, 235] width 162 height 41
click at [972, 229] on td "https://www.tiktok.com/@amiechikin" at bounding box center [1050, 235] width 162 height 41
click at [985, 242] on td "https://www.tiktok.com/@amiechikin" at bounding box center [1050, 235] width 162 height 41
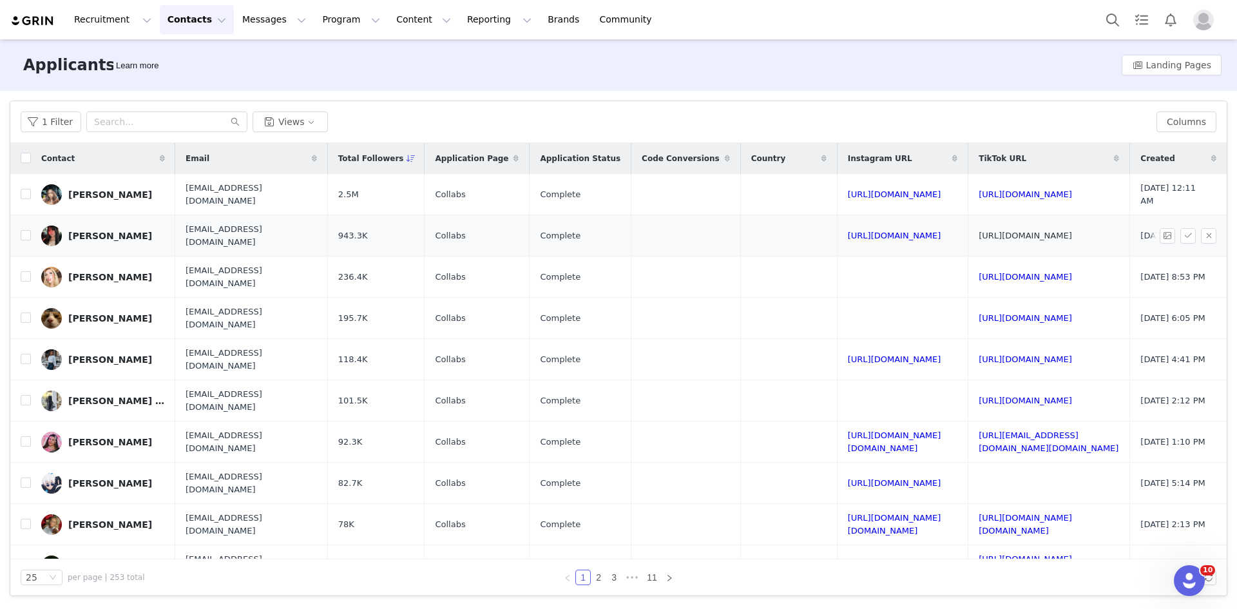
click at [984, 237] on link "https://www.tiktok.com/@amiechikin" at bounding box center [1025, 236] width 93 height 10
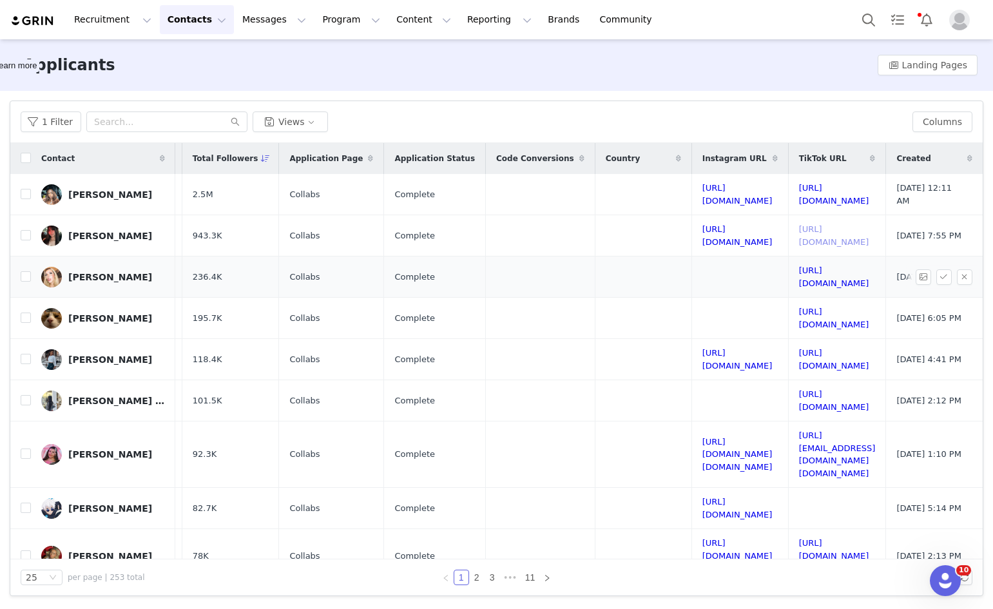
scroll to position [0, 309]
click at [799, 280] on link "https://www.tiktok.com/@nikkipindor" at bounding box center [834, 277] width 70 height 23
click at [788, 308] on td "https://www.tiktok.com/@popgoestheeweasel" at bounding box center [837, 318] width 98 height 41
click at [799, 313] on link "https://www.tiktok.com/@popgoestheeweasel" at bounding box center [834, 318] width 70 height 23
click at [788, 353] on td "https://www.tiktok.com/@lifeofdana" at bounding box center [837, 359] width 98 height 41
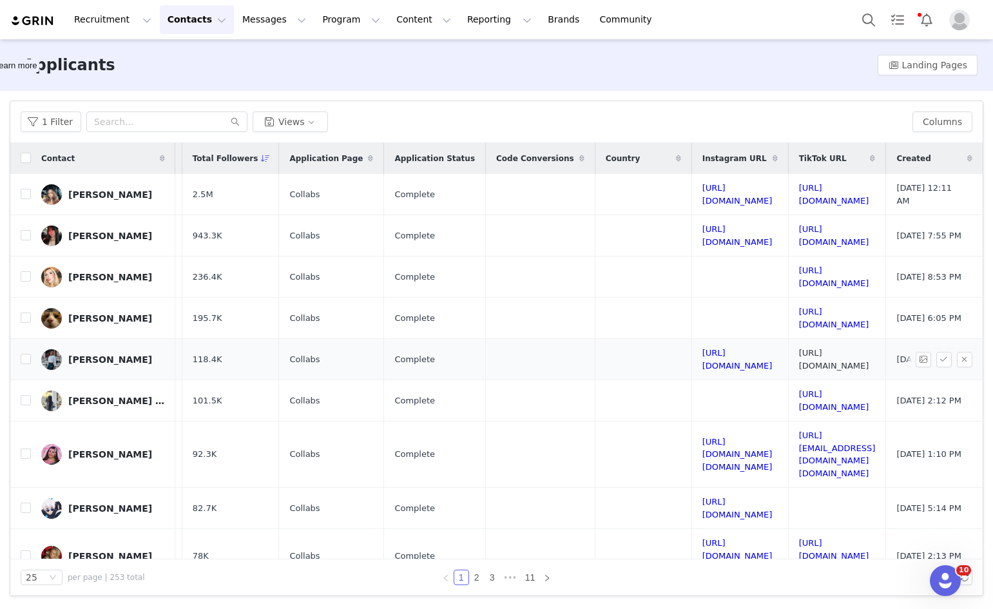
click at [799, 357] on link "https://www.tiktok.com/@lifeofdana" at bounding box center [834, 359] width 70 height 23
click at [788, 393] on td "https://www.tiktok.com/@samm03__mouni54" at bounding box center [837, 400] width 98 height 41
click at [799, 401] on link "https://www.tiktok.com/@samm03__mouni54" at bounding box center [834, 400] width 70 height 23
click at [816, 435] on td "https://www.tiktok.com/@kayleeee.medinaaaa" at bounding box center [837, 454] width 98 height 66
click at [817, 438] on link "https://www.tiktok.com/@kayleeee.medinaaaa" at bounding box center [837, 455] width 77 height 48
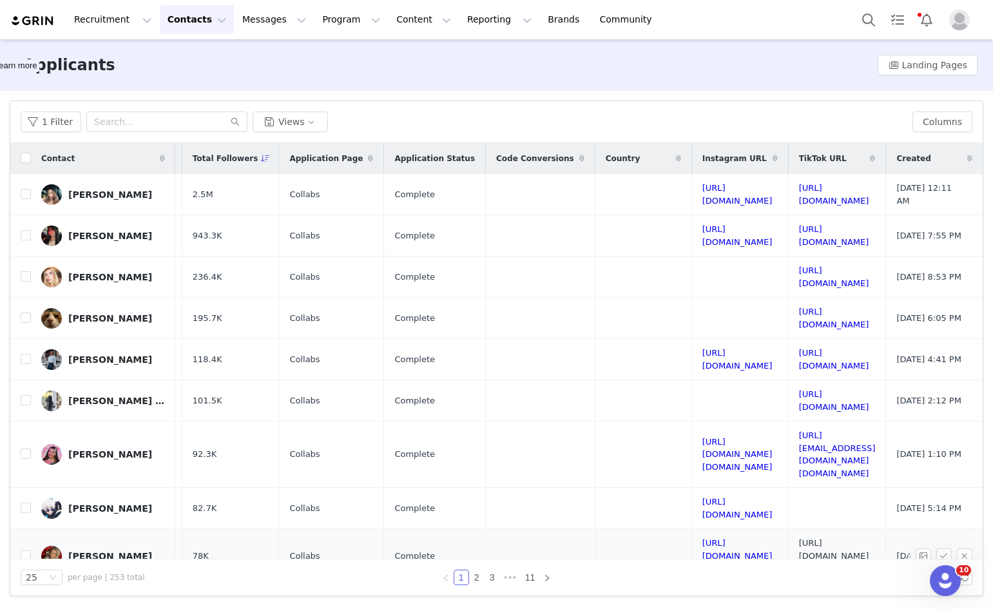
click at [816, 538] on link "https://www.tiktok.com/@nikola.alba" at bounding box center [834, 555] width 70 height 35
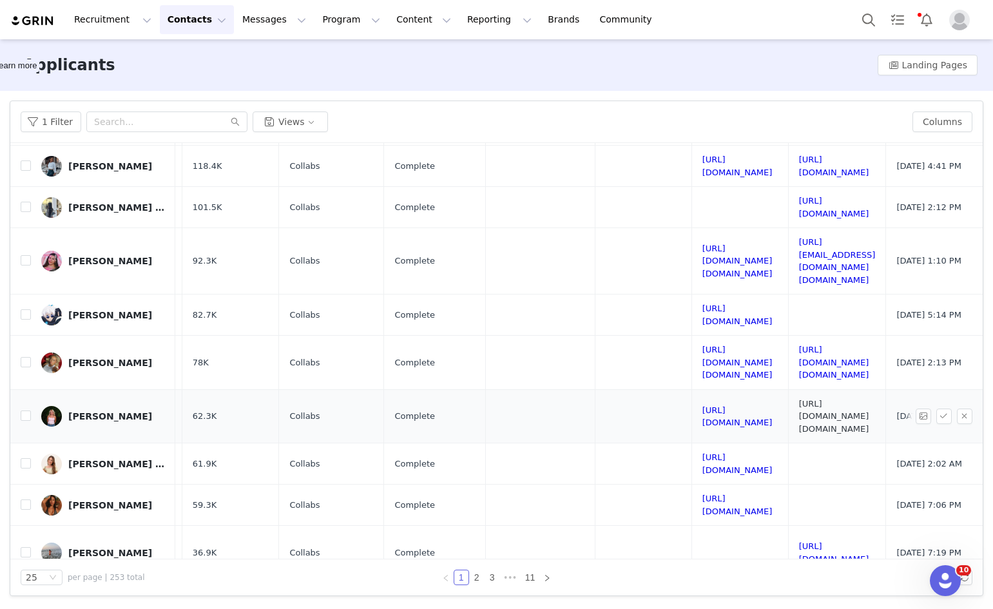
click at [799, 399] on link "https://www.tiktok.com/@chelsea.wornham" at bounding box center [834, 416] width 70 height 35
click at [806, 526] on td "https://www.tiktok.com/@annaspiridonova35" at bounding box center [837, 553] width 98 height 54
click at [805, 526] on td "https://www.tiktok.com/@annaspiridonova35" at bounding box center [837, 553] width 98 height 54
click at [801, 541] on link "https://www.tiktok.com/@annaspiridonova35" at bounding box center [834, 552] width 70 height 23
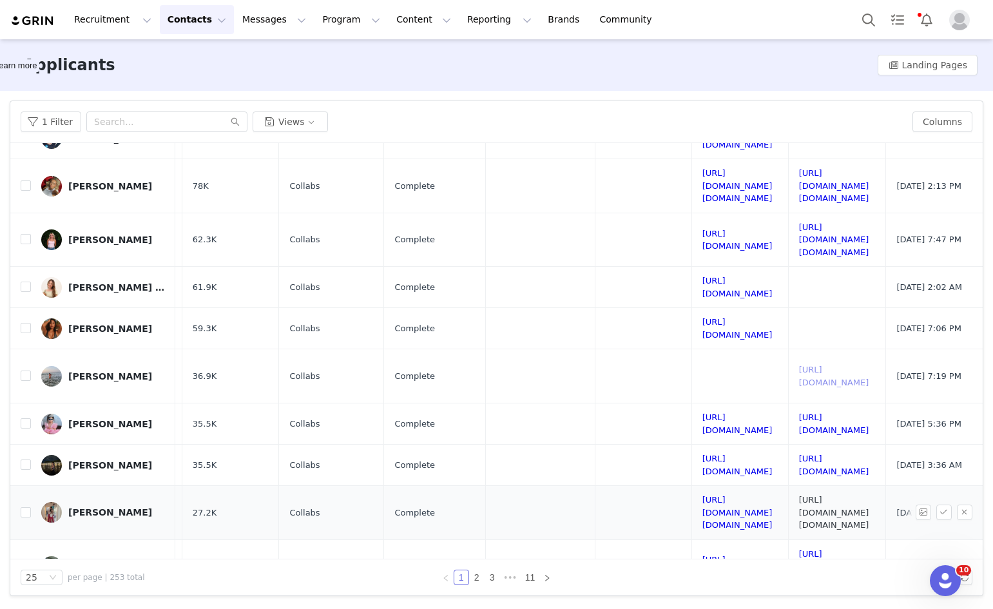
scroll to position [387, 309]
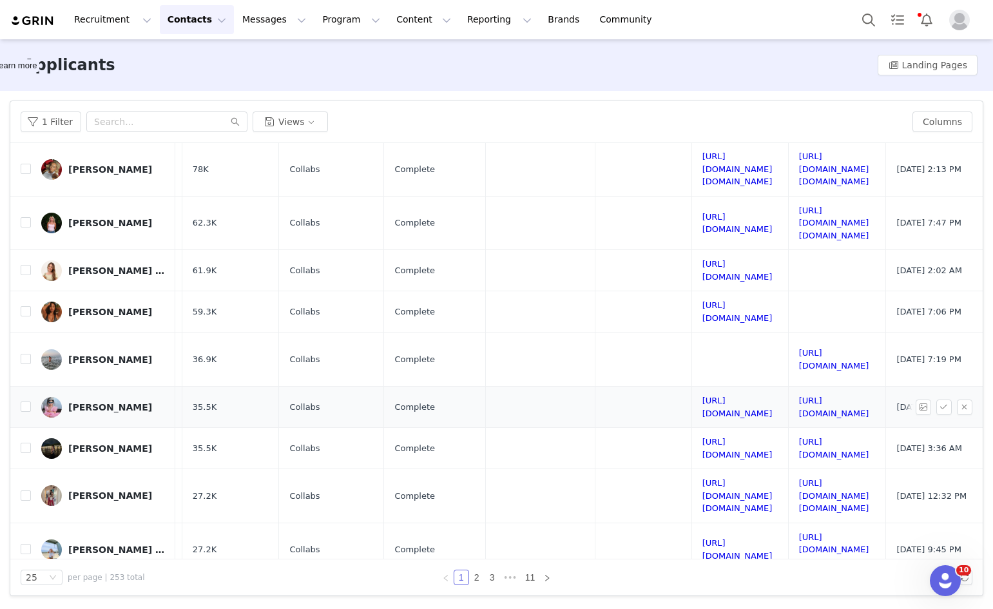
click at [788, 386] on td "https://www.tiktok.com/@tutimacriii" at bounding box center [837, 406] width 98 height 41
click at [799, 396] on link "https://www.tiktok.com/@tutimacriii" at bounding box center [834, 407] width 70 height 23
click at [441, 555] on div "1 Filter Views Columns Contact Email Total Followers Application Page Applicati…" at bounding box center [496, 348] width 973 height 494
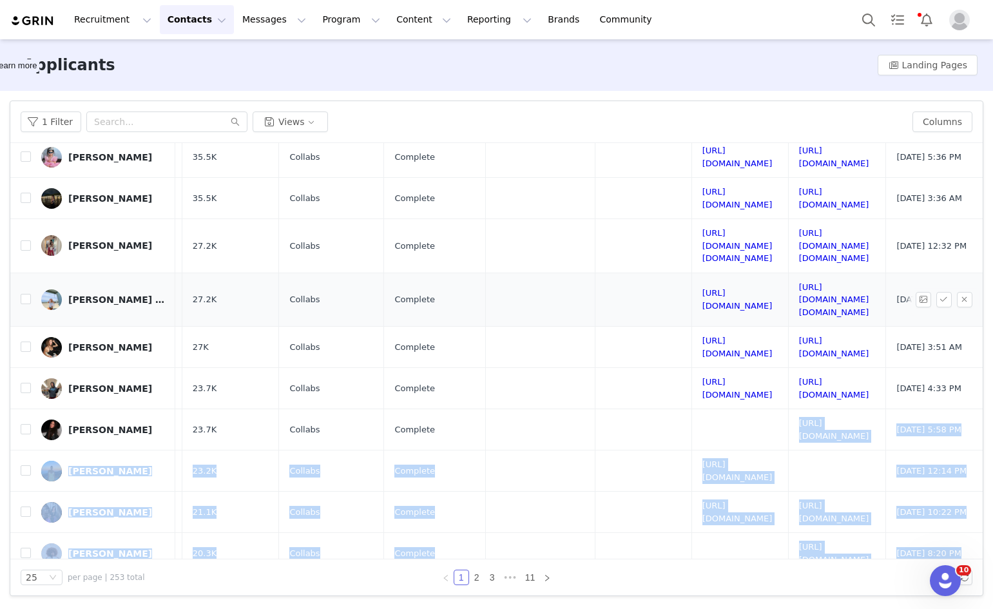
scroll to position [656, 314]
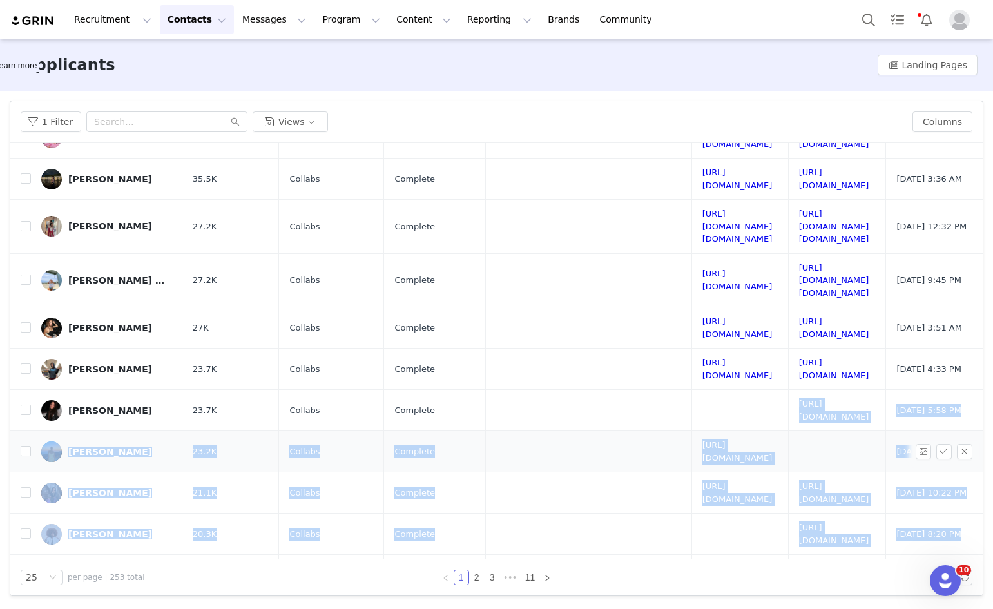
click at [788, 431] on td at bounding box center [837, 451] width 98 height 41
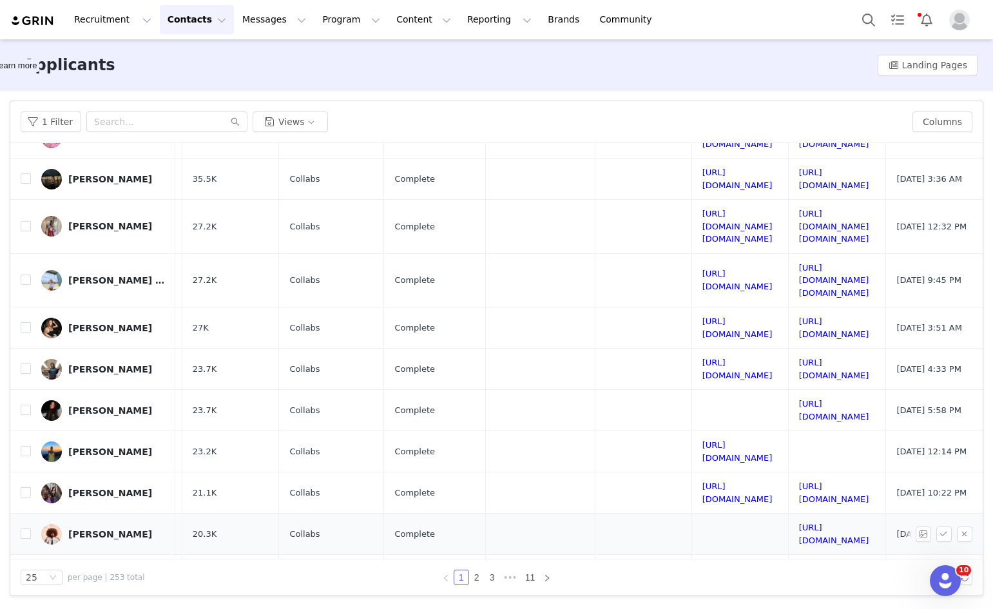
click at [788, 514] on td "https://www.tiktok.com/@zuva.mp4" at bounding box center [837, 534] width 98 height 41
click at [799, 523] on link "https://www.tiktok.com/@zuva.mp4" at bounding box center [834, 534] width 70 height 23
click at [799, 564] on link "https://www.tiktok.com/@kennileee" at bounding box center [834, 575] width 70 height 23
click at [799, 399] on link "https://www.tiktok.com/@samantha__riley" at bounding box center [834, 410] width 70 height 23
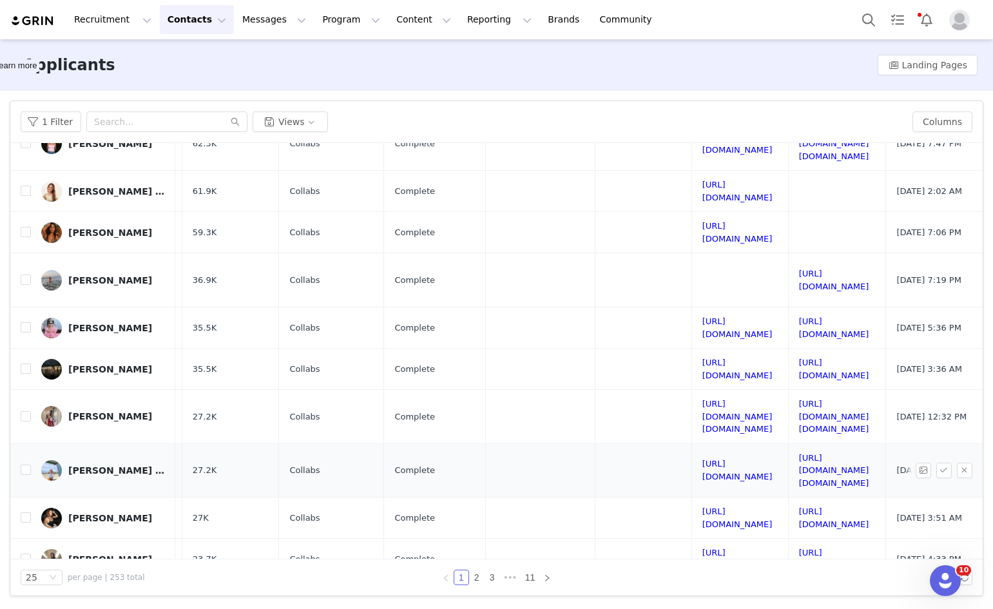
scroll to position [463, 314]
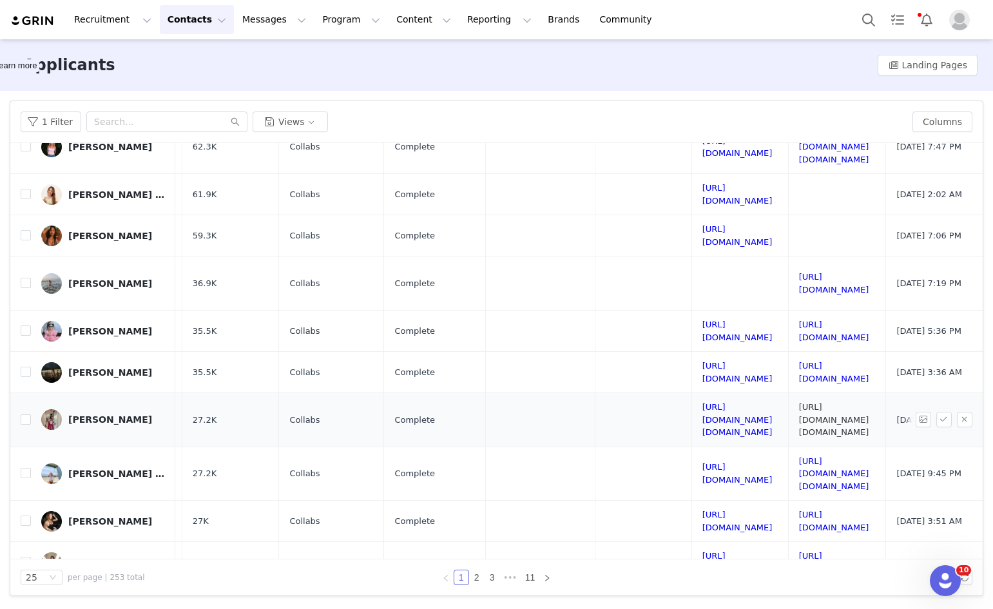
click at [799, 402] on link "https://www.tiktok.com/@mia.ngy77" at bounding box center [834, 419] width 70 height 35
click at [799, 510] on link "https://www.tiktok.com/@anaromanxx" at bounding box center [834, 521] width 70 height 23
click at [471, 575] on link "2" at bounding box center [477, 577] width 14 height 14
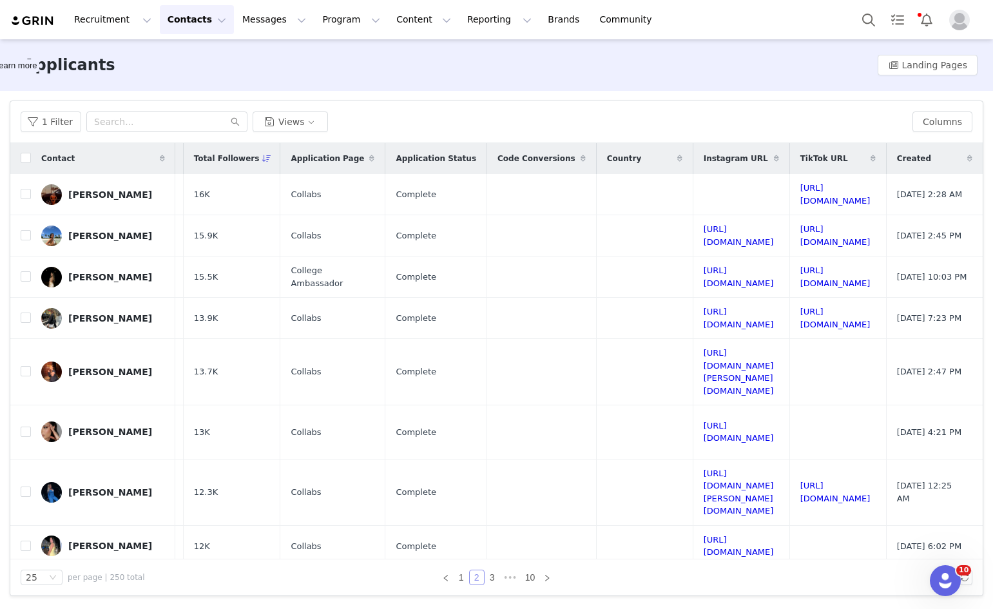
scroll to position [0, 286]
click at [800, 189] on link "https://www.tiktok.com/@cambamspam1107" at bounding box center [835, 194] width 70 height 23
click at [800, 234] on link "https://www.tiktok.com/@leacrbn_" at bounding box center [835, 235] width 70 height 23
click at [800, 322] on link "https://www.tiktok.com/@nikyastevens" at bounding box center [835, 318] width 70 height 23
click at [819, 481] on link "[URL][DOMAIN_NAME]" at bounding box center [835, 492] width 70 height 23
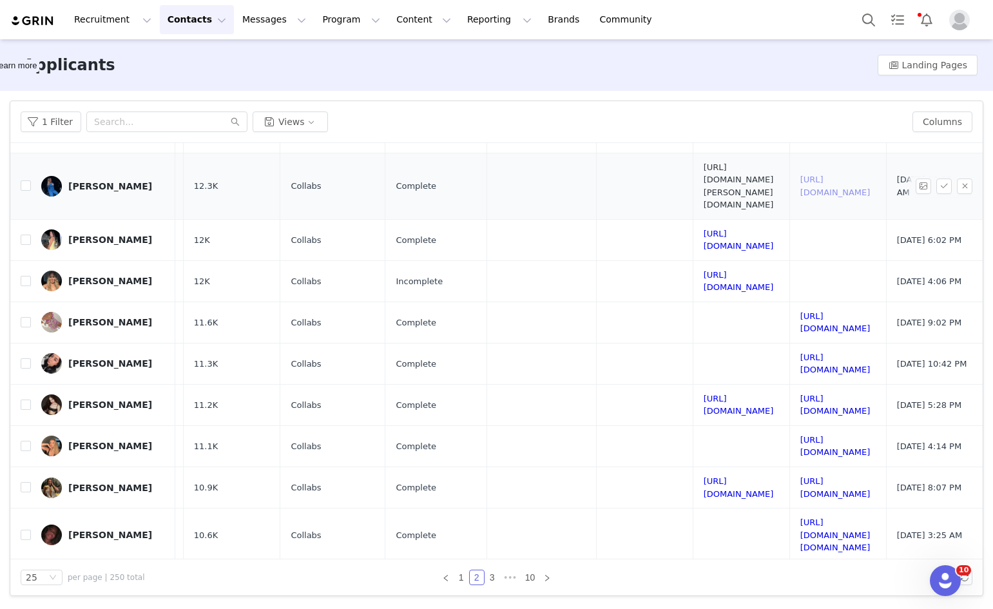
scroll to position [322, 286]
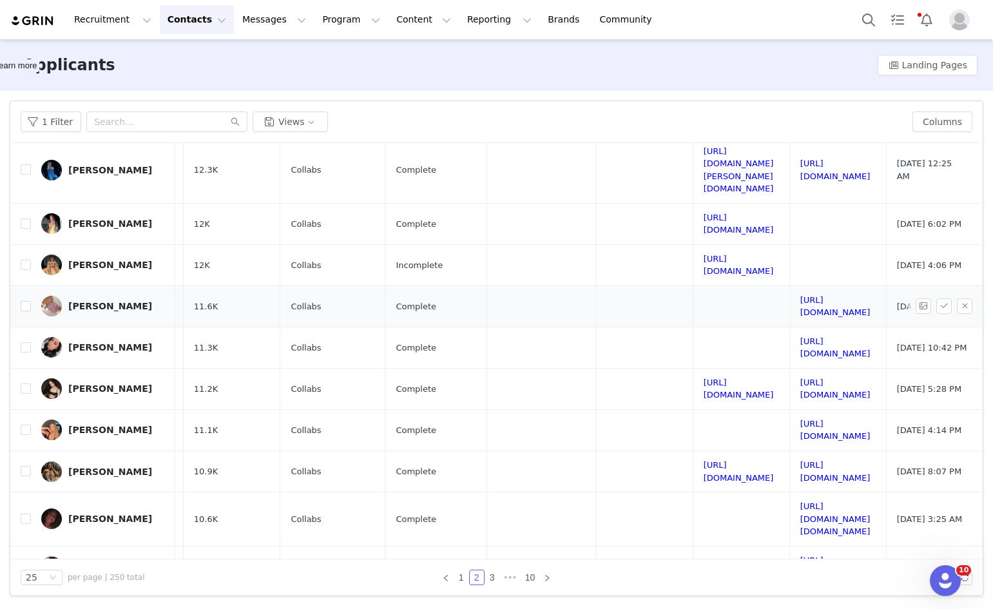
click at [790, 286] on td "https://www.tiktok.com/@mollycantreach" at bounding box center [838, 306] width 97 height 41
click at [800, 295] on link "https://www.tiktok.com/@mollycantreach" at bounding box center [835, 306] width 70 height 23
click at [800, 336] on link "https://www.tiktok.com/@galiziosa" at bounding box center [835, 347] width 70 height 23
click at [811, 378] on link "https://www.tiktok.com/@maartcaf_" at bounding box center [835, 389] width 70 height 23
click at [800, 419] on link "https://www.tiktok.com/@harpsway2real" at bounding box center [835, 430] width 70 height 23
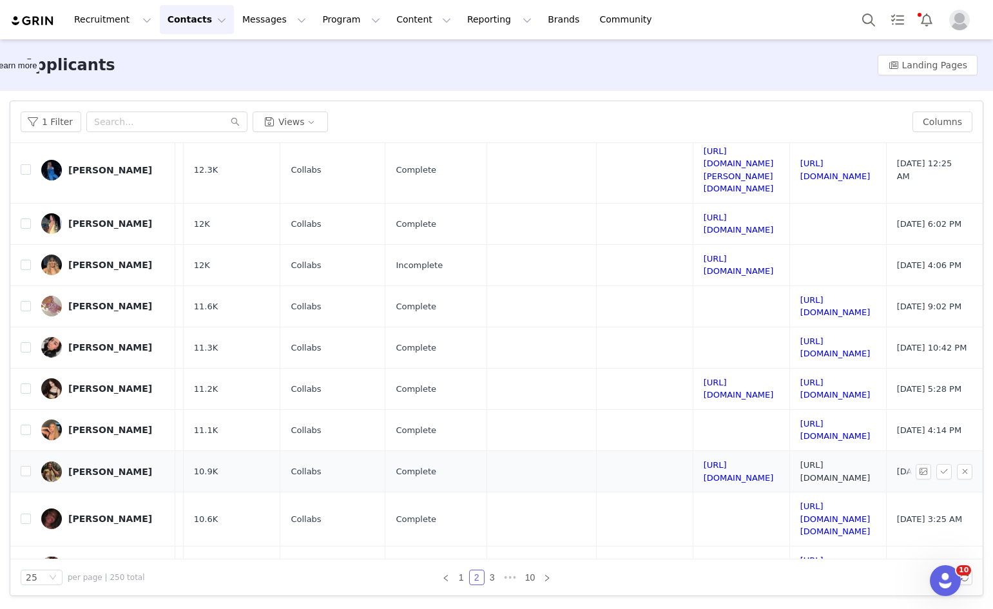
click at [800, 460] on link "https://www.tiktok.com/@buymecrablegs" at bounding box center [835, 471] width 70 height 23
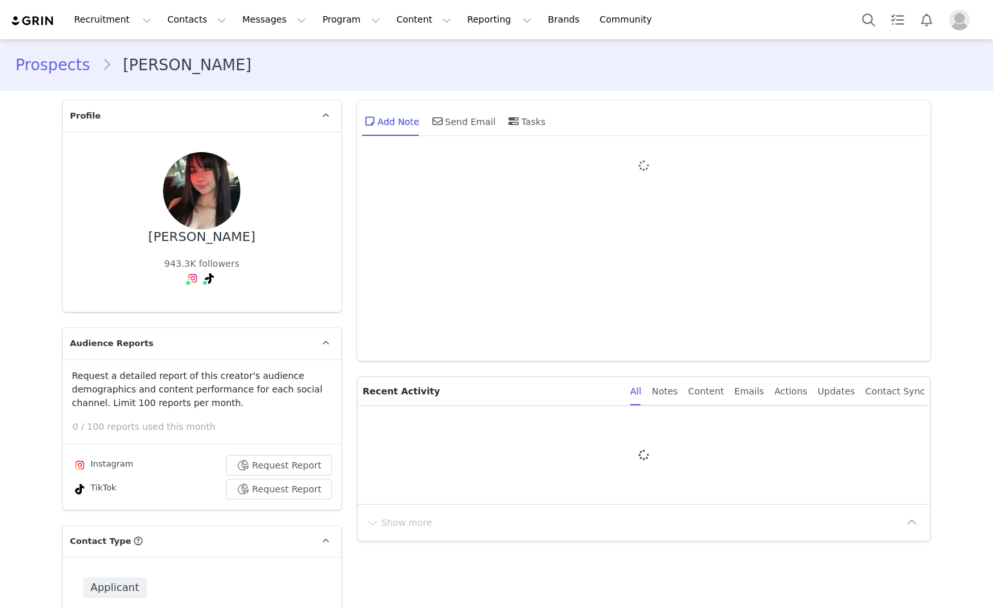
type input "+1 ([GEOGRAPHIC_DATA])"
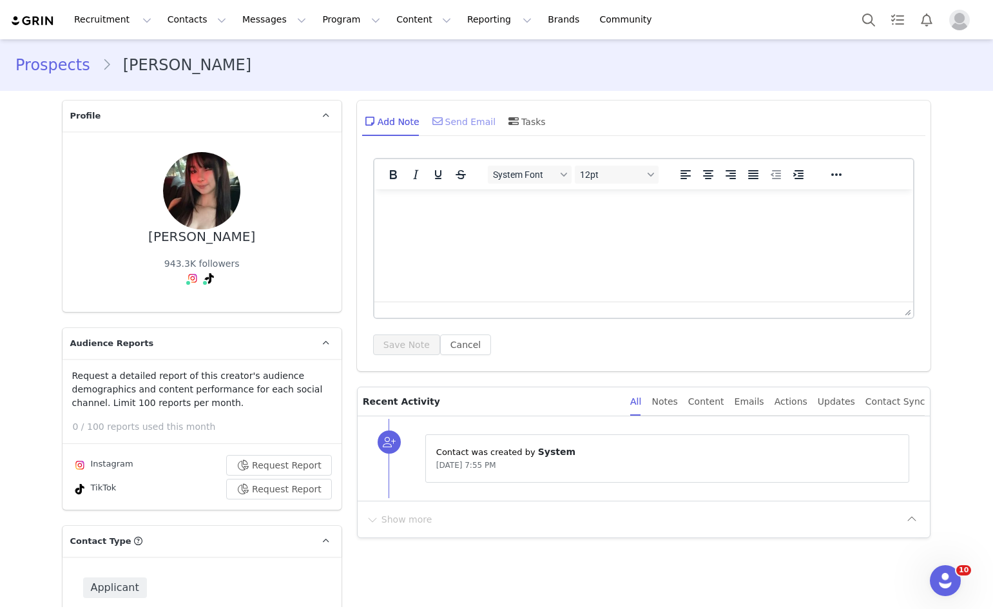
click at [434, 135] on div "Send Email" at bounding box center [463, 121] width 66 height 31
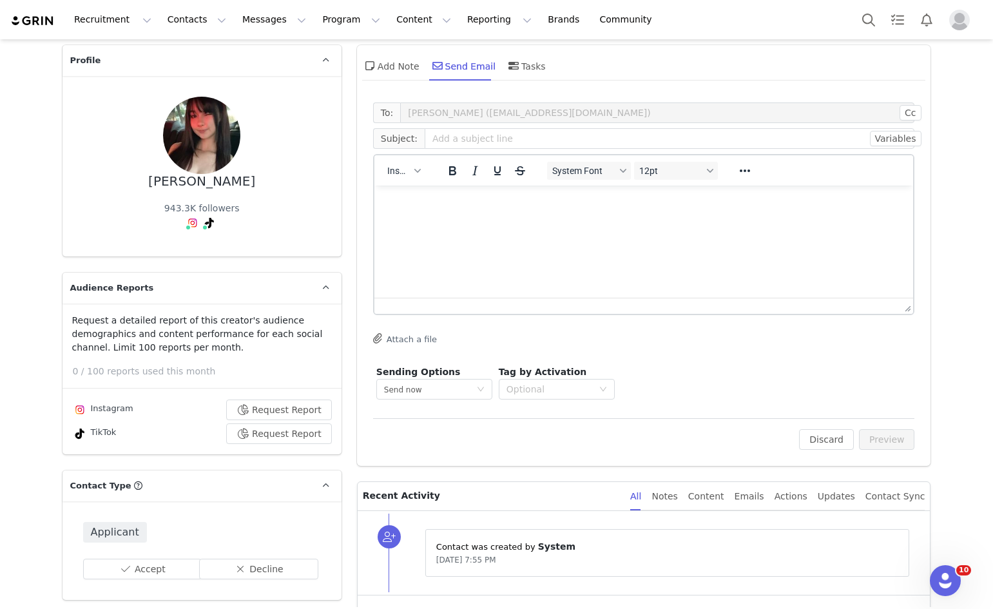
scroll to position [193, 0]
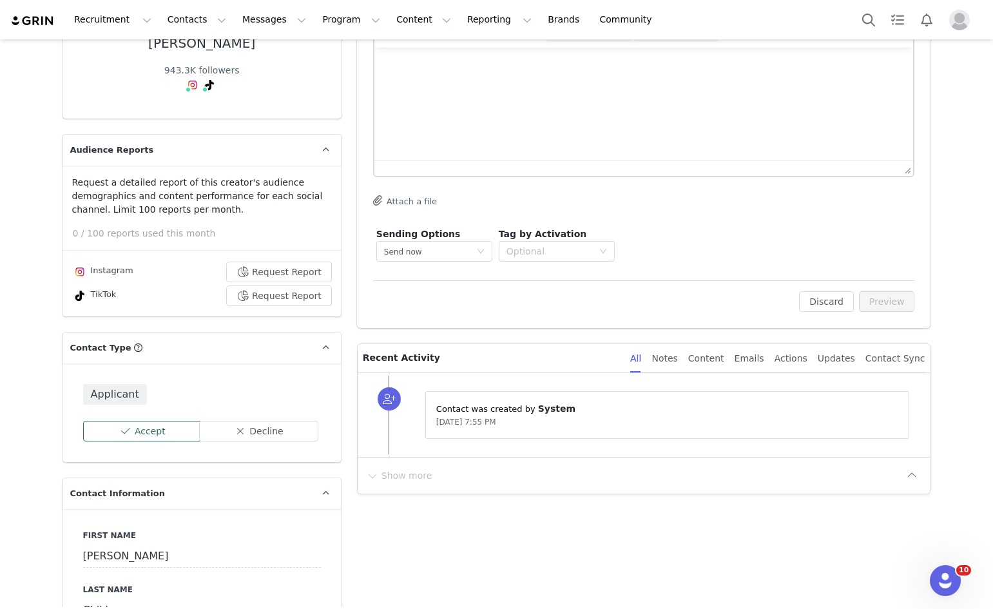
click at [150, 430] on button "Accept" at bounding box center [142, 431] width 119 height 21
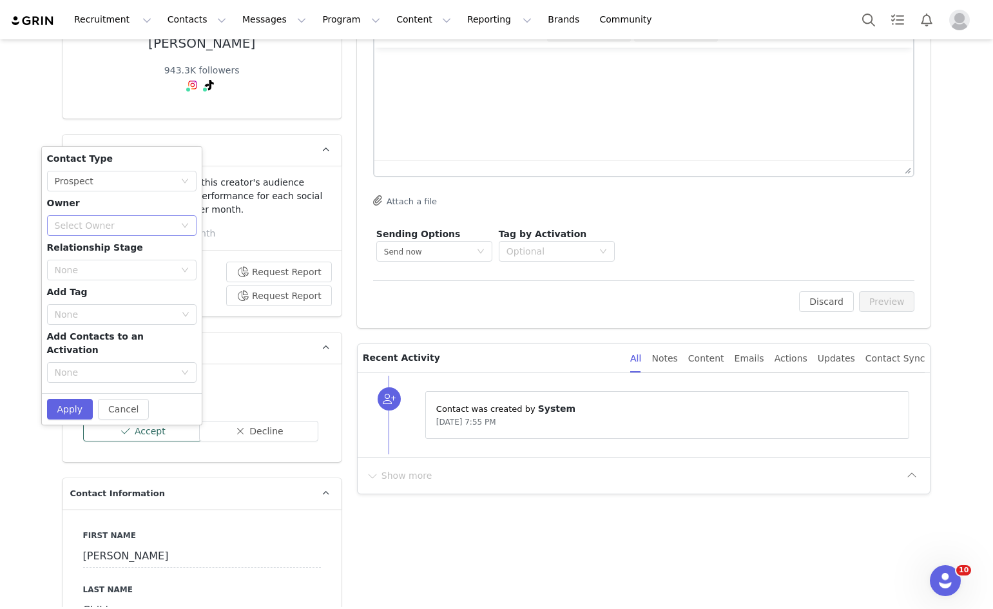
click at [119, 223] on div "Select Owner" at bounding box center [115, 225] width 120 height 13
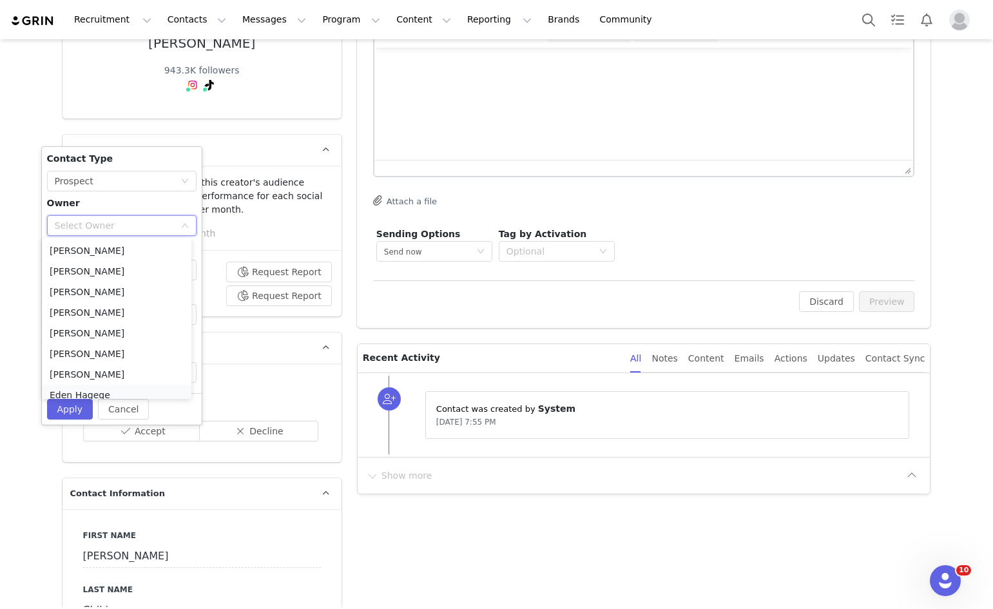
scroll to position [6, 0]
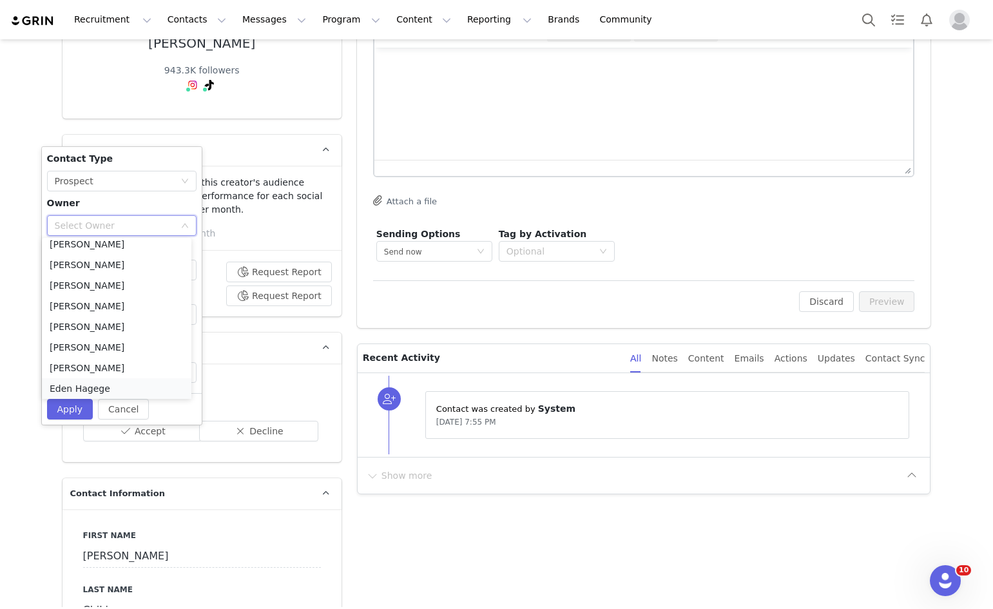
click at [88, 387] on li "Eden Hagege" at bounding box center [117, 388] width 150 height 21
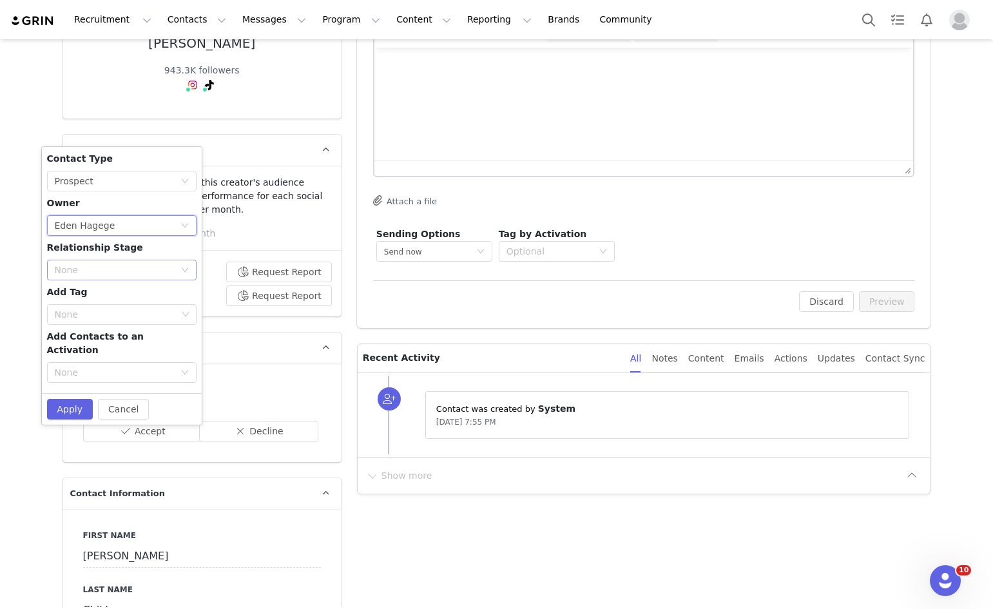
click at [62, 278] on div "None" at bounding box center [118, 269] width 126 height 19
click at [72, 318] on li "In Process" at bounding box center [117, 315] width 150 height 21
click at [66, 399] on button "Apply" at bounding box center [70, 409] width 46 height 21
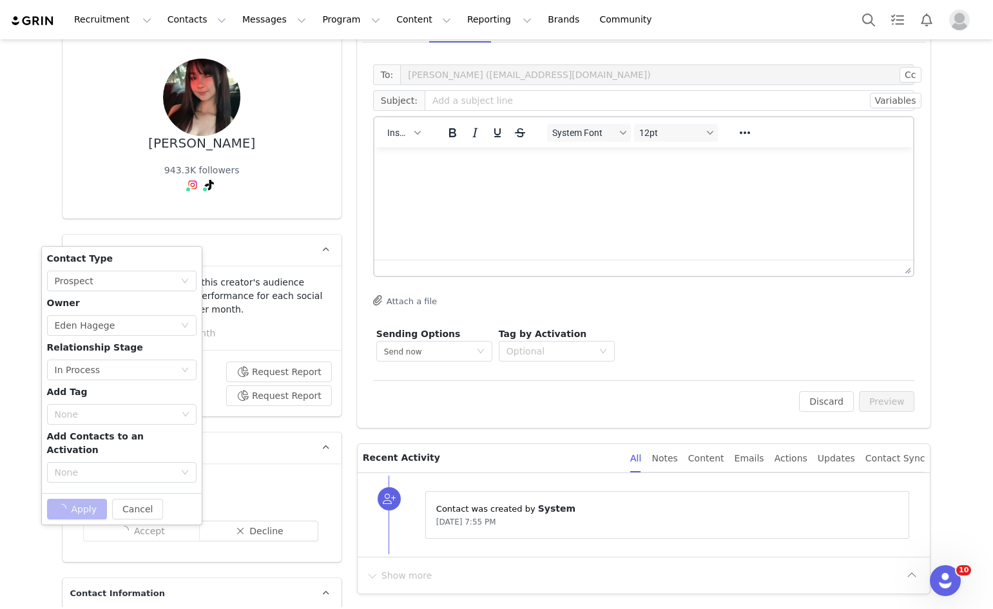
scroll to position [0, 0]
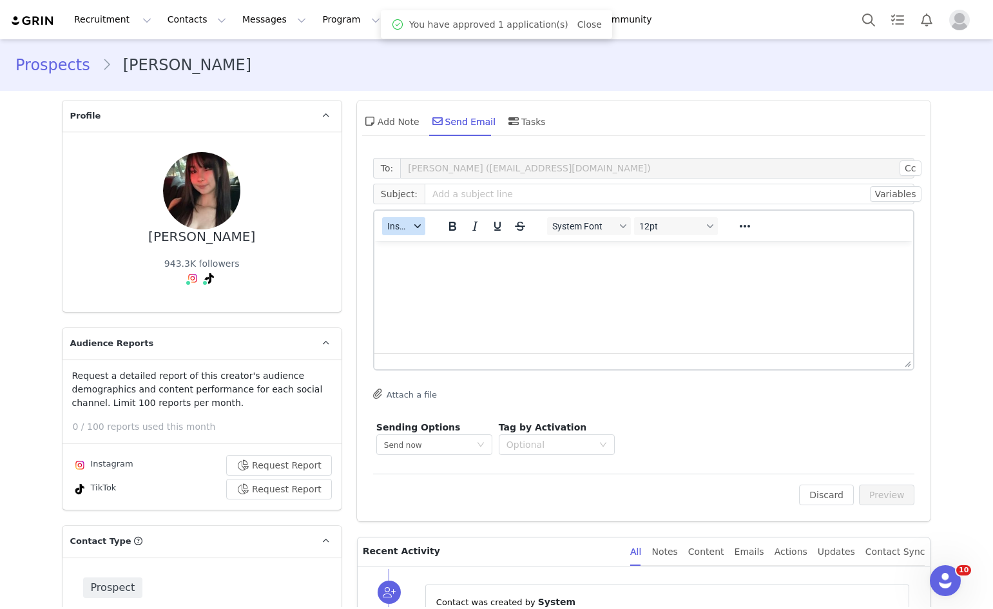
click at [398, 223] on span "Insert" at bounding box center [398, 226] width 23 height 10
click at [402, 253] on div "Insert Template" at bounding box center [446, 248] width 116 height 15
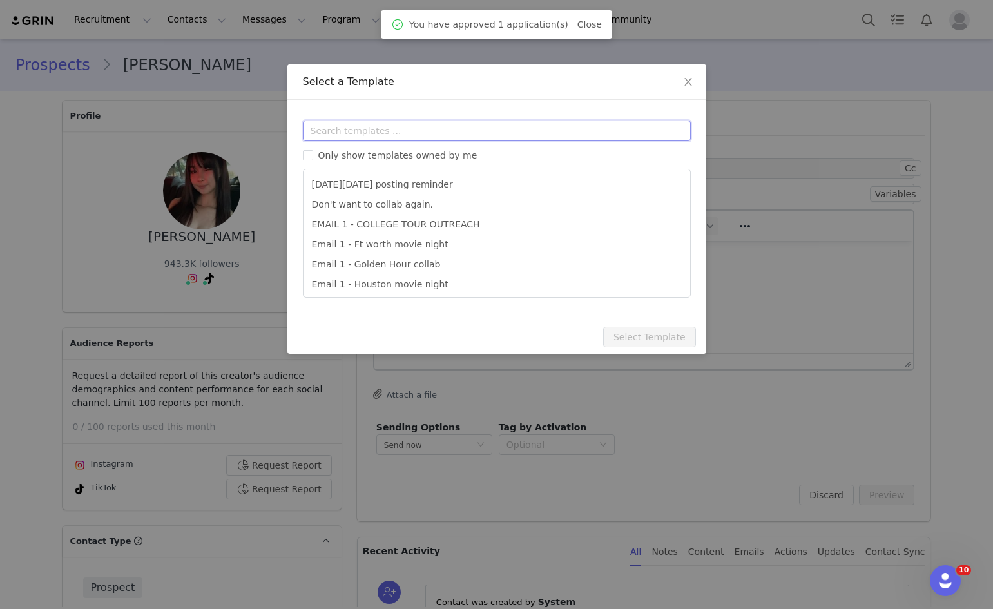
click at [469, 137] on input "text" at bounding box center [497, 131] width 388 height 21
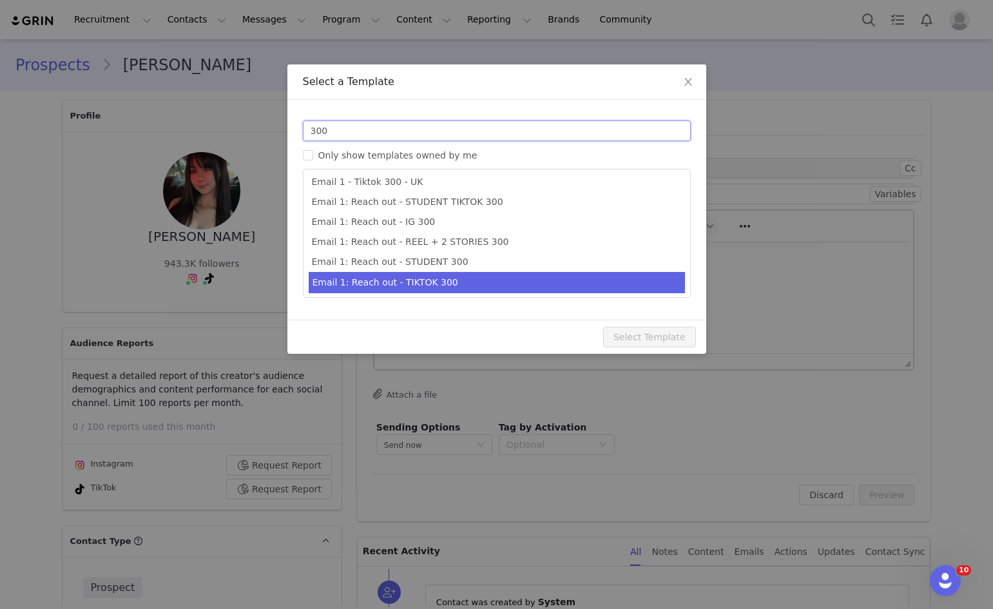
scroll to position [24, 0]
type input "300"
type input "Collab with Edikted"
click at [414, 290] on li "Email 1: Reach out - TIKTOK 300" at bounding box center [497, 281] width 376 height 21
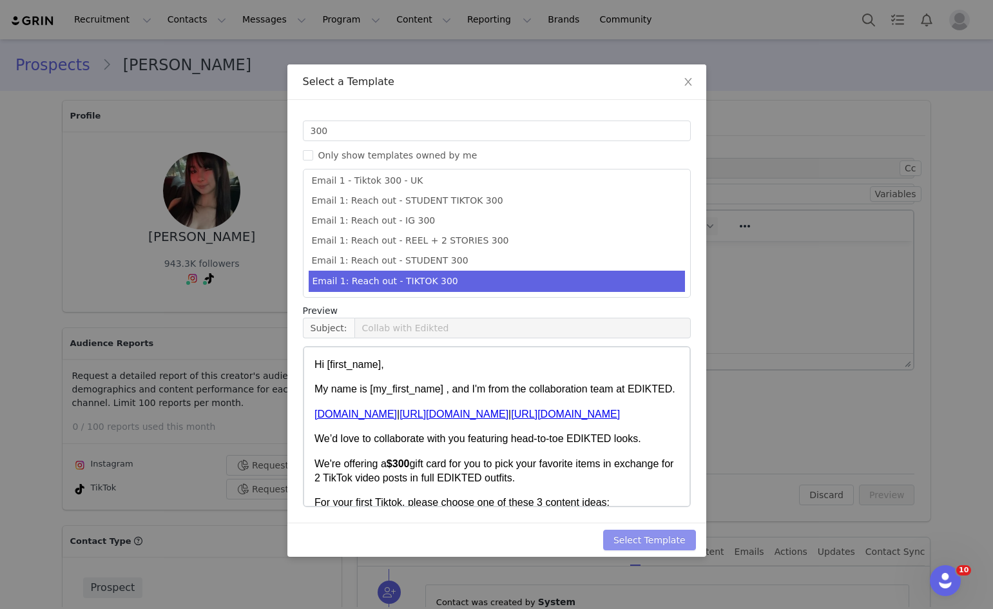
click at [657, 536] on button "Select Template" at bounding box center [649, 540] width 93 height 21
type input "Collab with Edikted"
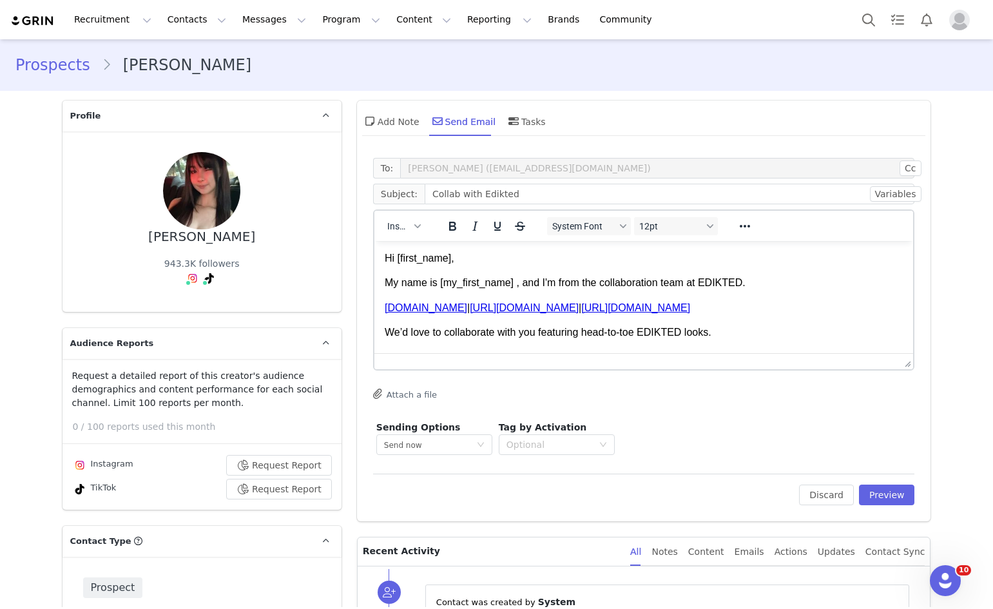
click at [857, 496] on div "Discard Preview" at bounding box center [856, 495] width 115 height 21
click at [867, 492] on button "Preview" at bounding box center [887, 495] width 56 height 21
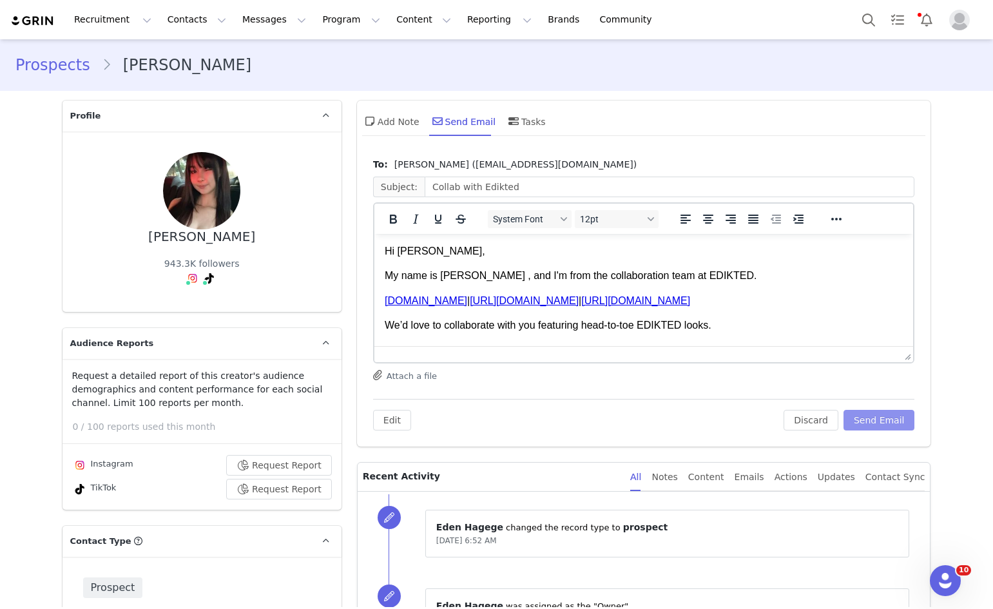
drag, startPoint x: 875, startPoint y: 407, endPoint x: 875, endPoint y: 414, distance: 7.1
click at [875, 412] on div "Edit Discard Send Email" at bounding box center [644, 415] width 542 height 32
click at [873, 416] on button "Send Email" at bounding box center [880, 420] width 72 height 21
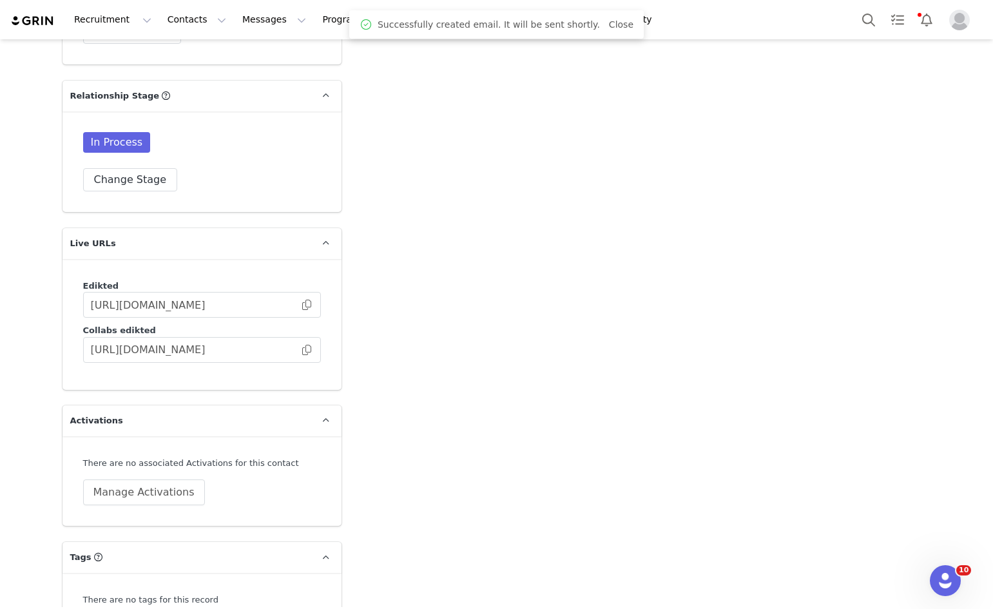
scroll to position [3032, 0]
drag, startPoint x: 94, startPoint y: 579, endPoint x: 90, endPoint y: 572, distance: 8.1
click at [94, 580] on div "There are no tags for this record Change Tags" at bounding box center [202, 616] width 279 height 88
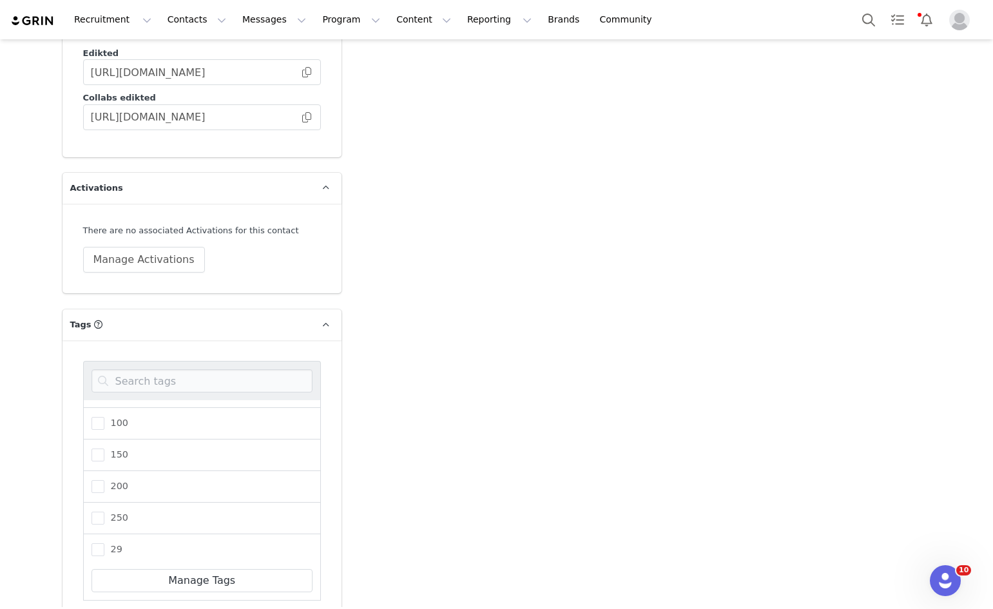
scroll to position [129, 0]
click at [106, 534] on span "300" at bounding box center [116, 540] width 24 height 12
click at [104, 534] on input "300" at bounding box center [104, 534] width 0 height 0
drag, startPoint x: 170, startPoint y: 322, endPoint x: 163, endPoint y: 319, distance: 7.8
click at [170, 369] on input at bounding box center [202, 380] width 221 height 23
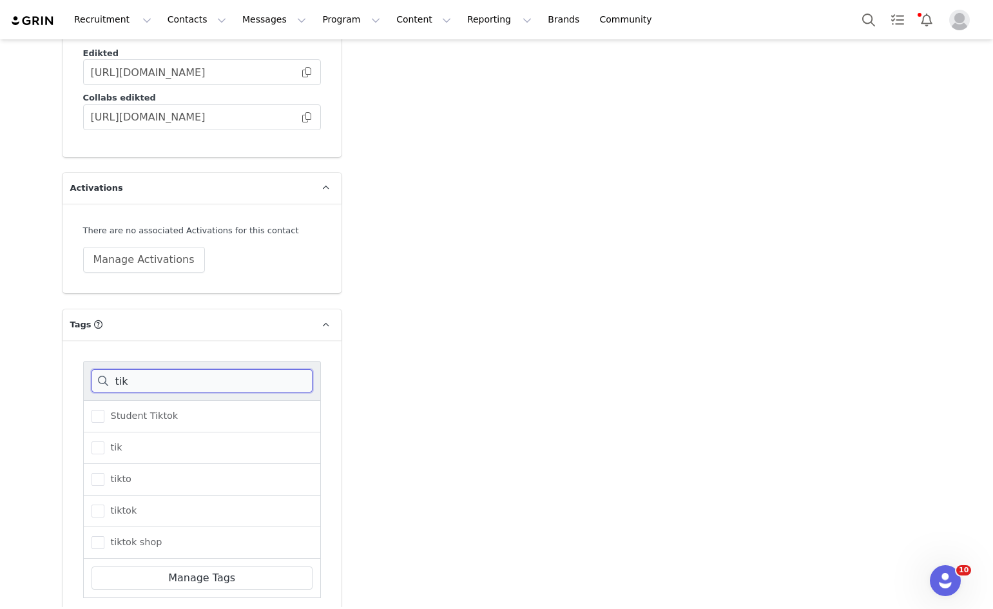
scroll to position [3264, 0]
click at [113, 505] on span "tiktok" at bounding box center [120, 511] width 33 height 12
click at [104, 505] on input "tiktok" at bounding box center [104, 505] width 0 height 0
click at [138, 370] on input "tik" at bounding box center [202, 381] width 221 height 23
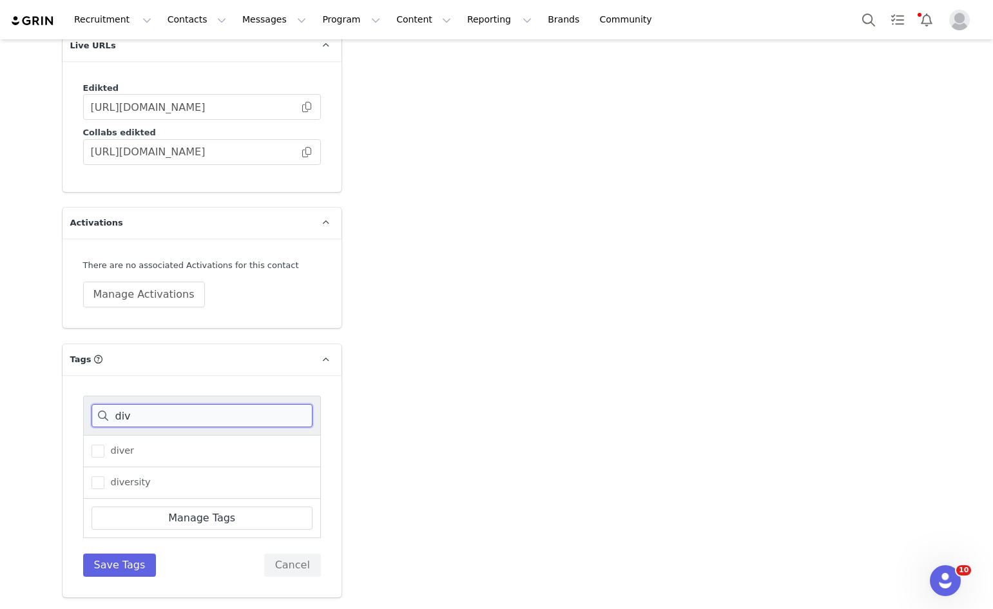
scroll to position [3168, 0]
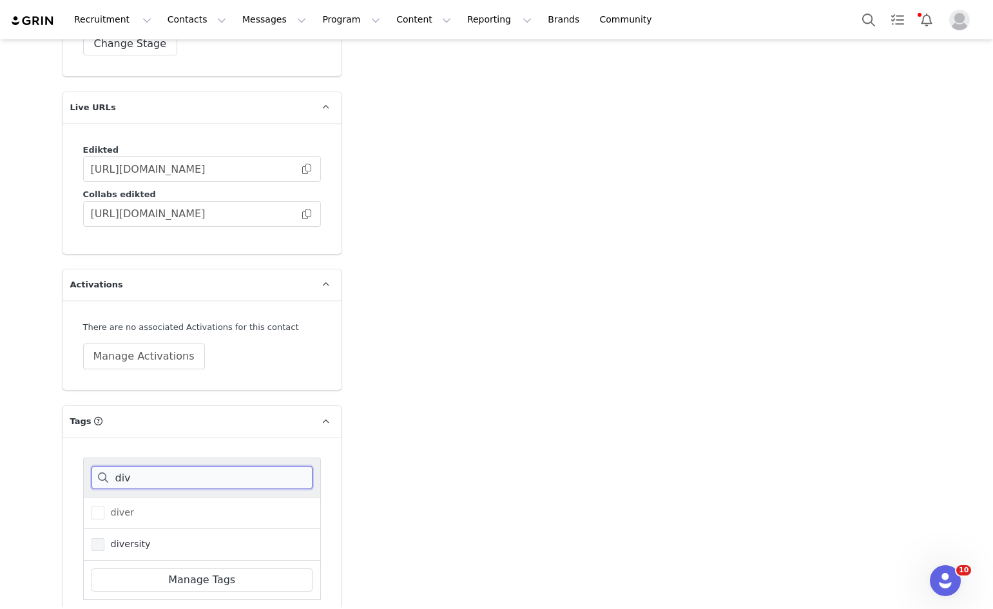
type input "div"
click at [112, 538] on span "diversity" at bounding box center [127, 544] width 46 height 12
click at [104, 538] on input "diversity" at bounding box center [104, 538] width 0 height 0
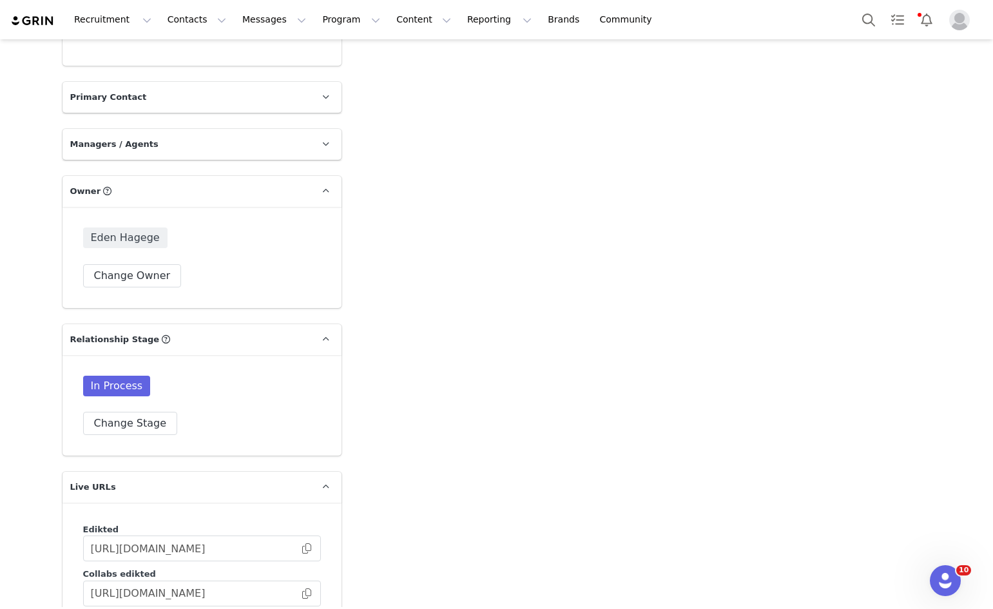
scroll to position [2787, 0]
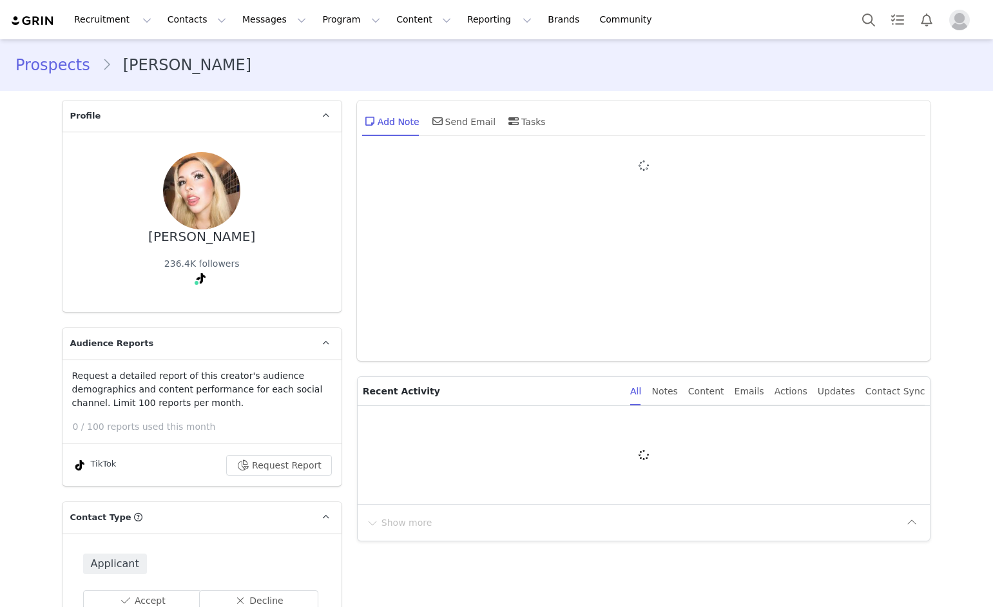
type input "+1 ([GEOGRAPHIC_DATA])"
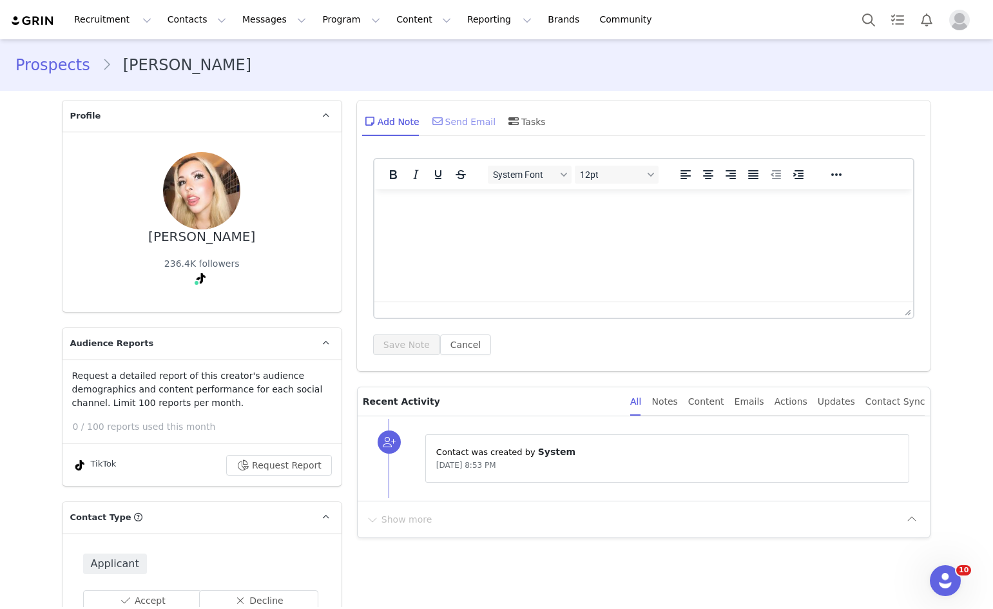
click at [454, 126] on div "Send Email" at bounding box center [463, 121] width 66 height 31
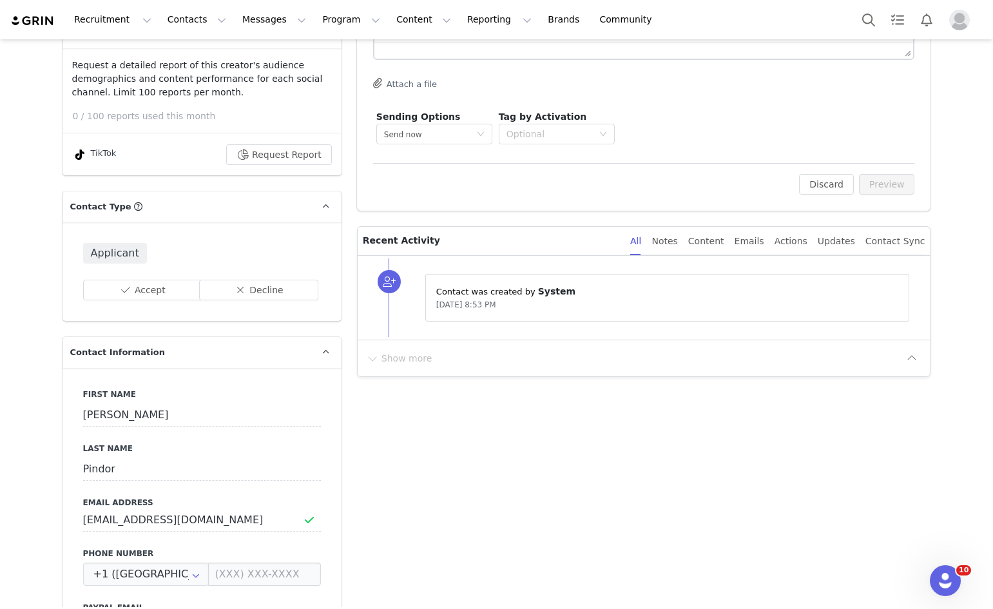
scroll to position [322, 0]
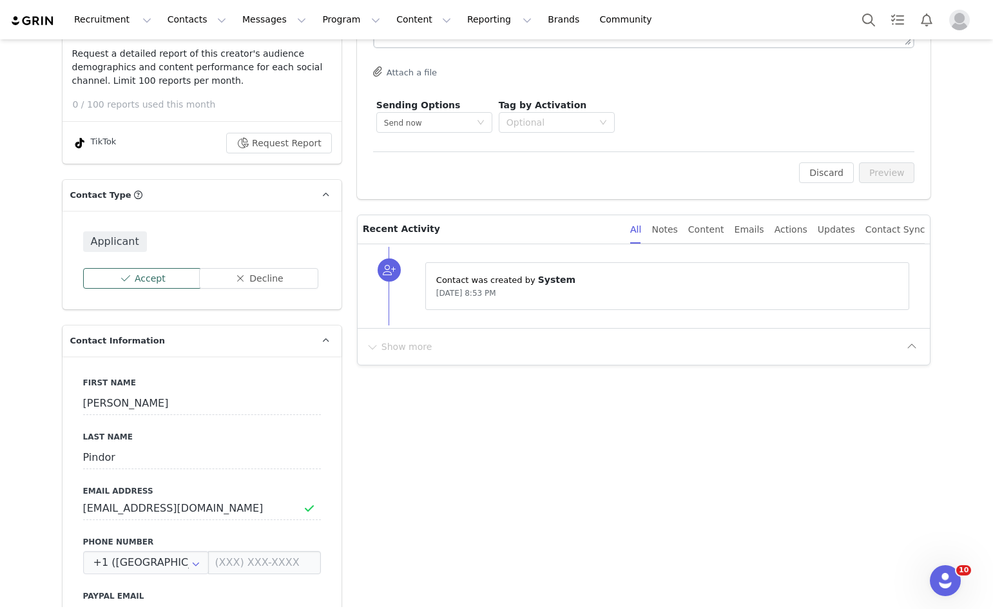
click at [133, 276] on button "Accept" at bounding box center [142, 278] width 119 height 21
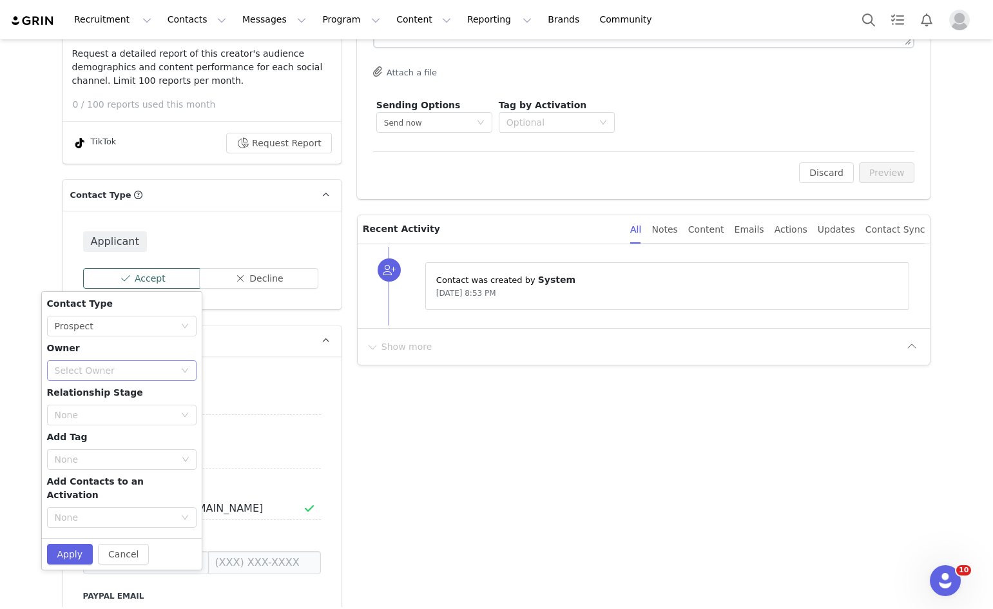
click at [131, 368] on div "Select Owner" at bounding box center [115, 370] width 120 height 13
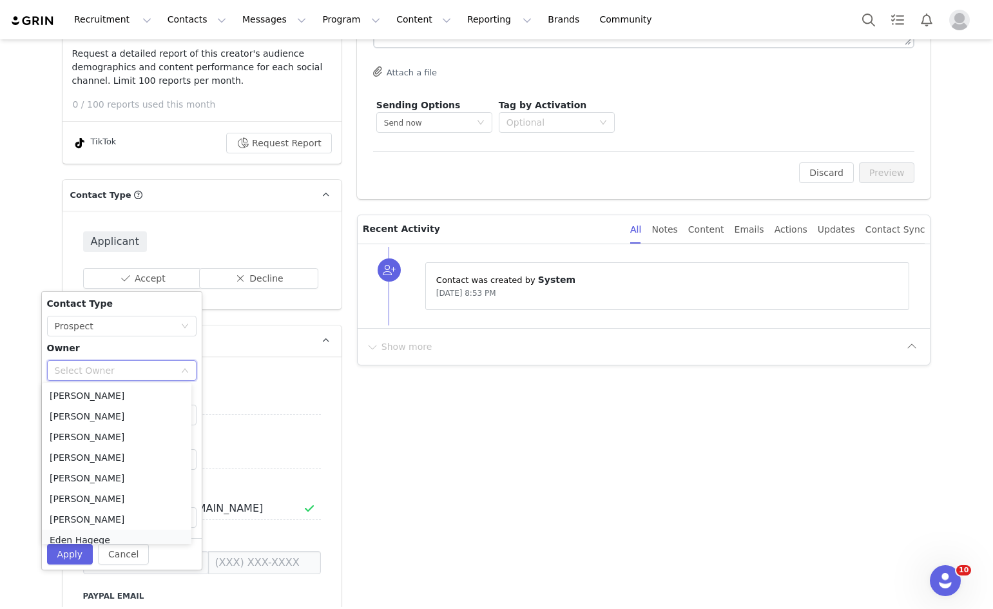
scroll to position [6, 0]
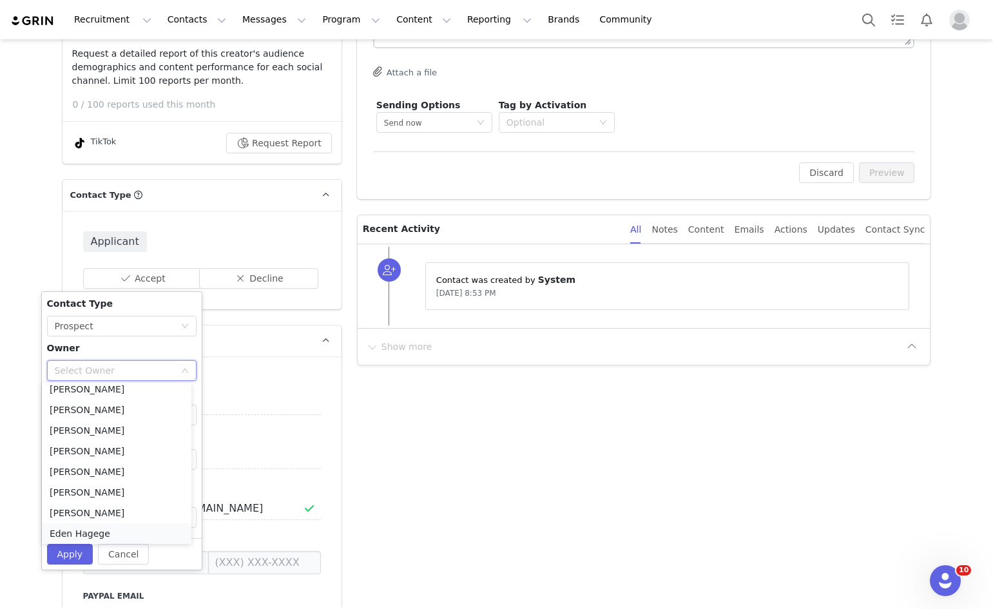
click at [77, 531] on li "Eden Hagege" at bounding box center [117, 533] width 150 height 21
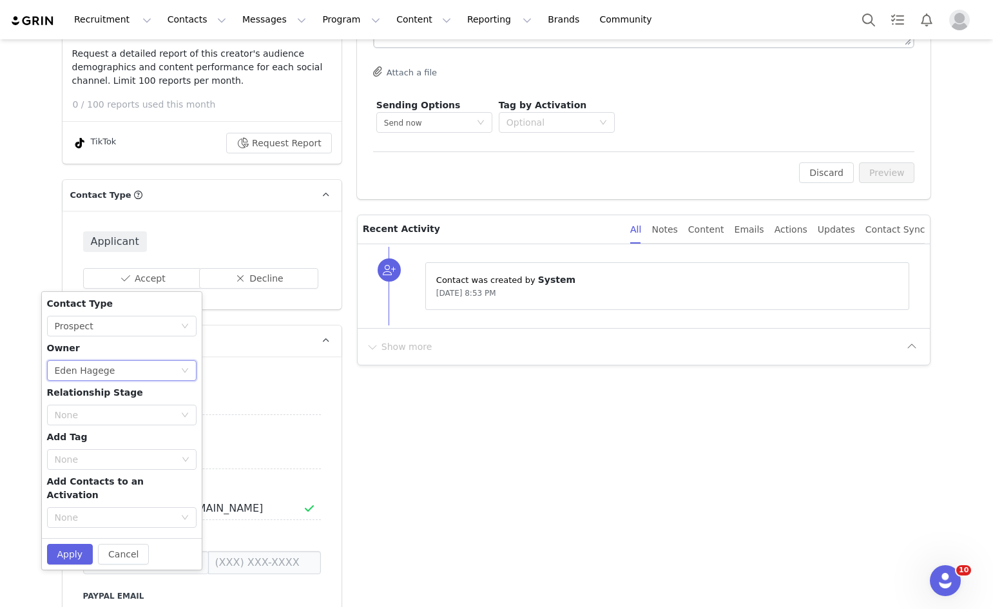
click at [77, 403] on div "Contact Type None Prospect Owner Select Owner Eden Hagege Relationship Stage No…" at bounding box center [122, 415] width 150 height 236
click at [72, 418] on div "None" at bounding box center [115, 415] width 120 height 13
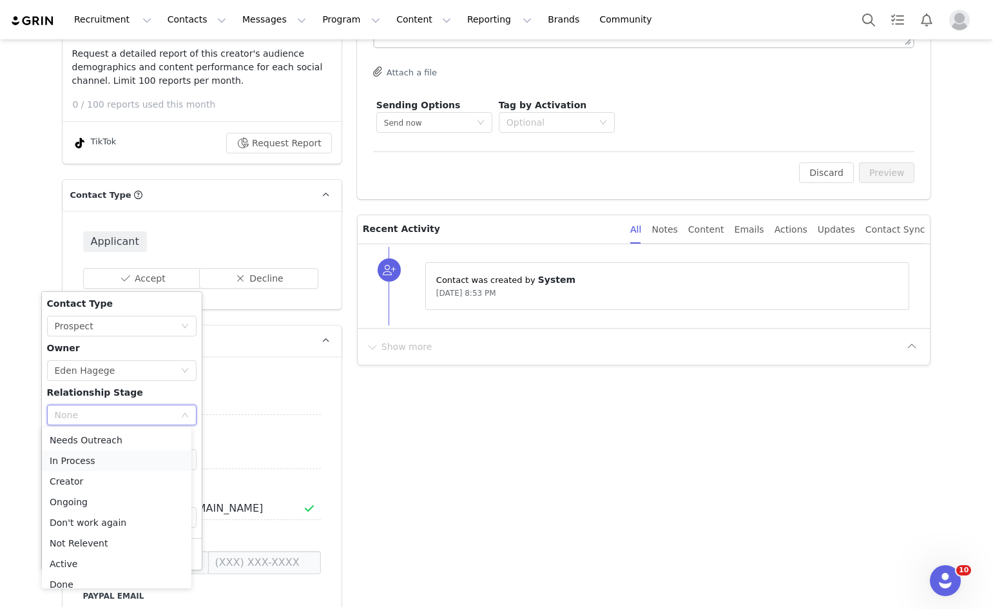
click at [76, 463] on li "In Process" at bounding box center [117, 461] width 150 height 21
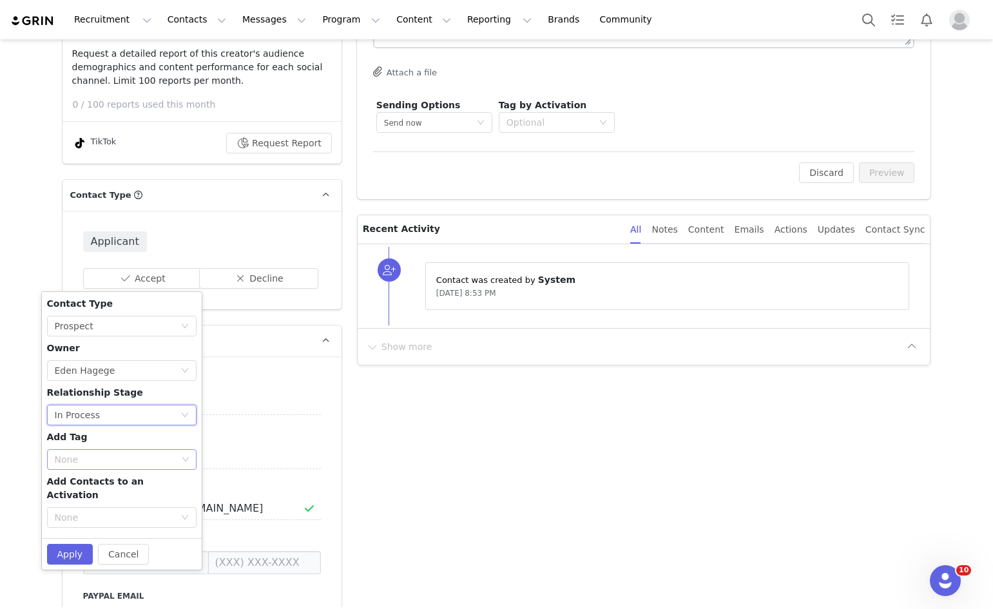
click at [73, 451] on div "None" at bounding box center [117, 459] width 132 height 19
click at [73, 455] on div "None" at bounding box center [116, 459] width 122 height 13
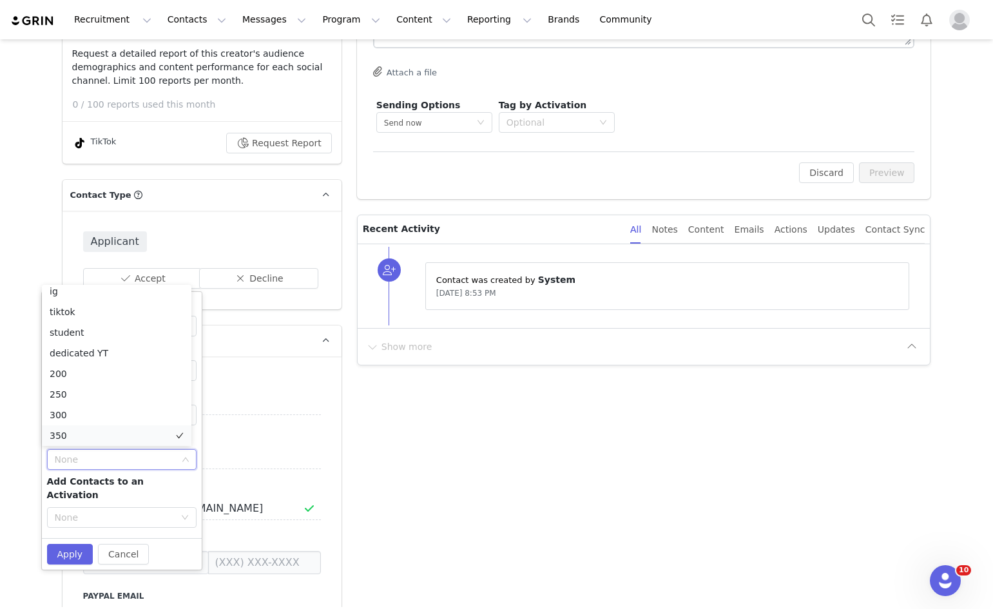
click at [63, 431] on li "350" at bounding box center [117, 435] width 150 height 21
click at [72, 544] on button "Apply" at bounding box center [70, 554] width 46 height 21
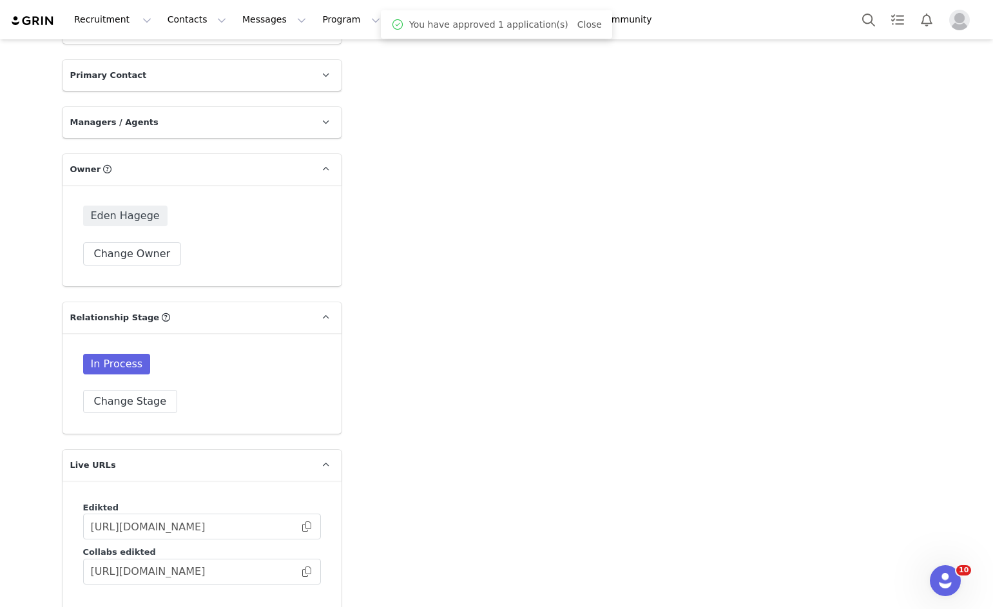
scroll to position [3008, 0]
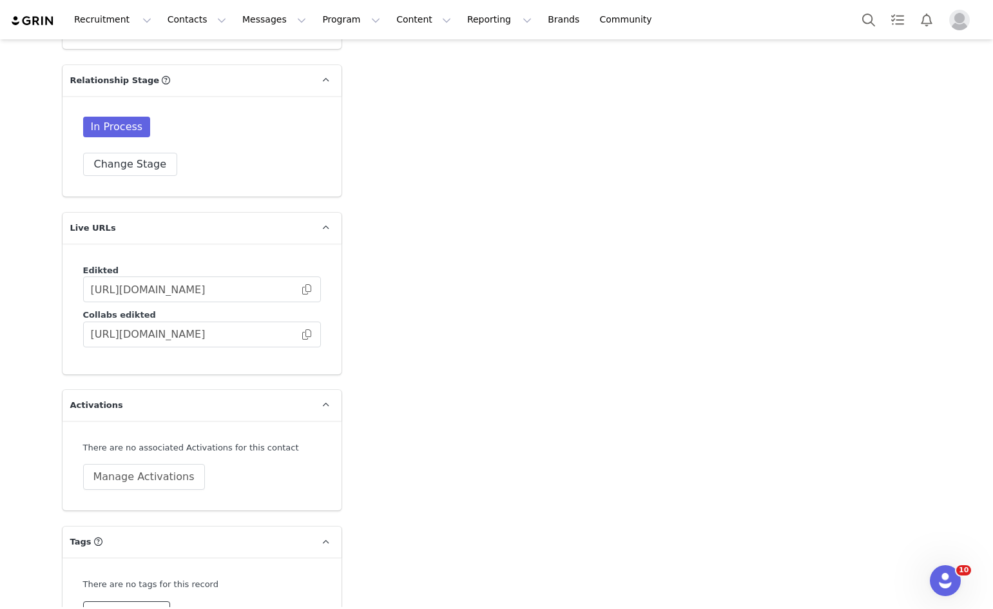
click at [105, 601] on button "Change Tags" at bounding box center [127, 612] width 88 height 23
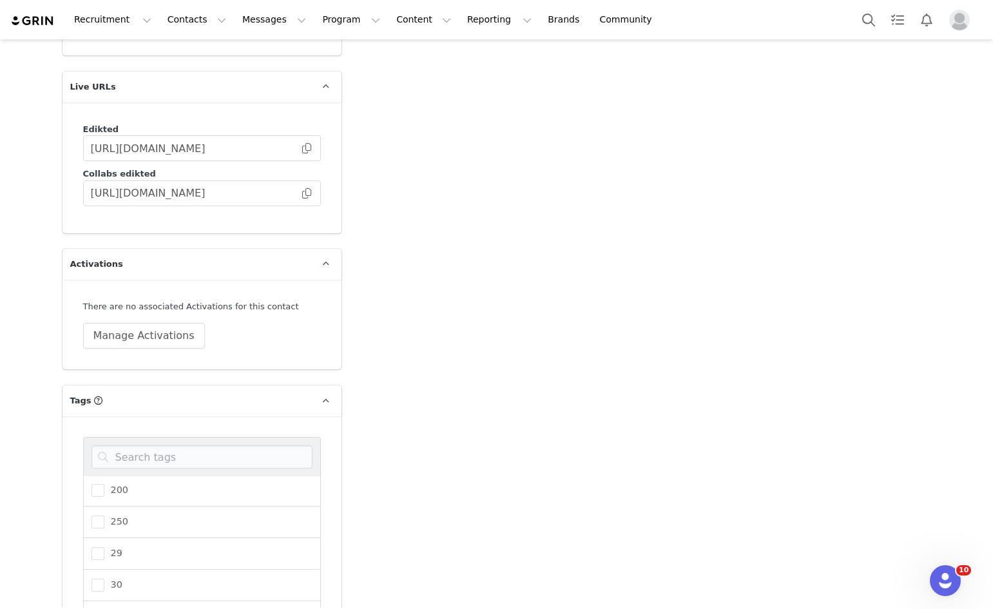
scroll to position [129, 0]
click at [104, 608] on span "300" at bounding box center [116, 616] width 24 height 12
click at [104, 608] on input "300" at bounding box center [104, 610] width 0 height 0
click at [180, 445] on input at bounding box center [202, 456] width 221 height 23
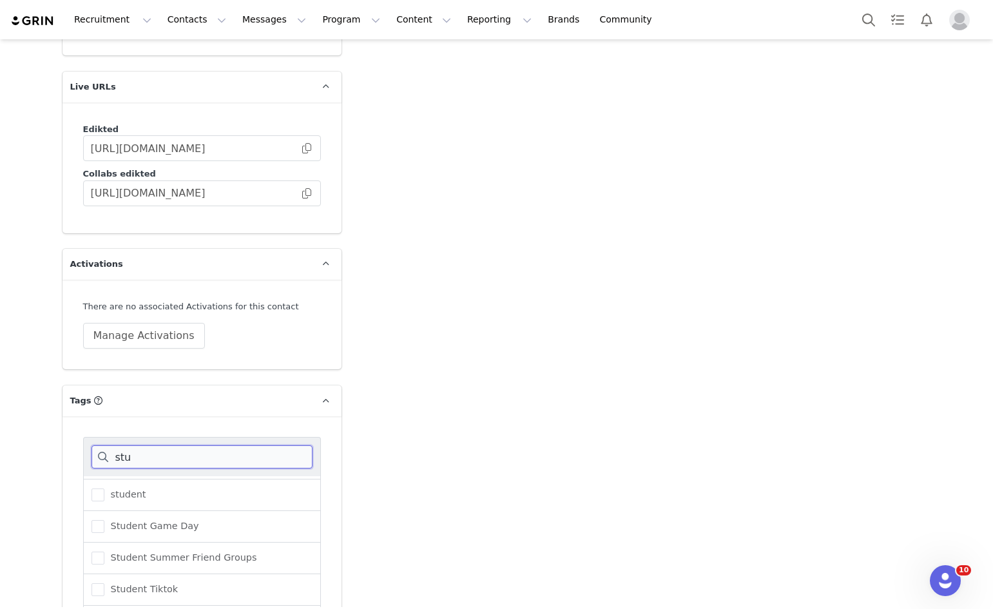
scroll to position [31, 0]
click at [135, 583] on span "Student Tiktok" at bounding box center [141, 589] width 74 height 12
click at [104, 583] on input "Student Tiktok" at bounding box center [104, 583] width 0 height 0
click at [157, 445] on input "stu" at bounding box center [202, 456] width 221 height 23
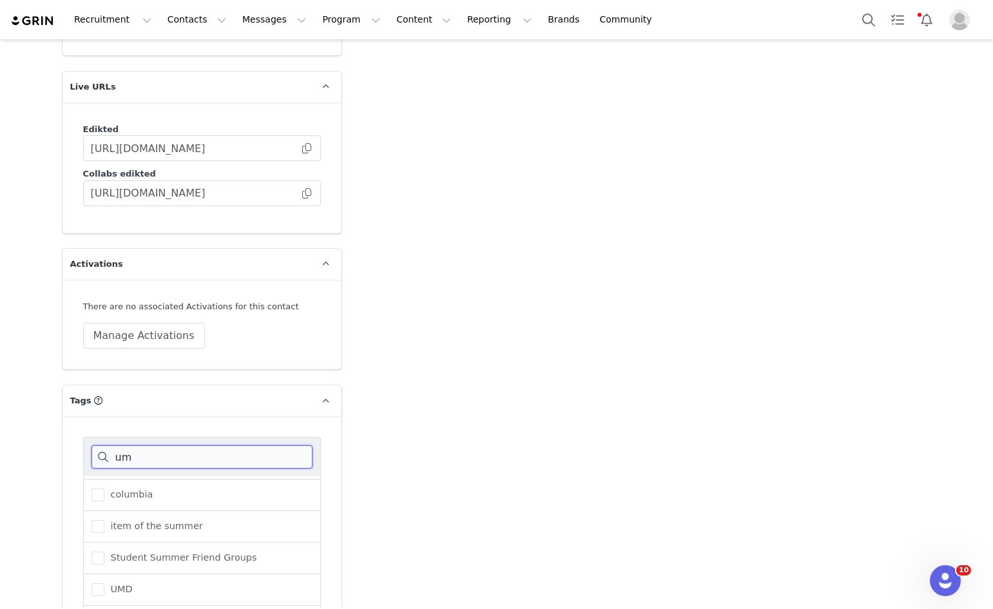
type input "um"
click at [135, 608] on span "UMiami" at bounding box center [124, 621] width 41 height 12
click at [104, 608] on input "UMiami" at bounding box center [104, 615] width 0 height 0
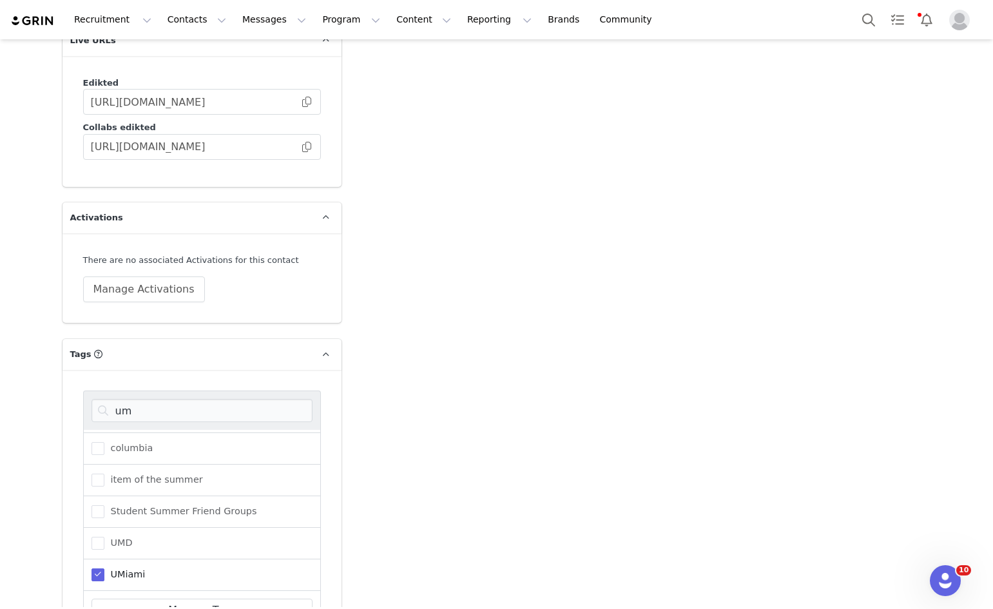
scroll to position [3241, 0]
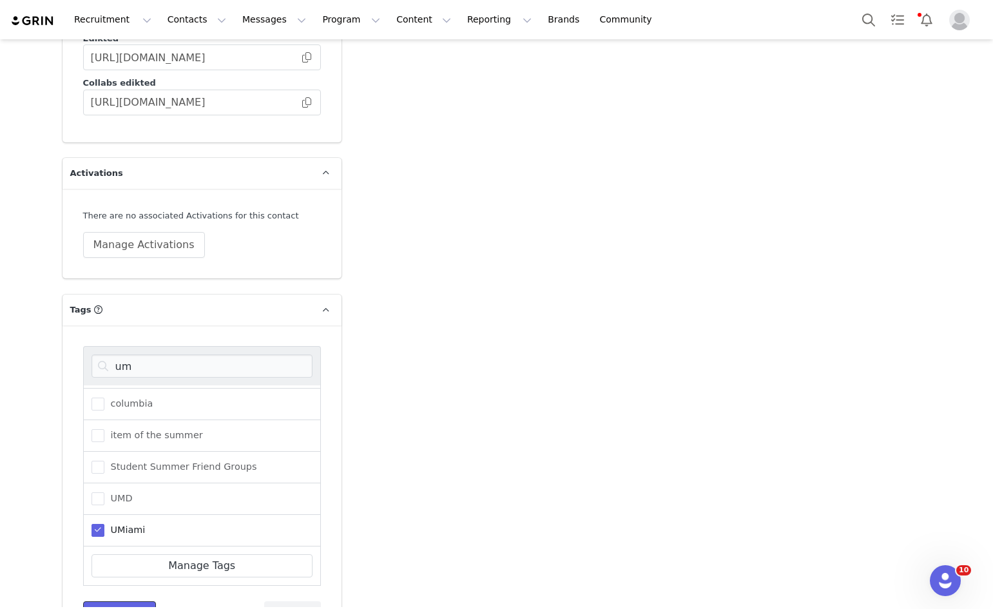
click at [135, 601] on button "Save Tags" at bounding box center [119, 612] width 73 height 23
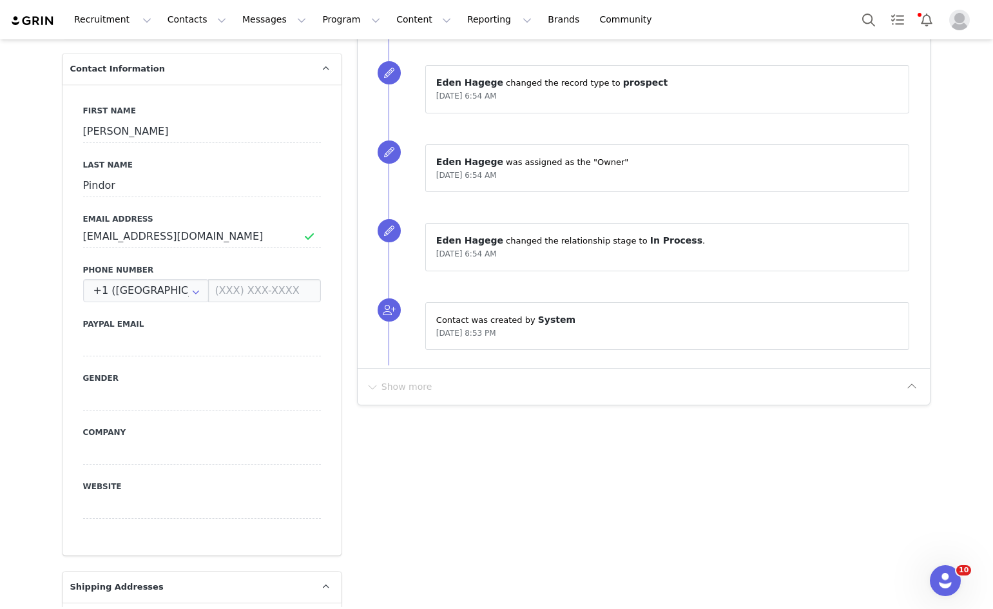
scroll to position [508, 0]
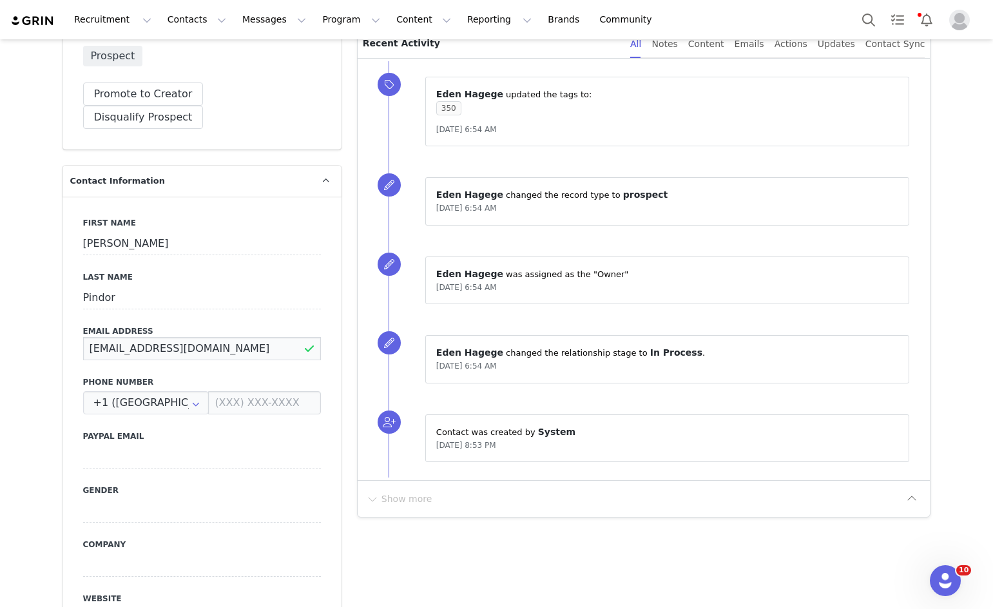
click at [146, 337] on input "nikkipindor@gmail.com" at bounding box center [202, 348] width 238 height 23
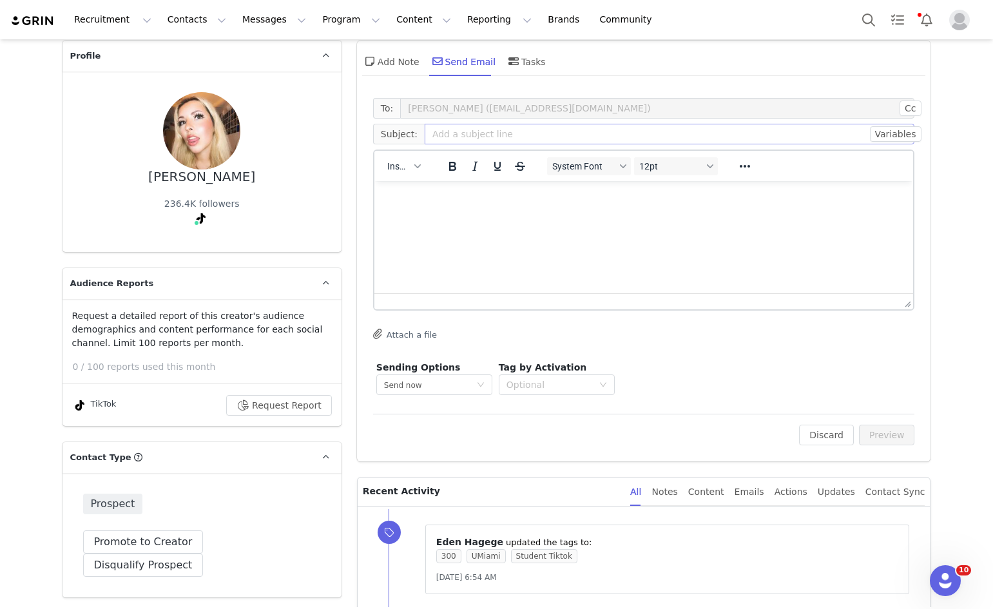
scroll to position [0, 0]
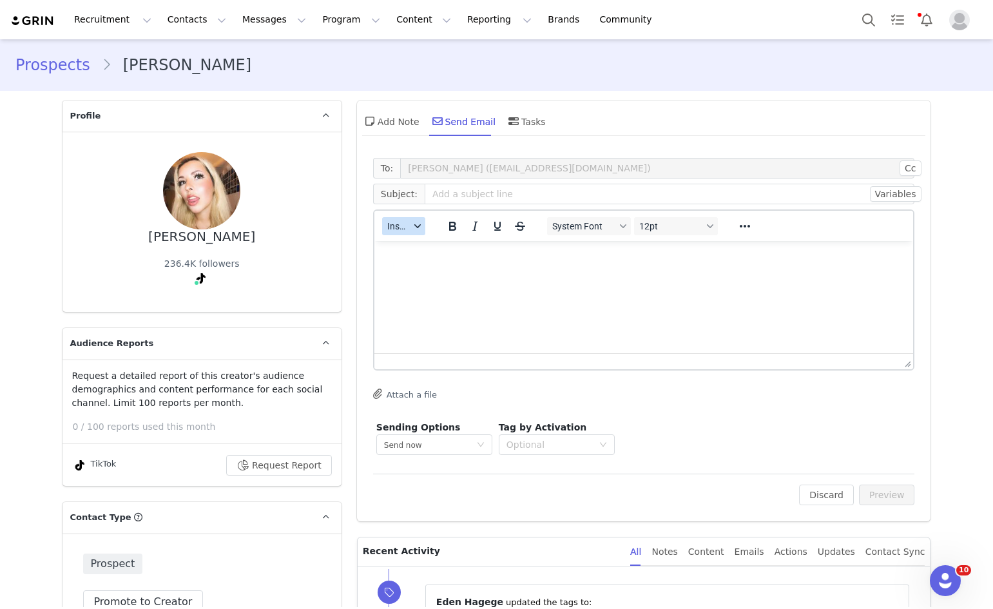
click at [406, 228] on button "Insert" at bounding box center [403, 226] width 43 height 18
click at [405, 250] on div "Insert Template" at bounding box center [446, 248] width 116 height 15
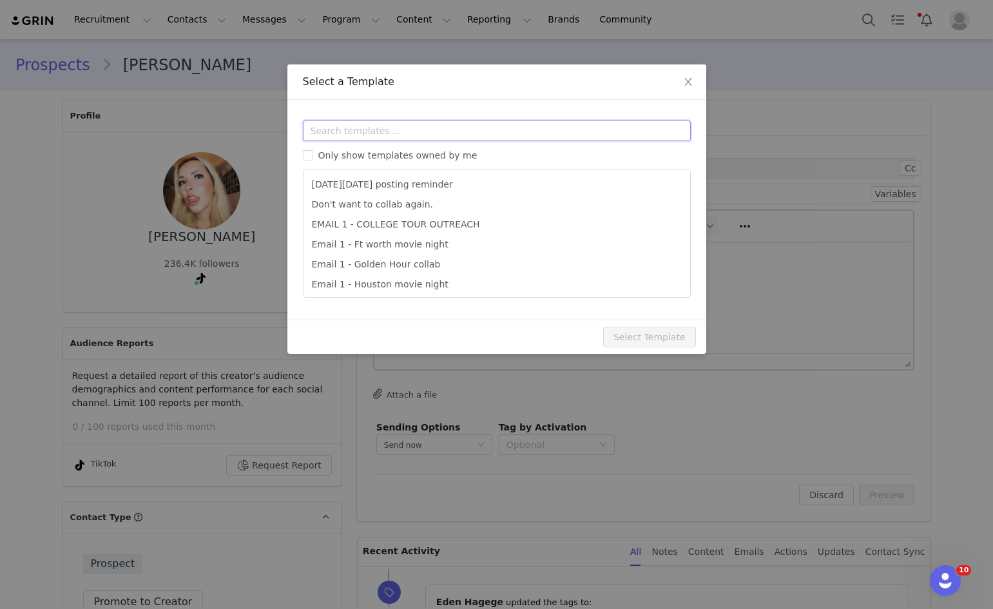
click at [472, 134] on input "text" at bounding box center [497, 131] width 388 height 21
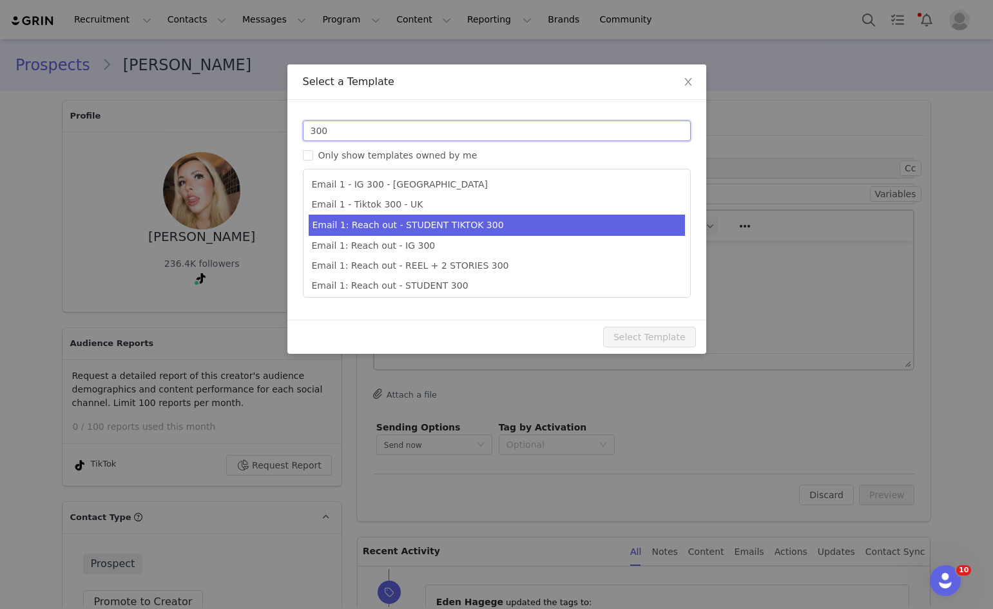
type input "300"
type input "Collab with Edikted"
click at [422, 222] on li "Email 1: Reach out - STUDENT TIKTOK 300" at bounding box center [497, 225] width 376 height 21
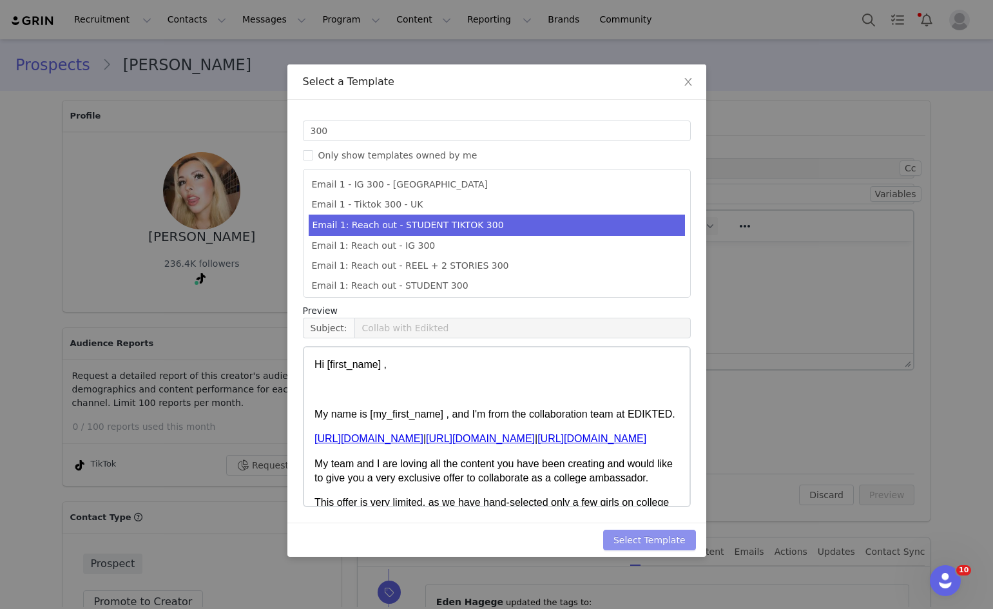
click at [628, 535] on button "Select Template" at bounding box center [649, 540] width 93 height 21
type input "Collab with Edikted"
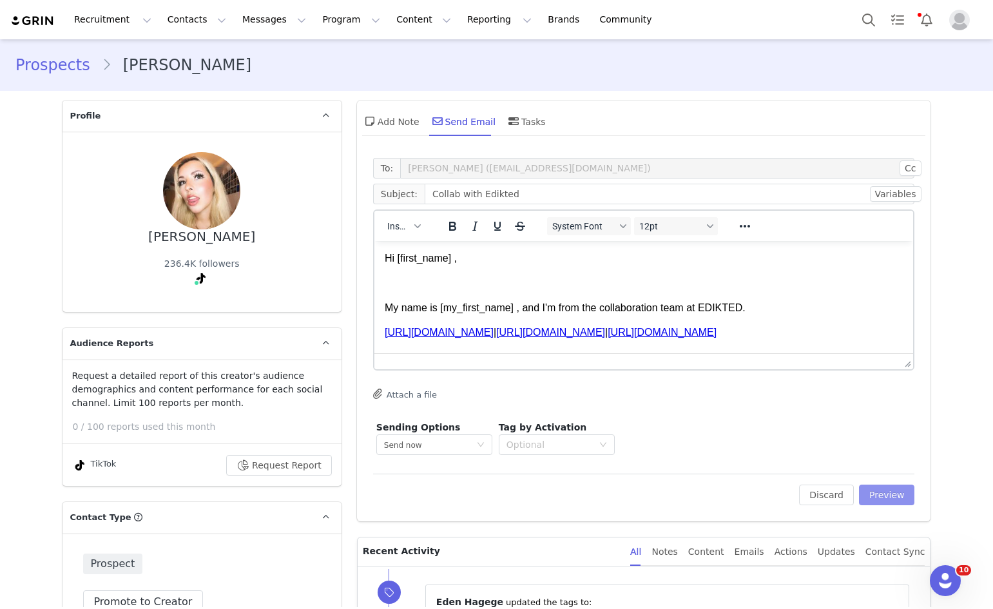
drag, startPoint x: 859, startPoint y: 492, endPoint x: 828, endPoint y: 476, distance: 35.5
click at [859, 491] on button "Preview" at bounding box center [887, 495] width 56 height 21
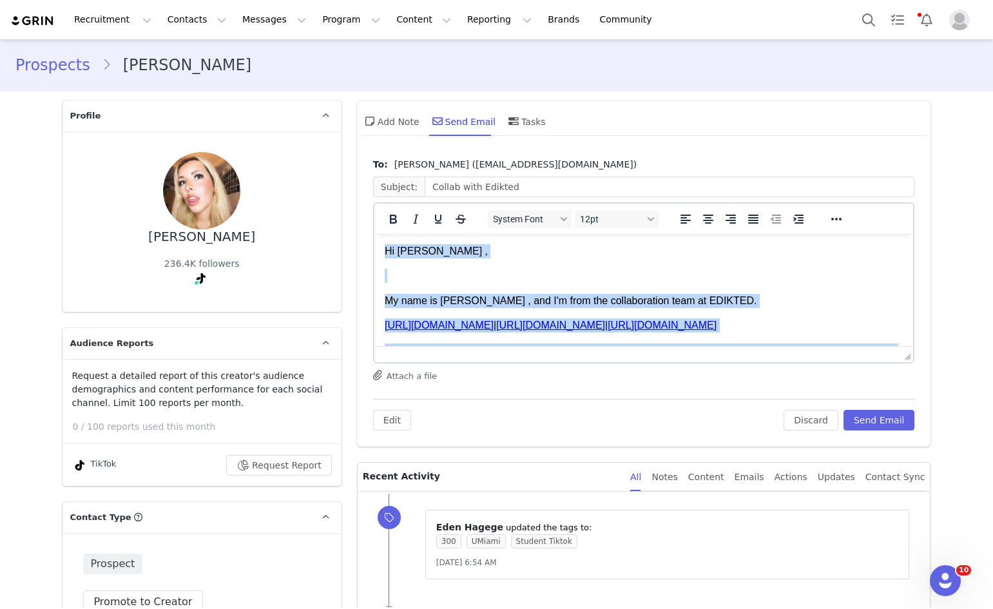
scroll to position [282, 0]
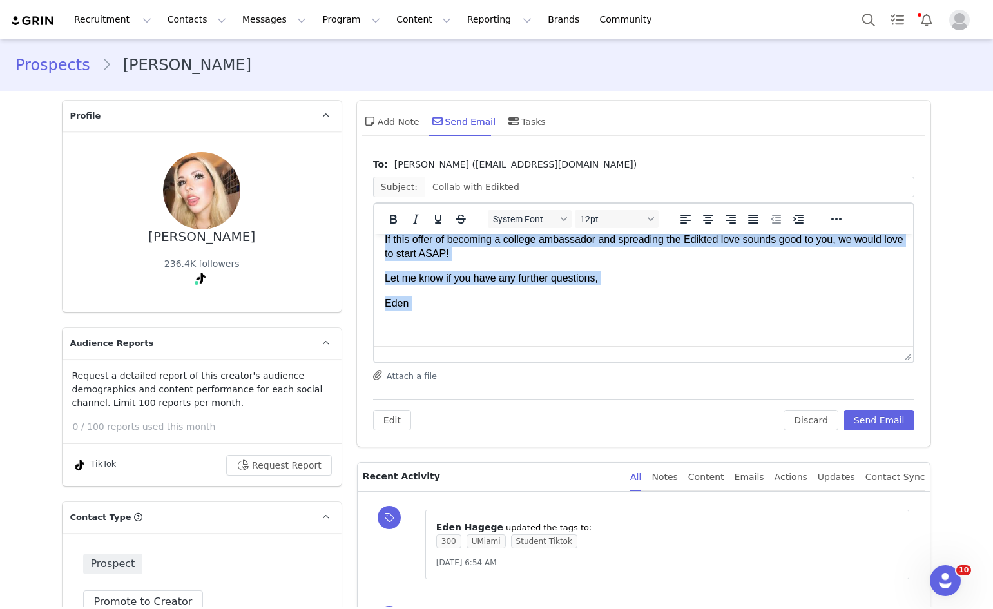
drag, startPoint x: 385, startPoint y: 251, endPoint x: 846, endPoint y: 615, distance: 586.8
click at [476, 346] on html "Hi Nikki , My name is Eden , and I'm from the collaboration team at EDIKTED. ht…" at bounding box center [643, 156] width 539 height 380
copy body "Hi Nikki , My name is Eden , and I'm from the collaboration team at EDIKTED. ht…"
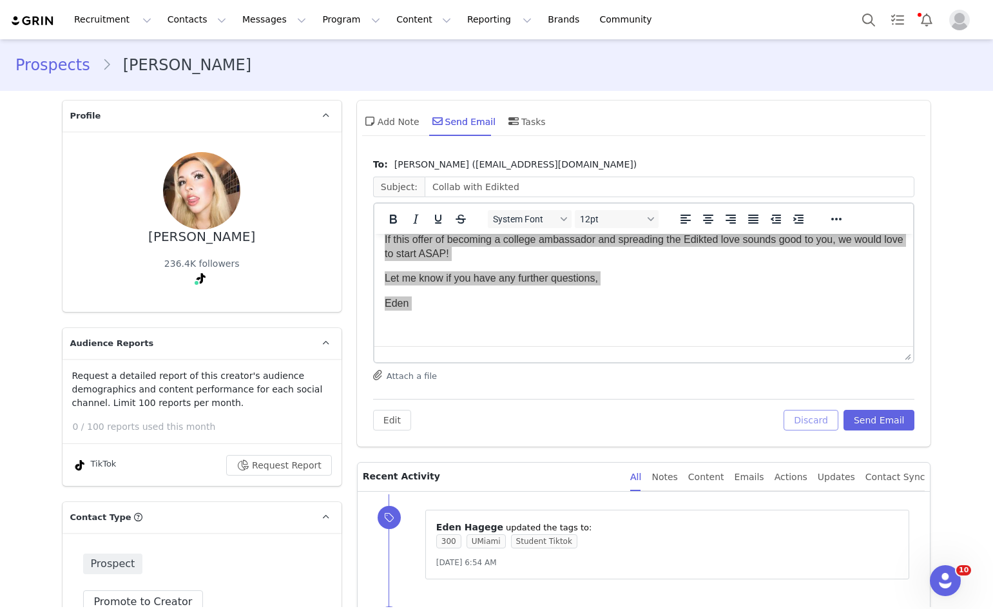
click at [804, 420] on button "Discard" at bounding box center [811, 420] width 55 height 21
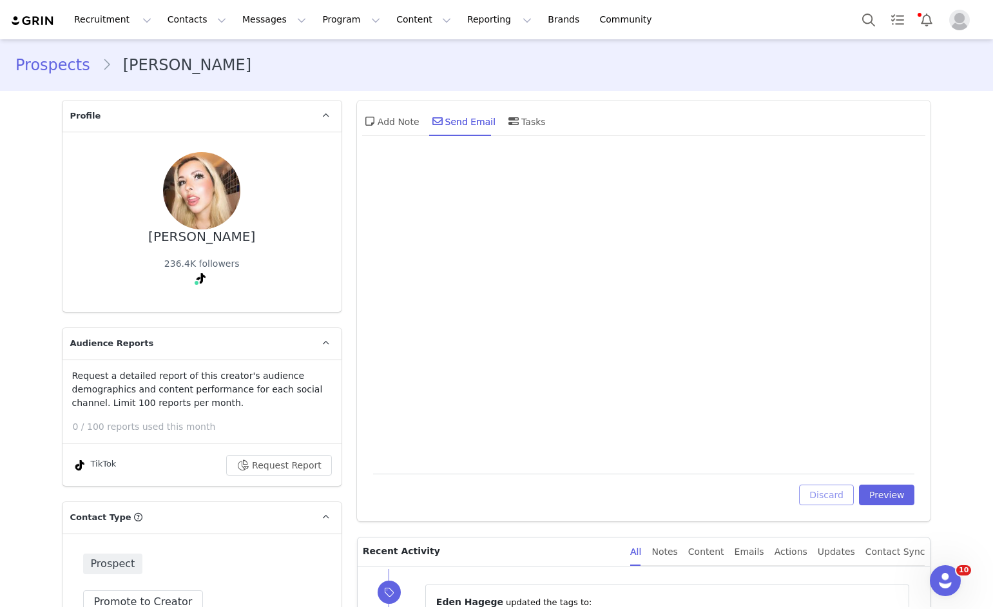
scroll to position [0, 0]
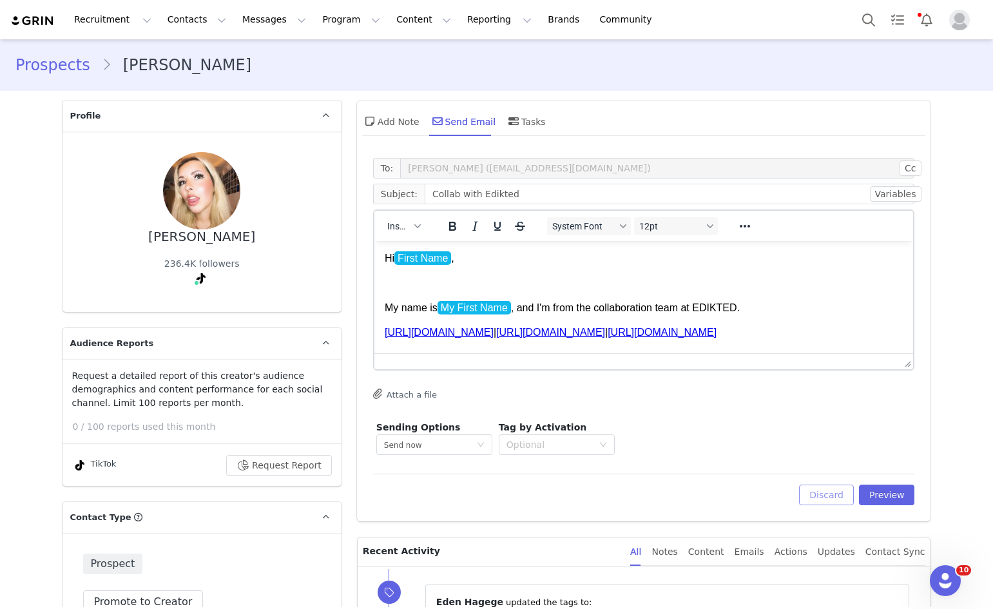
click at [816, 488] on button "Discard" at bounding box center [826, 495] width 55 height 21
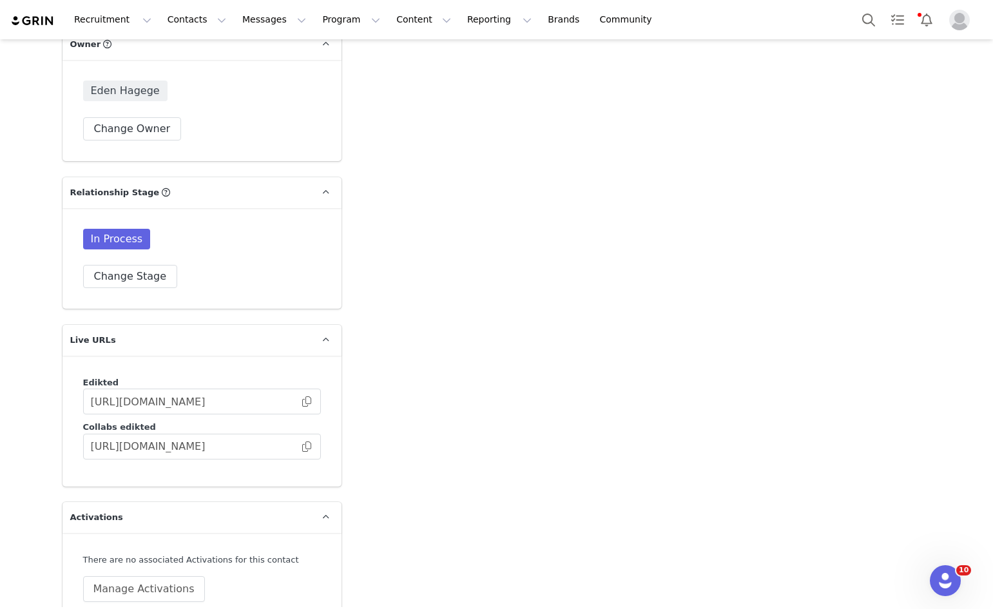
scroll to position [3021, 0]
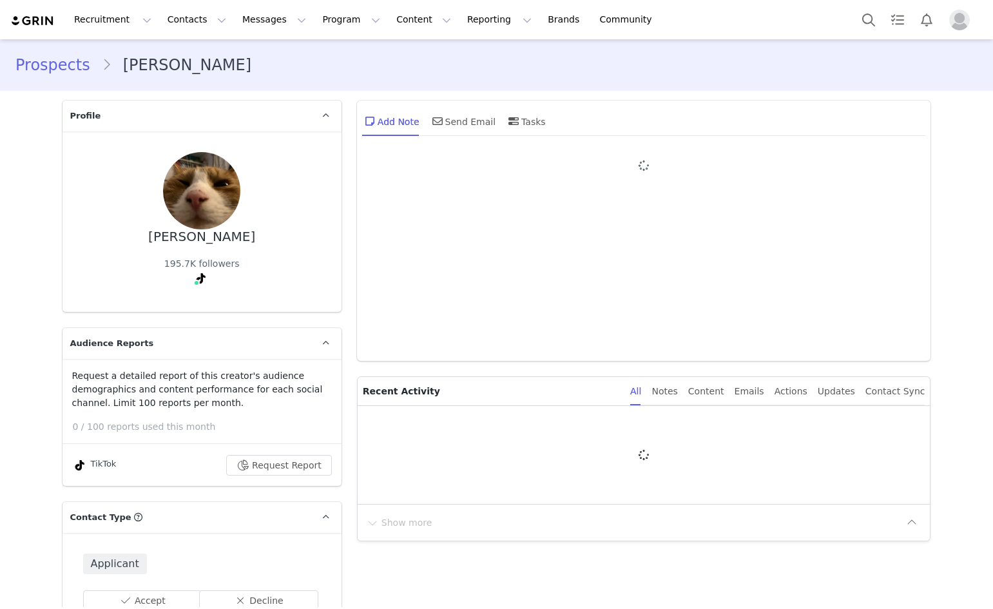
type input "+1 ([GEOGRAPHIC_DATA])"
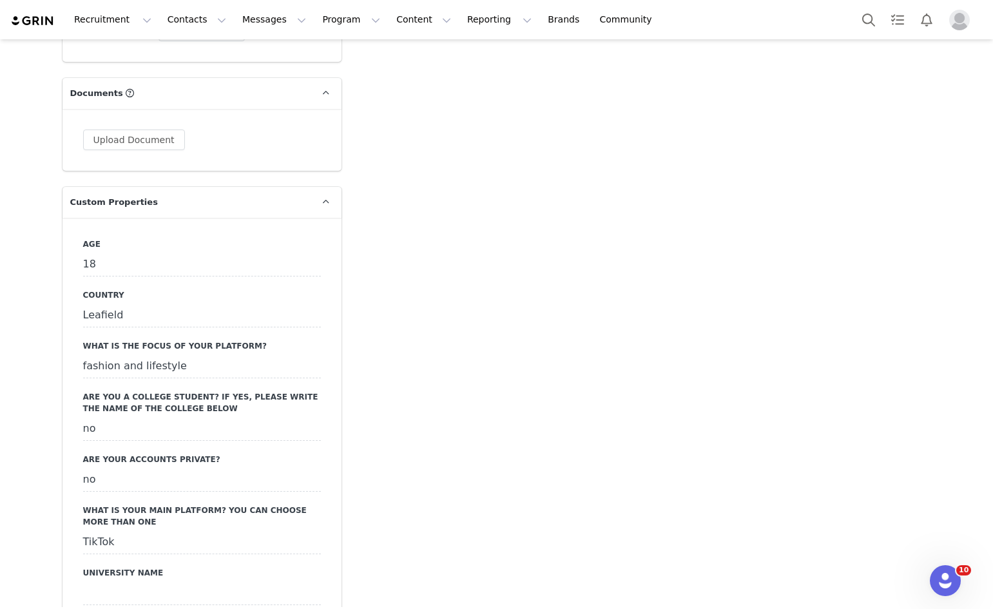
click at [193, 314] on div "Leafield" at bounding box center [202, 315] width 238 height 23
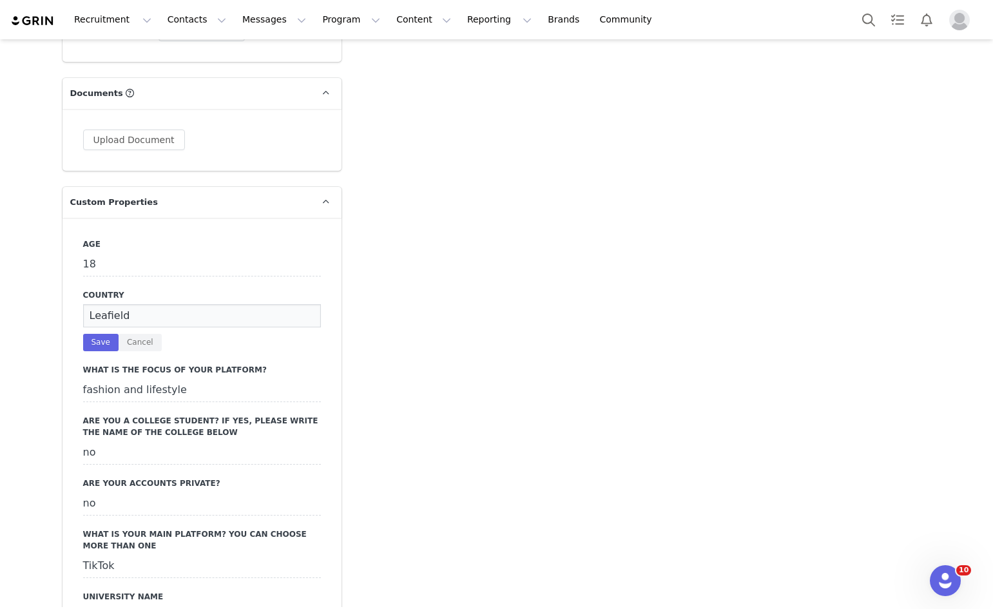
click at [167, 321] on input "Leafield" at bounding box center [202, 315] width 238 height 23
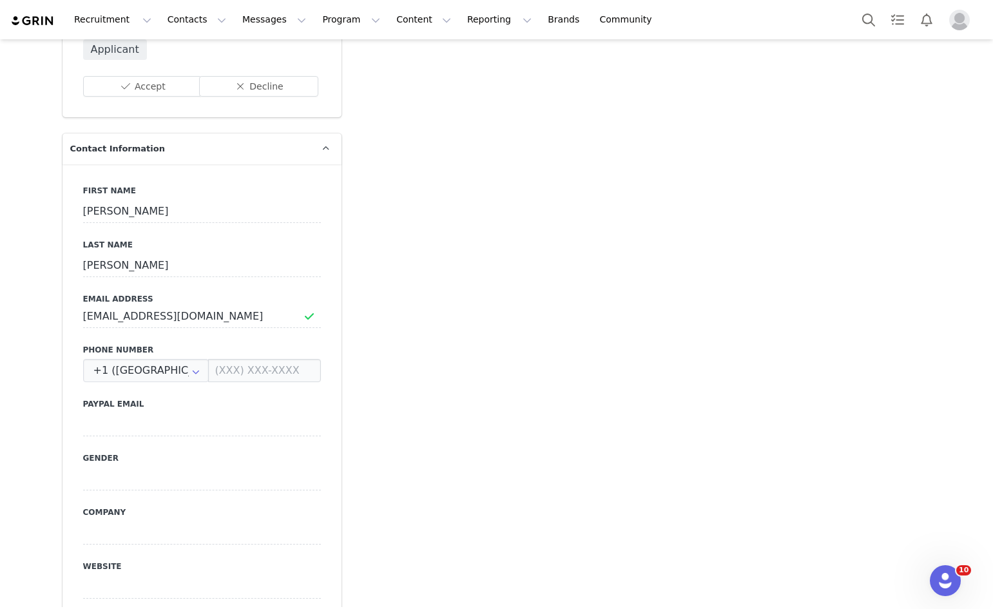
scroll to position [387, 0]
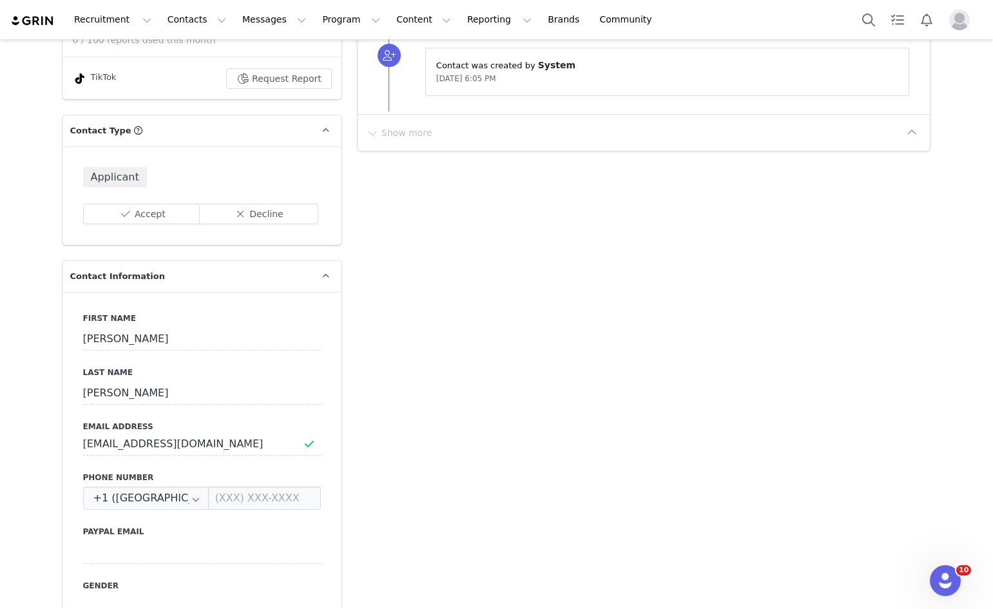
click at [138, 188] on div "Applicant Accept Decline" at bounding box center [202, 195] width 279 height 99
click at [134, 206] on button "Accept" at bounding box center [142, 214] width 119 height 21
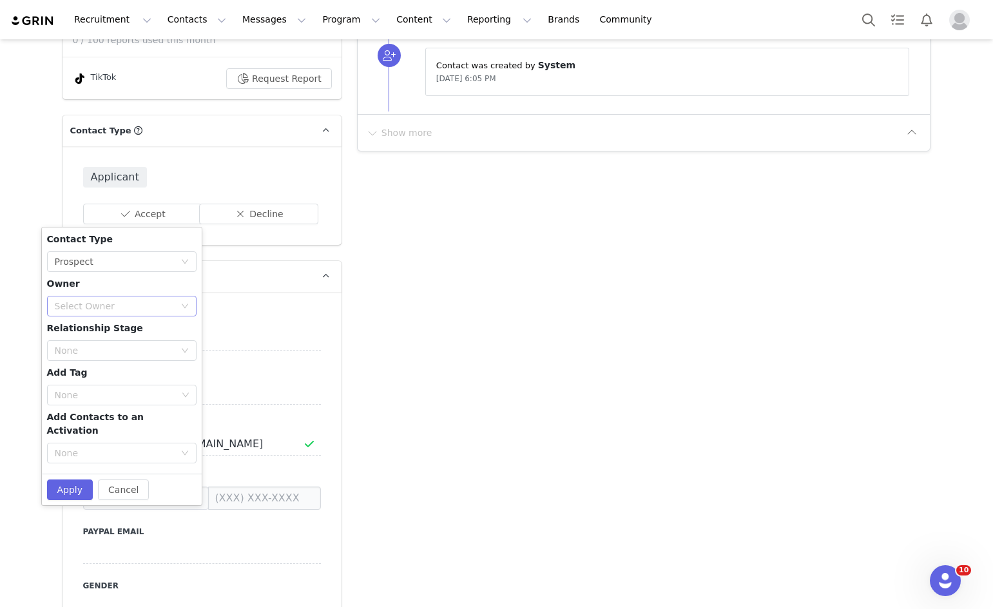
click at [113, 298] on div "Select Owner" at bounding box center [118, 305] width 126 height 19
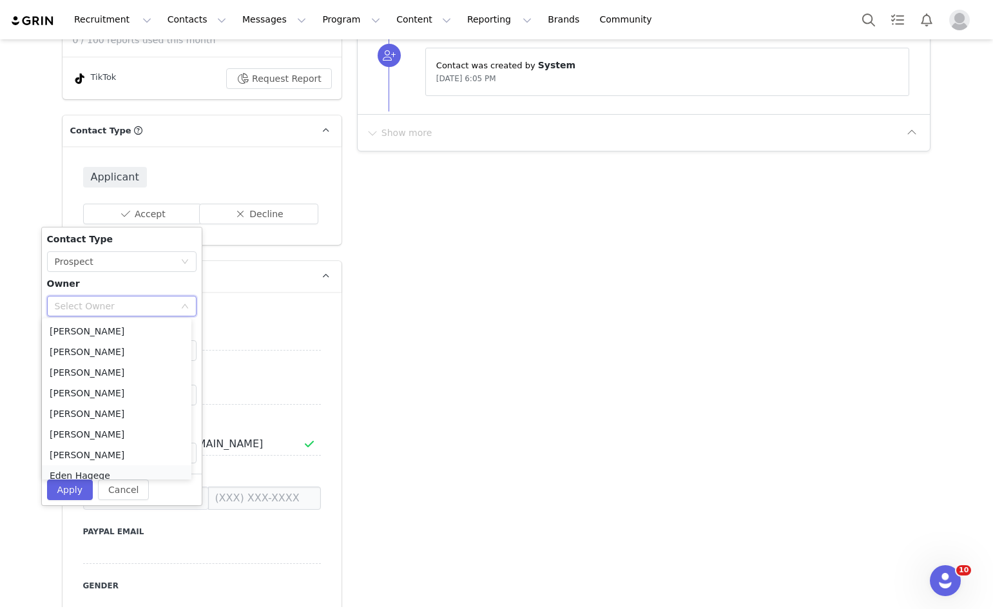
scroll to position [6, 0]
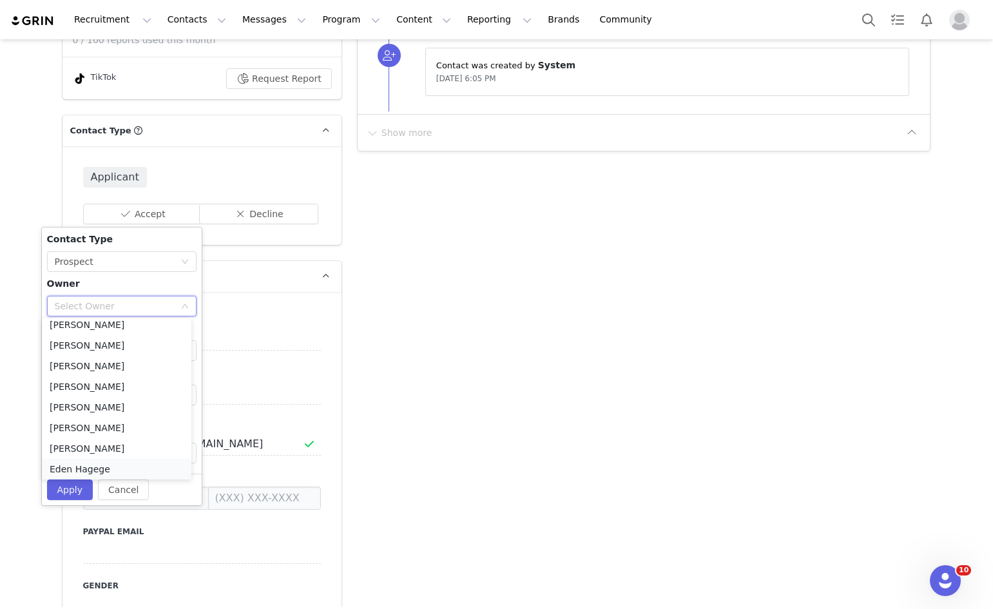
click at [81, 467] on li "Eden Hagege" at bounding box center [117, 469] width 150 height 21
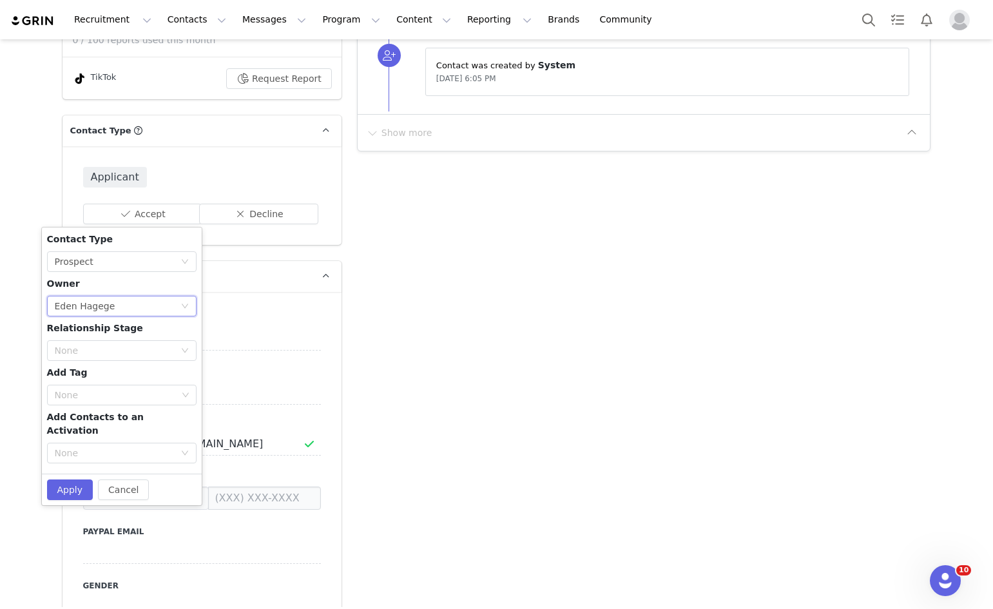
click at [84, 363] on div "Contact Type None Prospect Owner Select Owner Eden Hagege Relationship Stage No…" at bounding box center [122, 351] width 150 height 236
click at [84, 360] on div "Contact Type None Prospect Owner Select Owner Eden Hagege Relationship Stage No…" at bounding box center [122, 351] width 150 height 236
click at [86, 354] on div "None" at bounding box center [115, 350] width 120 height 13
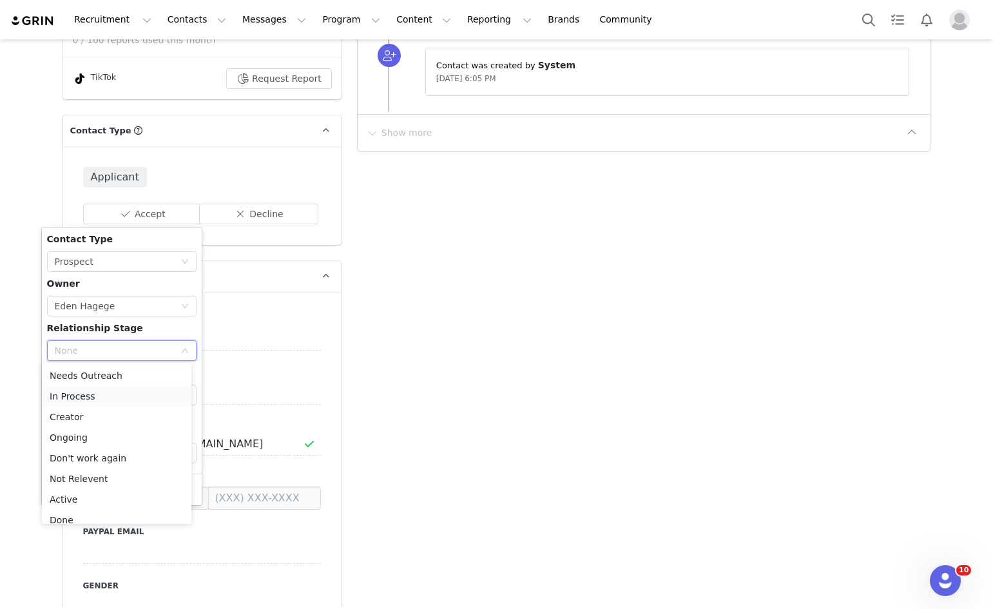
click at [68, 398] on li "In Process" at bounding box center [117, 396] width 150 height 21
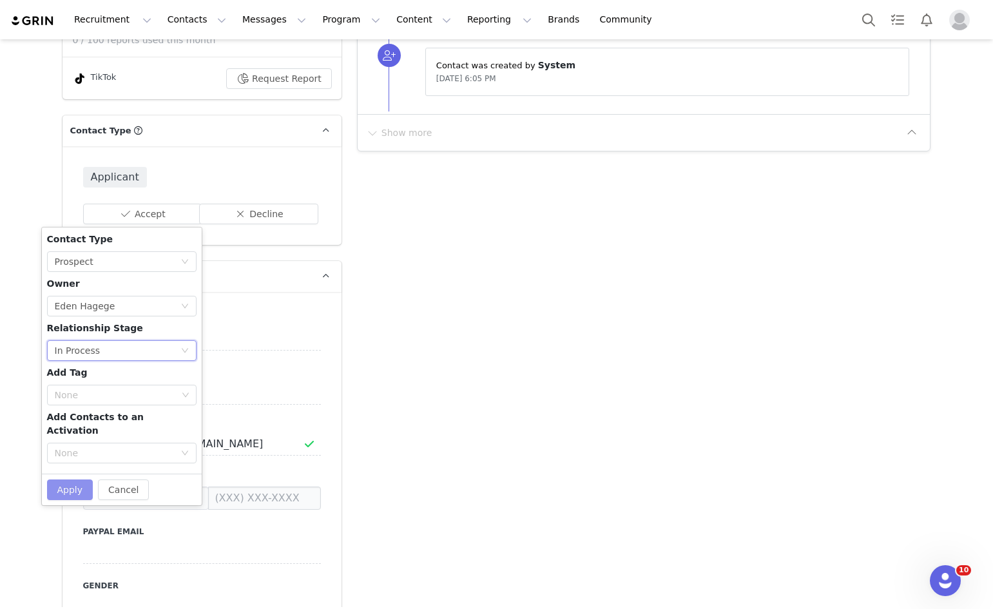
drag, startPoint x: 71, startPoint y: 462, endPoint x: 71, endPoint y: 470, distance: 8.4
click at [71, 474] on div "Cancel Apply" at bounding box center [122, 490] width 160 height 32
click at [71, 480] on button "Apply" at bounding box center [70, 490] width 46 height 21
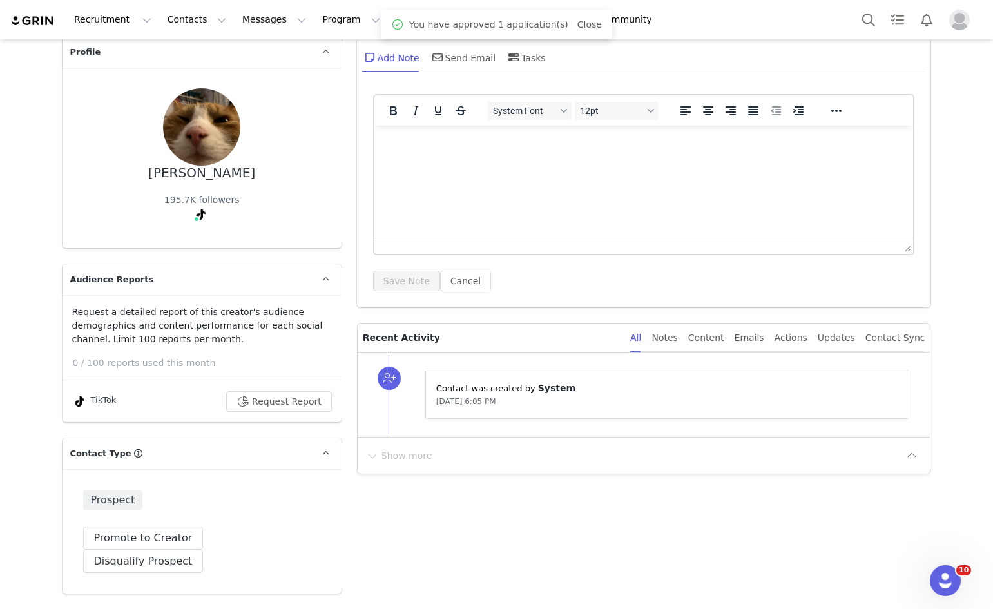
scroll to position [0, 0]
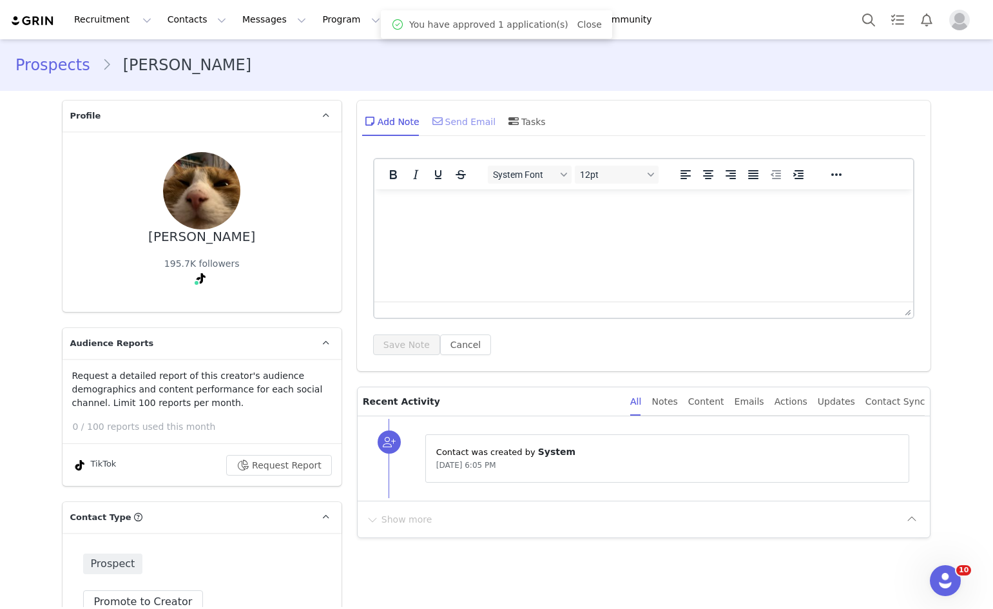
click at [438, 131] on div "Send Email" at bounding box center [463, 121] width 66 height 31
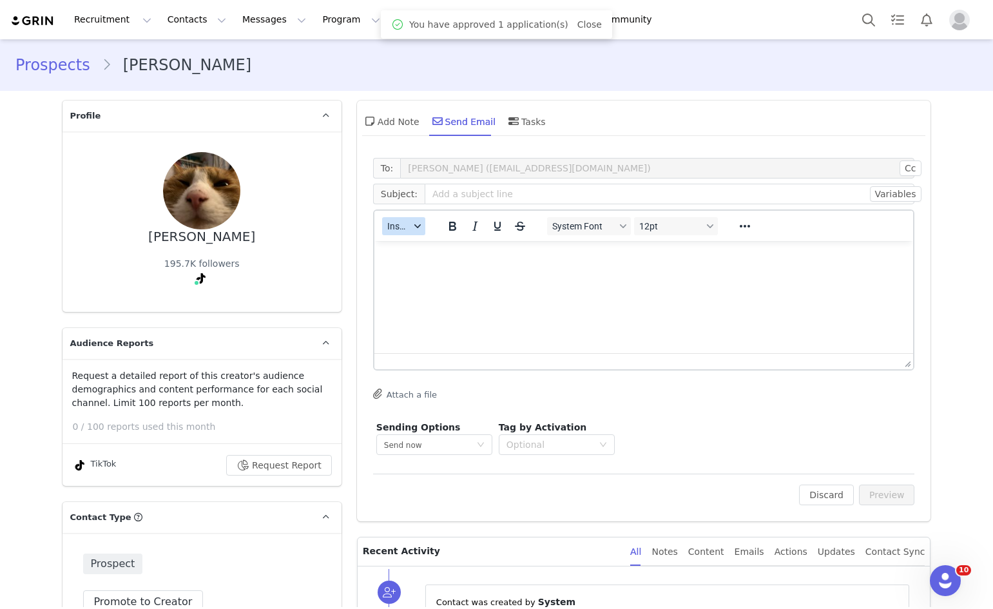
click at [387, 224] on span "Insert" at bounding box center [398, 226] width 23 height 10
click at [396, 252] on div "Insert Template" at bounding box center [446, 248] width 116 height 15
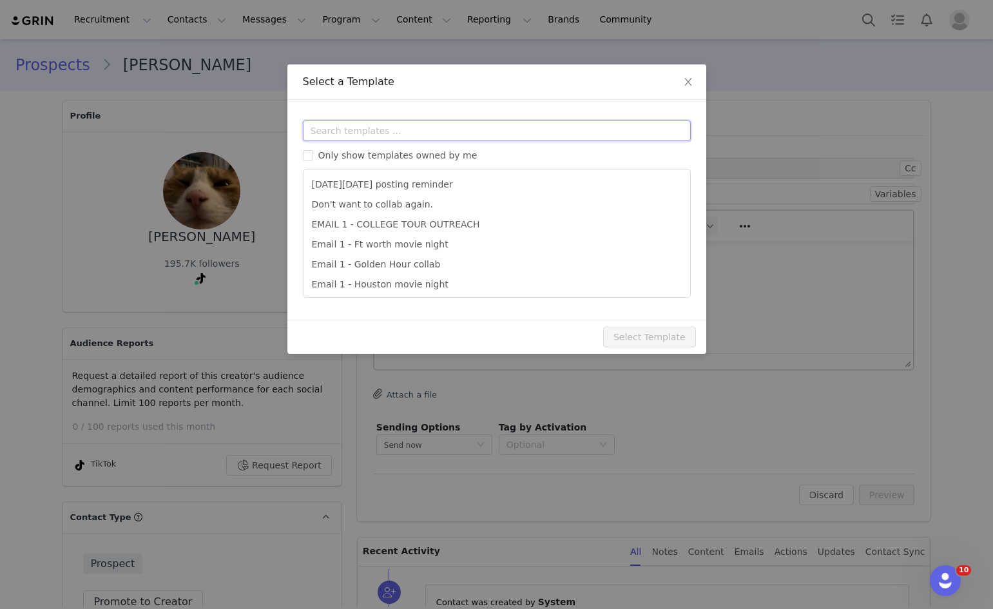
click at [469, 133] on input "text" at bounding box center [497, 131] width 388 height 21
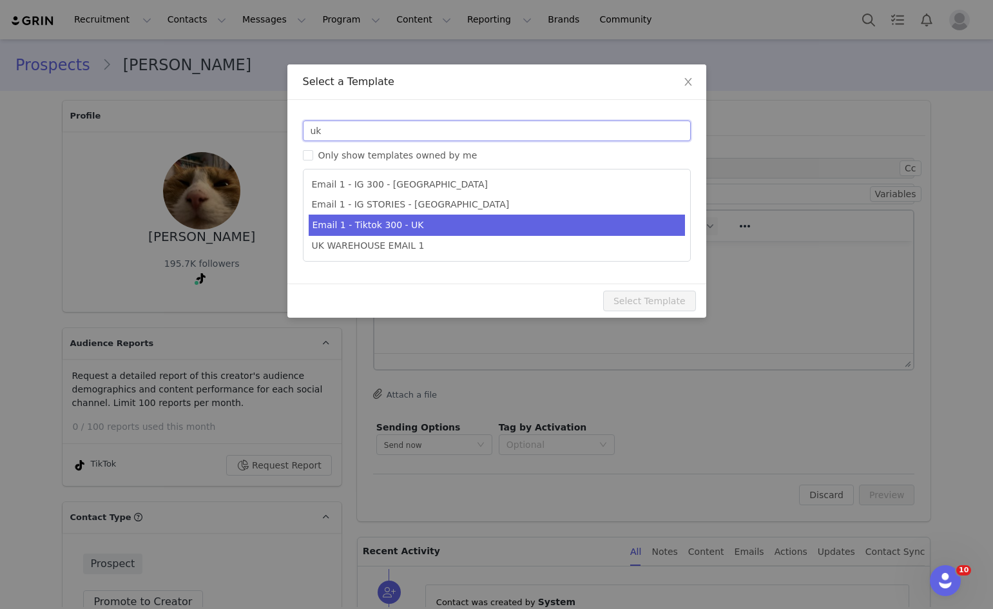
type input "uk"
type input "Collab with Edikted"
click at [431, 222] on li "Email 1 - Tiktok 300 - UK" at bounding box center [497, 225] width 376 height 21
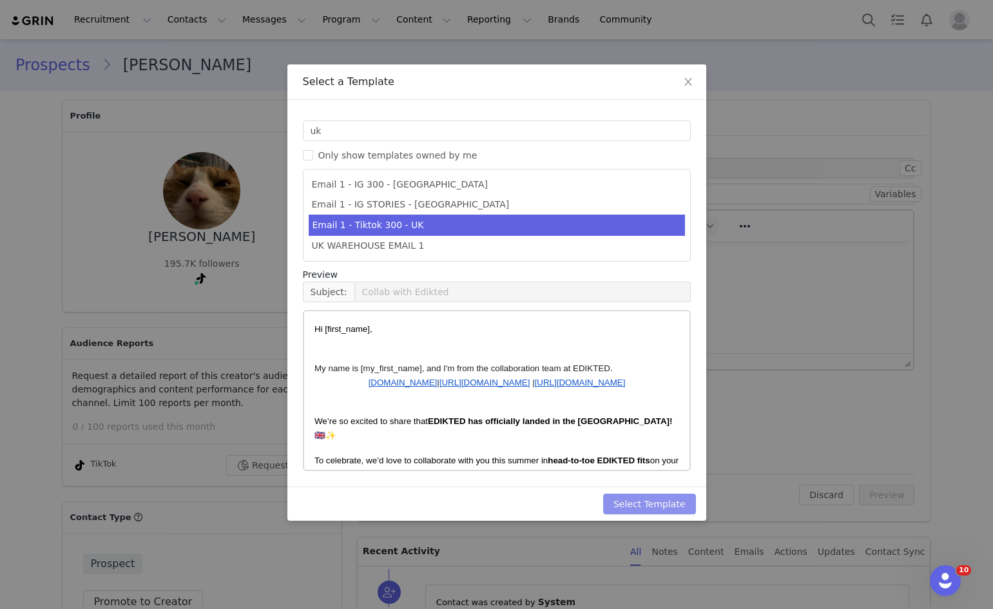
click at [632, 498] on button "Select Template" at bounding box center [649, 504] width 93 height 21
type input "Collab with Edikted"
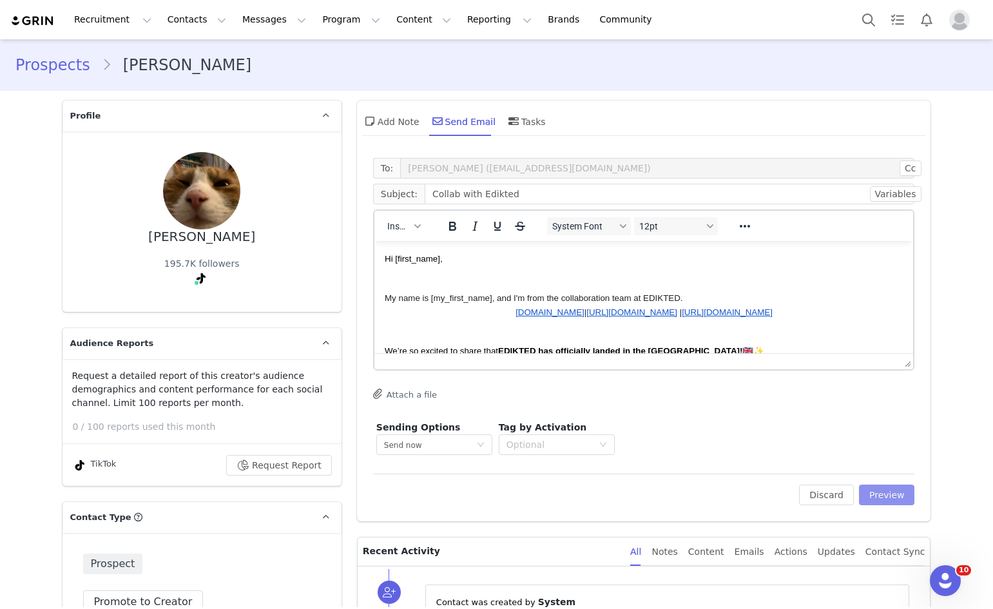
click at [875, 492] on button "Preview" at bounding box center [887, 495] width 56 height 21
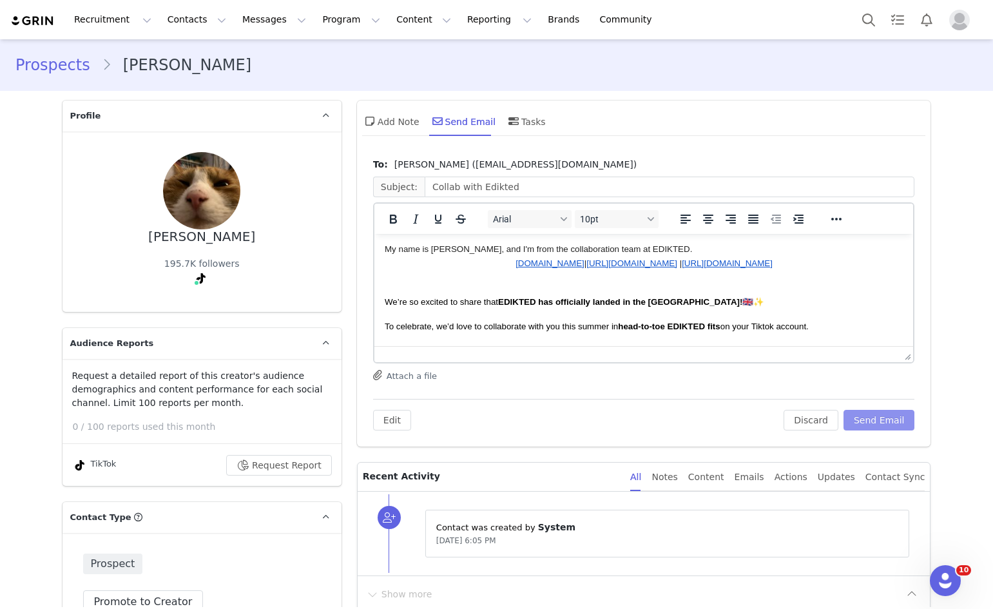
scroll to position [64, 0]
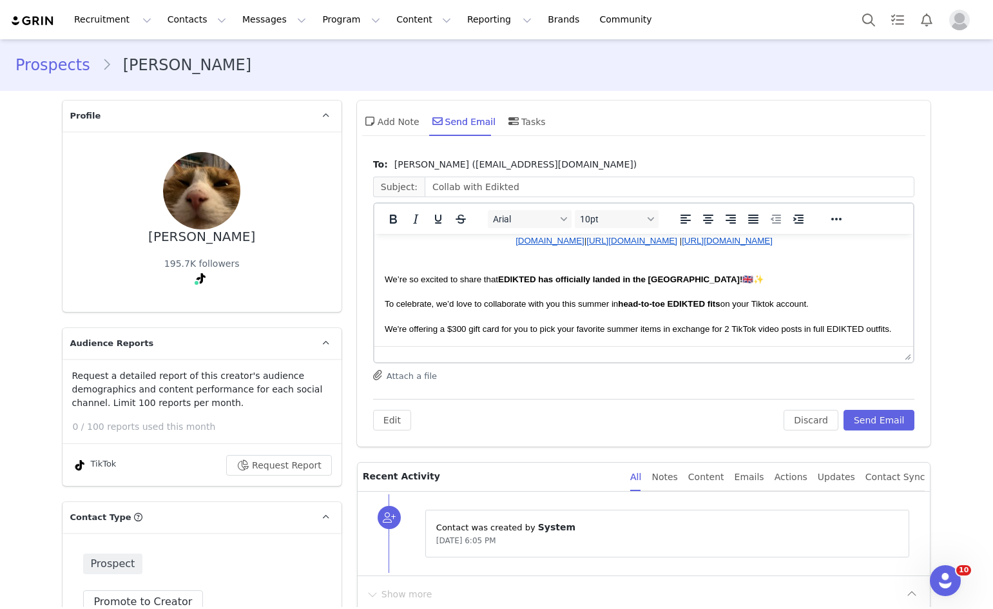
click at [462, 330] on span "We're offering a $300 gift card for you to pick your favorite summer items in e…" at bounding box center [637, 329] width 507 height 10
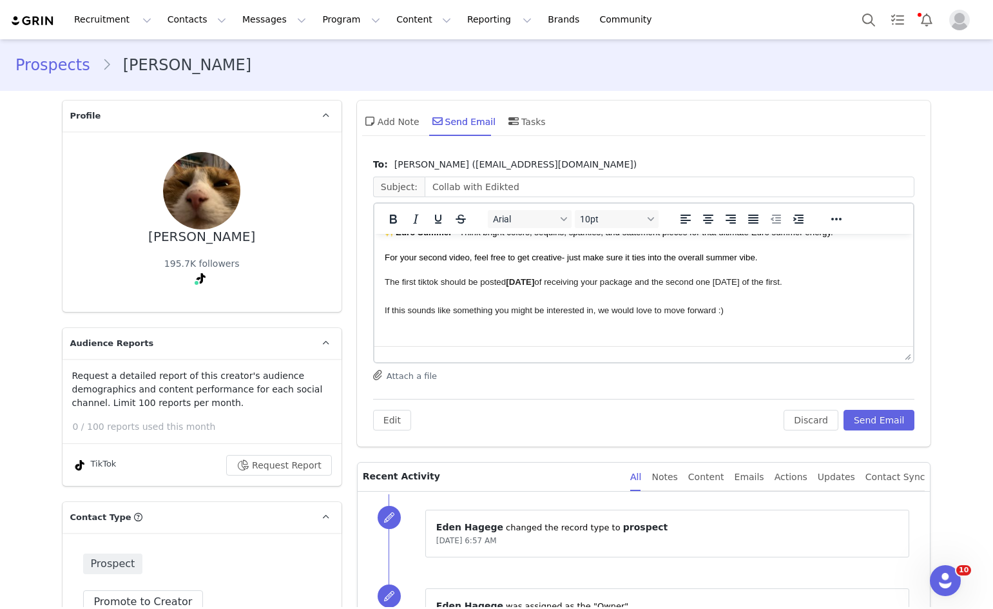
scroll to position [291, 0]
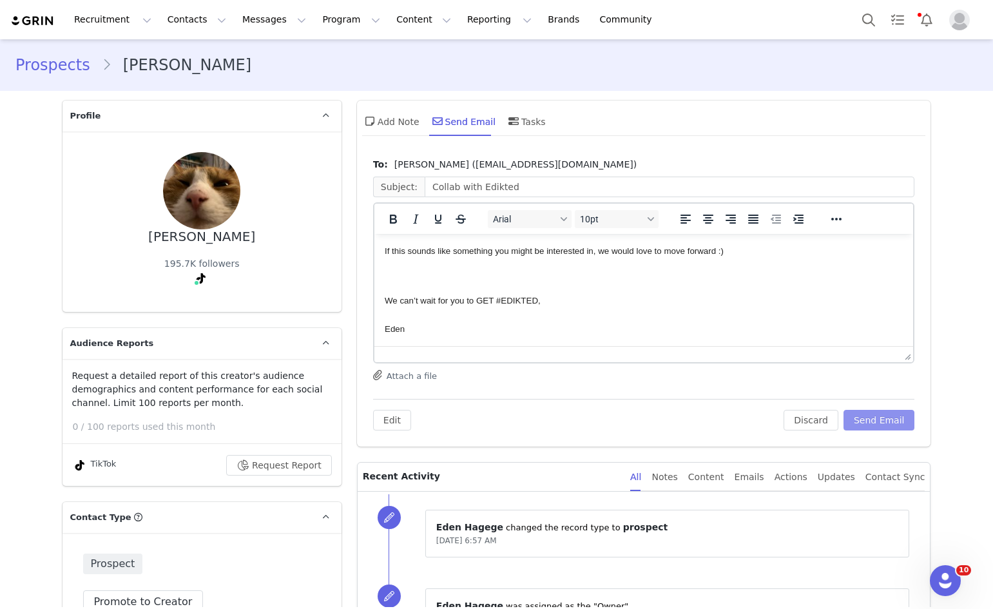
click at [871, 425] on button "Send Email" at bounding box center [880, 420] width 72 height 21
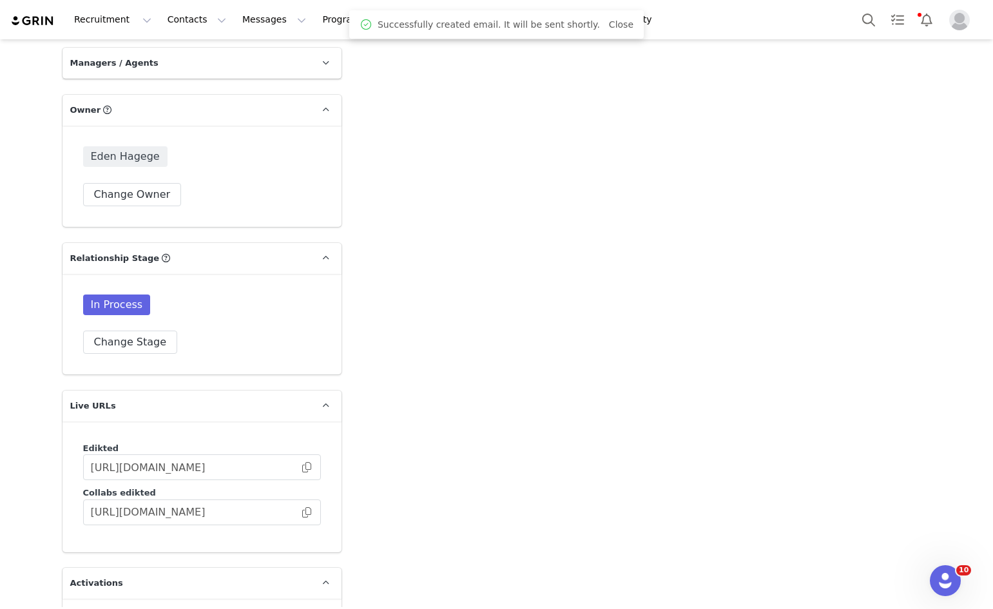
scroll to position [3029, 0]
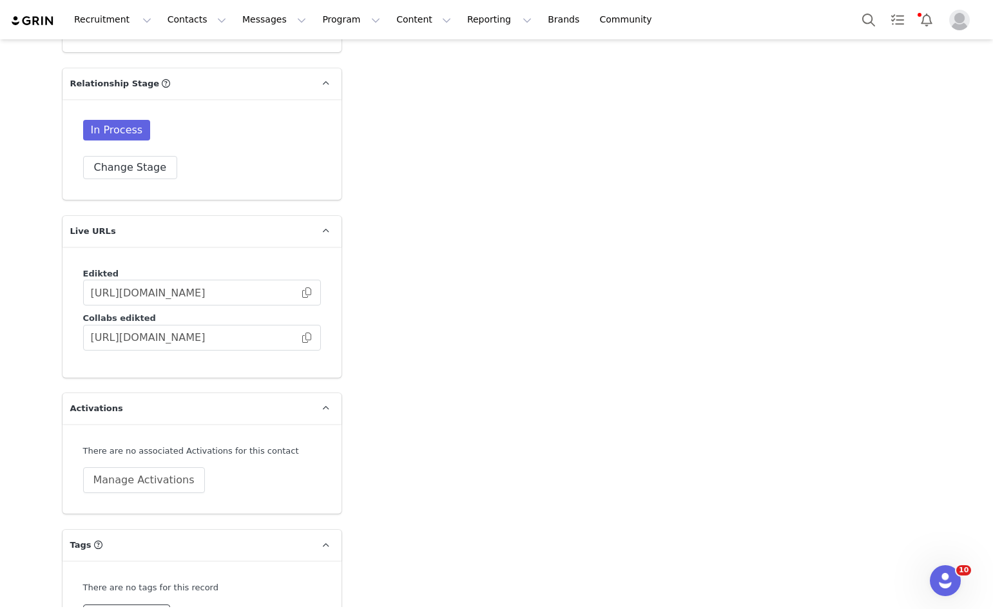
click at [136, 605] on button "Change Tags" at bounding box center [127, 616] width 88 height 23
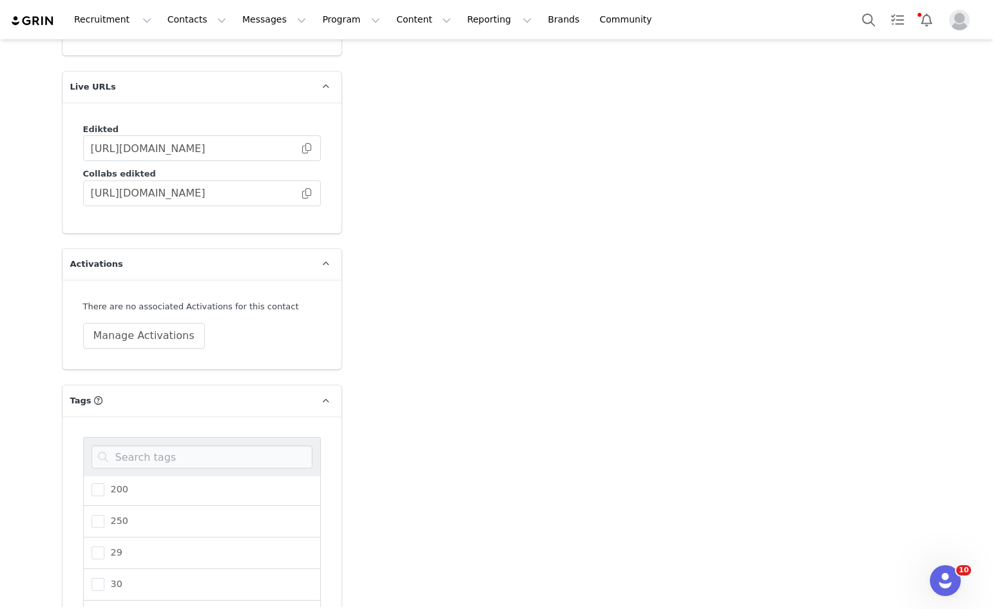
scroll to position [193, 0]
click at [115, 576] on label "350" at bounding box center [110, 583] width 37 height 15
click at [104, 577] on input "350" at bounding box center [104, 577] width 0 height 0
click at [155, 445] on input at bounding box center [202, 456] width 221 height 23
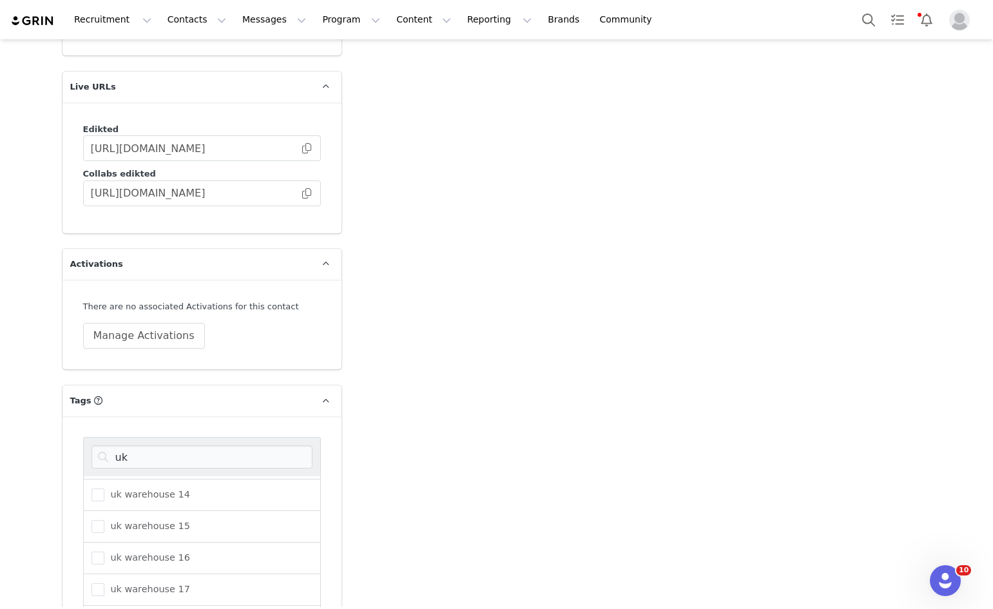
click at [106, 608] on span "UK 🇬🇧" at bounding box center [121, 621] width 34 height 12
click at [104, 608] on input "UK 🇬🇧" at bounding box center [104, 615] width 0 height 0
click at [200, 416] on div "uk Duke uk uk infl event uk pop up uk warehouse 14 uk warehouse 15 uk warehouse…" at bounding box center [202, 576] width 279 height 320
click at [199, 445] on input "uk" at bounding box center [202, 456] width 221 height 23
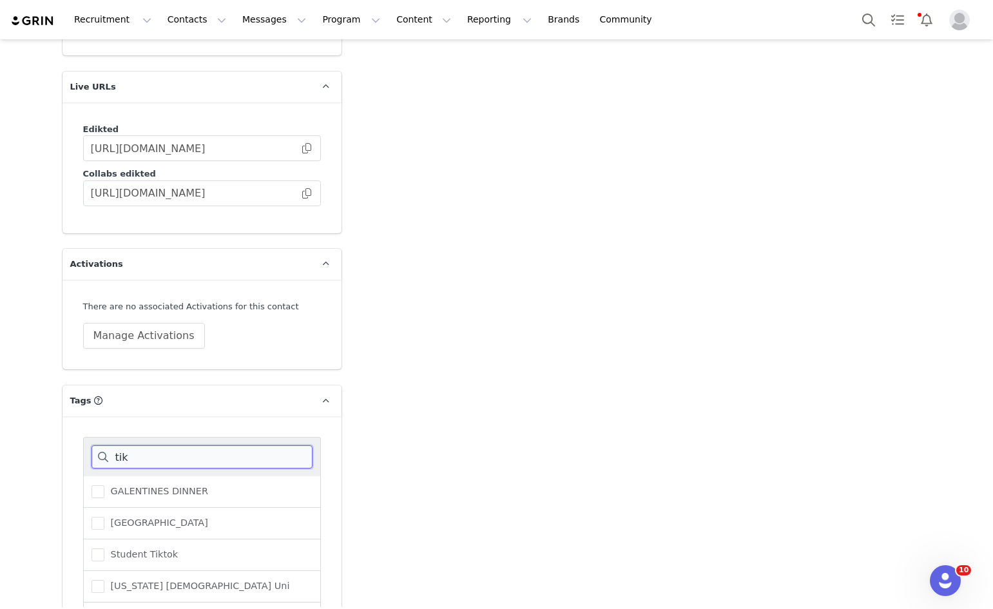
scroll to position [0, 0]
type input "tik"
click at [133, 572] on div "tiktok" at bounding box center [202, 588] width 238 height 32
click at [127, 581] on span "tiktok" at bounding box center [120, 587] width 33 height 12
click at [104, 581] on input "tiktok" at bounding box center [104, 581] width 0 height 0
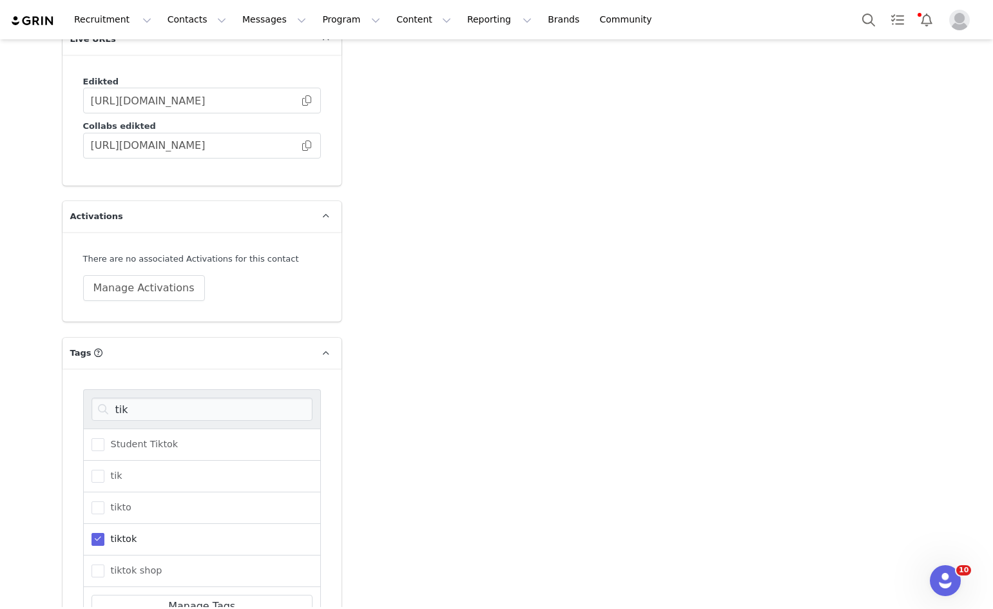
scroll to position [3264, 0]
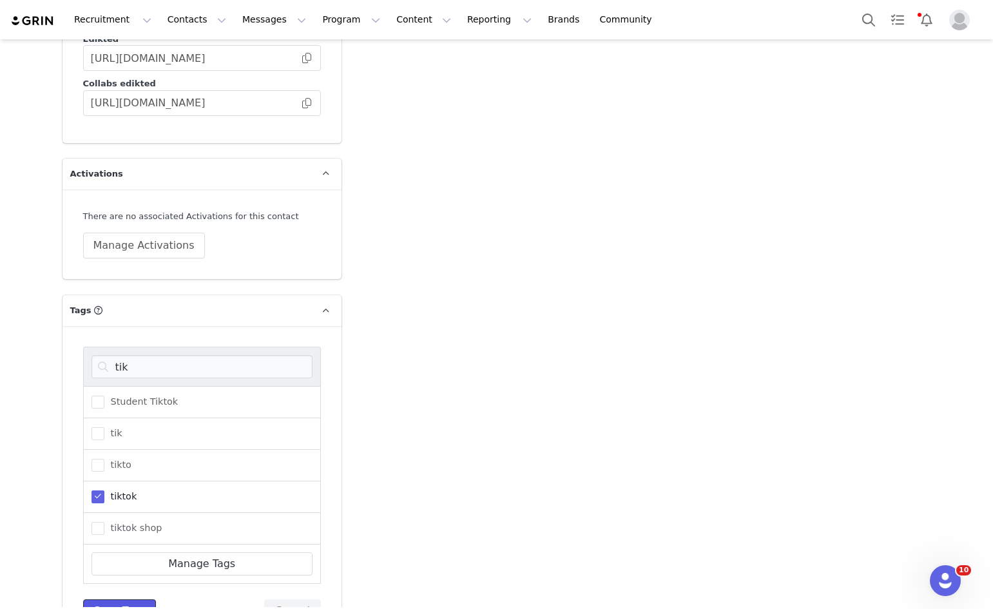
click at [121, 599] on button "Save Tags" at bounding box center [119, 610] width 73 height 23
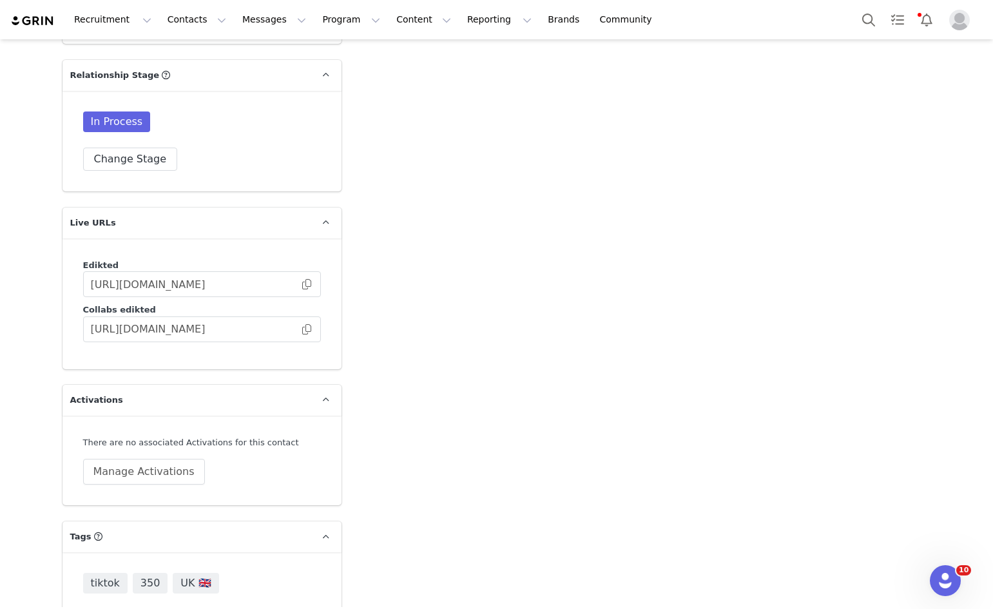
scroll to position [3045, 0]
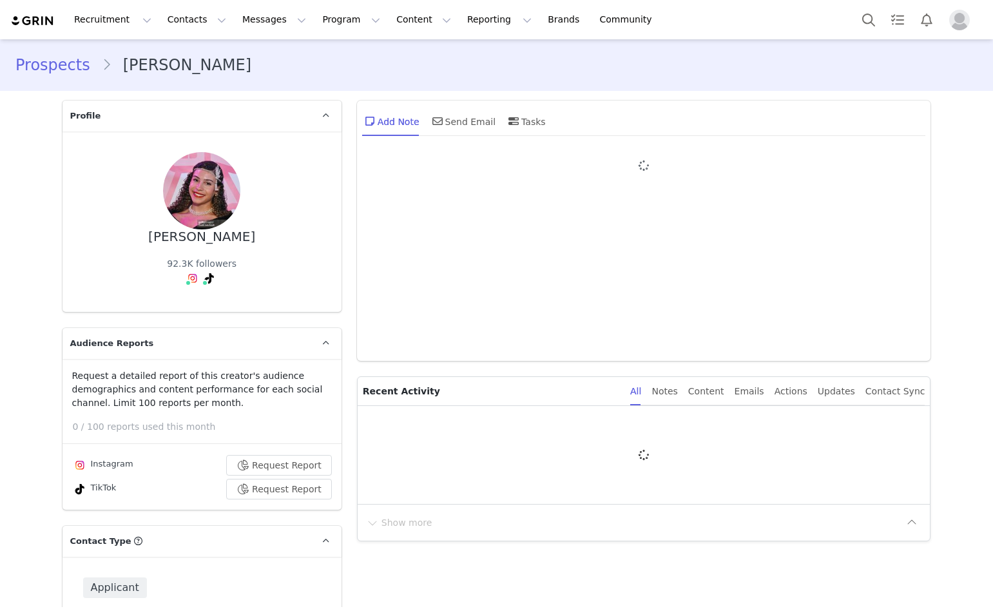
type input "+1 ([GEOGRAPHIC_DATA])"
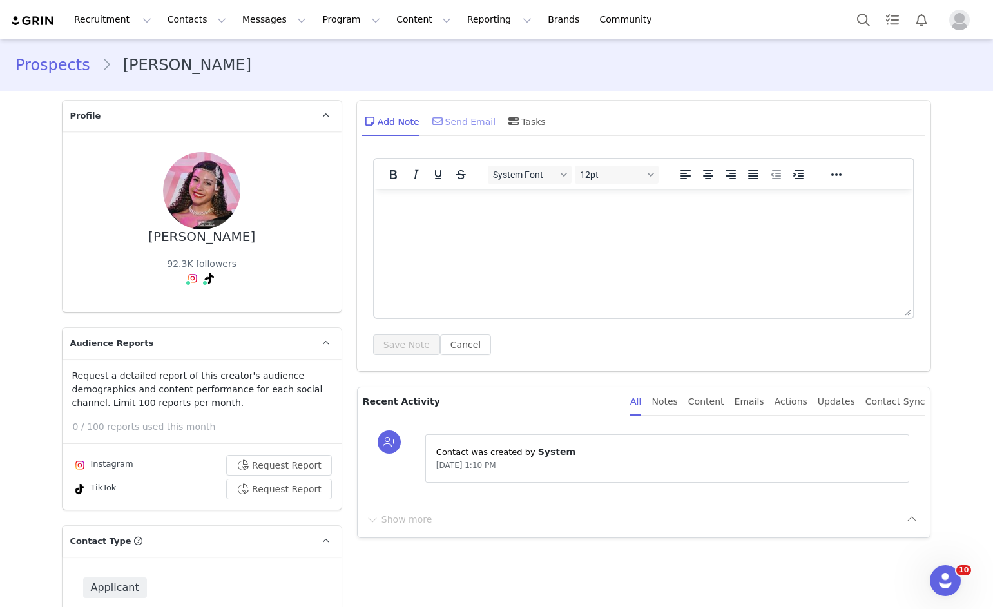
click at [459, 124] on div "Send Email" at bounding box center [463, 121] width 66 height 31
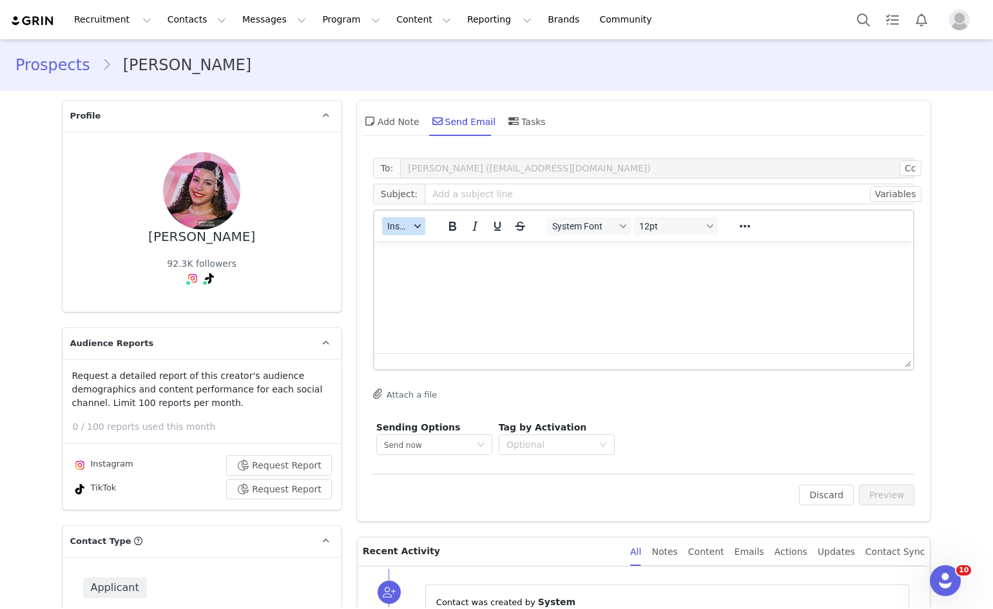
click at [414, 220] on button "Insert" at bounding box center [403, 226] width 43 height 18
click at [408, 240] on div "Insert Template" at bounding box center [444, 248] width 129 height 21
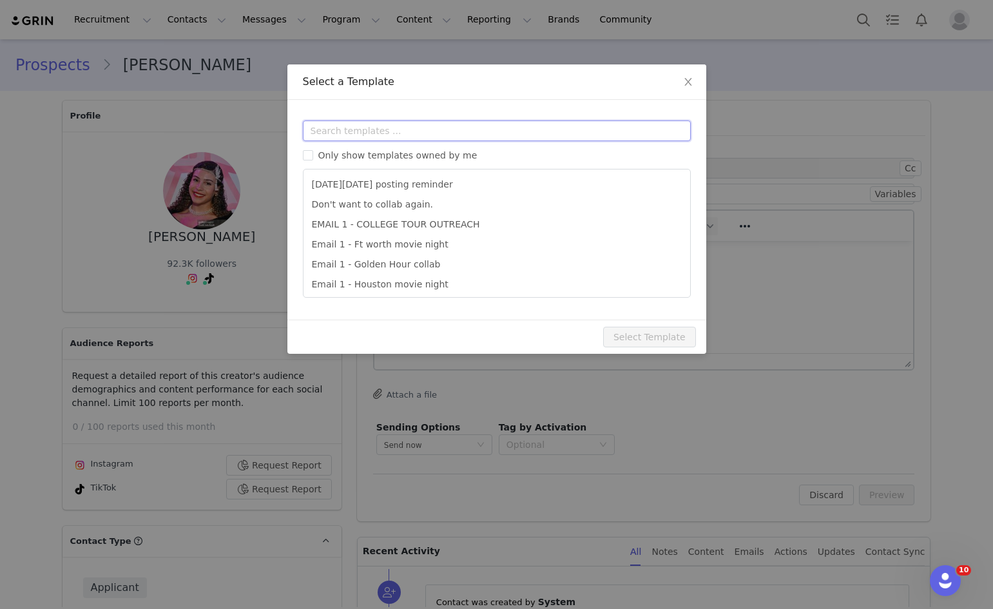
click at [433, 128] on input "text" at bounding box center [497, 131] width 388 height 21
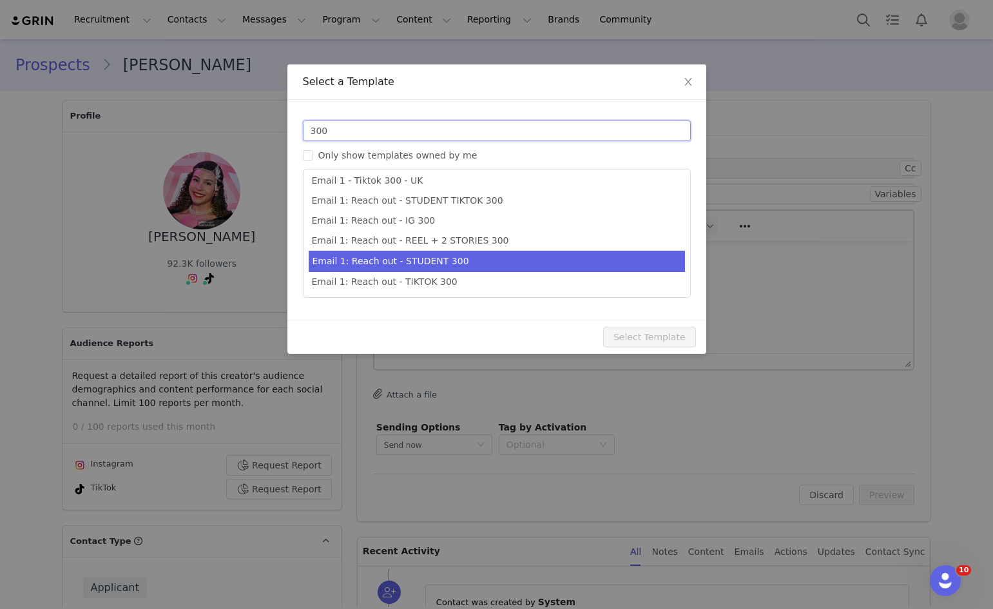
scroll to position [24, 0]
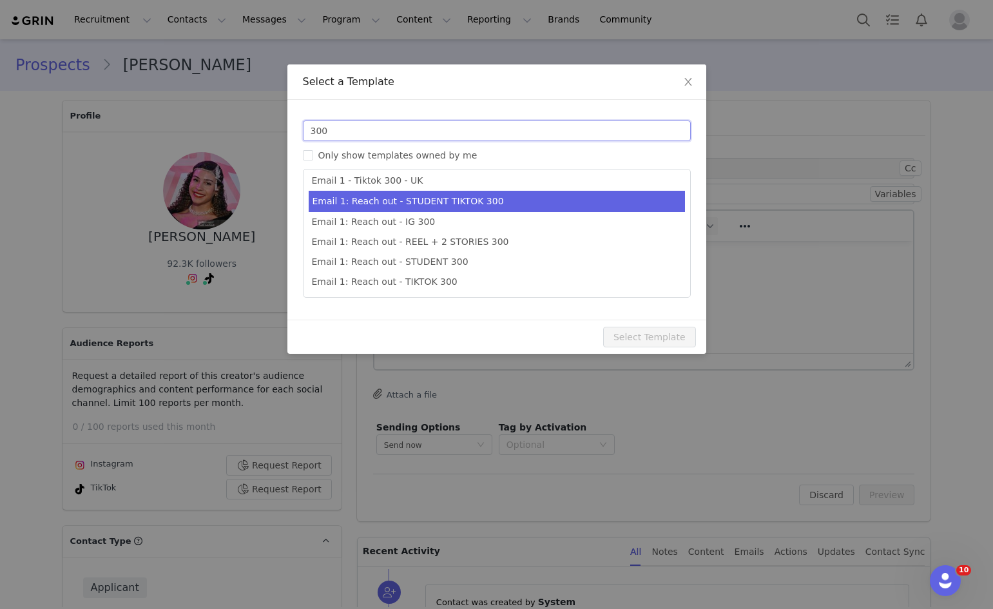
type input "300"
click at [490, 196] on li "Email 1: Reach out - STUDENT TIKTOK 300" at bounding box center [497, 201] width 376 height 21
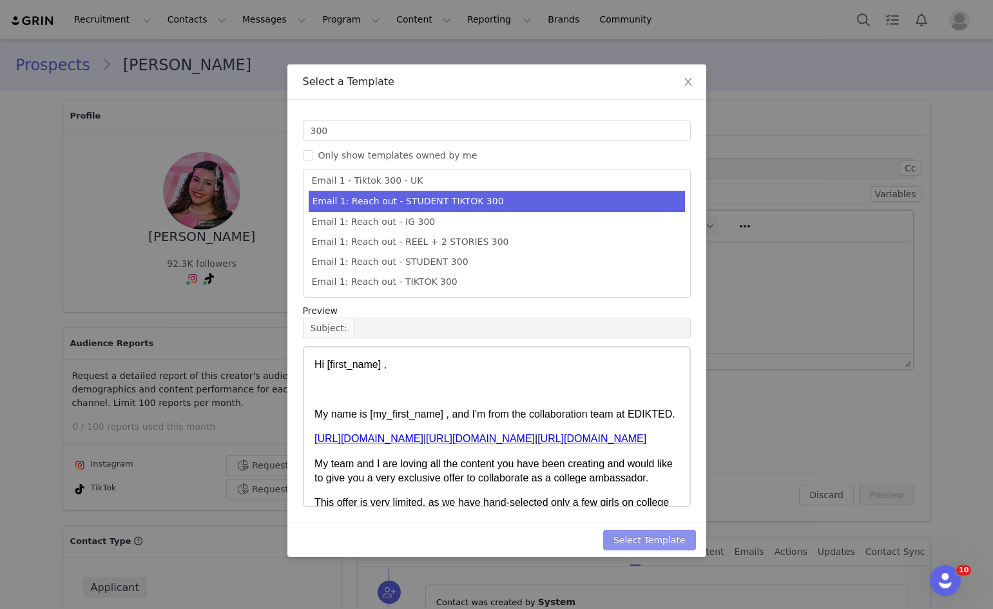
click at [638, 538] on button "Select Template" at bounding box center [649, 540] width 93 height 21
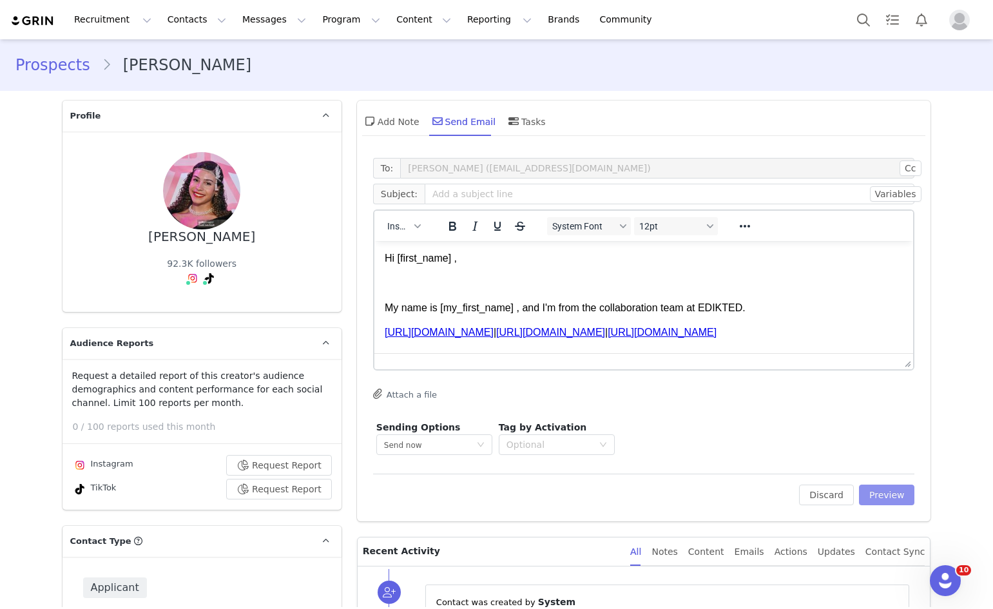
click at [873, 485] on button "Preview" at bounding box center [887, 495] width 56 height 21
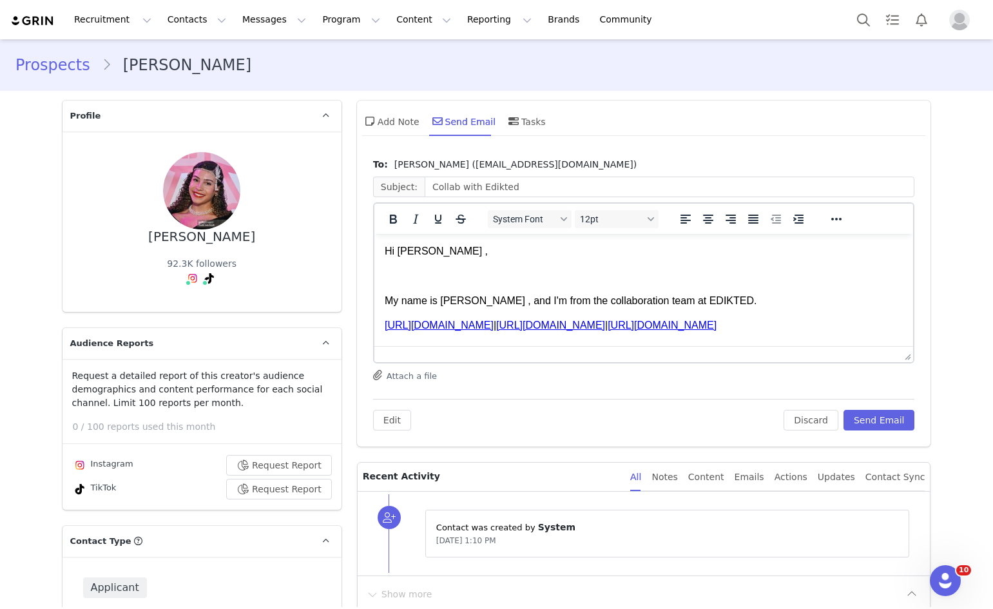
click at [383, 250] on html "Hi Kaylee , My name is Eden , and I'm from the collaboration team at EDIKTED. h…" at bounding box center [643, 424] width 539 height 380
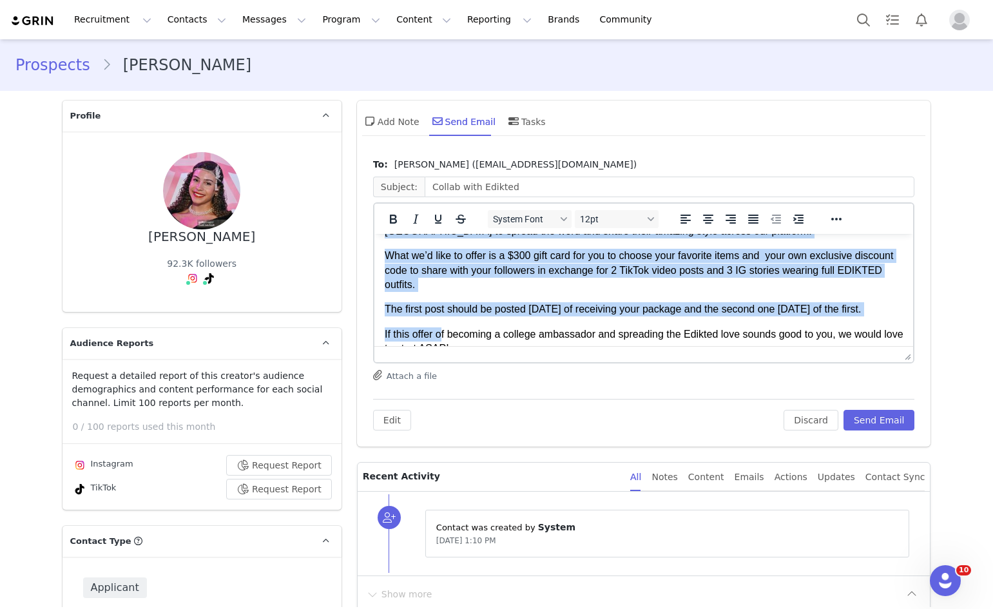
scroll to position [282, 0]
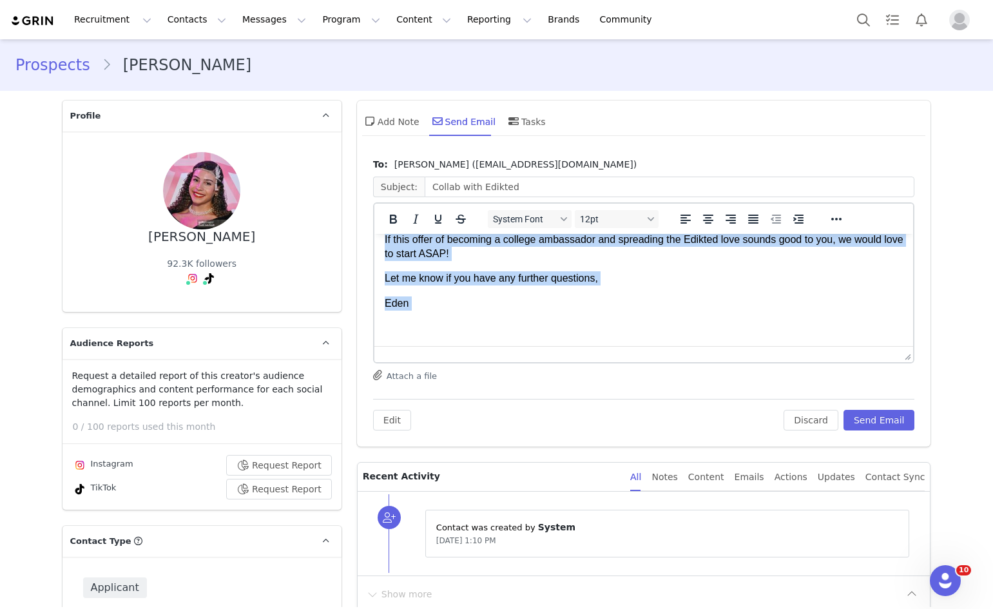
drag, startPoint x: 385, startPoint y: 250, endPoint x: 444, endPoint y: 378, distance: 141.0
click at [444, 346] on html "Hi Kaylee , My name is Eden , and I'm from the collaboration team at EDIKTED. h…" at bounding box center [643, 156] width 539 height 380
copy body "Hi Kaylee , My name is Eden , and I'm from the collaboration team at EDIKTED. h…"
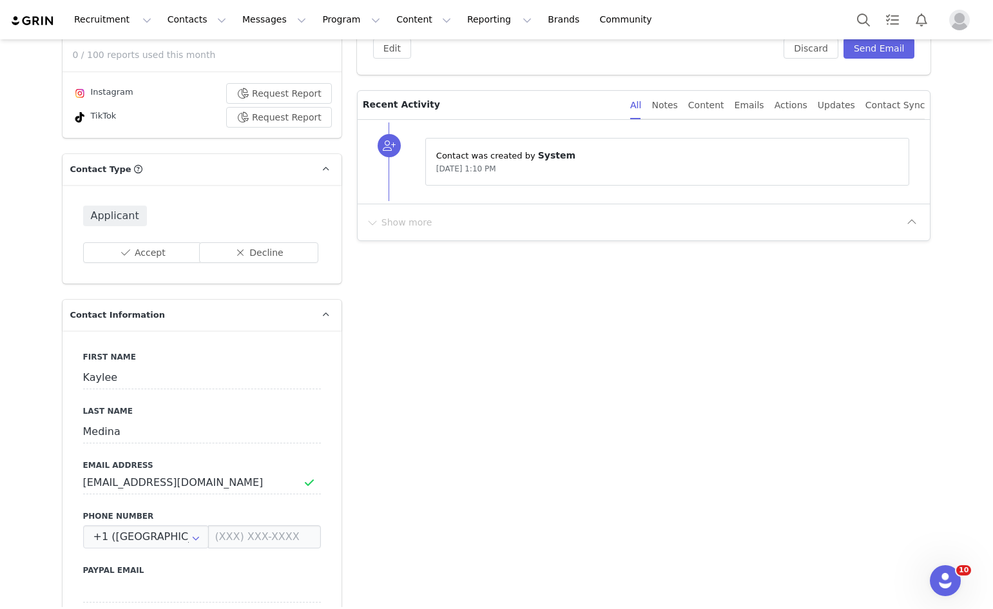
scroll to position [387, 0]
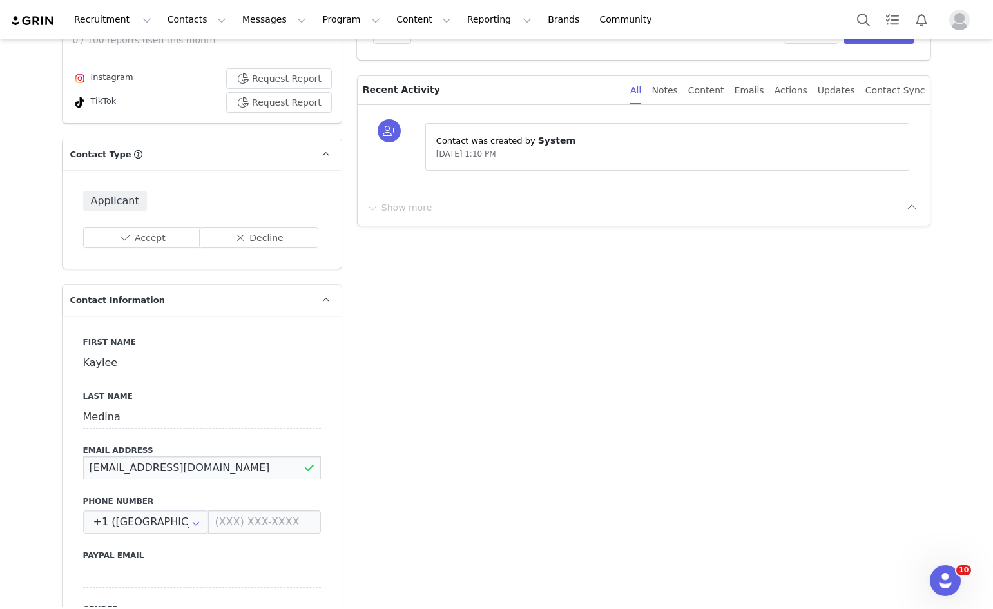
click at [108, 470] on input "kayleemedina605@icloud.com" at bounding box center [202, 467] width 238 height 23
click at [110, 468] on input "kayleemedina605@icloud.com" at bounding box center [202, 467] width 238 height 23
click at [145, 249] on div "Applicant Accept Decline" at bounding box center [202, 219] width 279 height 99
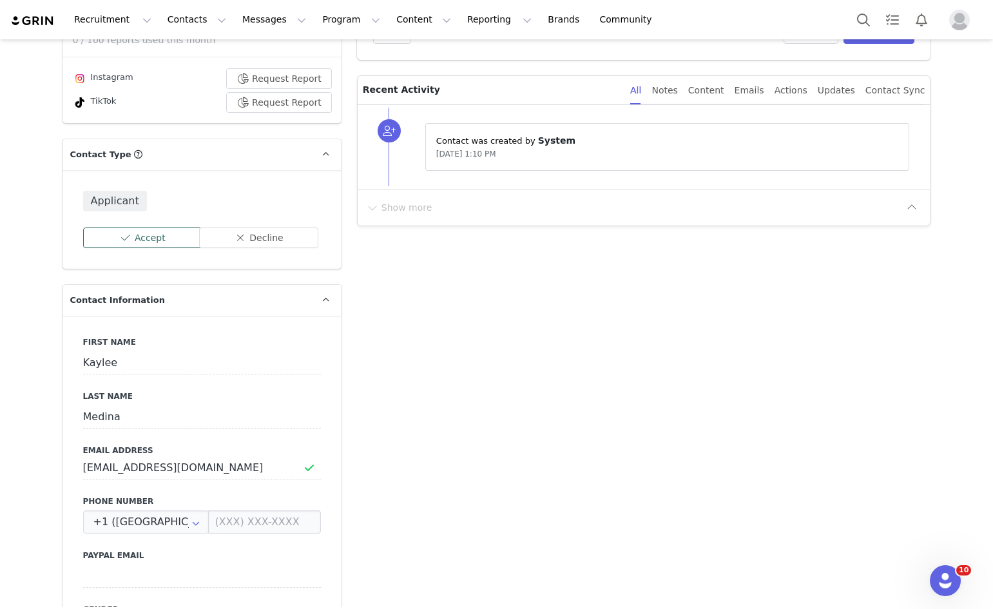
click at [150, 240] on button "Accept" at bounding box center [142, 238] width 119 height 21
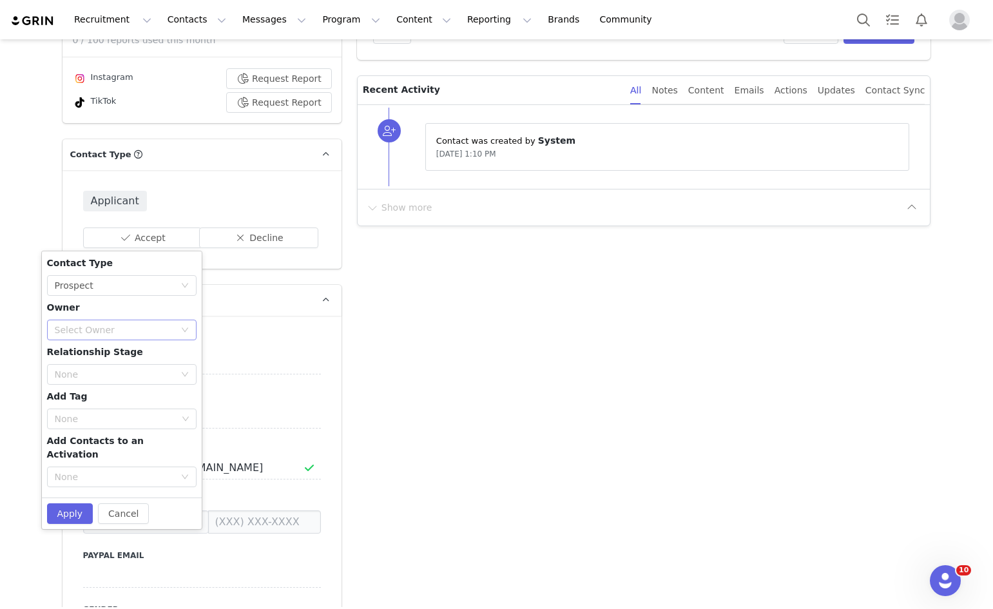
click at [106, 337] on div "Select Owner" at bounding box center [118, 329] width 126 height 19
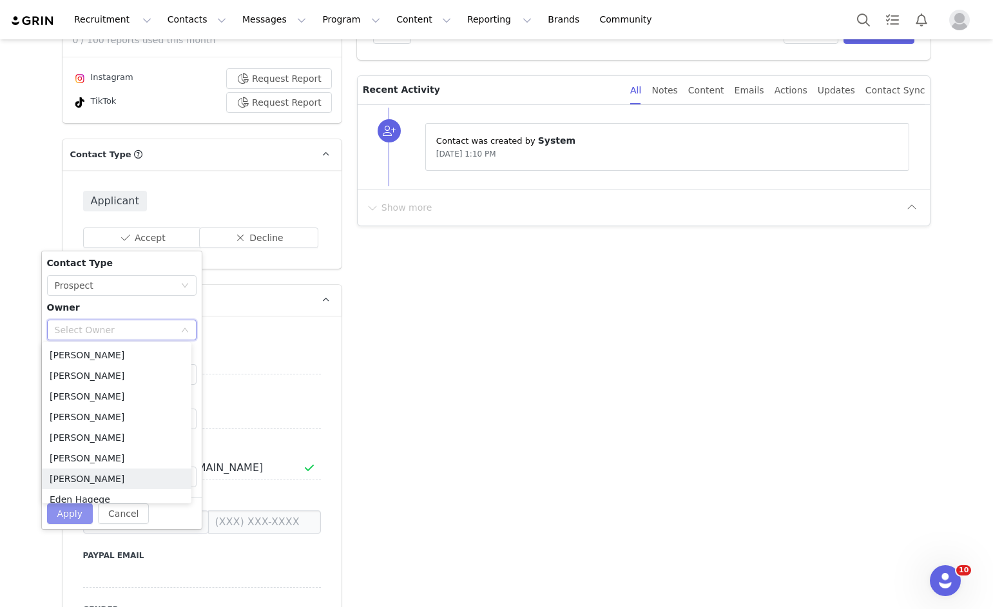
scroll to position [6, 0]
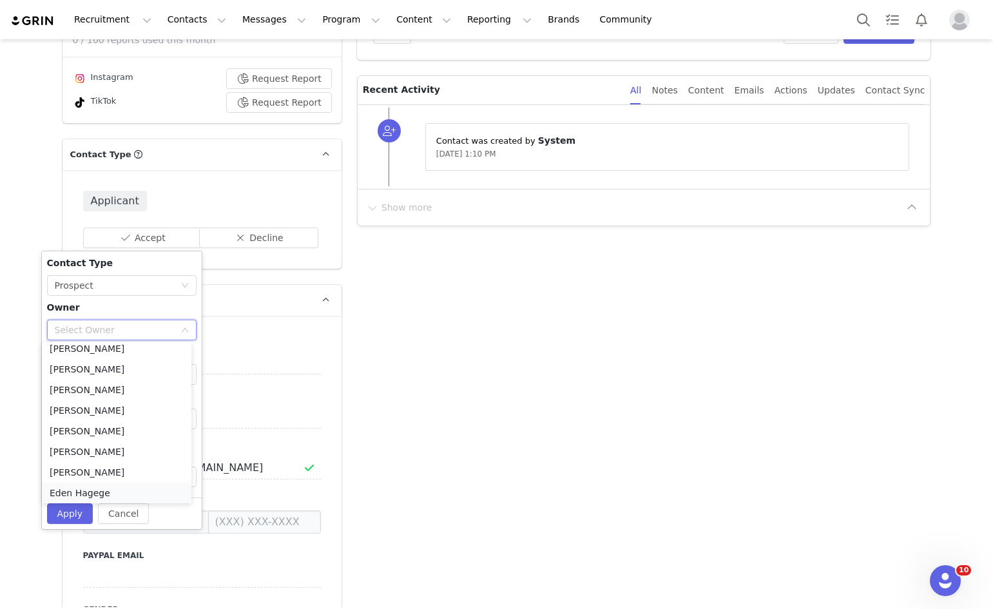
click at [64, 495] on li "Eden Hagege" at bounding box center [117, 493] width 150 height 21
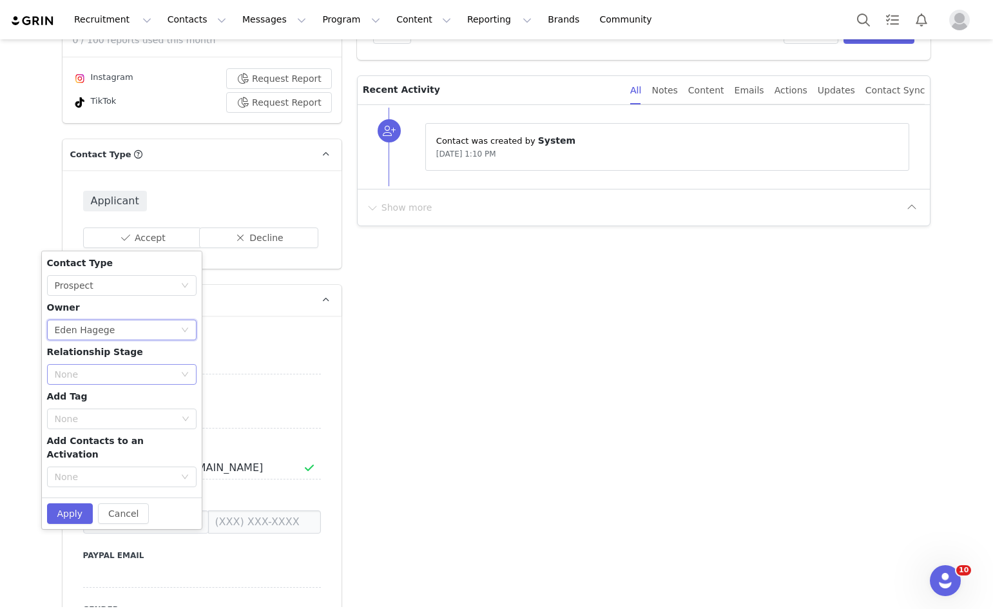
click at [100, 374] on div "None" at bounding box center [115, 374] width 120 height 13
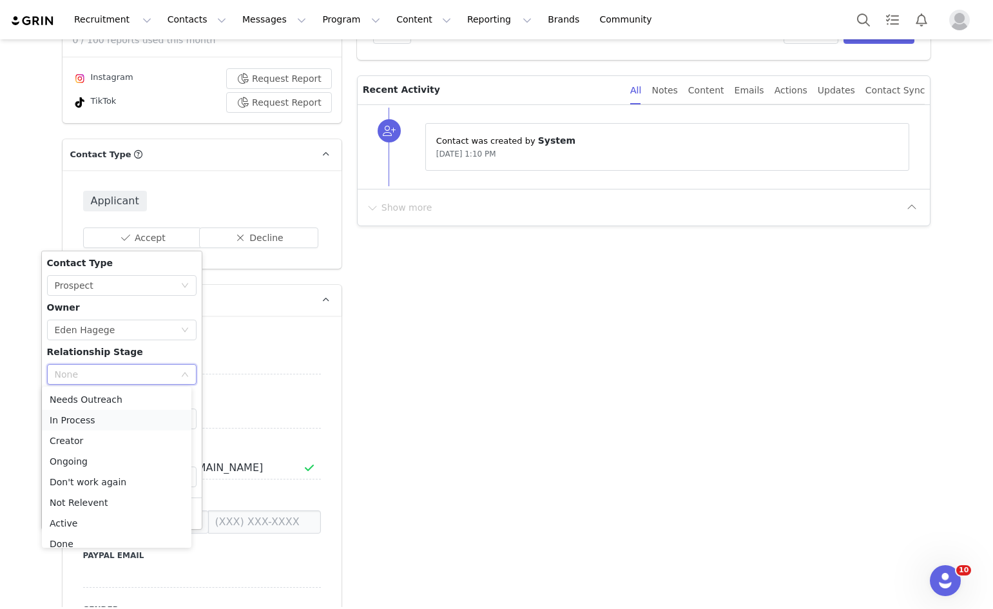
click at [77, 420] on li "In Process" at bounding box center [117, 420] width 150 height 21
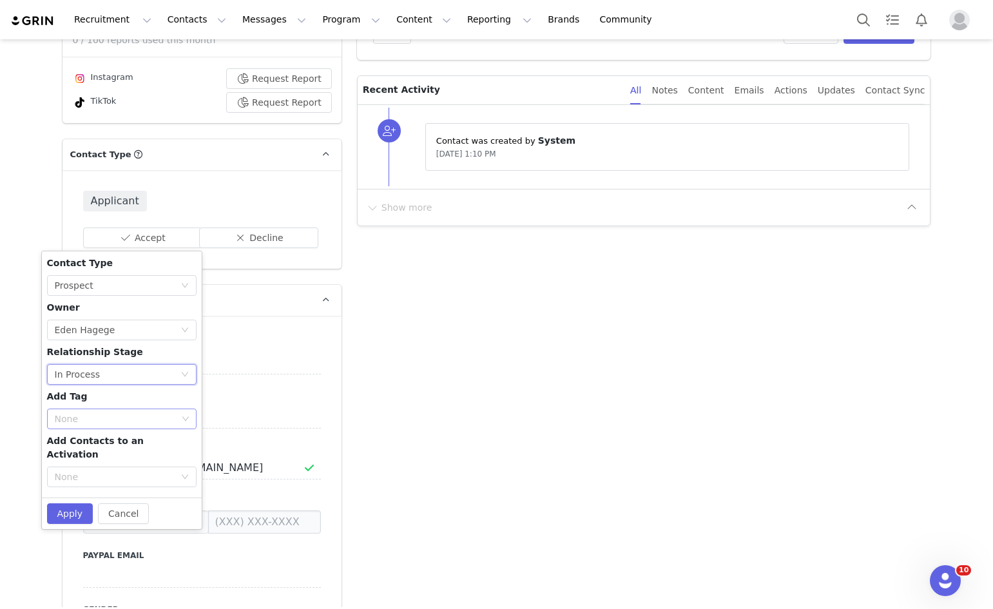
click at [79, 418] on div "None" at bounding box center [116, 418] width 122 height 13
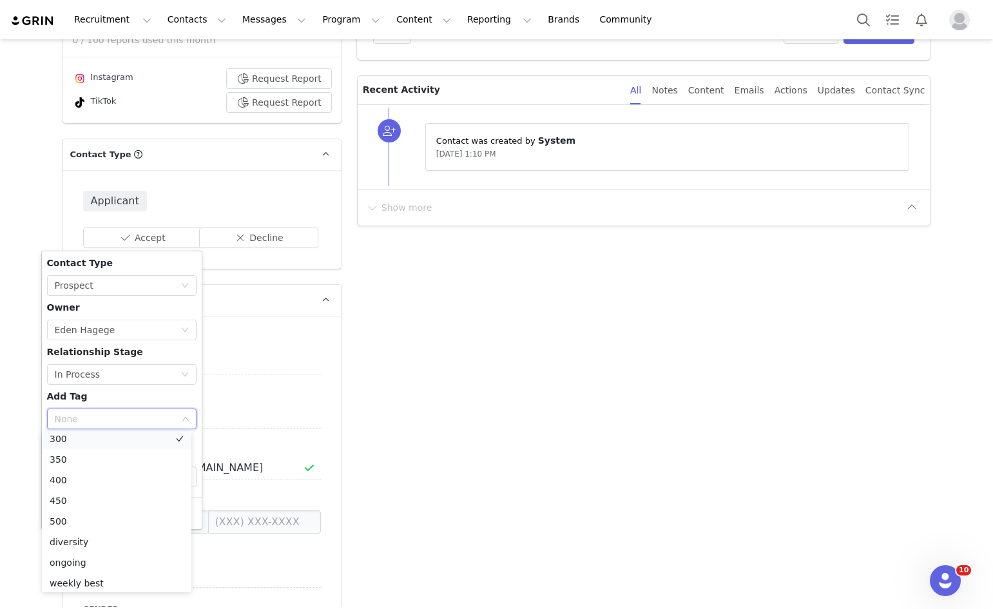
scroll to position [126, 0]
click at [67, 440] on li "300" at bounding box center [117, 441] width 150 height 21
click at [93, 421] on div "None 300" at bounding box center [117, 418] width 132 height 19
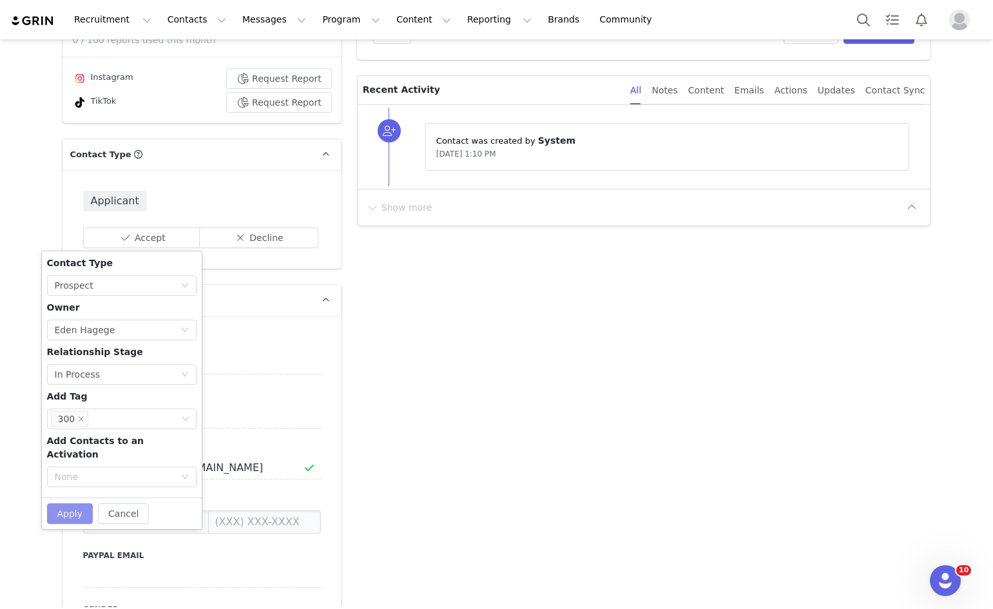
click at [42, 501] on div "Cancel Apply" at bounding box center [122, 514] width 160 height 32
click at [47, 503] on button "Apply" at bounding box center [70, 513] width 46 height 21
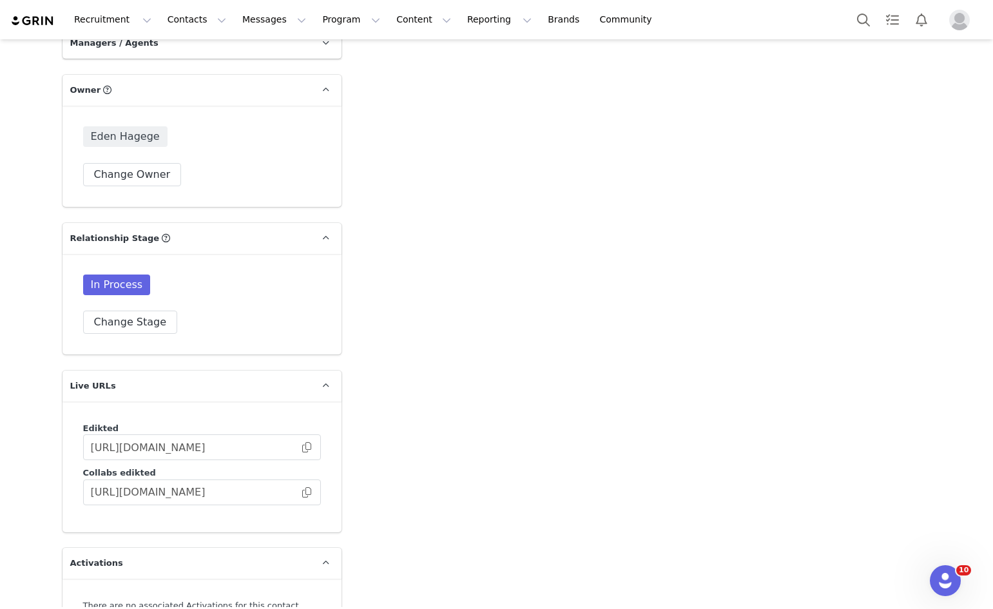
scroll to position [3032, 0]
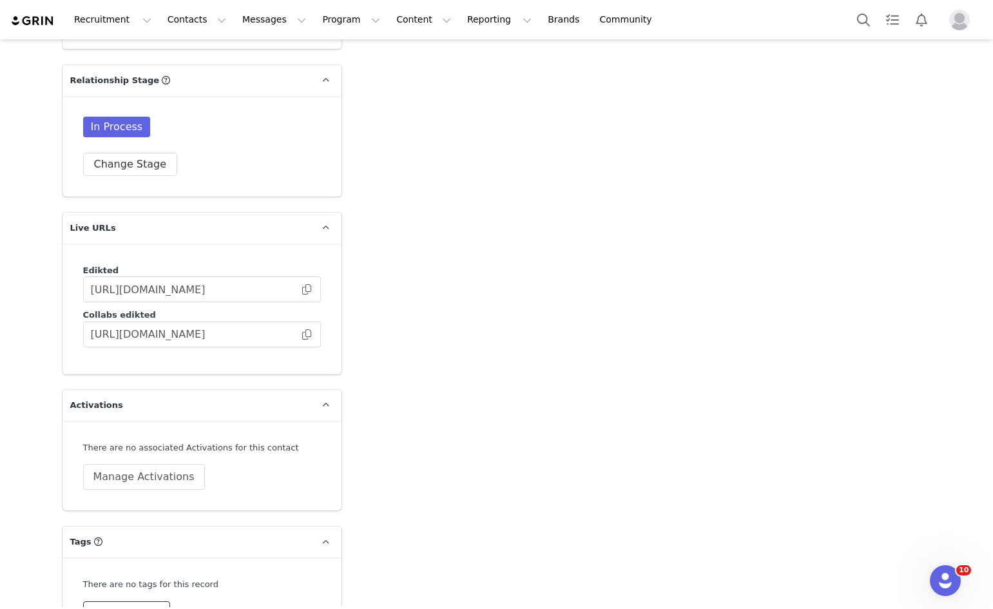
click at [111, 601] on button "Change Tags" at bounding box center [127, 612] width 88 height 23
click at [151, 578] on div at bounding box center [202, 597] width 238 height 39
click at [148, 586] on input at bounding box center [202, 597] width 221 height 23
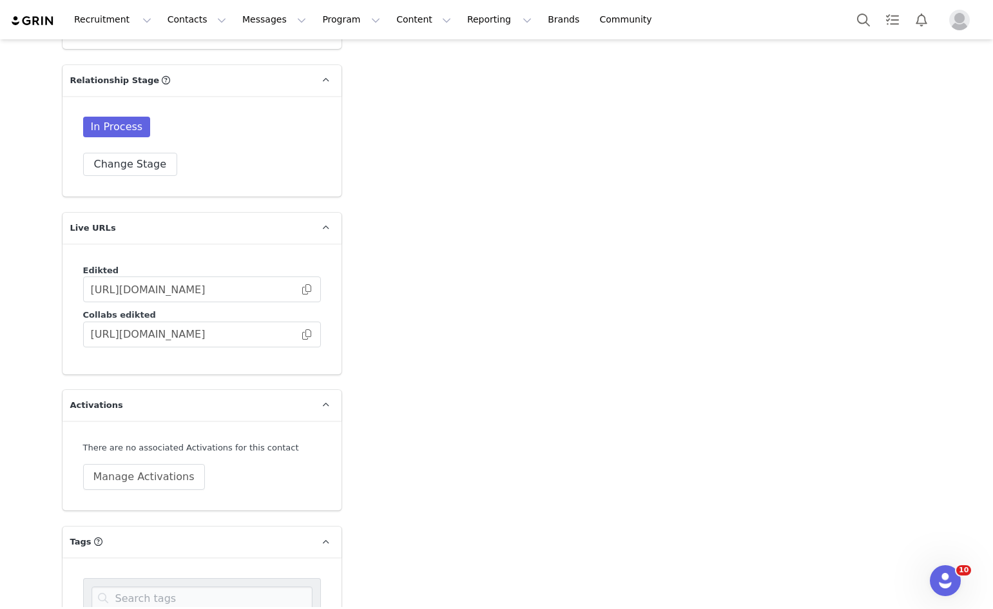
click at [166, 586] on input at bounding box center [202, 597] width 221 height 23
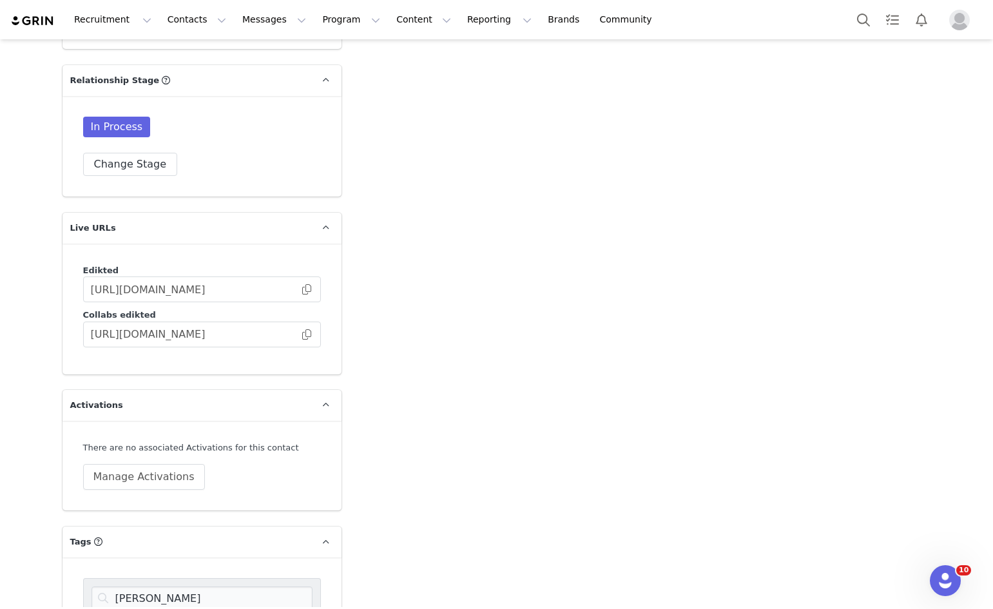
click at [164, 586] on input "flor" at bounding box center [202, 597] width 221 height 23
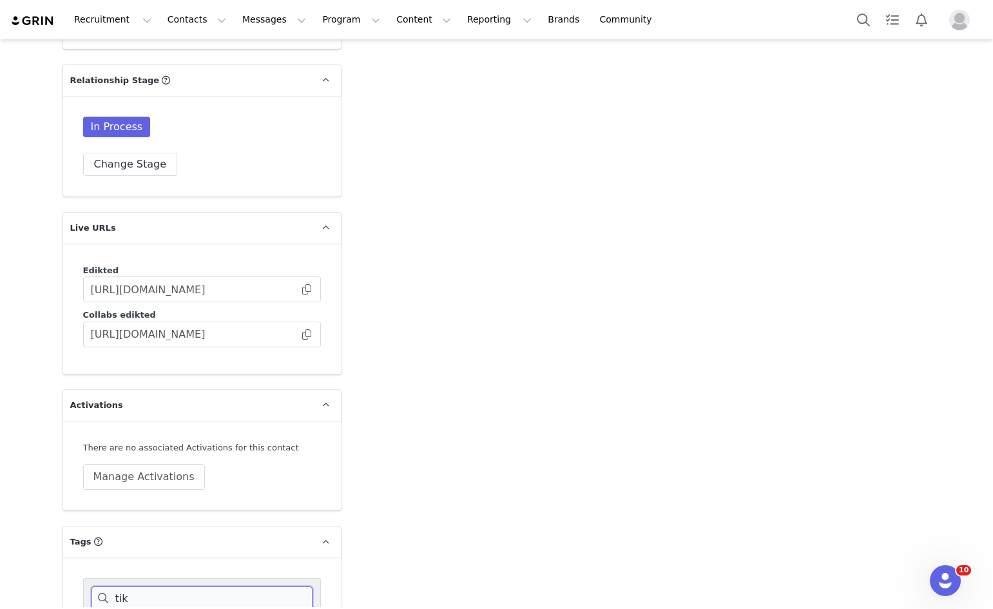
scroll to position [0, 0]
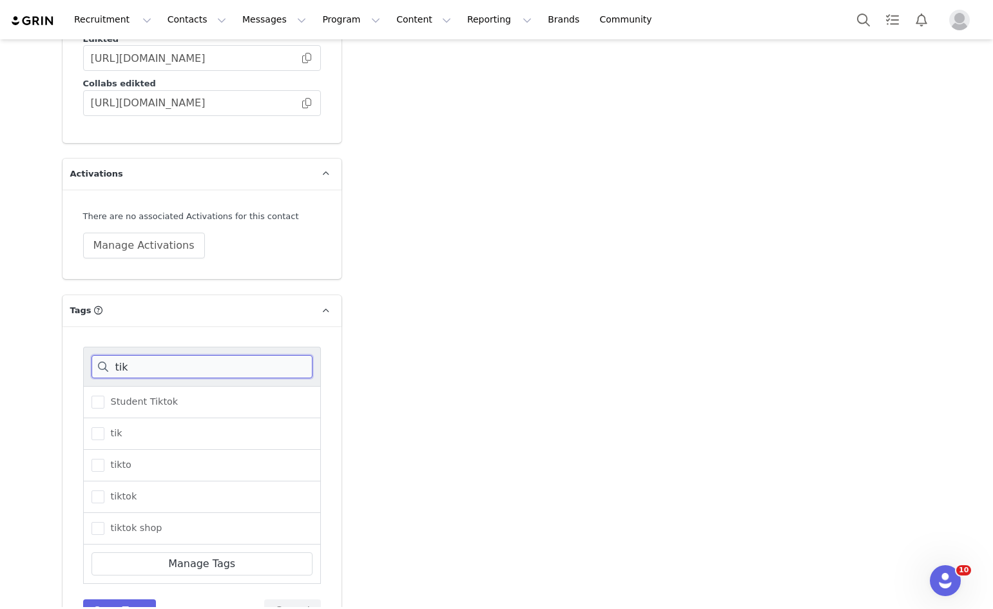
type input "tik"
click at [118, 481] on div "tiktok" at bounding box center [202, 497] width 238 height 32
click at [119, 481] on div "tiktok" at bounding box center [202, 497] width 238 height 32
click at [117, 490] on span "tiktok" at bounding box center [120, 496] width 33 height 12
click at [104, 490] on input "tiktok" at bounding box center [104, 490] width 0 height 0
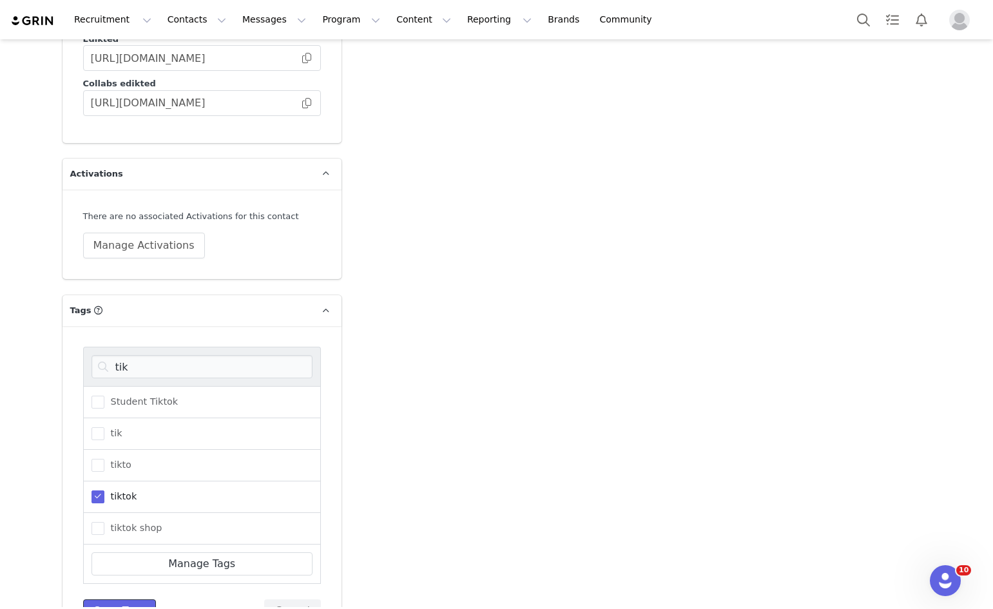
drag, startPoint x: 139, startPoint y: 572, endPoint x: 119, endPoint y: 579, distance: 20.8
click at [137, 599] on button "Save Tags" at bounding box center [119, 610] width 73 height 23
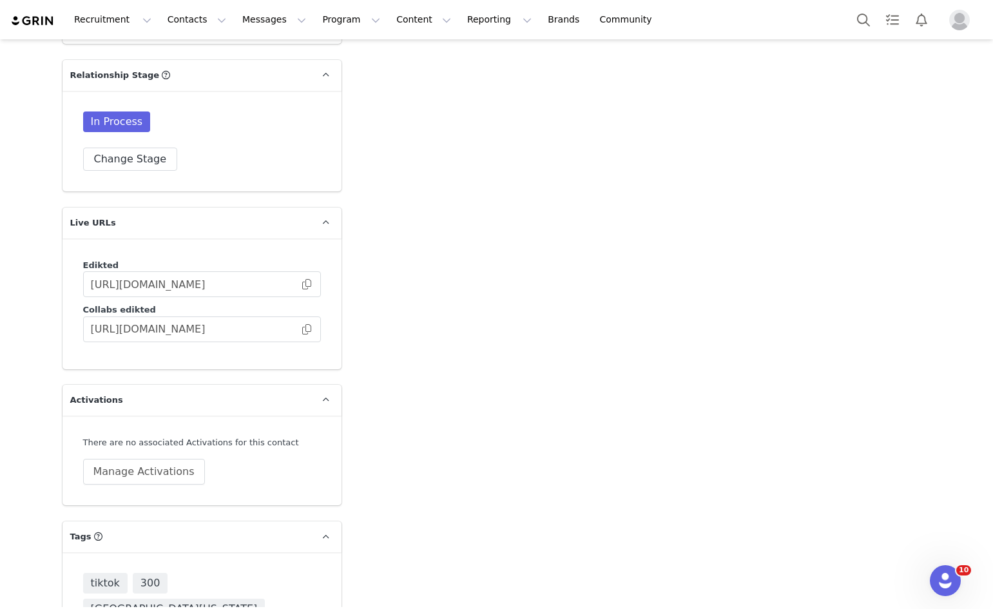
scroll to position [3045, 0]
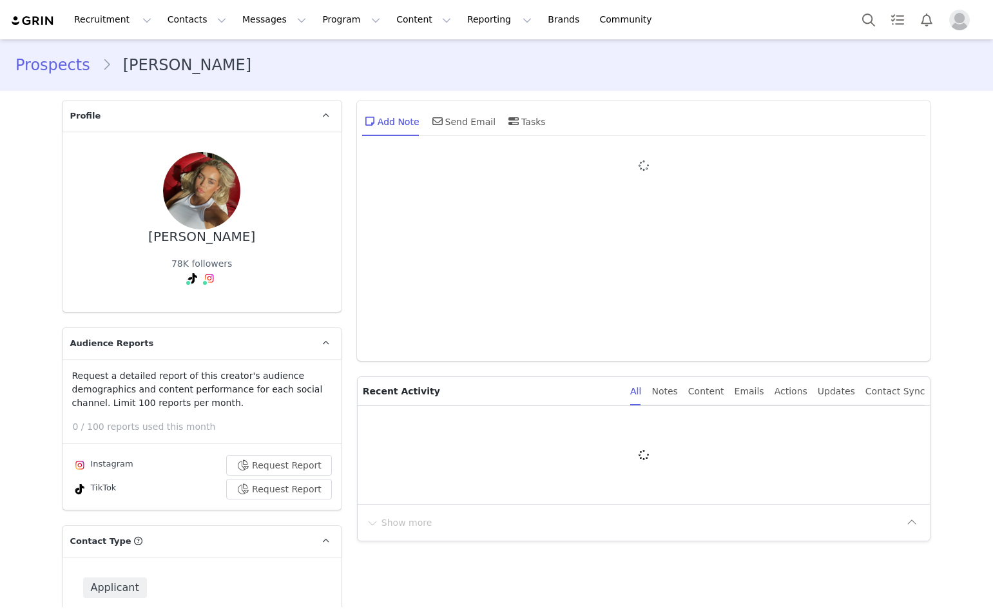
type input "+1 ([GEOGRAPHIC_DATA])"
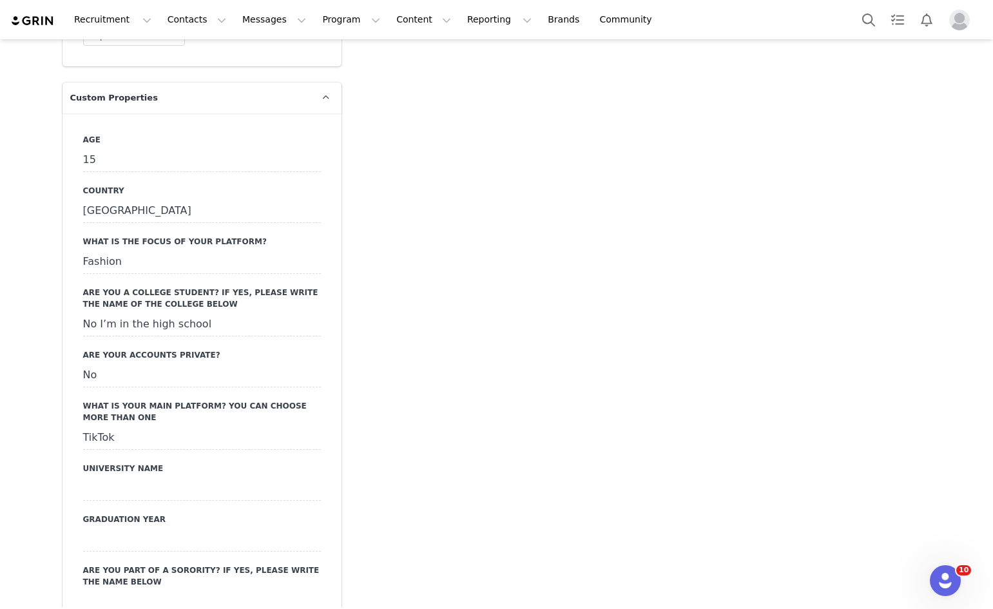
scroll to position [1353, 0]
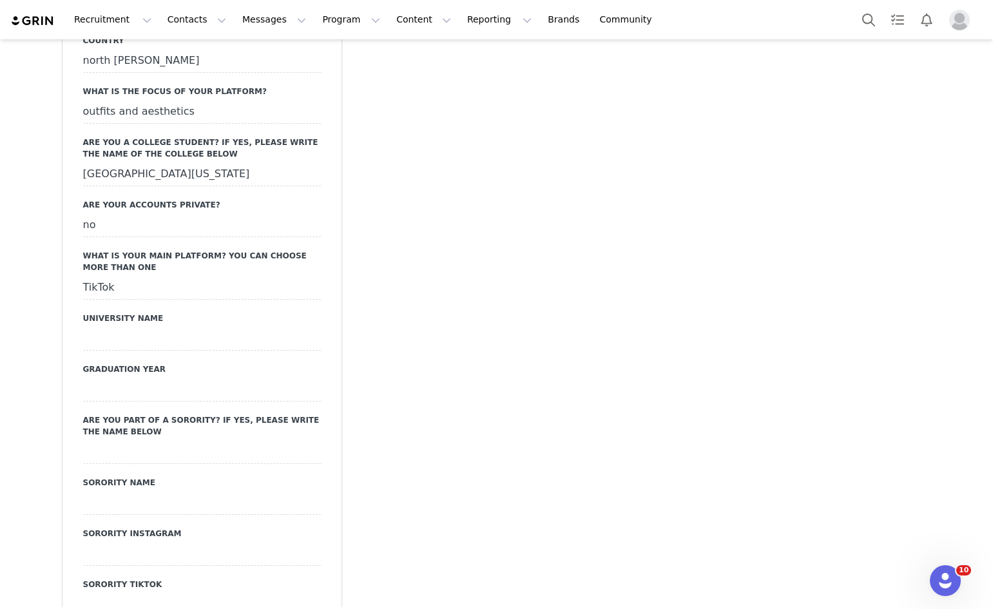
scroll to position [1547, 0]
